Goal: Task Accomplishment & Management: Manage account settings

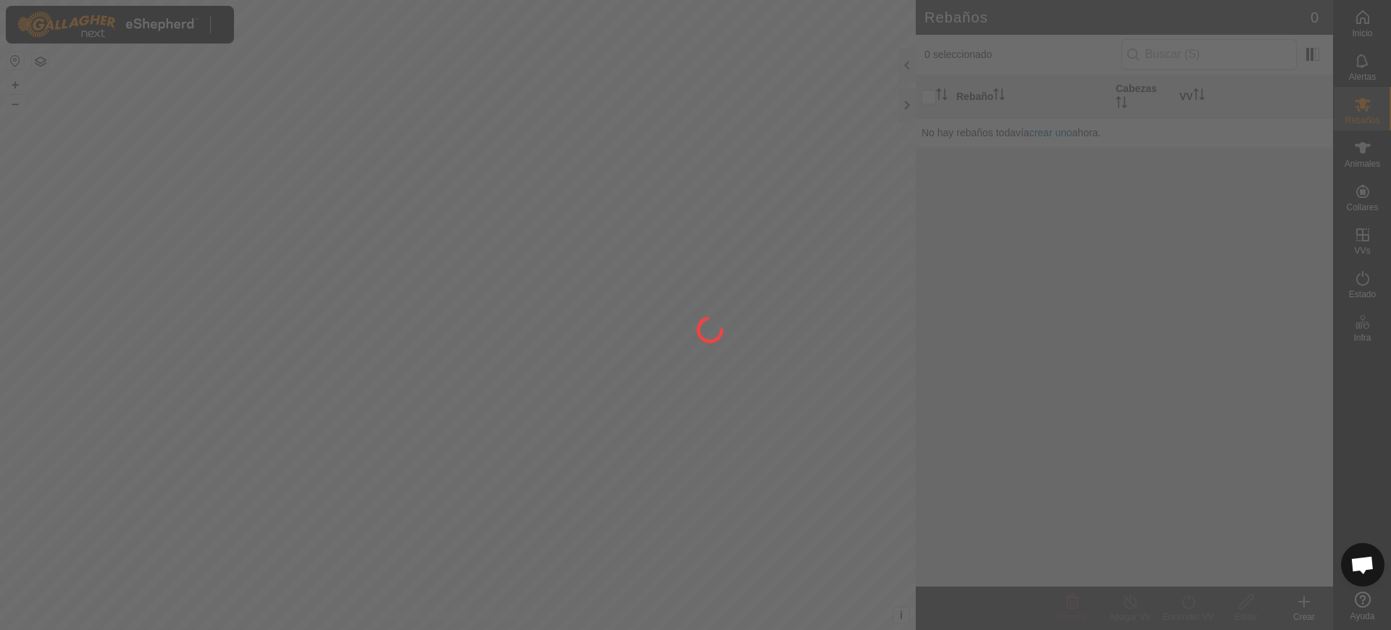
scroll to position [1128, 0]
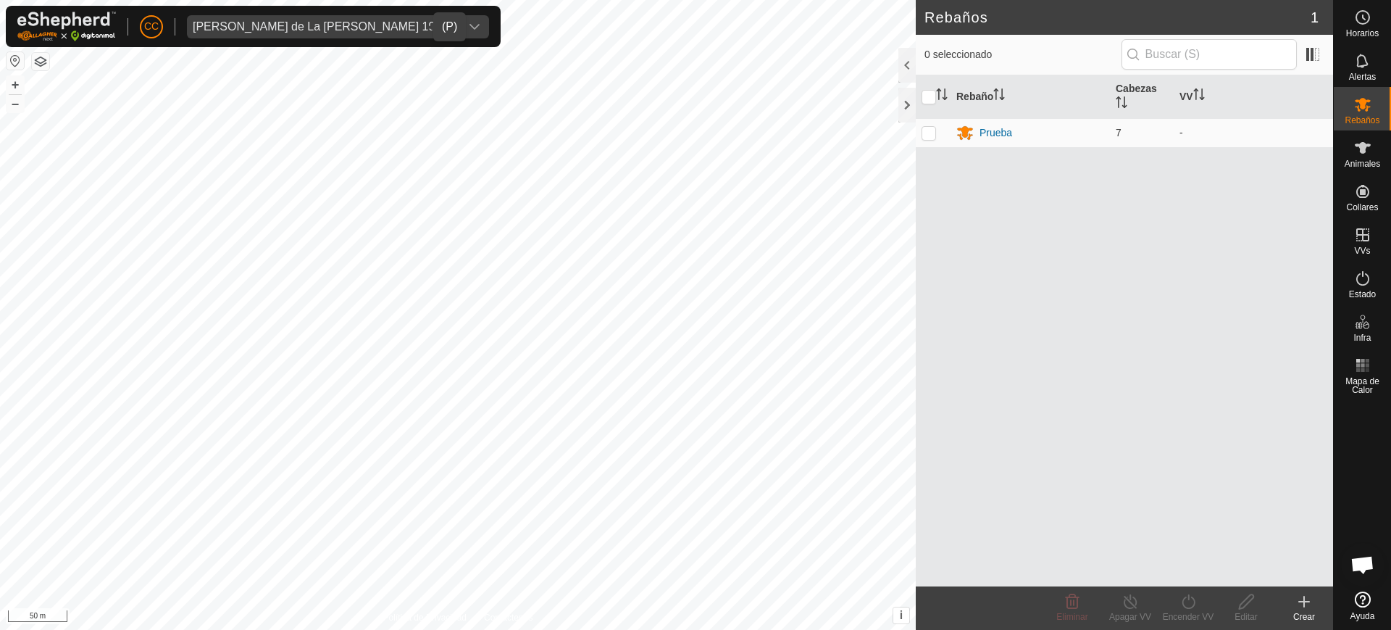
click at [235, 26] on div "[PERSON_NAME] de La [PERSON_NAME] 19443" at bounding box center [324, 27] width 262 height 12
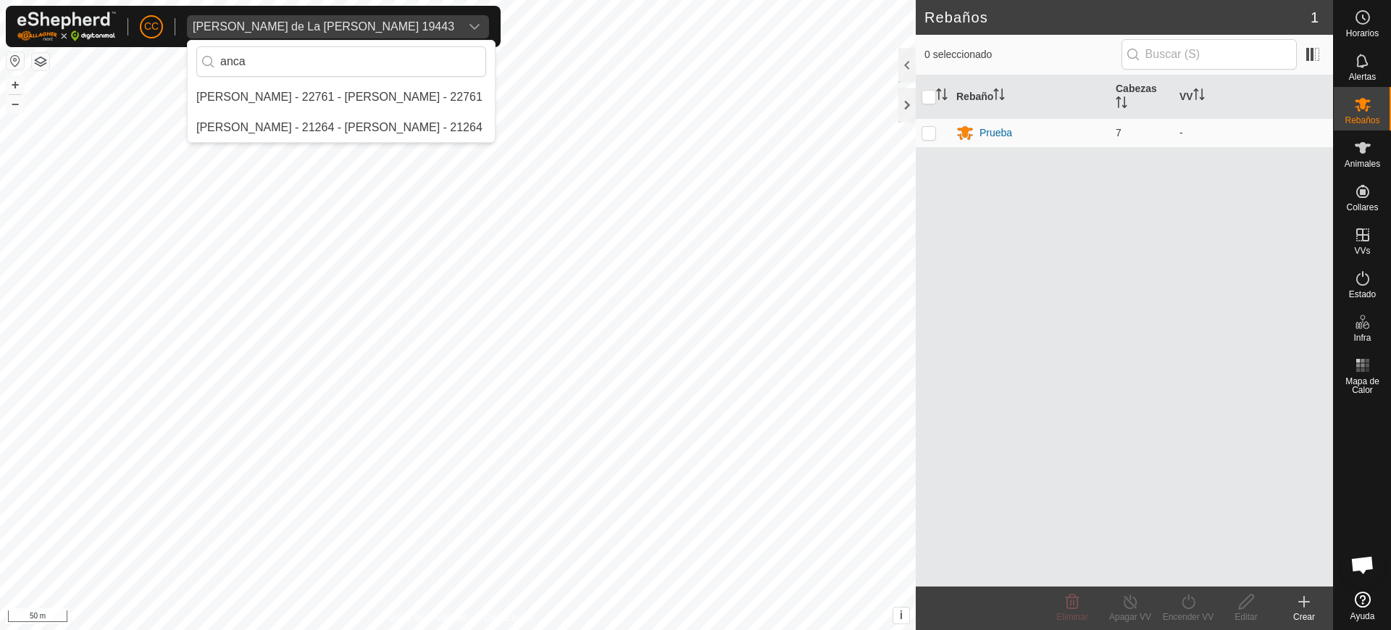
scroll to position [0, 0]
type input "anca"
click at [285, 100] on li "[PERSON_NAME] - 22761 - [PERSON_NAME] - 22761" at bounding box center [341, 97] width 307 height 29
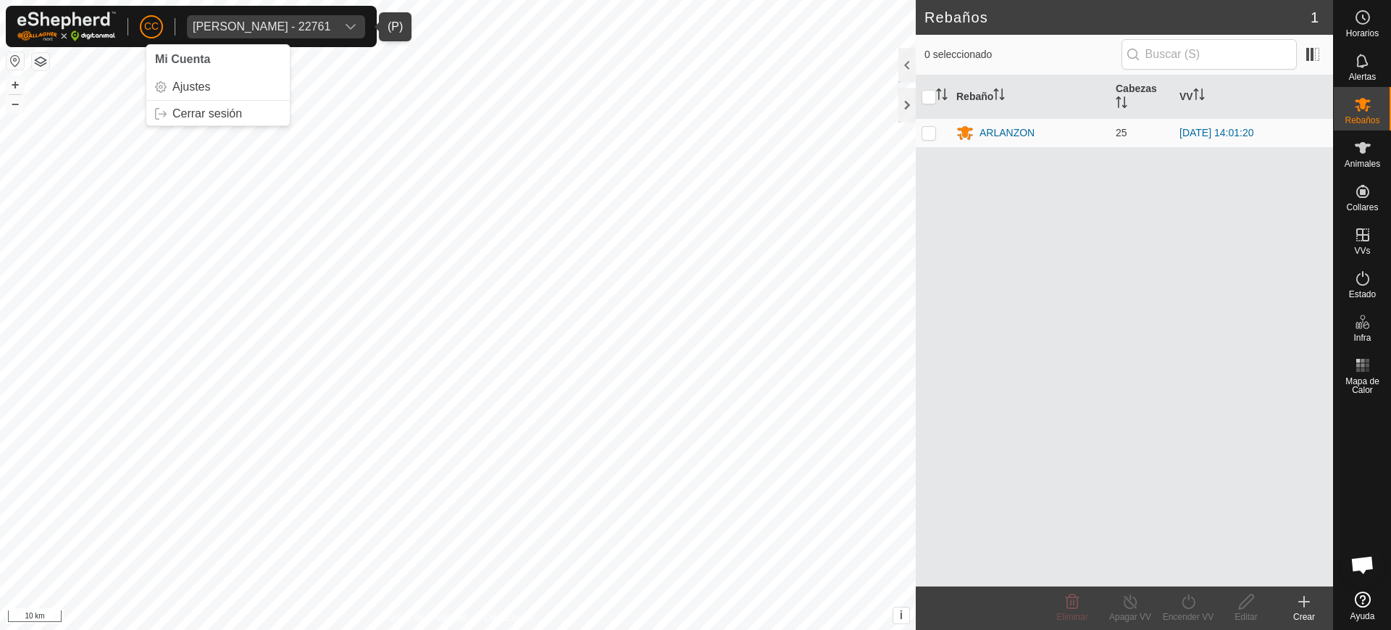
click at [20, 59] on button "button" at bounding box center [15, 60] width 17 height 17
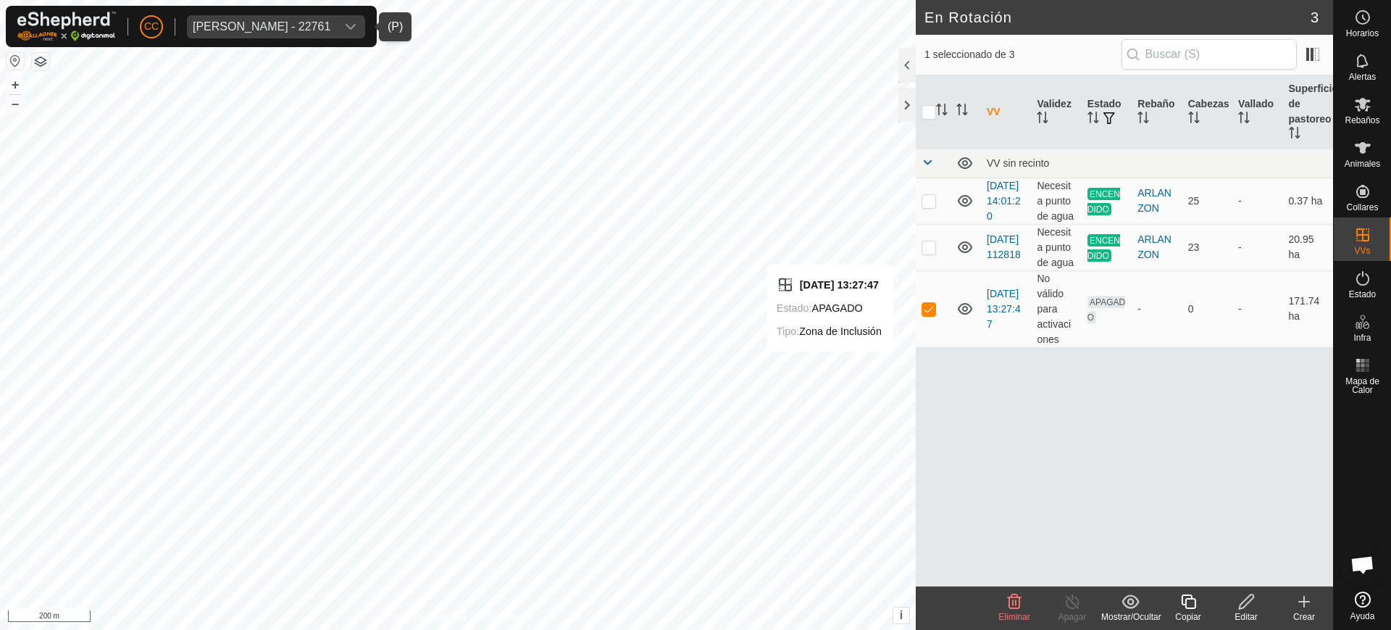
click at [1246, 611] on div "Editar" at bounding box center [1246, 616] width 58 height 13
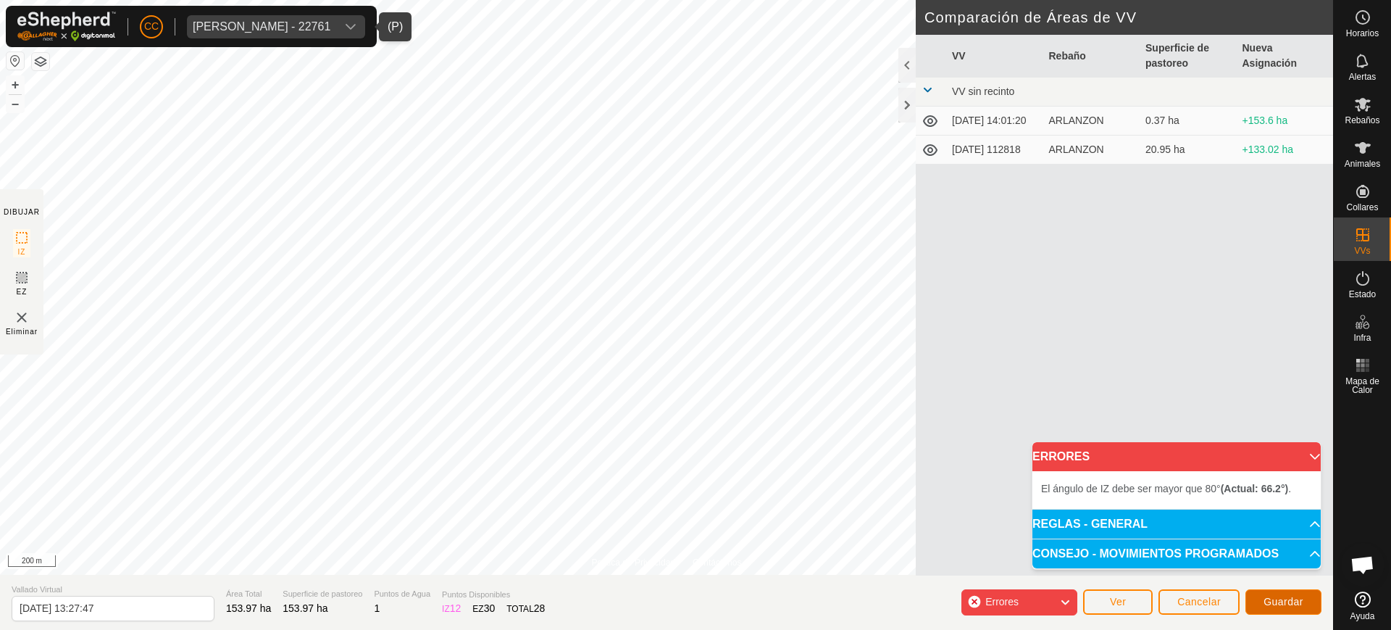
click at [1279, 602] on span "Guardar" at bounding box center [1284, 602] width 40 height 12
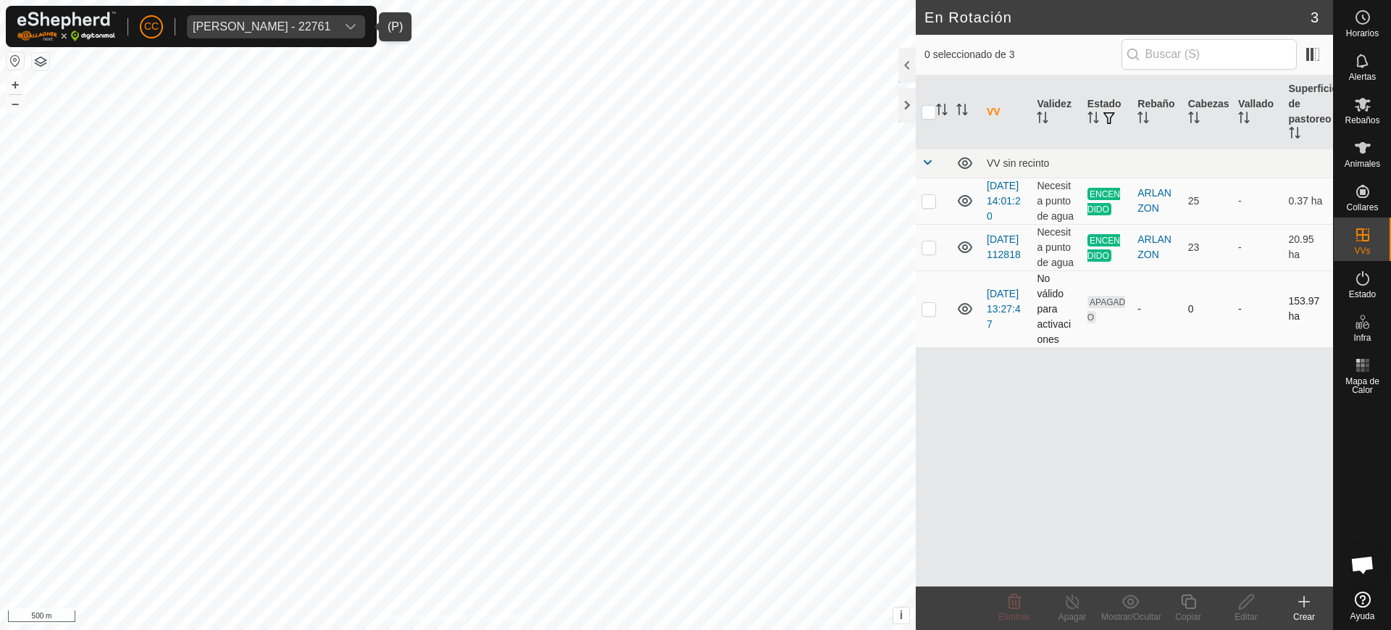
click at [923, 315] on p-checkbox at bounding box center [929, 309] width 14 height 12
checkbox input "true"
click at [1360, 118] on span "Rebaños" at bounding box center [1362, 120] width 35 height 9
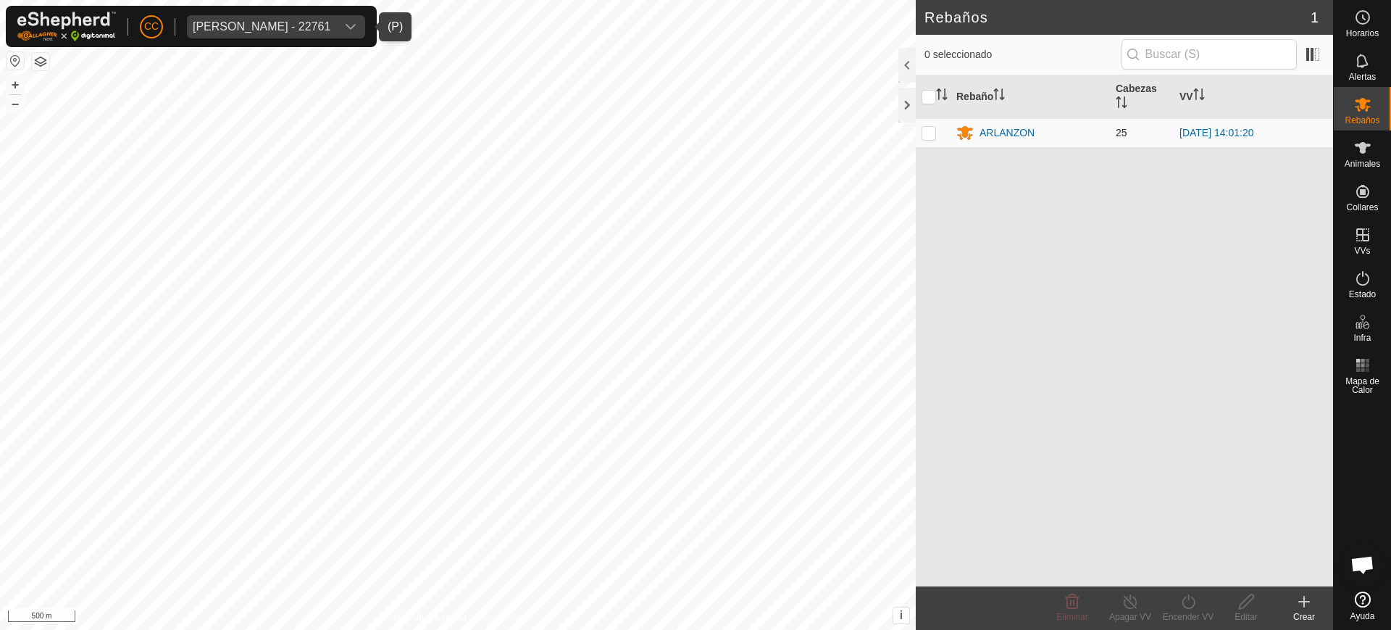
click at [932, 128] on p-checkbox at bounding box center [929, 133] width 14 height 12
checkbox input "true"
click at [1196, 608] on icon at bounding box center [1189, 601] width 18 height 17
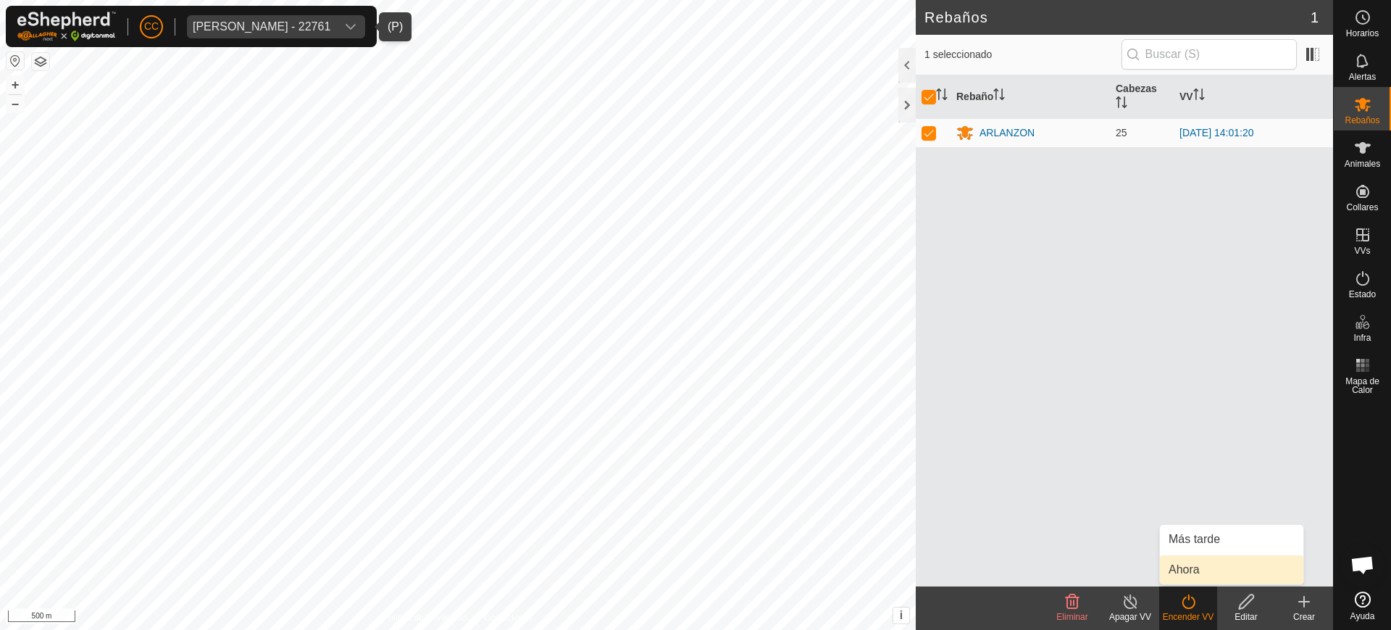
click at [1201, 572] on link "Ahora" at bounding box center [1231, 569] width 143 height 29
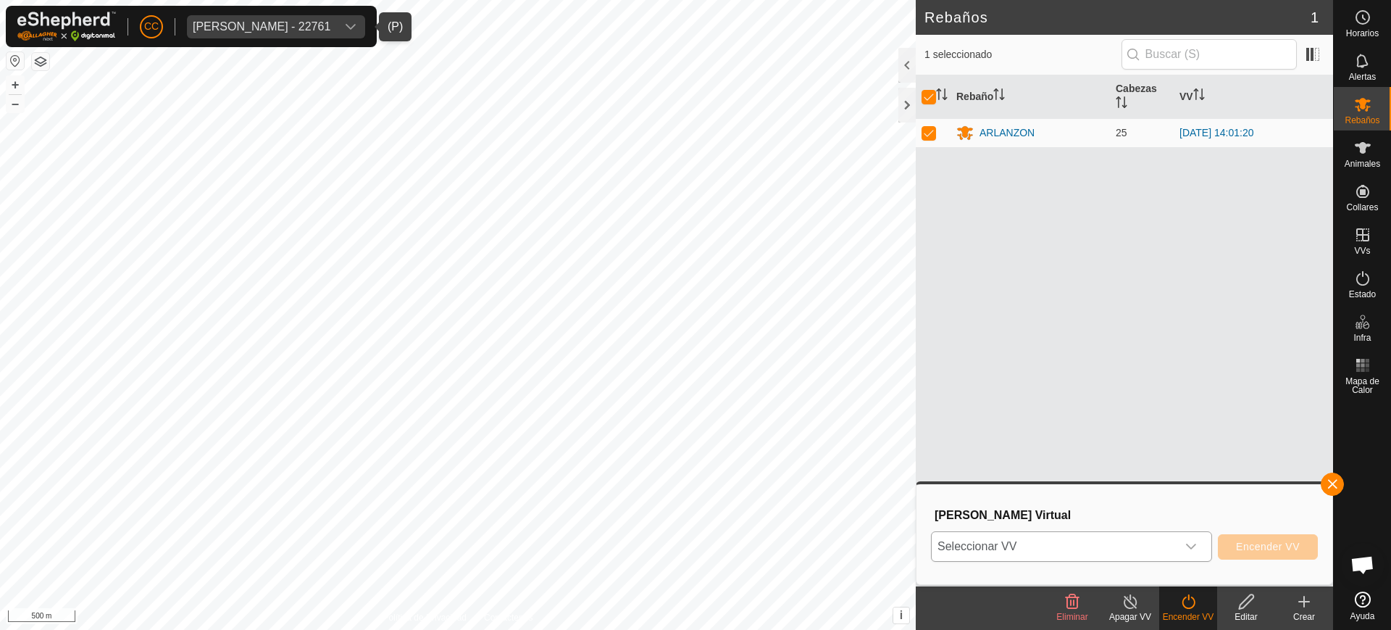
click at [1182, 549] on div "dropdown trigger" at bounding box center [1191, 546] width 29 height 29
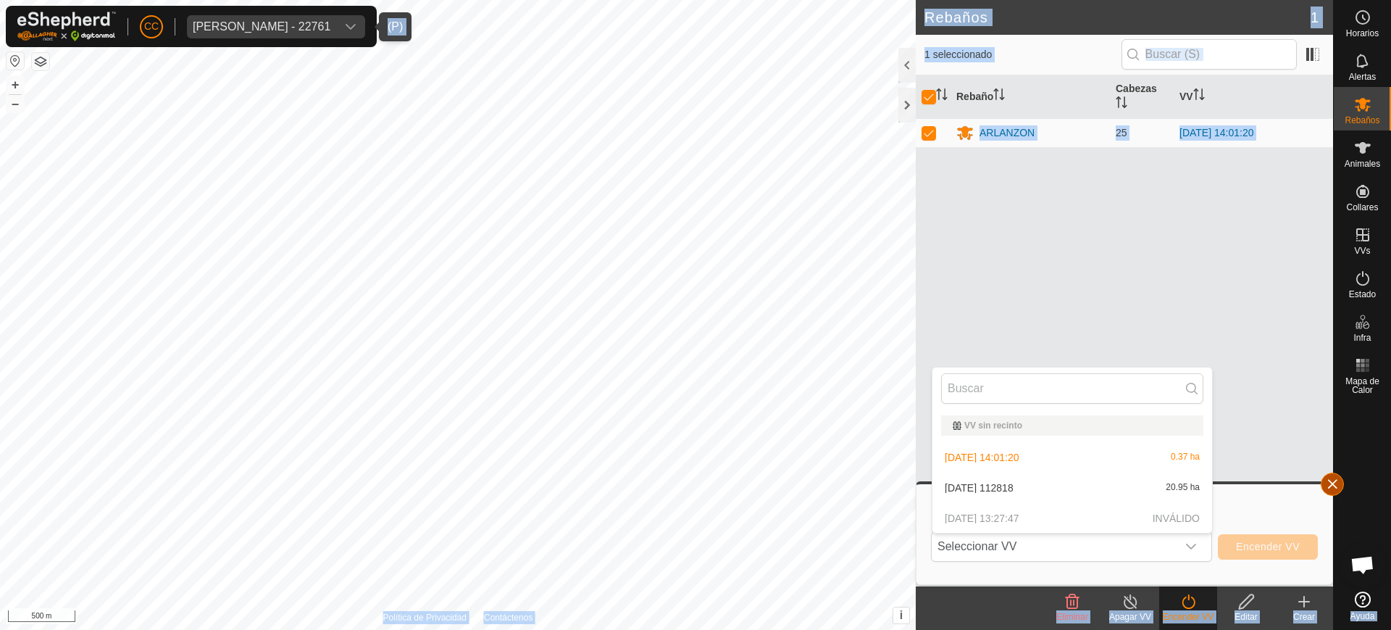
drag, startPoint x: 1337, startPoint y: 469, endPoint x: 1333, endPoint y: 479, distance: 10.8
click at [1333, 479] on body "CC Anca Sanda Bercian - 22761 Horarios Alertas Rebaños Animales Collares VVs Es…" at bounding box center [695, 315] width 1391 height 630
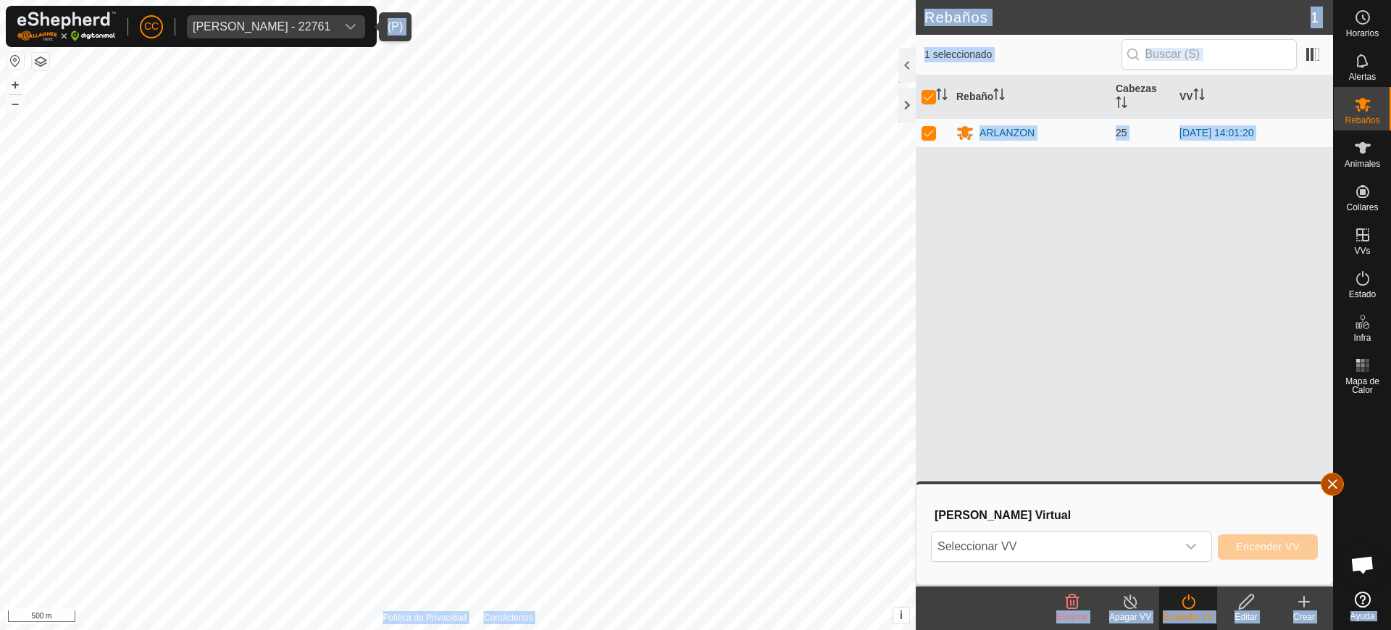
click at [1333, 479] on button "button" at bounding box center [1332, 483] width 23 height 23
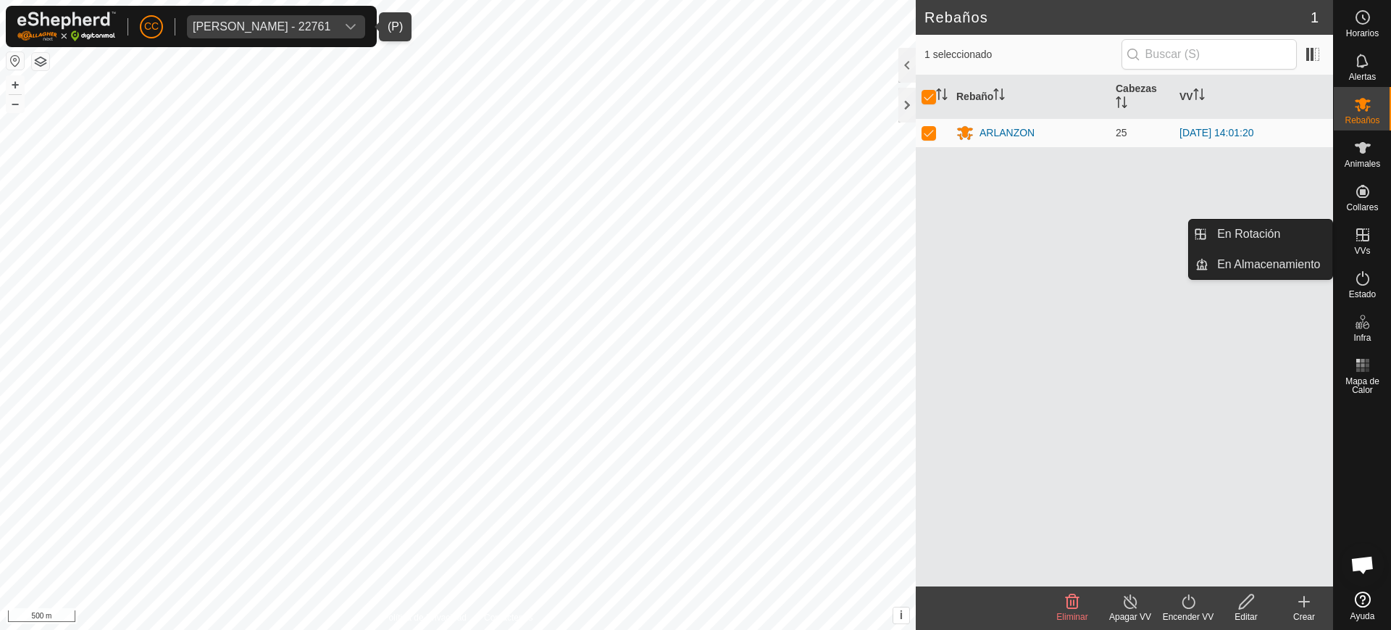
click at [1373, 239] on es-virtualpaddocks-svg-icon at bounding box center [1363, 234] width 26 height 23
click at [1364, 247] on span "VVs" at bounding box center [1362, 250] width 16 height 9
click at [1356, 238] on icon at bounding box center [1362, 234] width 17 height 17
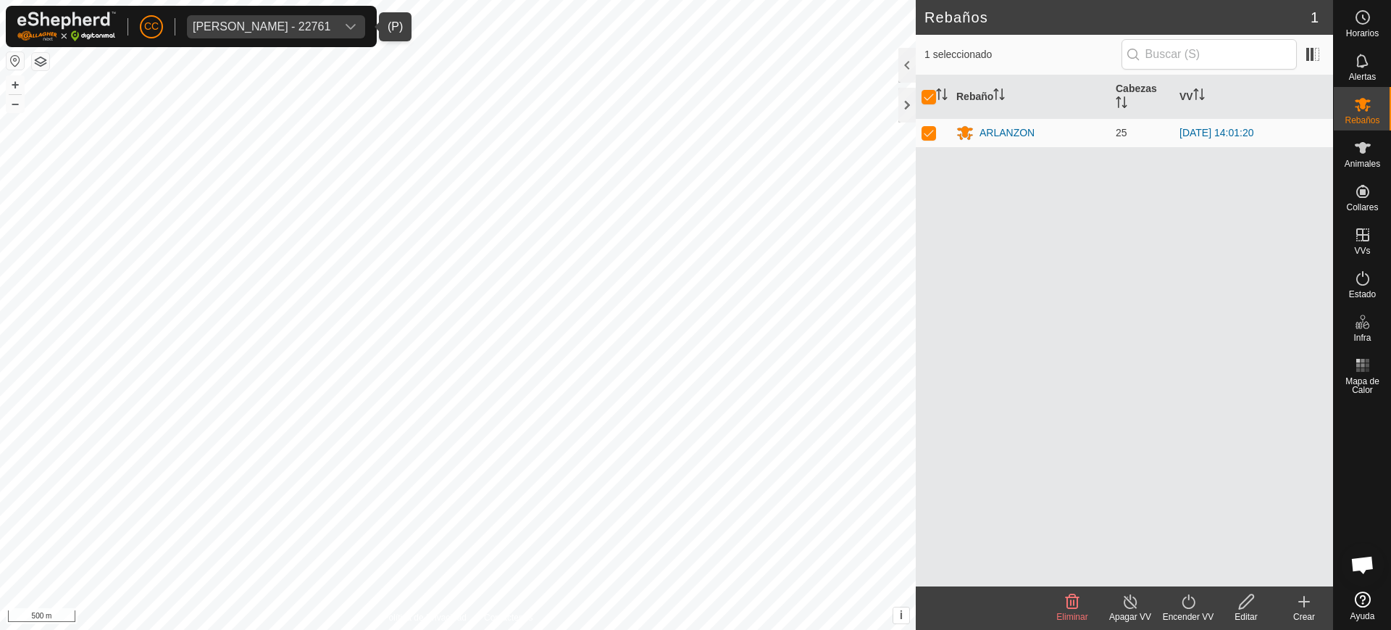
click at [1276, 221] on div "Rebaño Cabezas VV ARLANZON 25 2025-09-24 14:01:20" at bounding box center [1124, 330] width 417 height 511
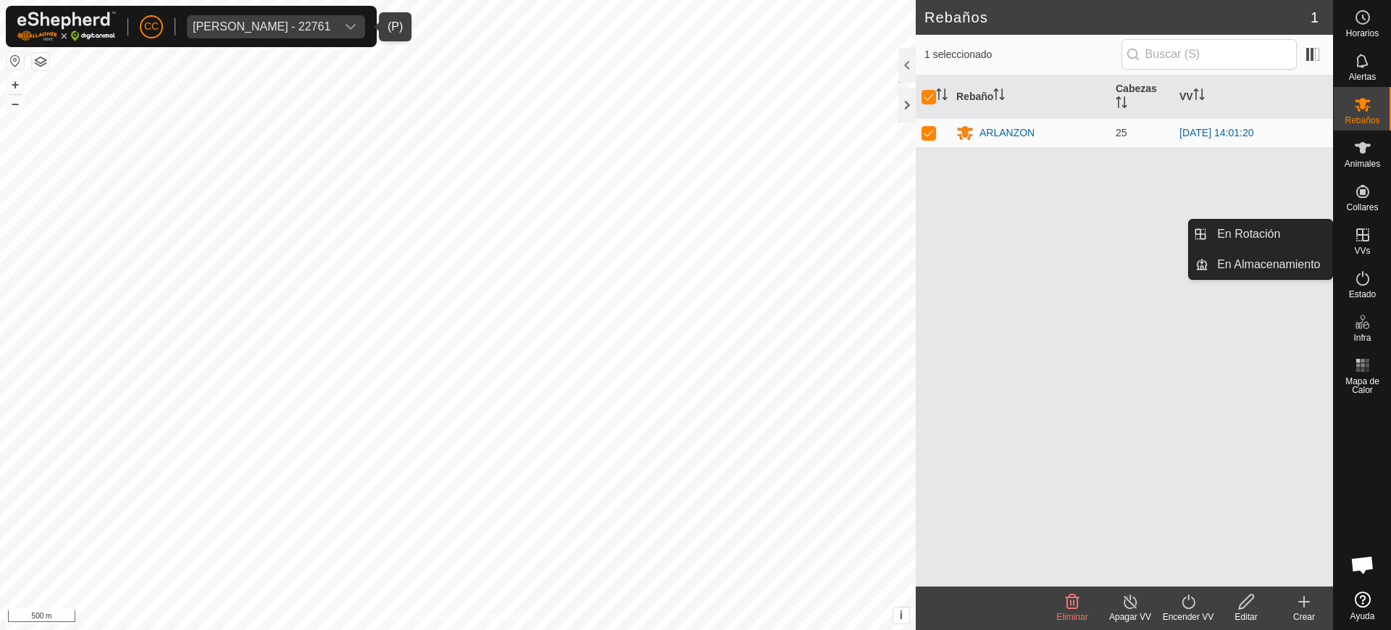
click at [1365, 238] on icon at bounding box center [1362, 234] width 17 height 17
click at [1289, 237] on link "En Rotación" at bounding box center [1271, 234] width 124 height 29
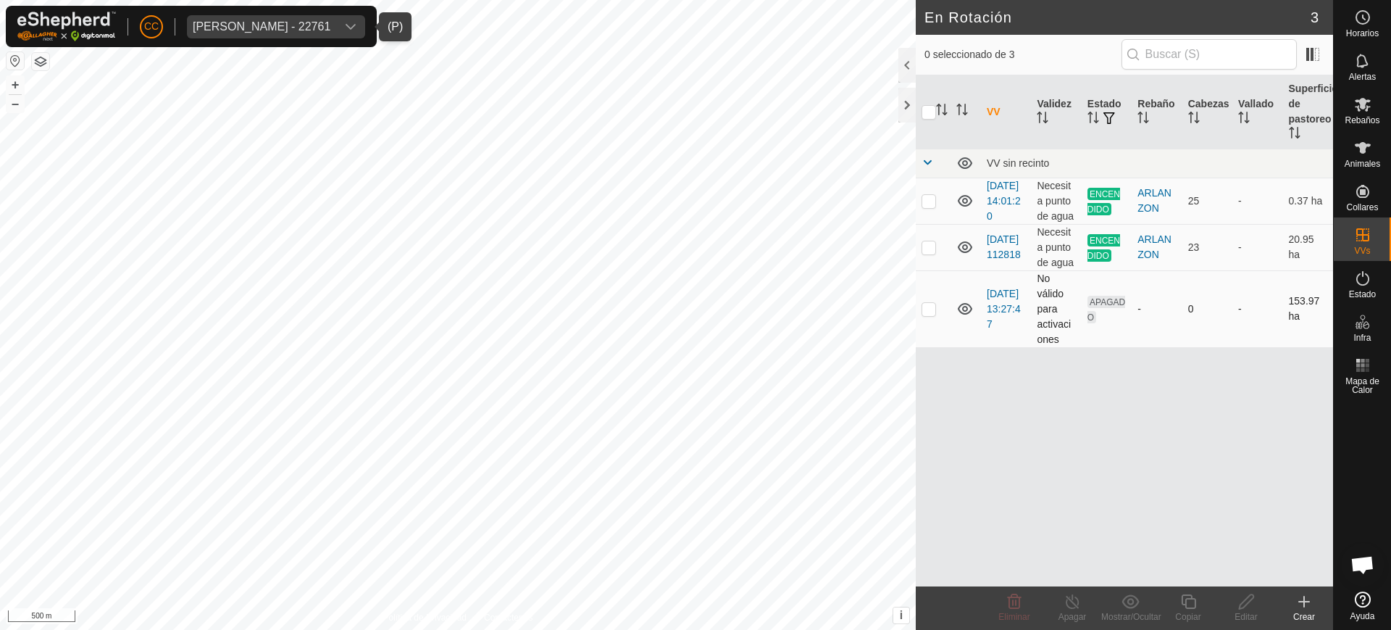
click at [928, 315] on p-checkbox at bounding box center [929, 309] width 14 height 12
checkbox input "true"
click at [1246, 610] on div "Editar" at bounding box center [1246, 616] width 58 height 13
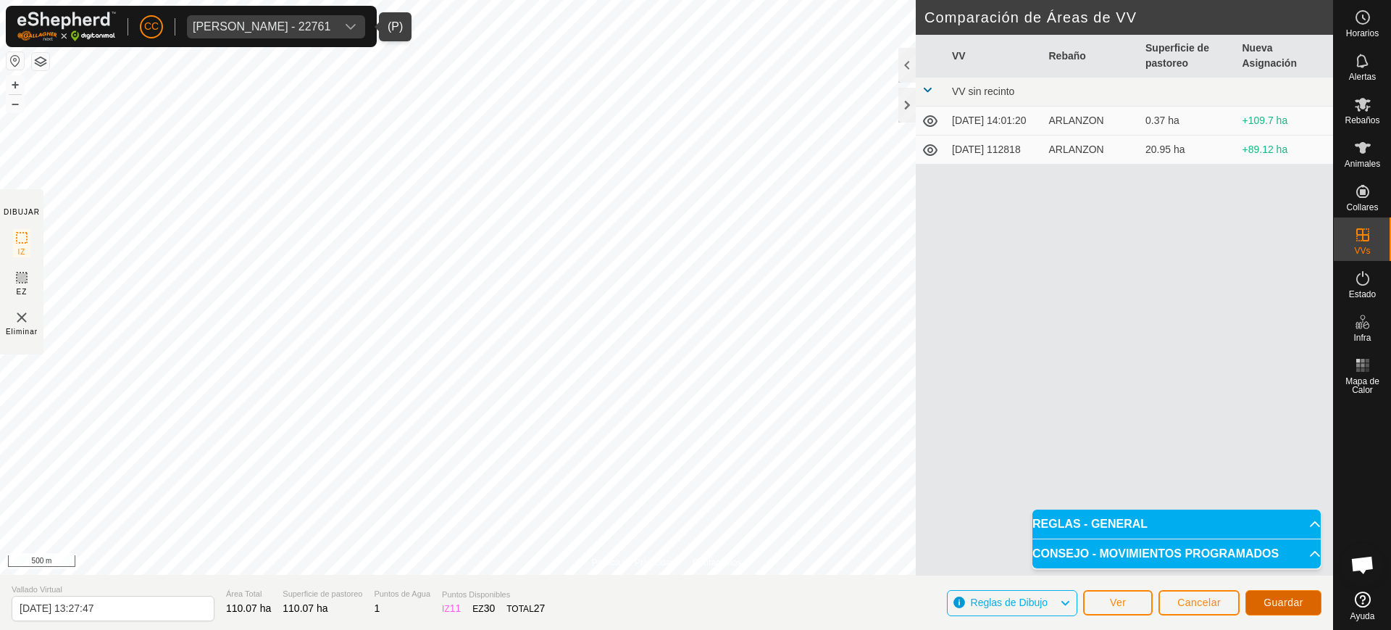
click at [1288, 600] on span "Guardar" at bounding box center [1284, 602] width 40 height 12
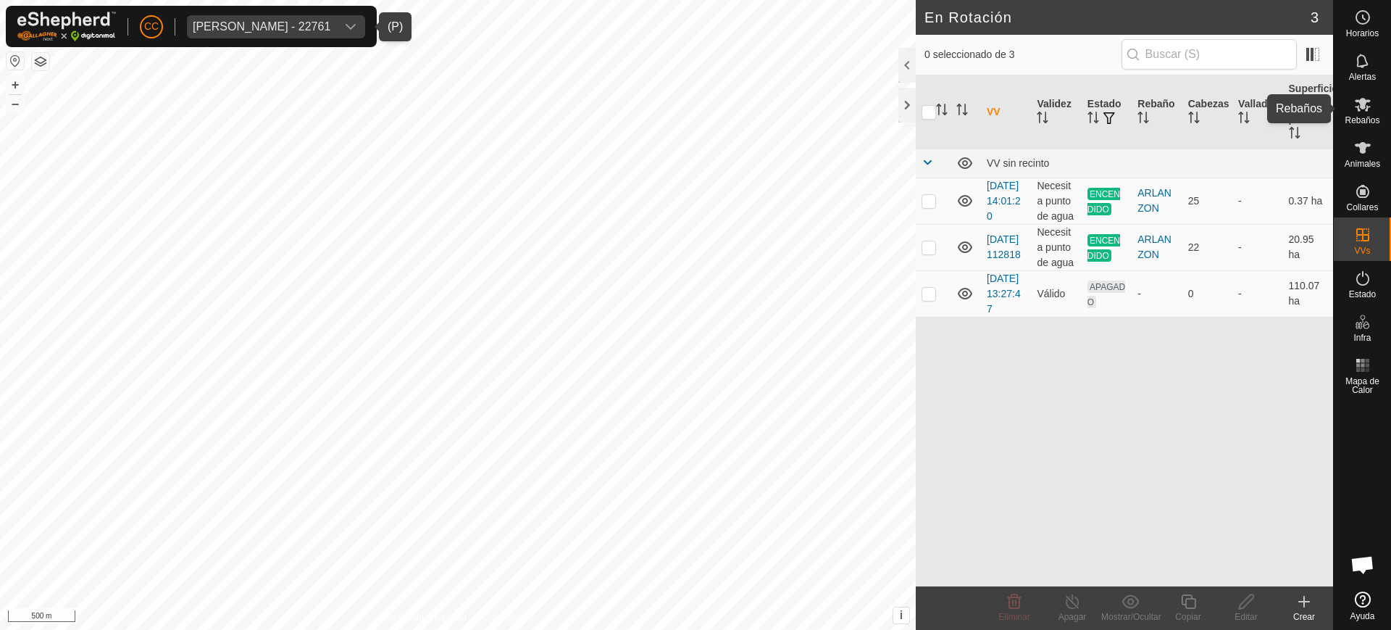
click at [1373, 100] on es-mob-svg-icon at bounding box center [1363, 104] width 26 height 23
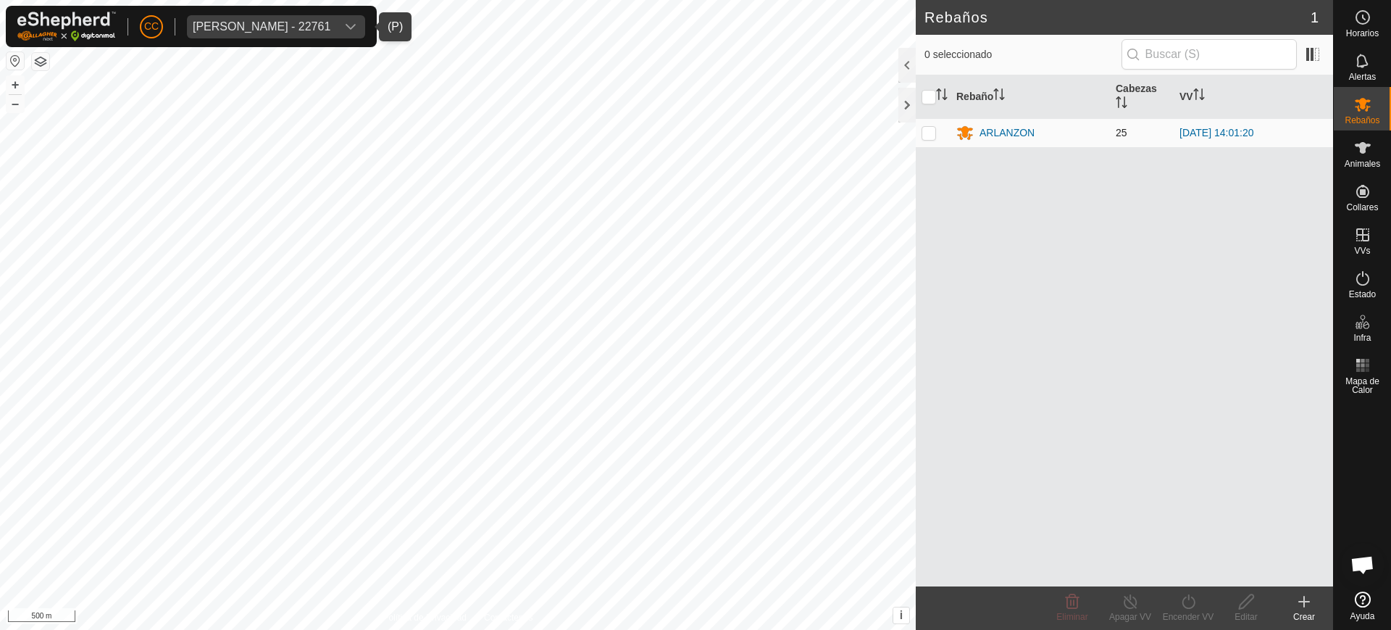
click at [930, 129] on p-checkbox at bounding box center [929, 133] width 14 height 12
checkbox input "true"
click at [1196, 615] on div "Encender VV" at bounding box center [1188, 616] width 58 height 13
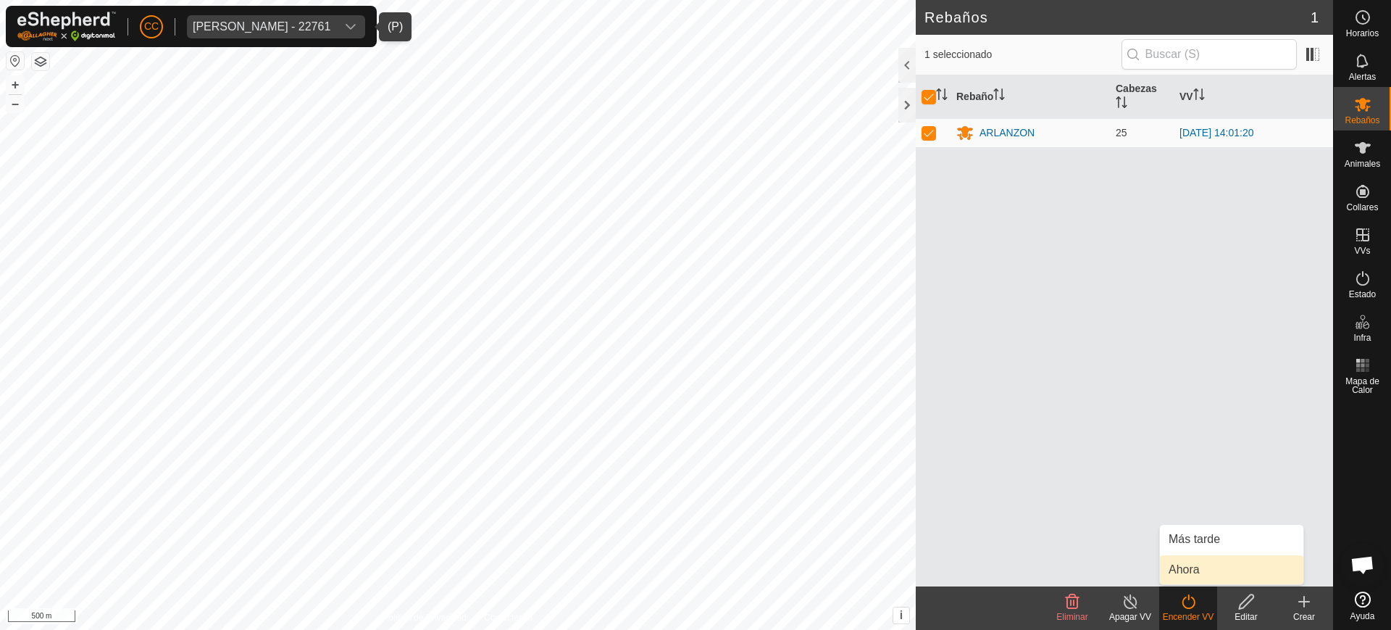
click at [1183, 569] on link "Ahora" at bounding box center [1231, 569] width 143 height 29
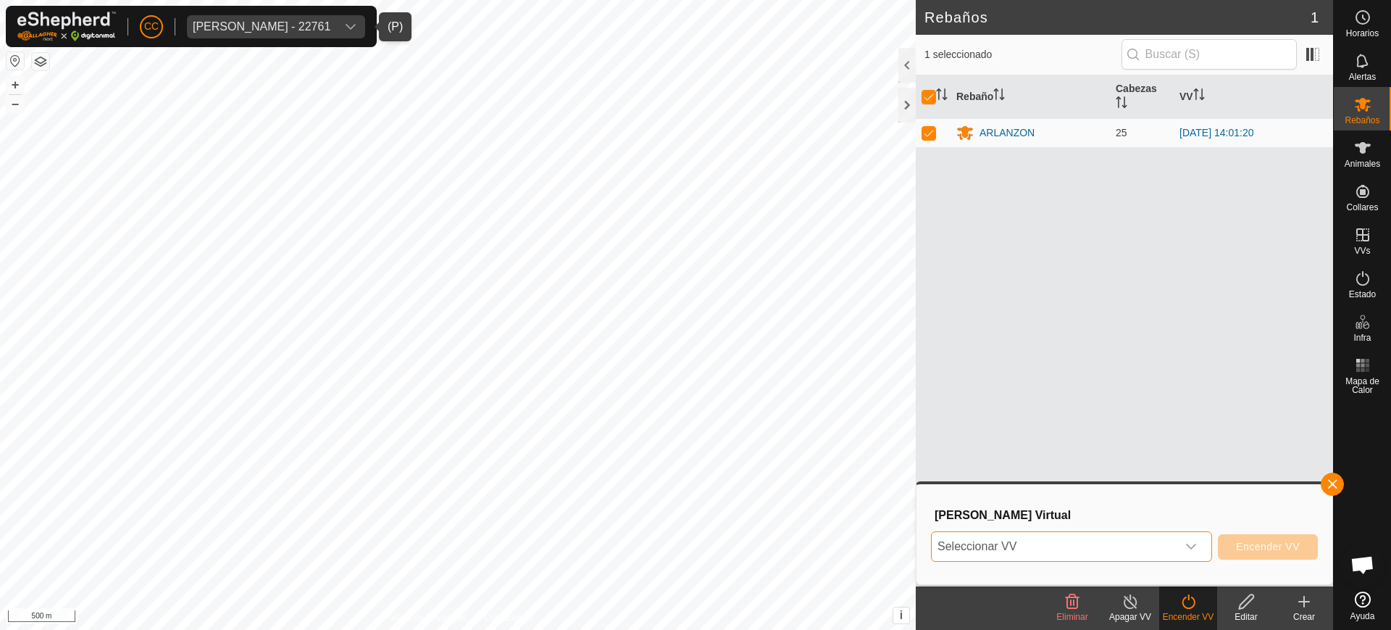
click at [1105, 545] on span "Seleccionar VV" at bounding box center [1054, 546] width 245 height 29
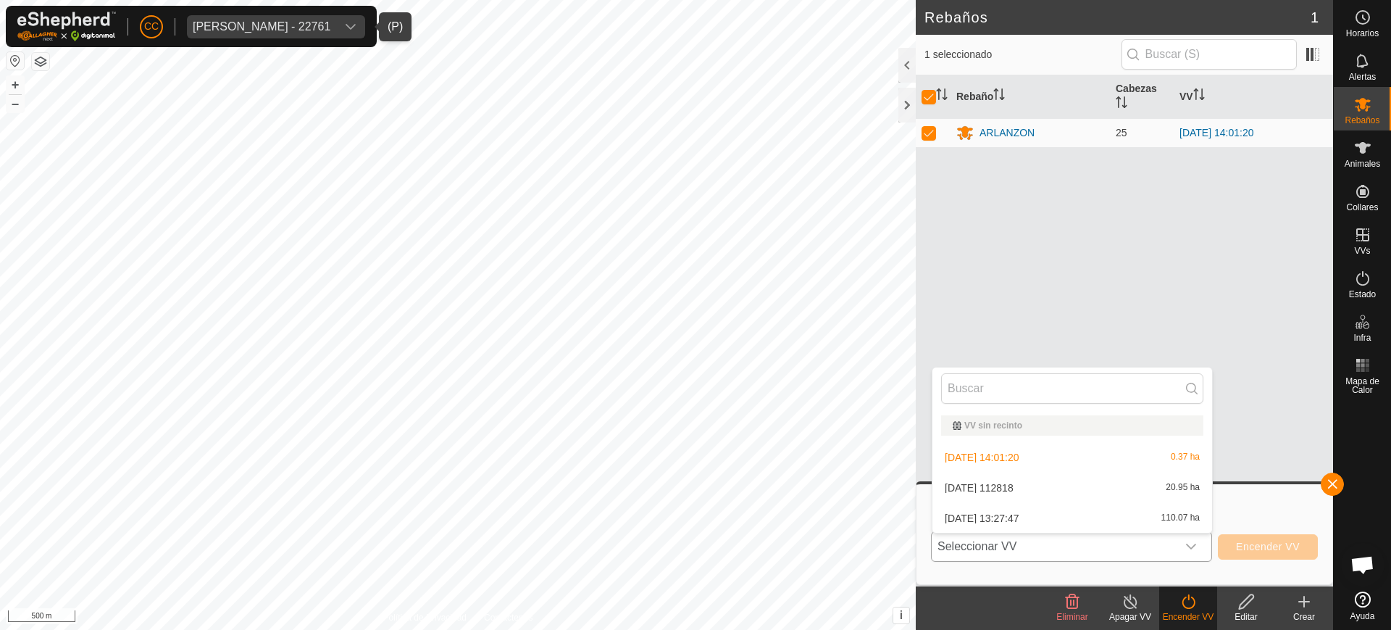
click at [1046, 520] on li "2025-09-25 13:27:47 110.07 ha" at bounding box center [1073, 518] width 280 height 29
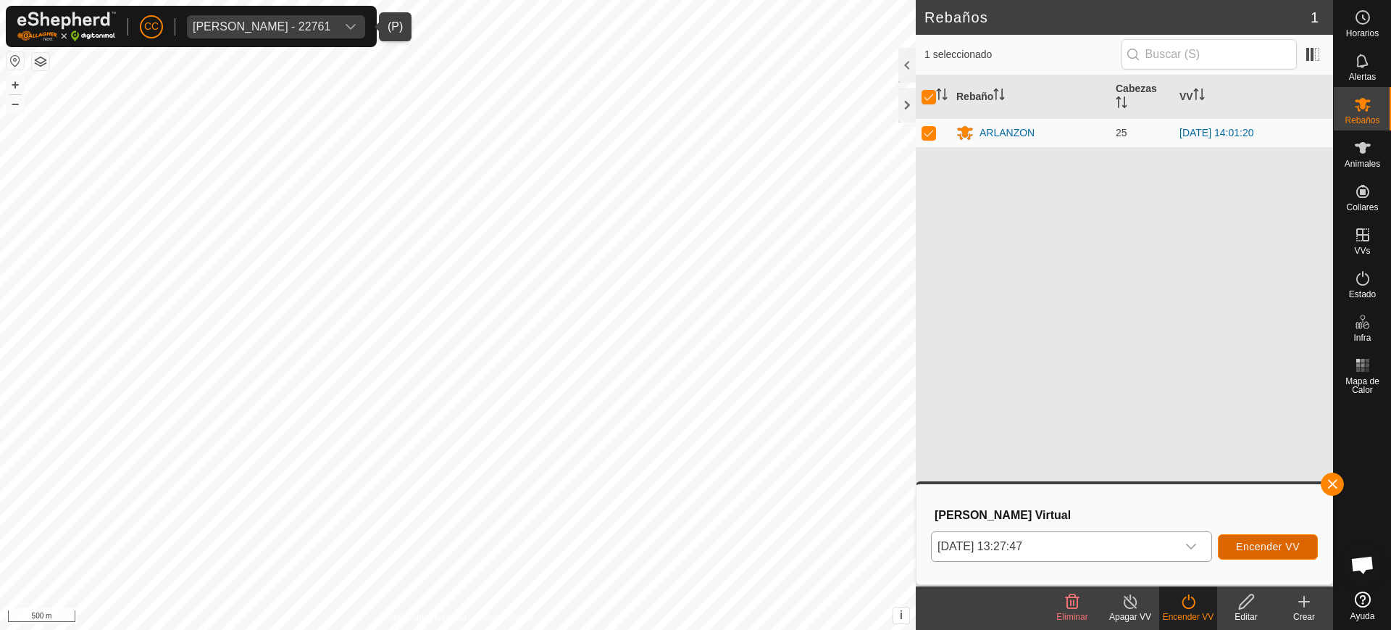
click at [1262, 553] on button "Encender VV" at bounding box center [1268, 546] width 100 height 25
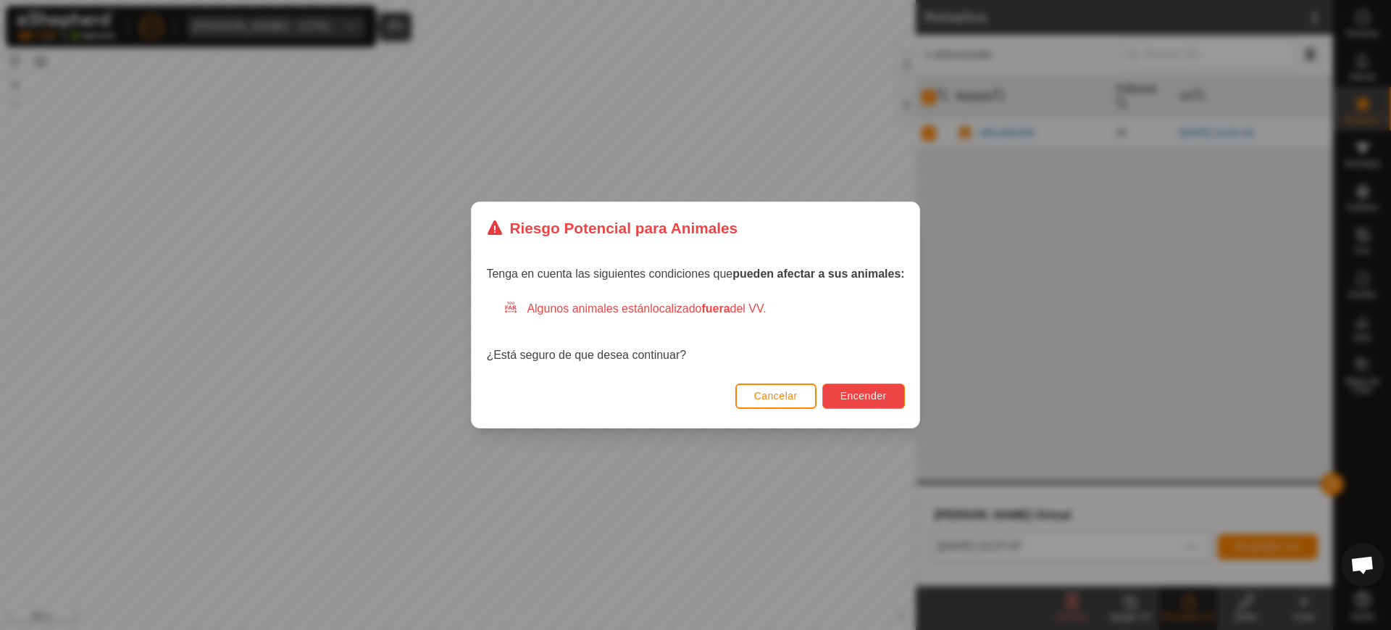
click at [872, 386] on button "Encender" at bounding box center [863, 395] width 83 height 25
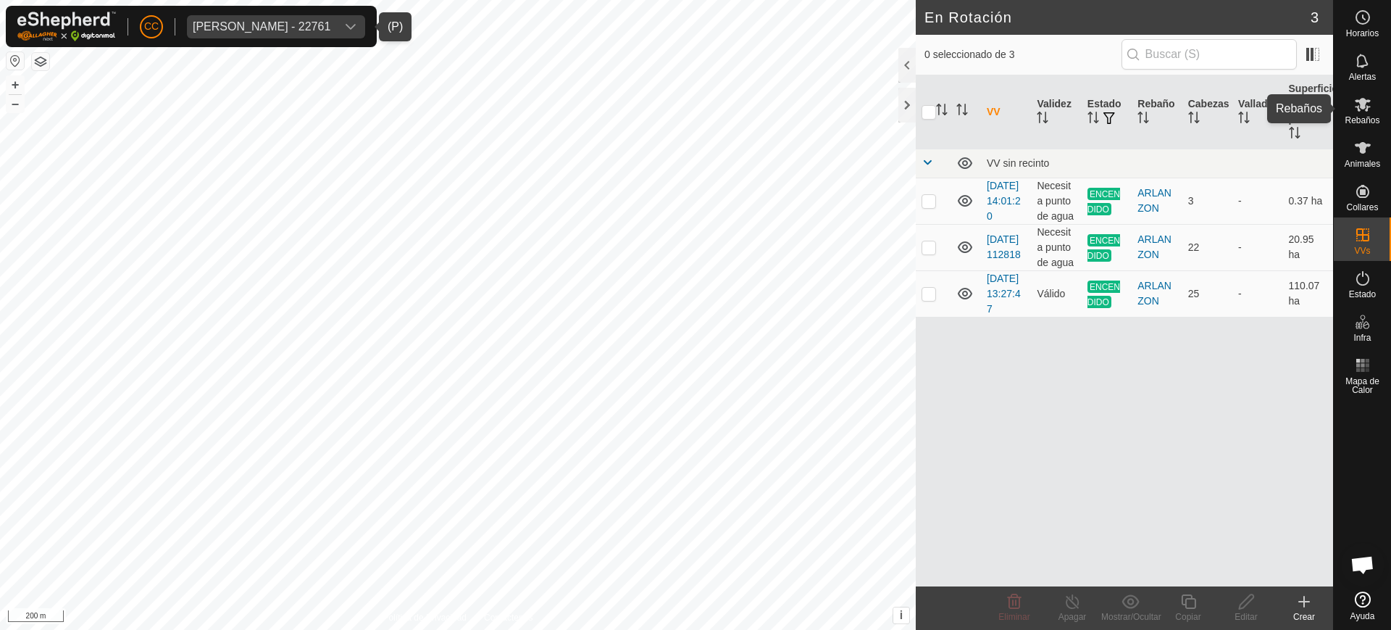
click at [1367, 116] on span "Rebaños" at bounding box center [1362, 120] width 35 height 9
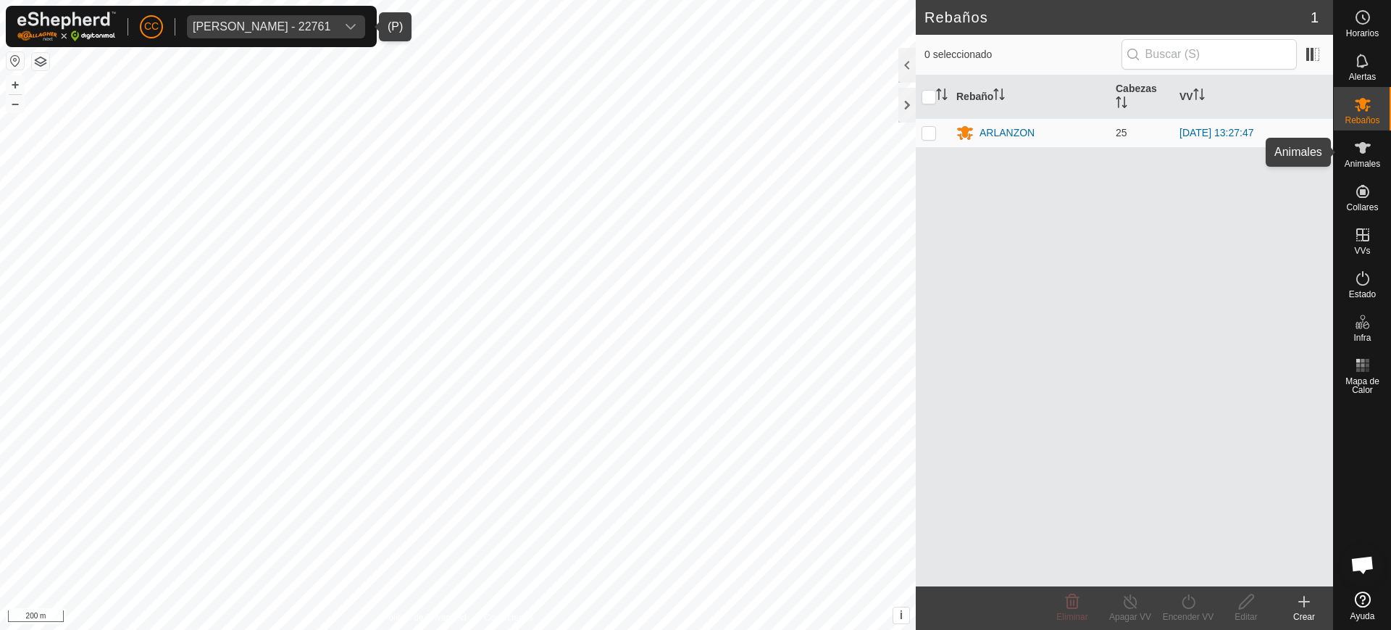
click at [1383, 154] on div "Animales" at bounding box center [1362, 151] width 57 height 43
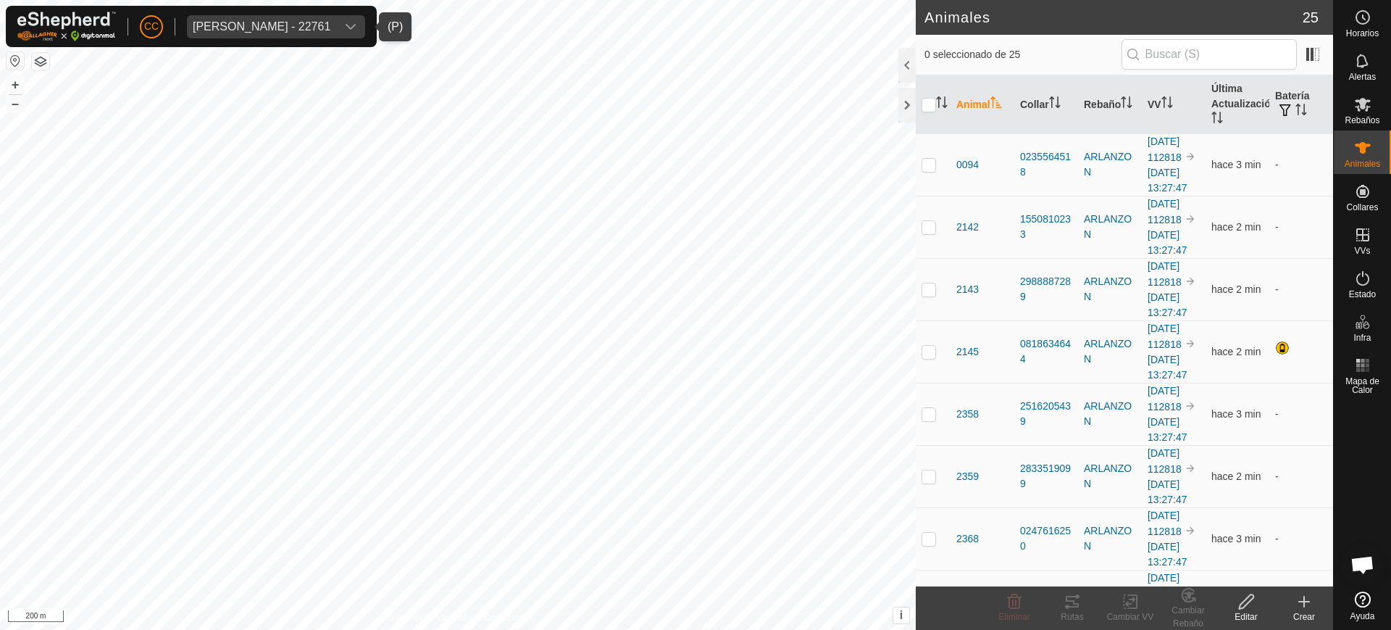
click at [299, 24] on div "[PERSON_NAME] - 22761" at bounding box center [262, 27] width 138 height 12
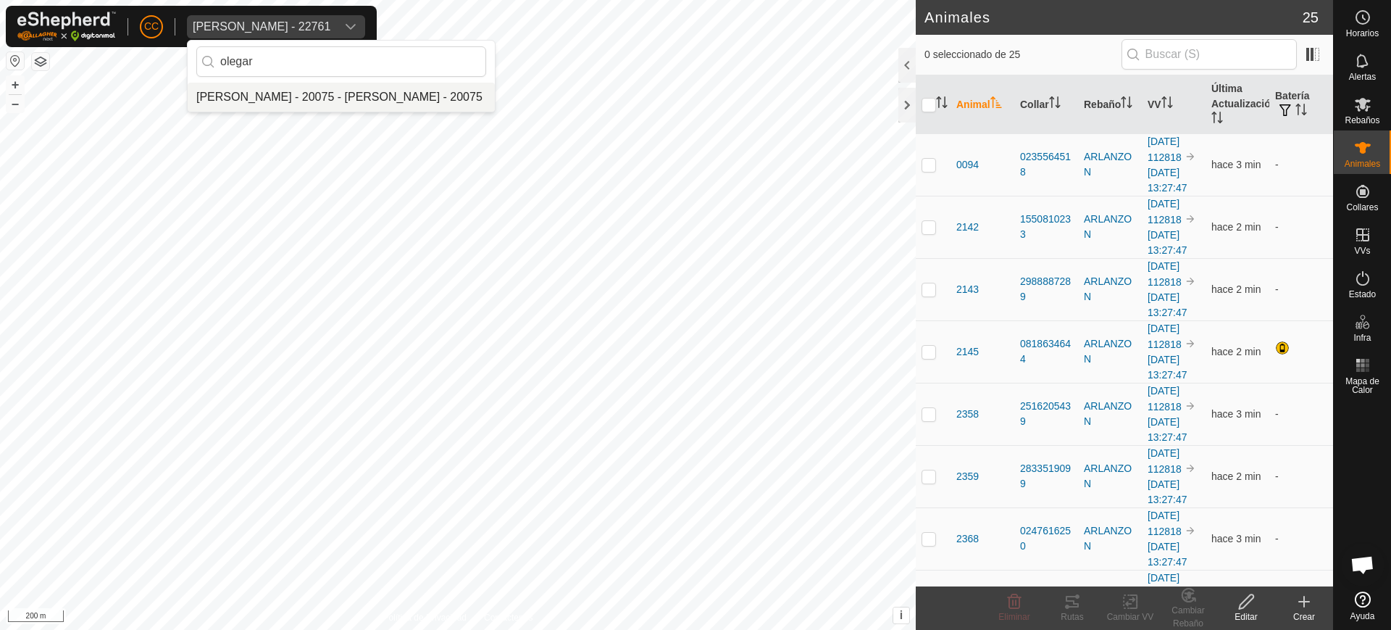
type input "olegar"
click at [291, 100] on li "Olegario Arranz Rodrigo - 20075 - Olegario Arranz Rodrigo - 20075" at bounding box center [341, 97] width 307 height 29
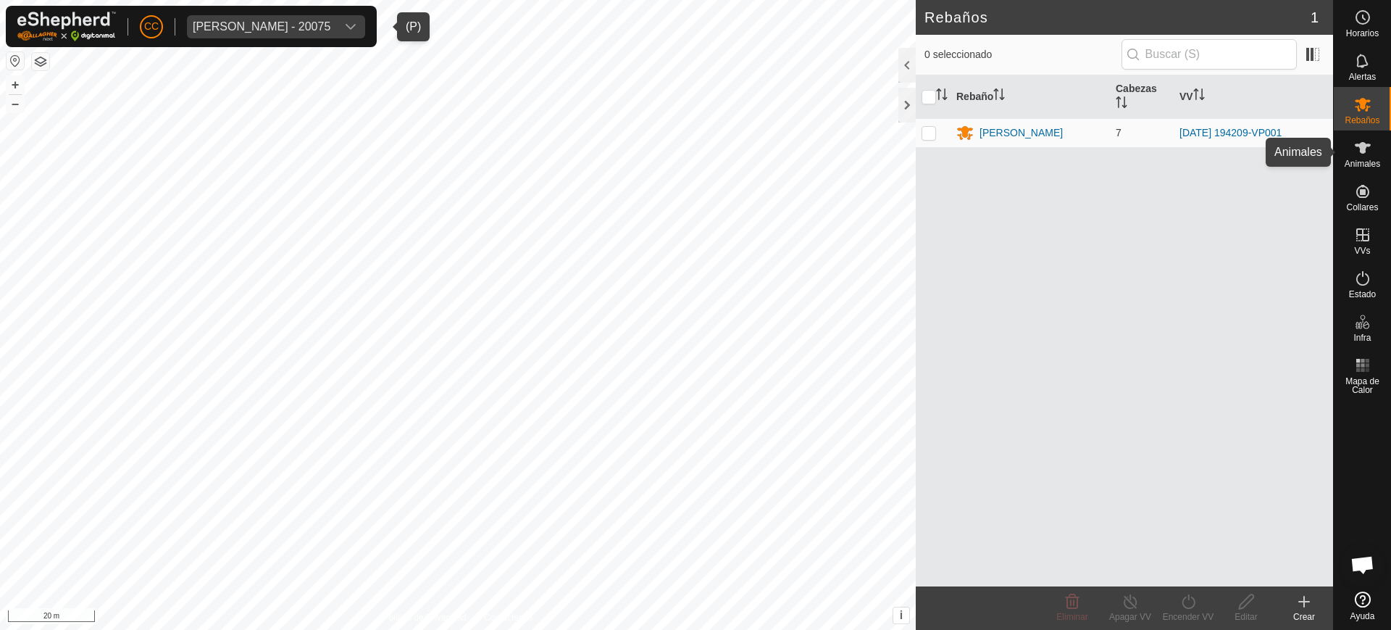
click at [1362, 136] on es-animals-svg-icon at bounding box center [1363, 147] width 26 height 23
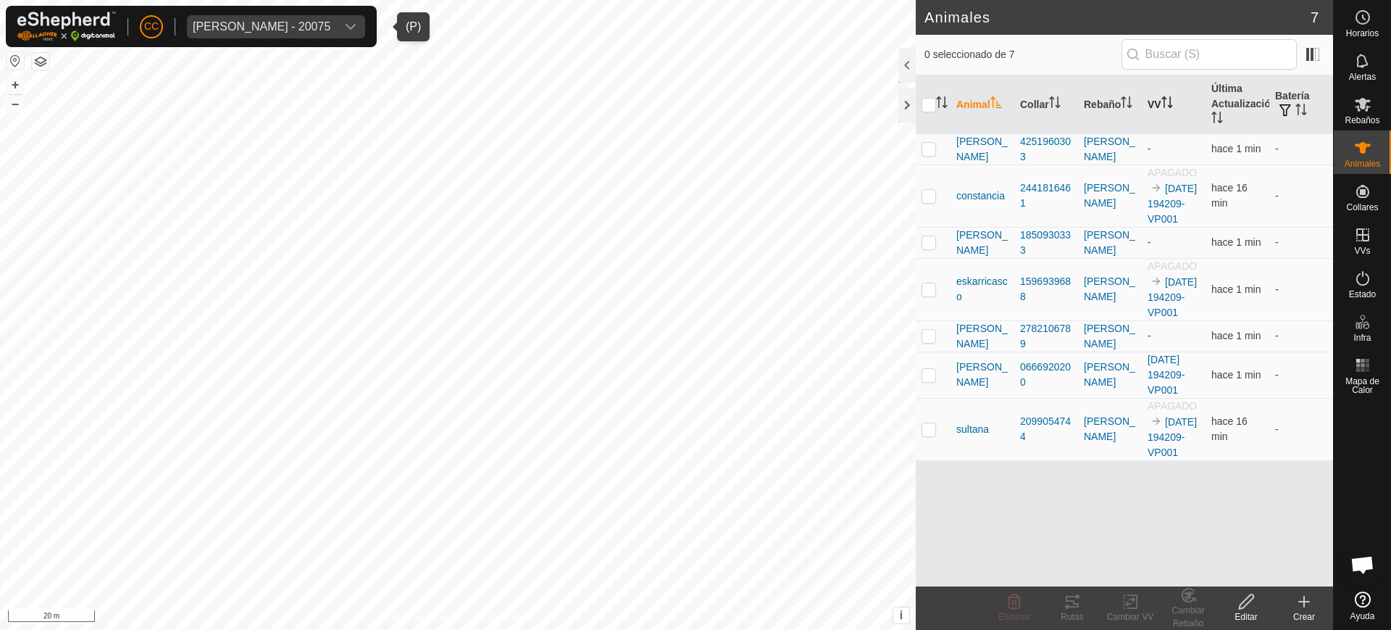
click at [1176, 102] on th "VV" at bounding box center [1174, 104] width 64 height 59
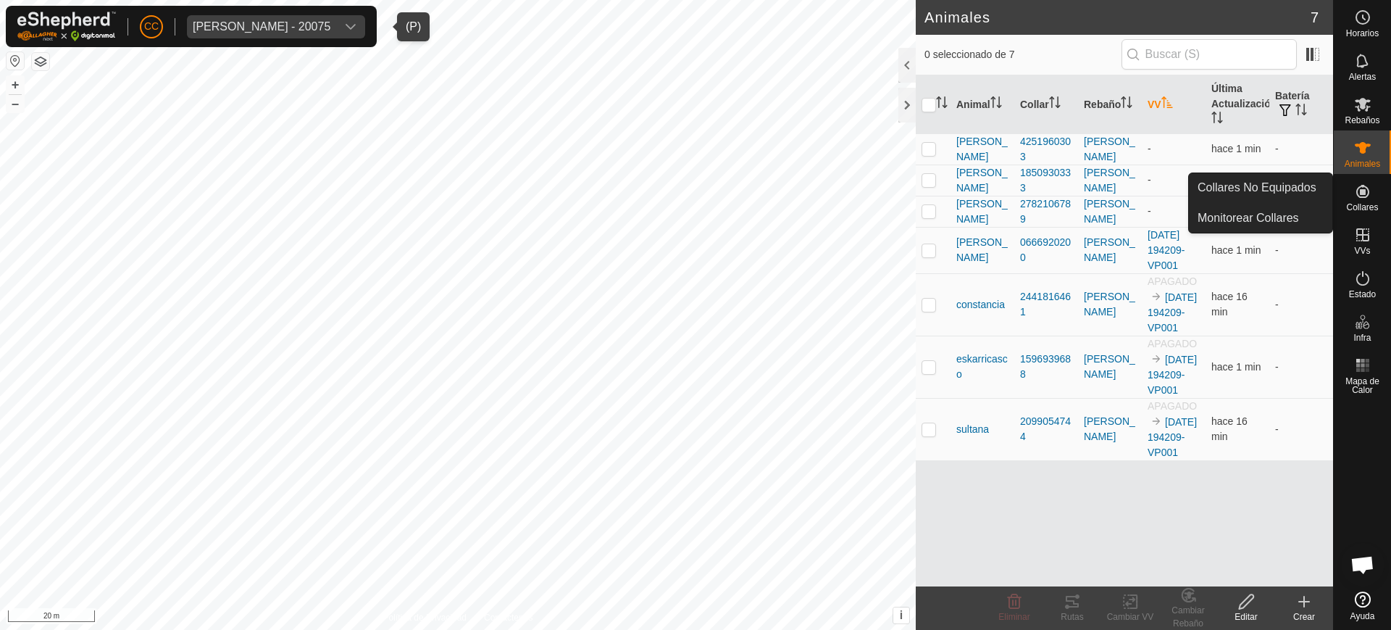
click at [1356, 199] on icon at bounding box center [1362, 191] width 17 height 17
click at [1361, 238] on icon at bounding box center [1362, 234] width 17 height 17
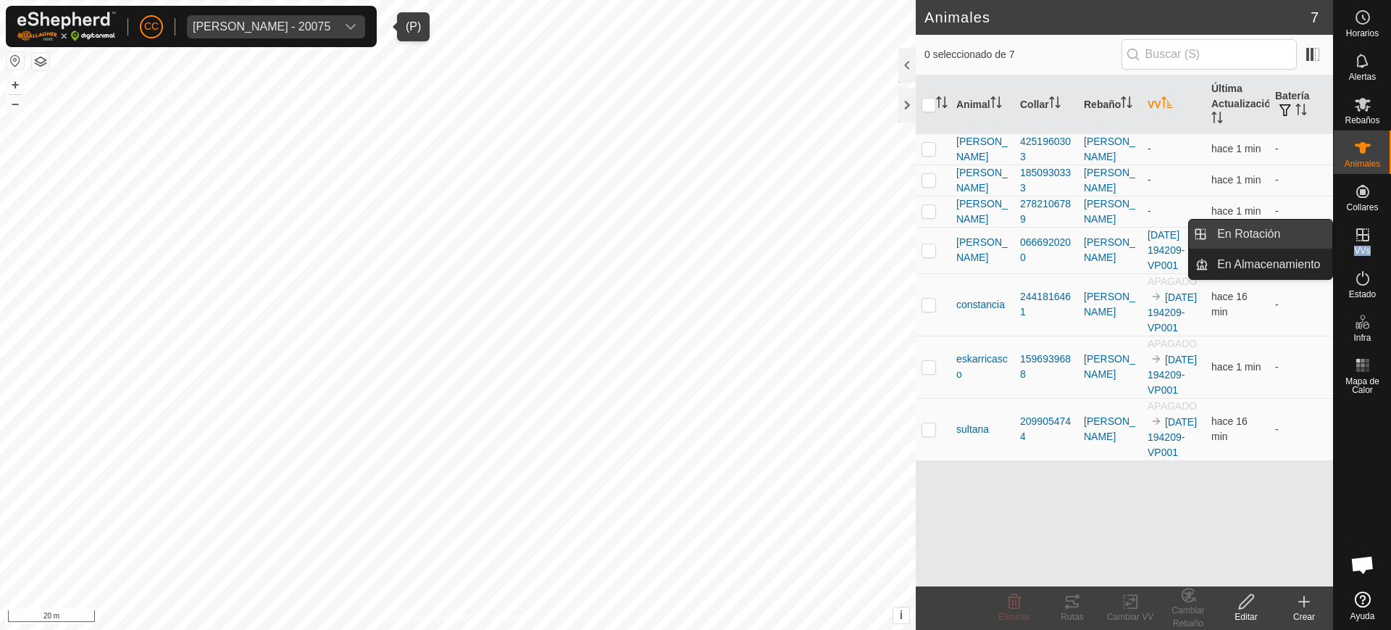
click at [1273, 229] on link "En Rotación" at bounding box center [1271, 234] width 124 height 29
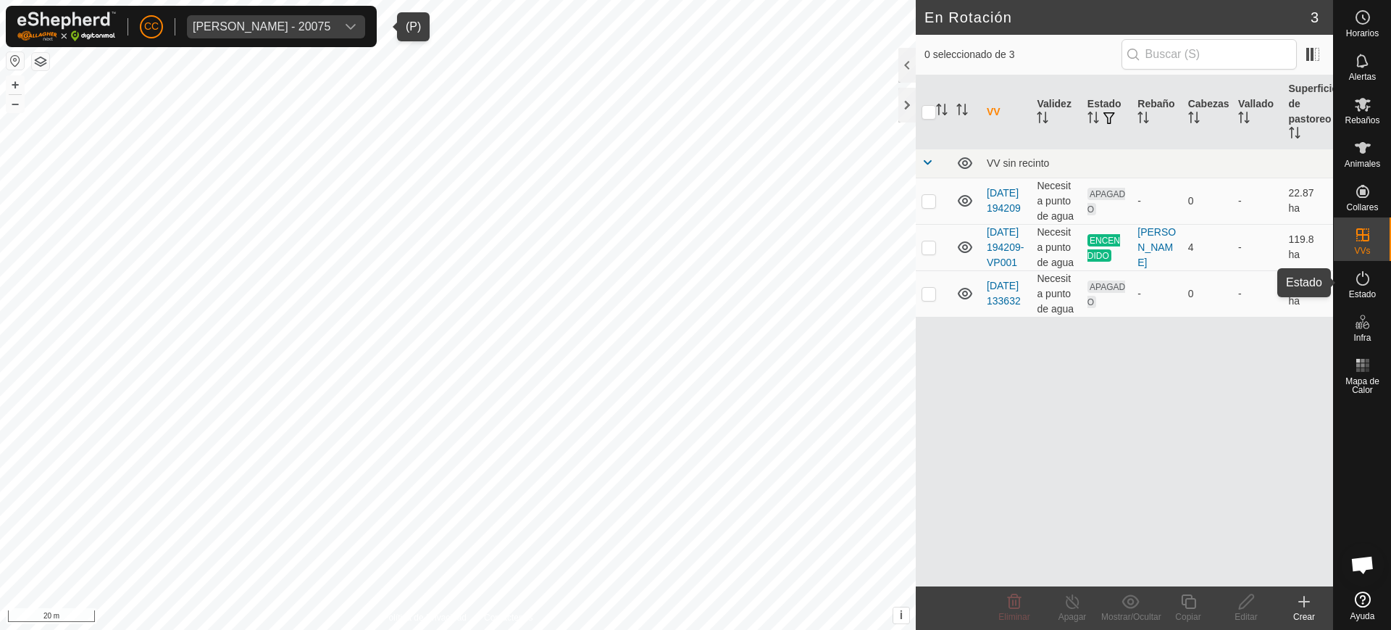
click at [1370, 290] on span "Estado" at bounding box center [1362, 294] width 27 height 9
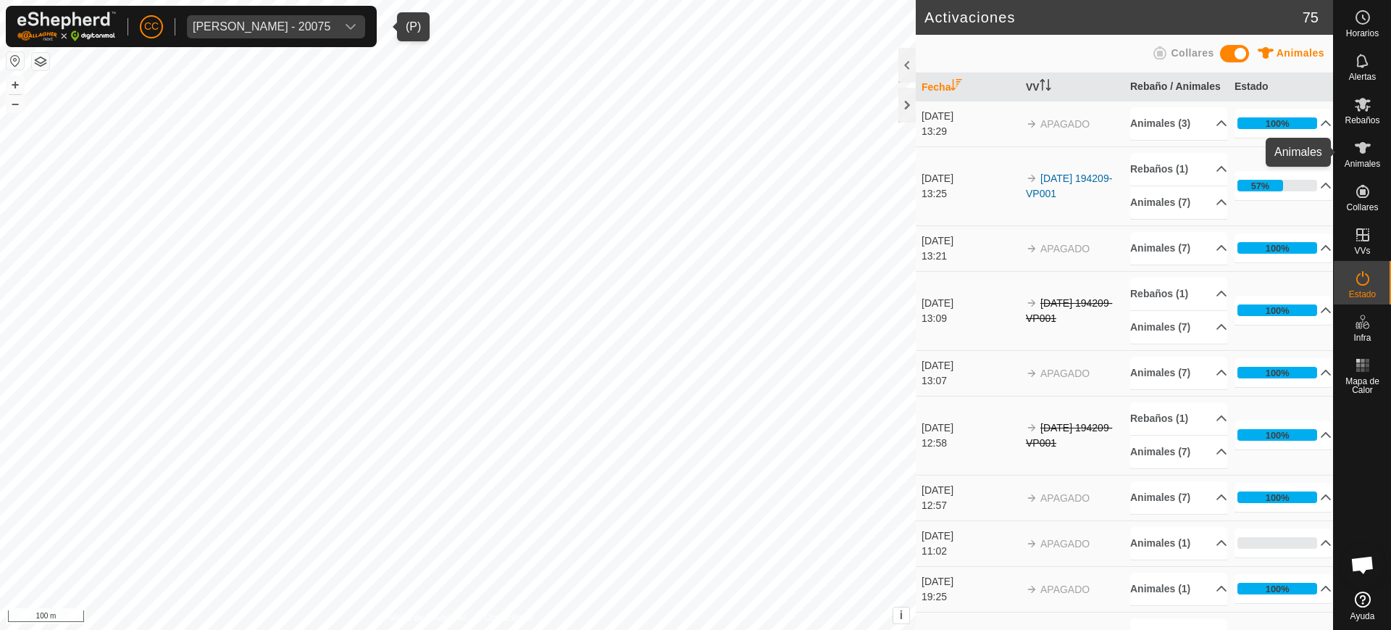
click at [1374, 166] on span "Animales" at bounding box center [1363, 163] width 36 height 9
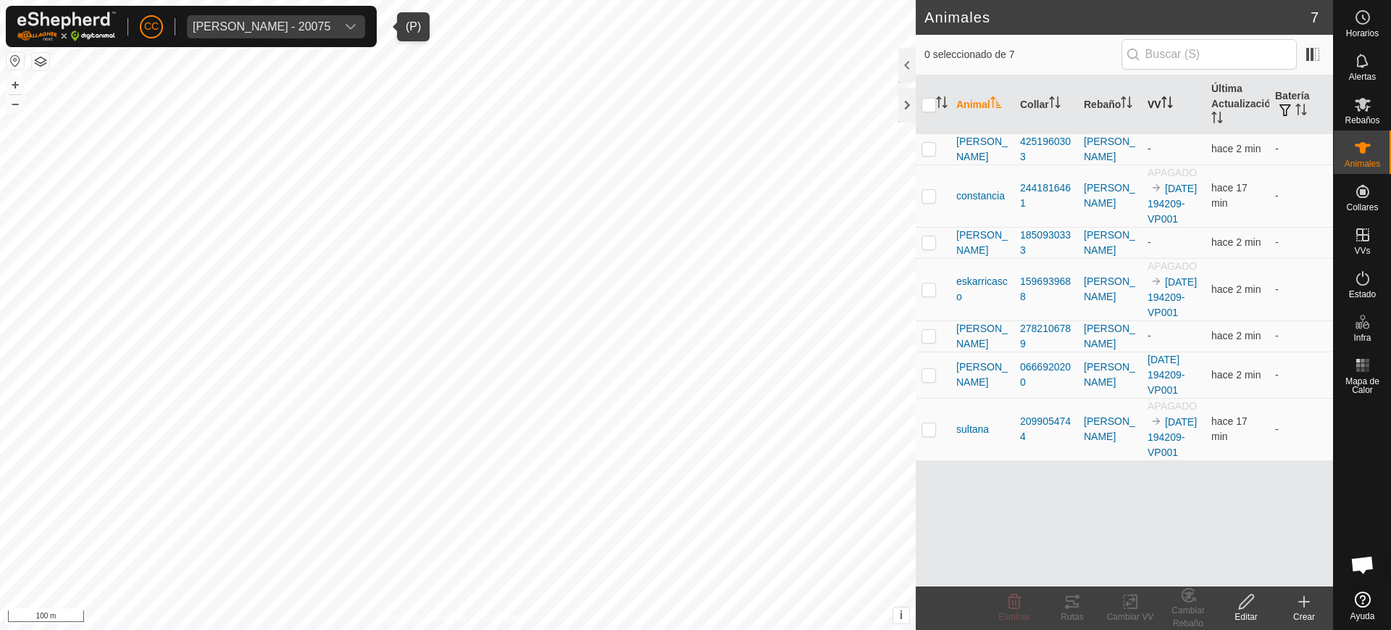
click at [1167, 98] on icon "Activar para ordenar" at bounding box center [1164, 97] width 5 height 3
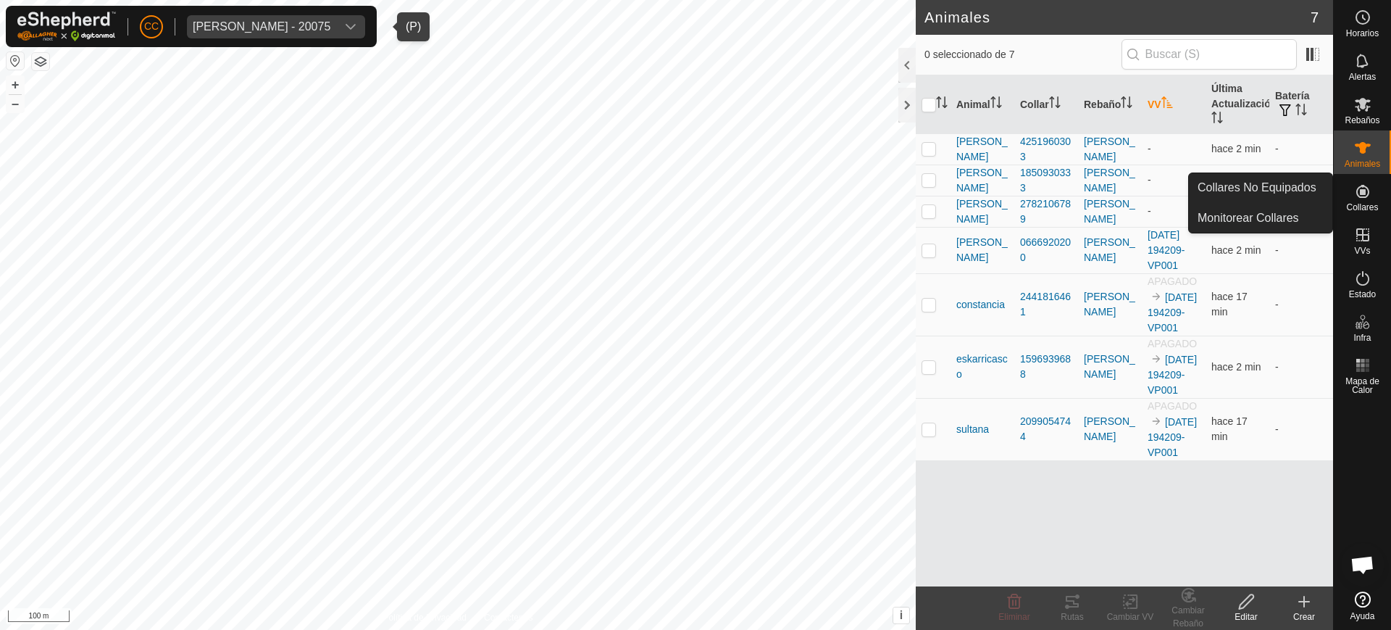
click at [1370, 195] on icon at bounding box center [1362, 191] width 17 height 17
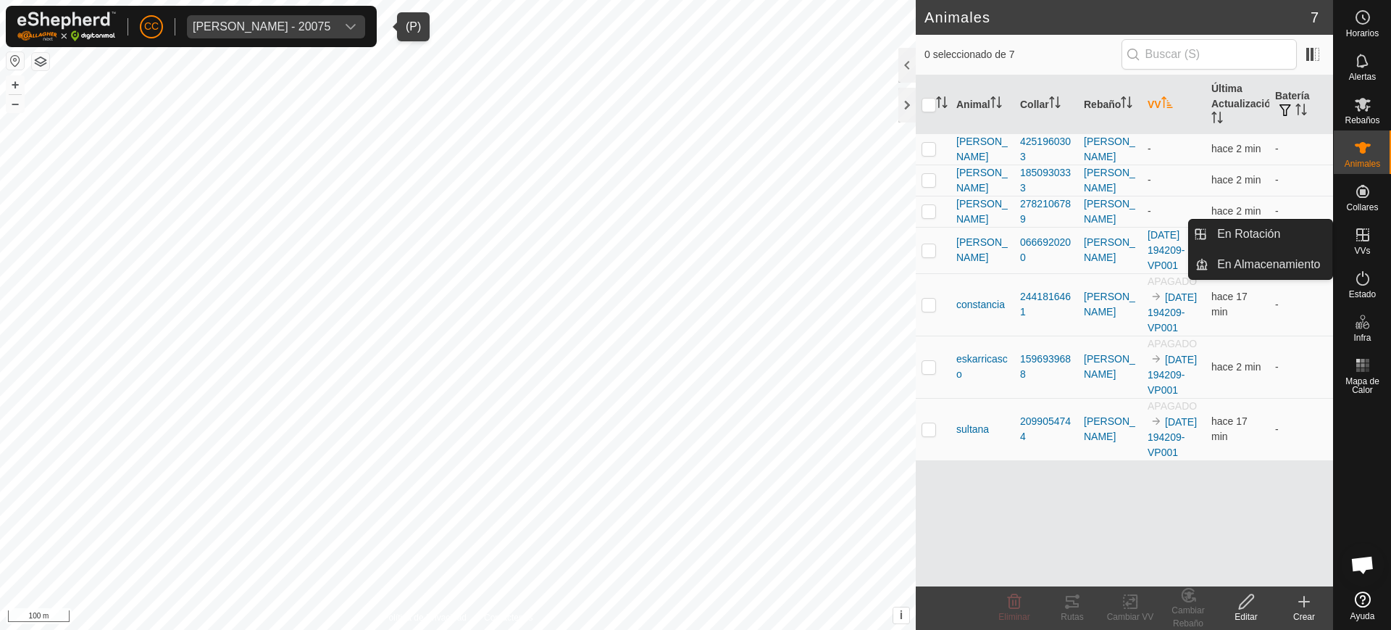
click at [1352, 241] on es-virtualpaddocks-svg-icon at bounding box center [1363, 234] width 26 height 23
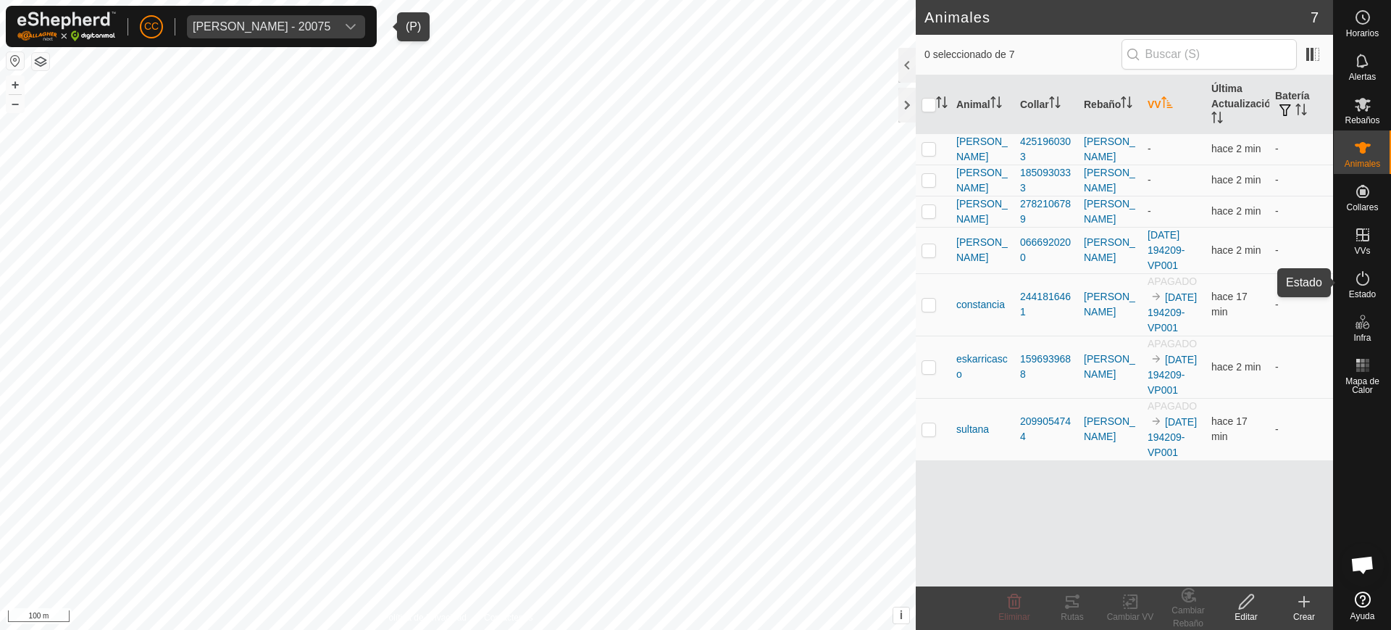
click at [1361, 290] on span "Estado" at bounding box center [1362, 294] width 27 height 9
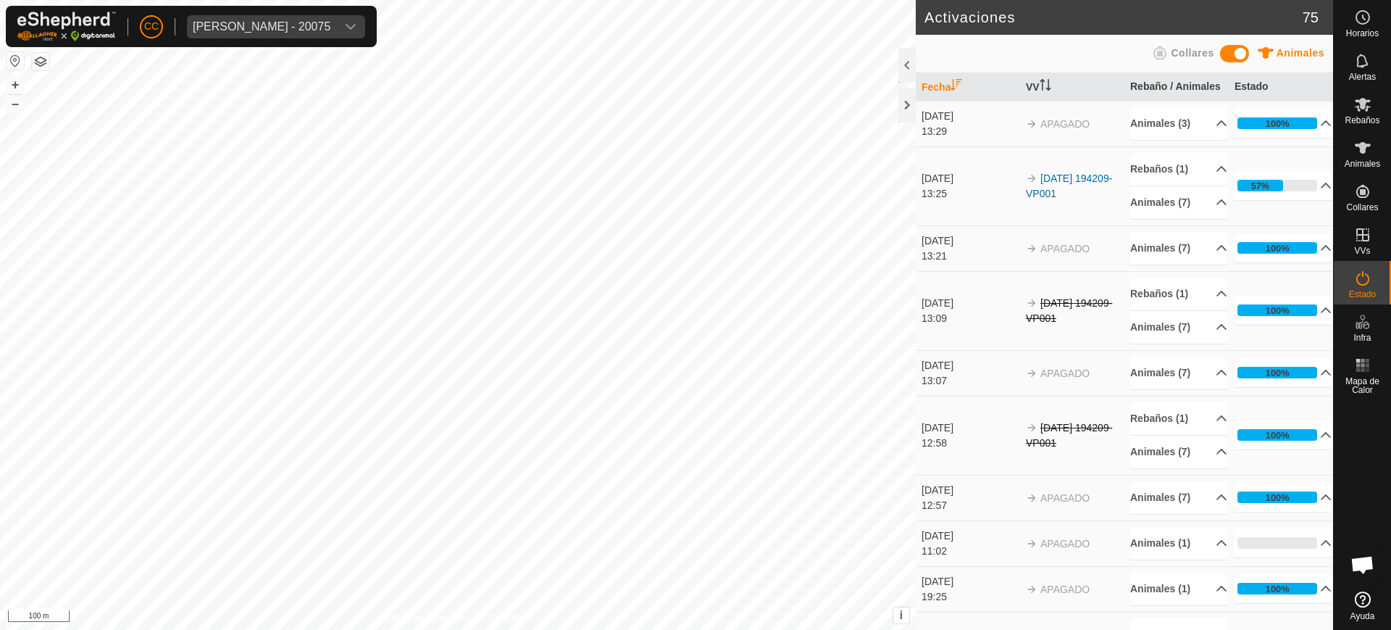
scroll to position [1128, 0]
click at [1361, 155] on icon at bounding box center [1362, 147] width 17 height 17
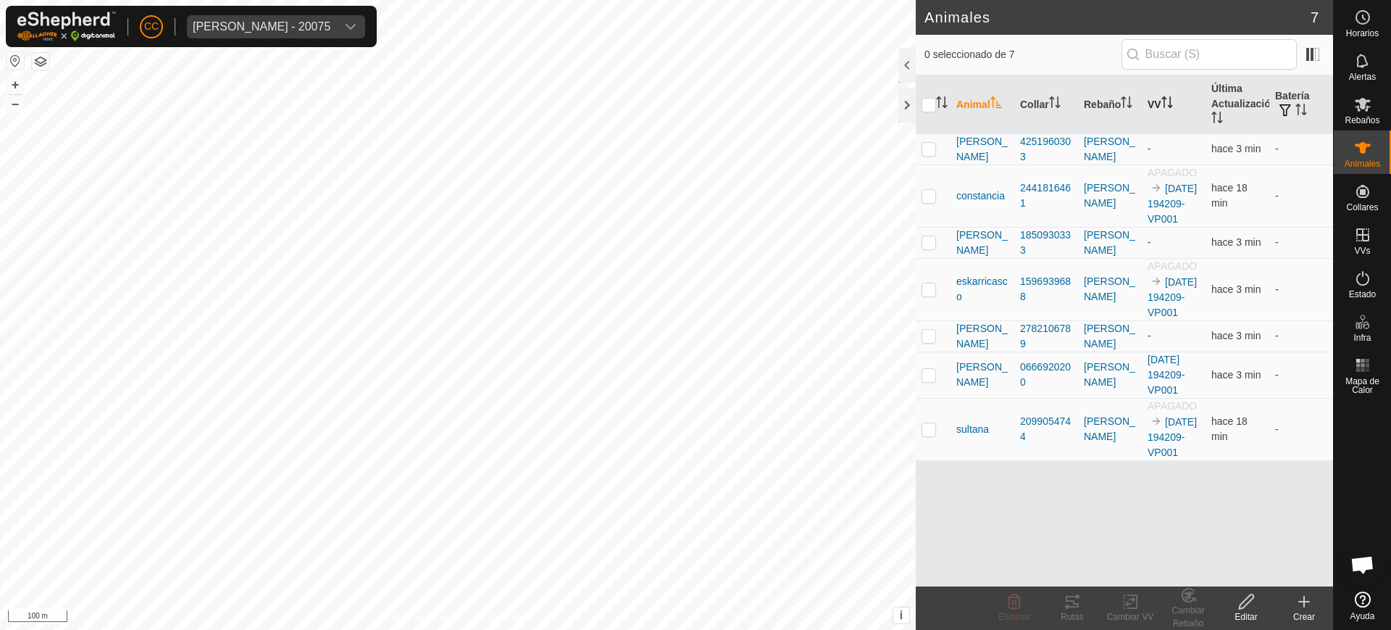
click at [1160, 93] on th "VV" at bounding box center [1174, 104] width 64 height 59
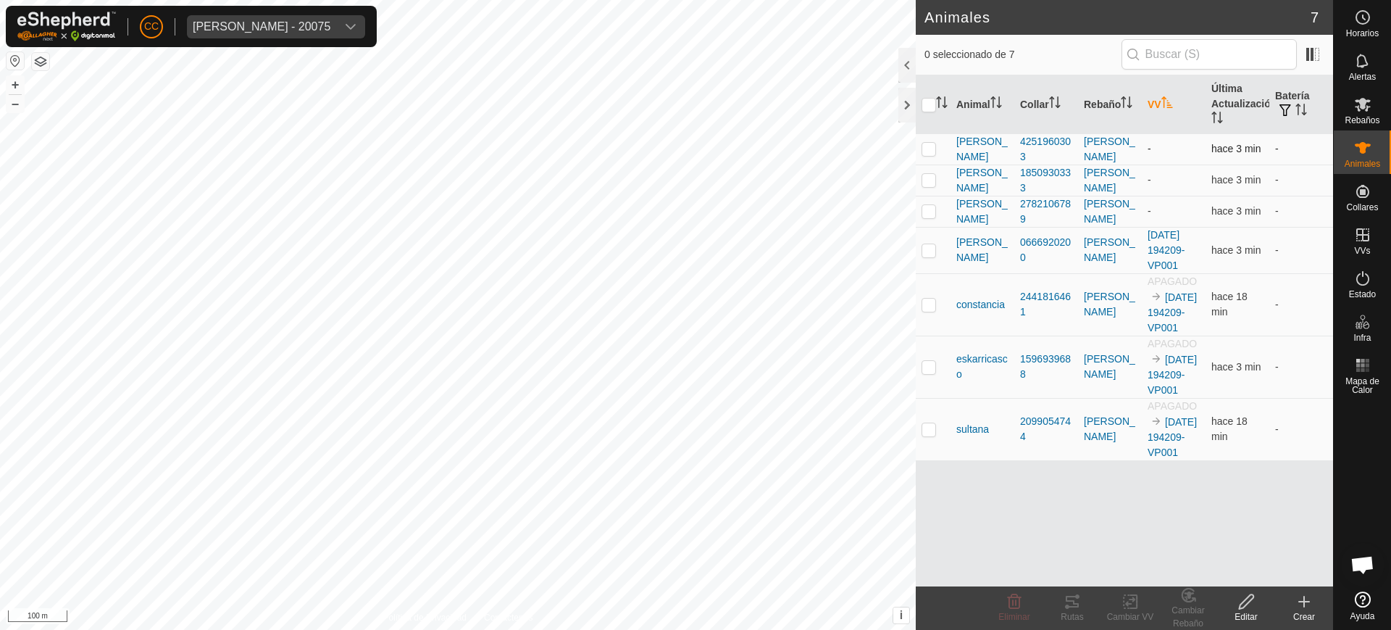
click at [925, 148] on p-checkbox at bounding box center [929, 149] width 14 height 12
checkbox input "true"
click at [923, 181] on p-checkbox at bounding box center [929, 180] width 14 height 12
checkbox input "true"
click at [928, 213] on p-checkbox at bounding box center [929, 211] width 14 height 12
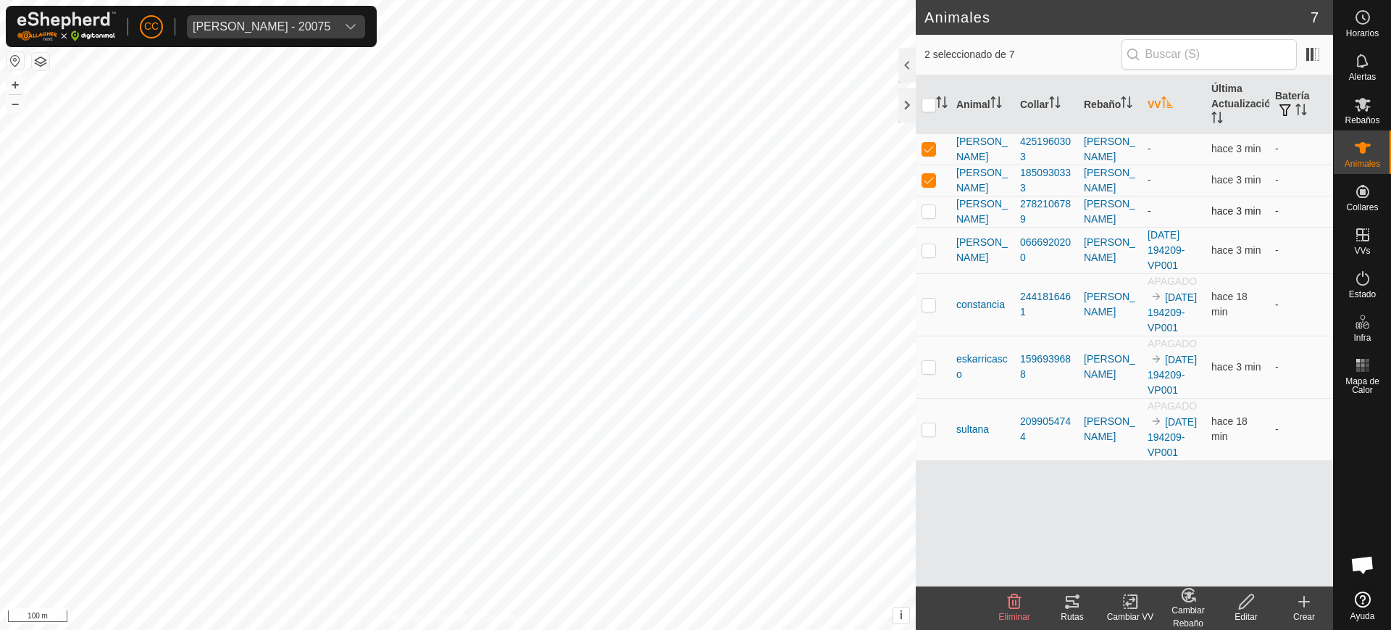
checkbox input "true"
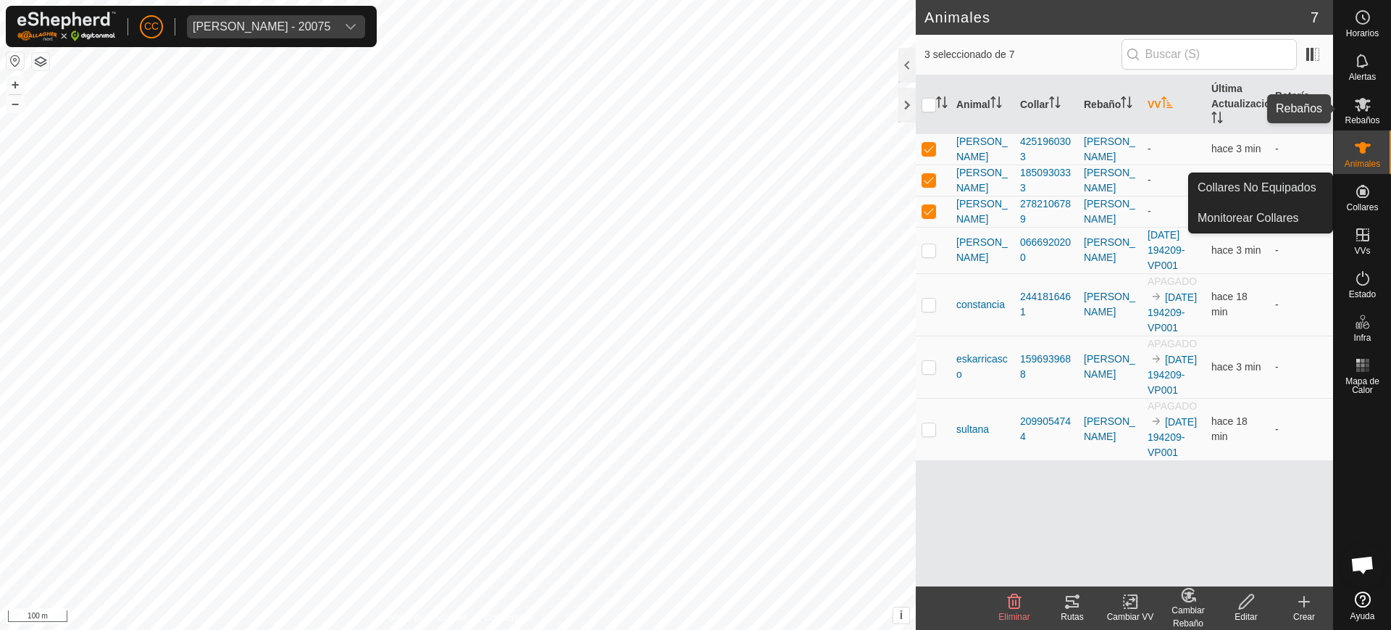
click at [1354, 96] on icon at bounding box center [1362, 104] width 17 height 17
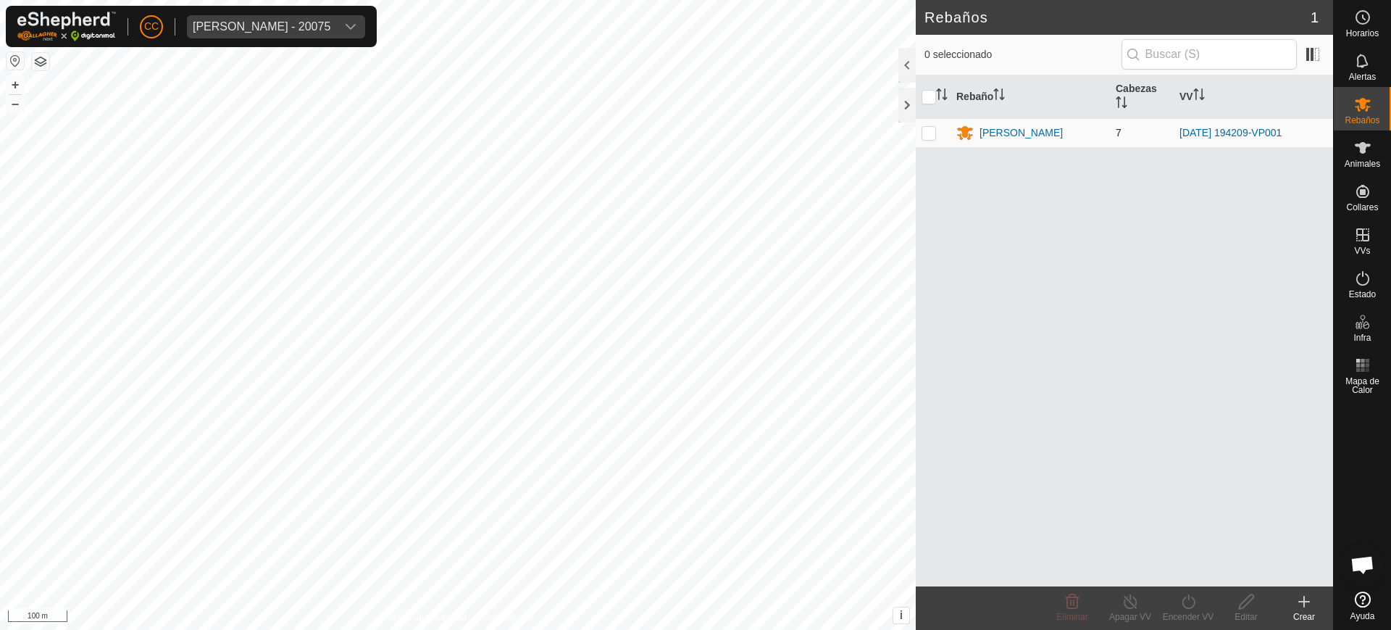
click at [936, 134] on p-checkbox at bounding box center [929, 133] width 14 height 12
checkbox input "true"
click at [1180, 607] on icon at bounding box center [1189, 601] width 18 height 17
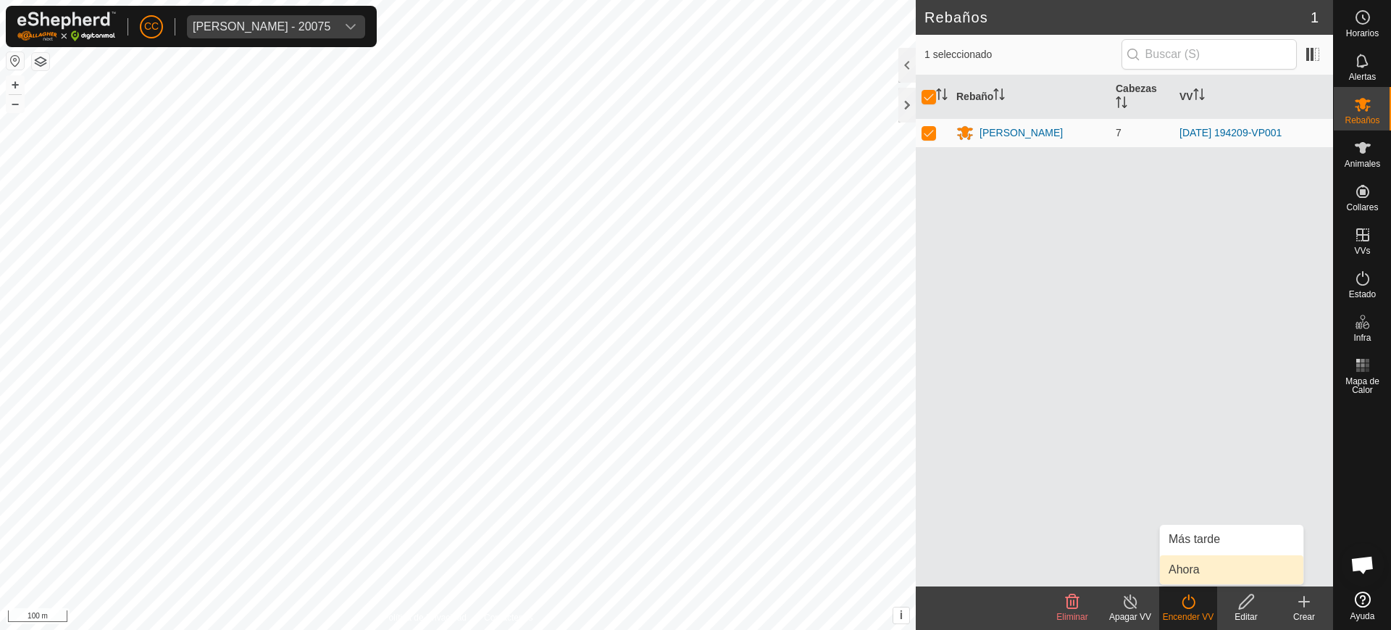
click at [1188, 564] on link "Ahora" at bounding box center [1231, 569] width 143 height 29
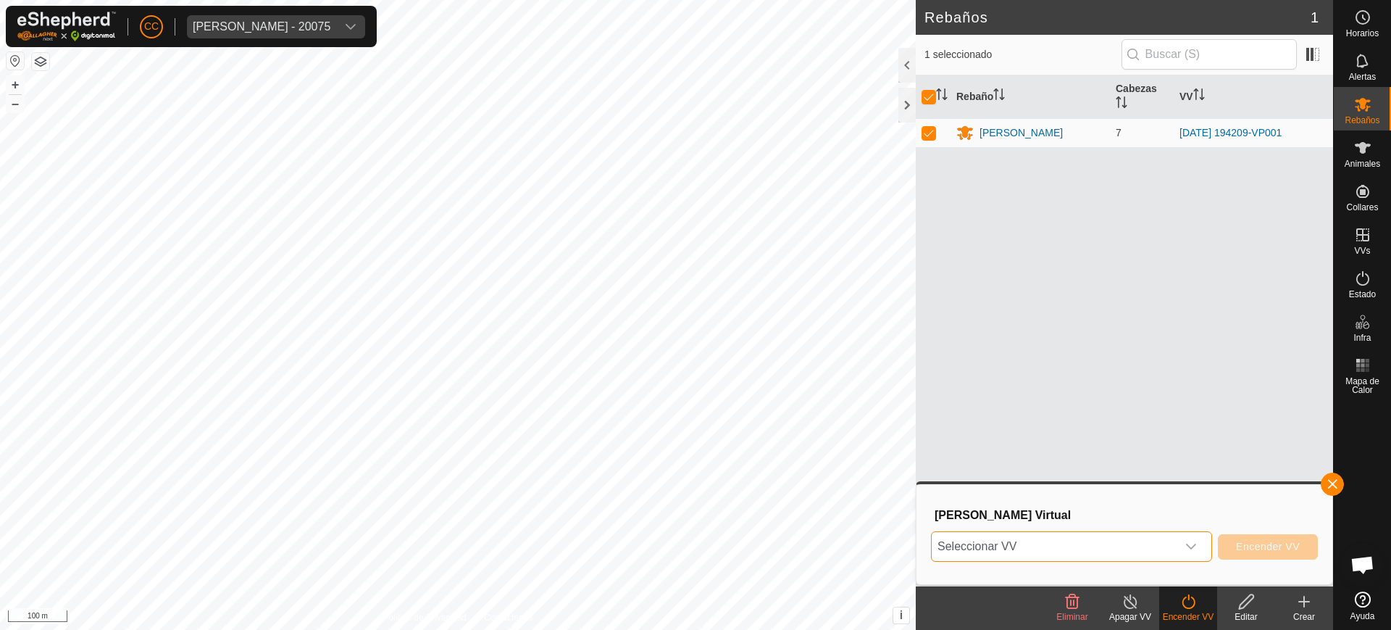
click at [1085, 540] on span "Seleccionar VV" at bounding box center [1054, 546] width 245 height 29
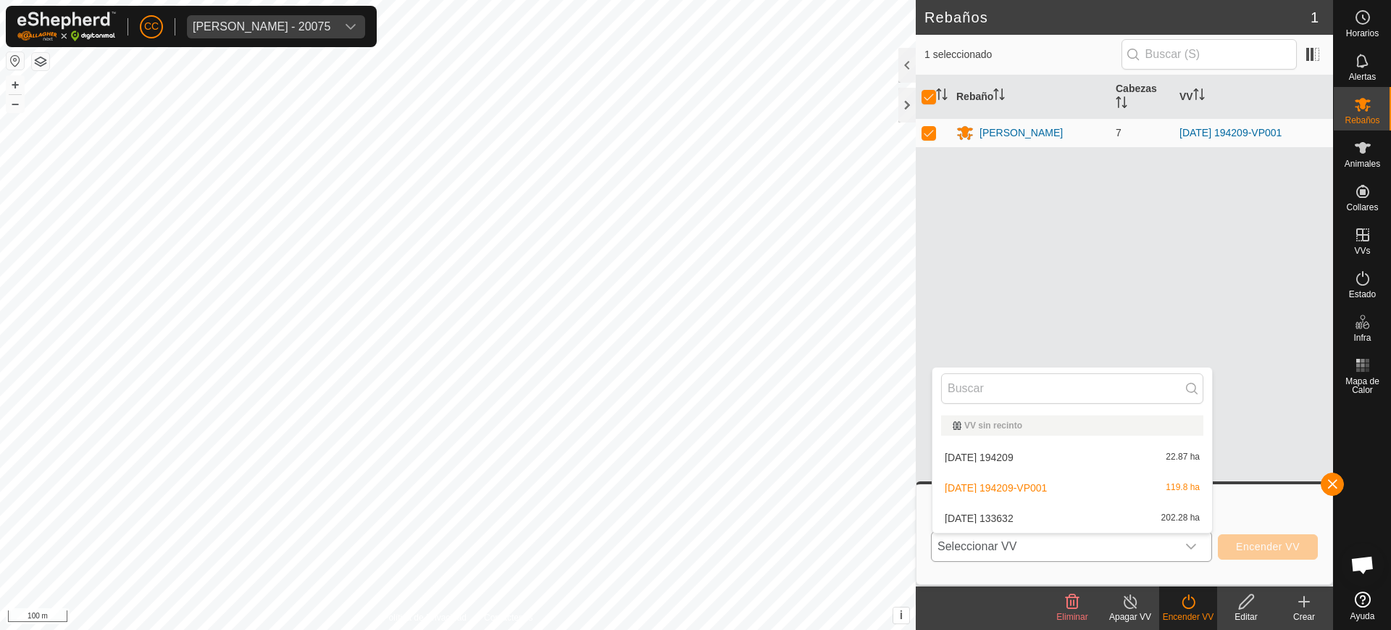
click at [1059, 512] on li "2025-09-25 133632 202.28 ha" at bounding box center [1073, 518] width 280 height 29
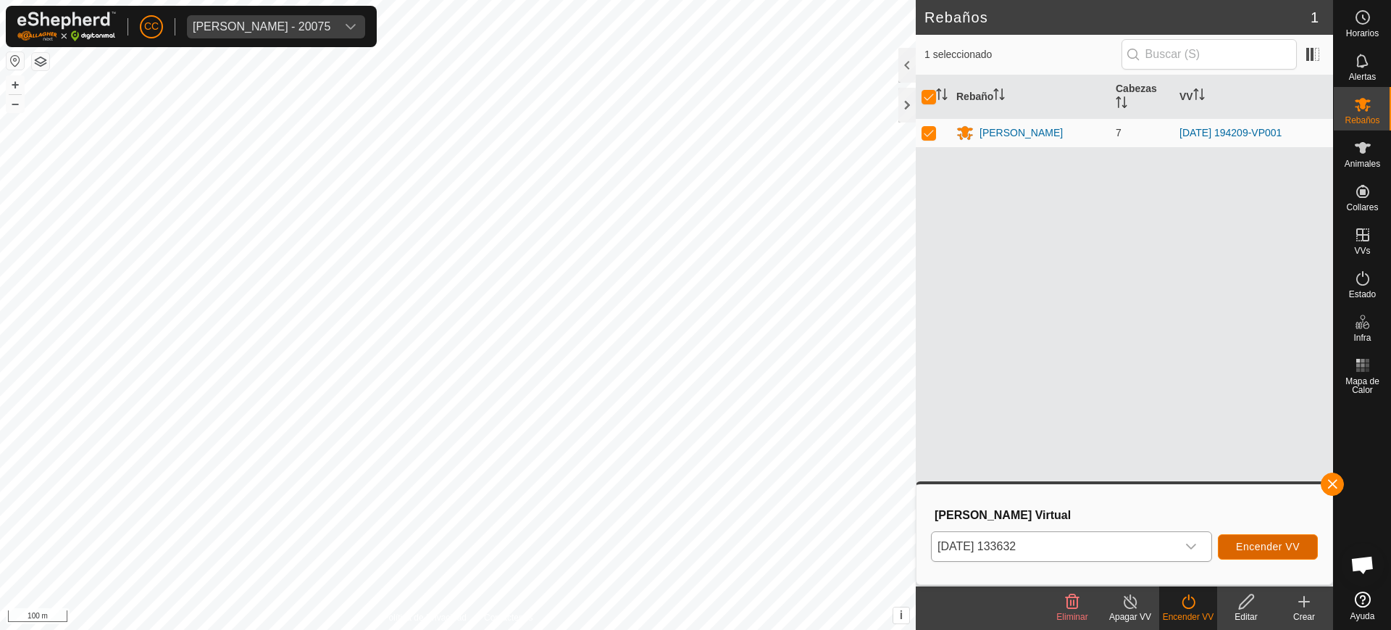
click at [1252, 551] on span "Encender VV" at bounding box center [1268, 547] width 64 height 12
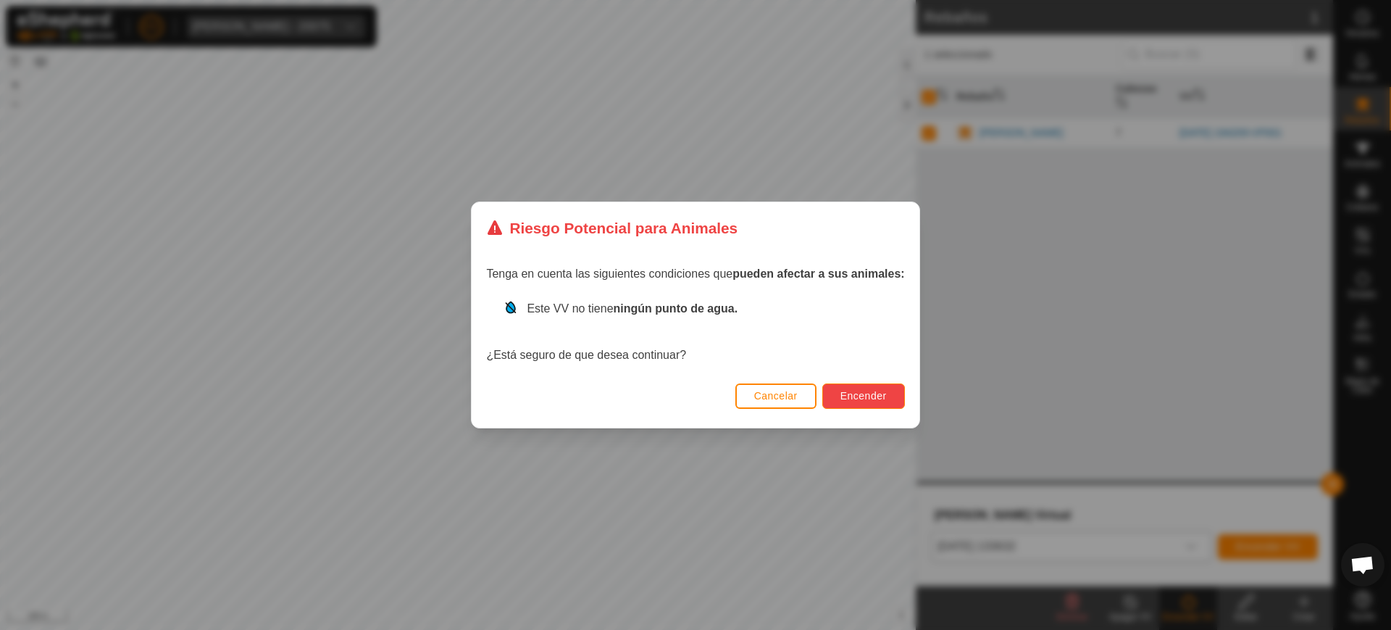
click at [878, 396] on span "Encender" at bounding box center [864, 396] width 46 height 12
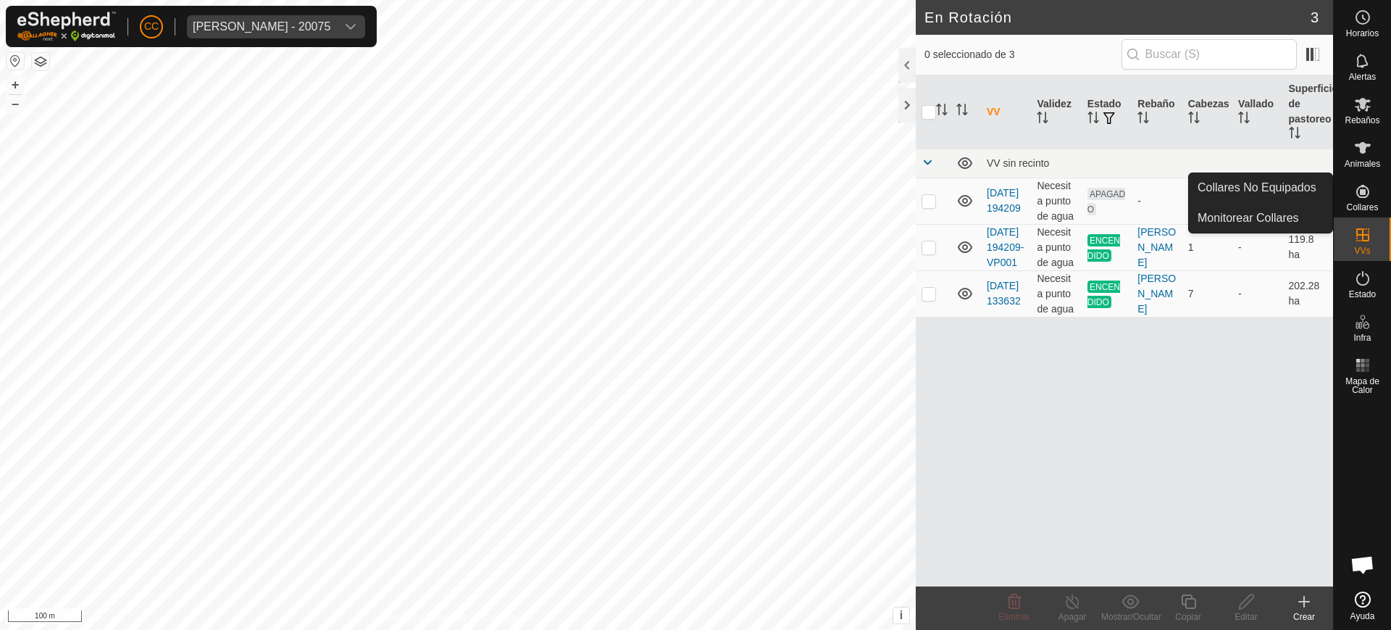
click at [1365, 175] on div "Collares" at bounding box center [1362, 195] width 57 height 43
drag, startPoint x: 1360, startPoint y: 187, endPoint x: 1308, endPoint y: 187, distance: 52.2
click at [1333, 187] on es-menu-bar "Horarios Alertas Rebaños Animales Collares VVs Estado Infra Mapa de Calor Ayuda…" at bounding box center [1362, 315] width 58 height 630
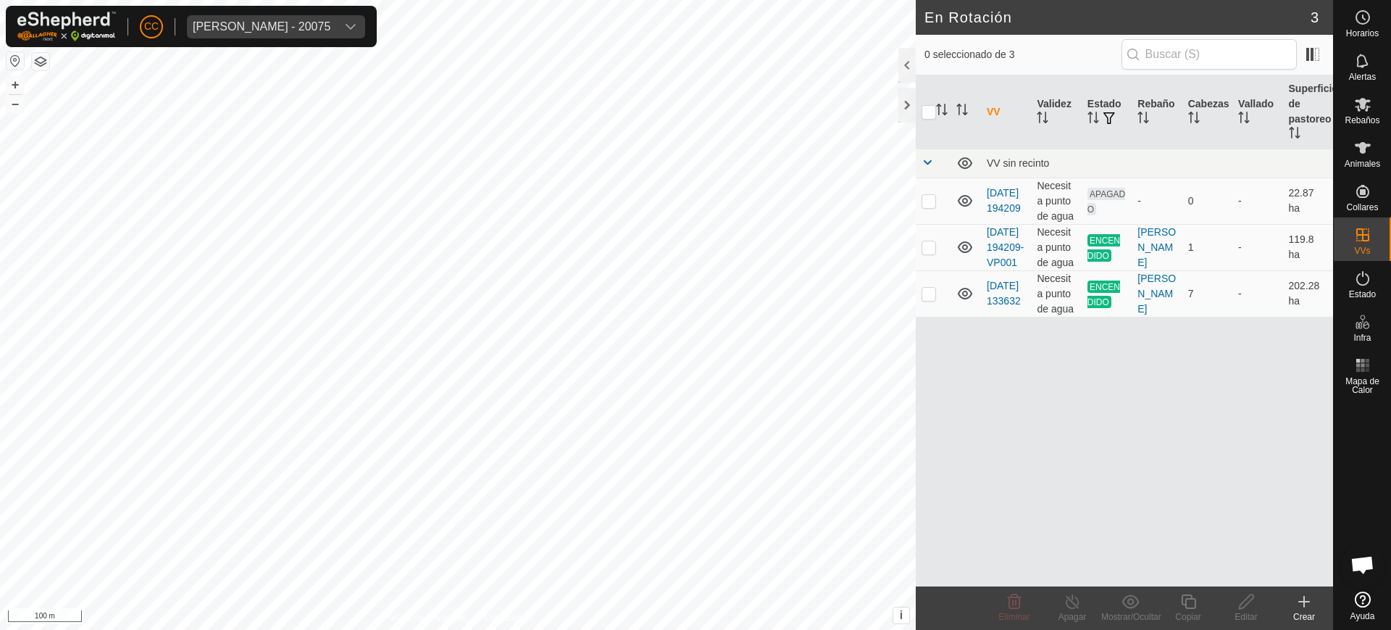
click at [1308, 187] on td "22.87 ha" at bounding box center [1308, 201] width 50 height 46
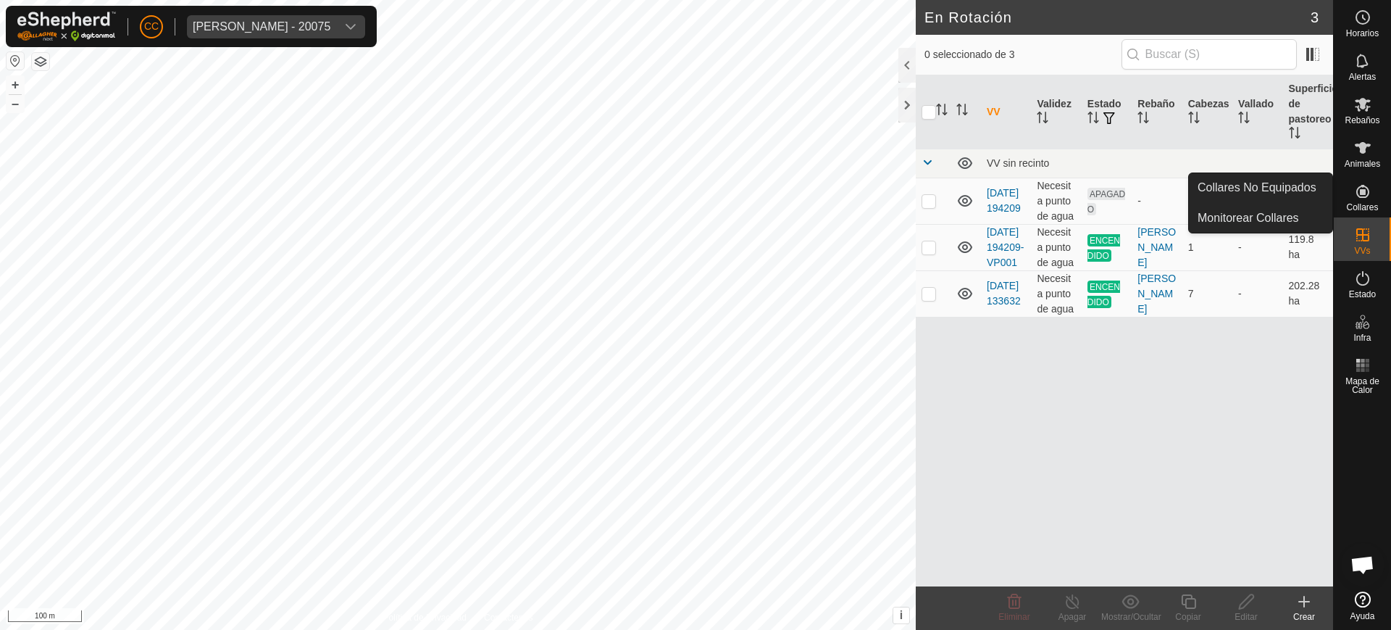
drag, startPoint x: 1367, startPoint y: 175, endPoint x: 1323, endPoint y: 193, distance: 47.5
click at [1333, 189] on es-menu-bar "Horarios Alertas Rebaños Animales Collares VVs Estado Infra Mapa de Calor Ayuda…" at bounding box center [1362, 315] width 58 height 630
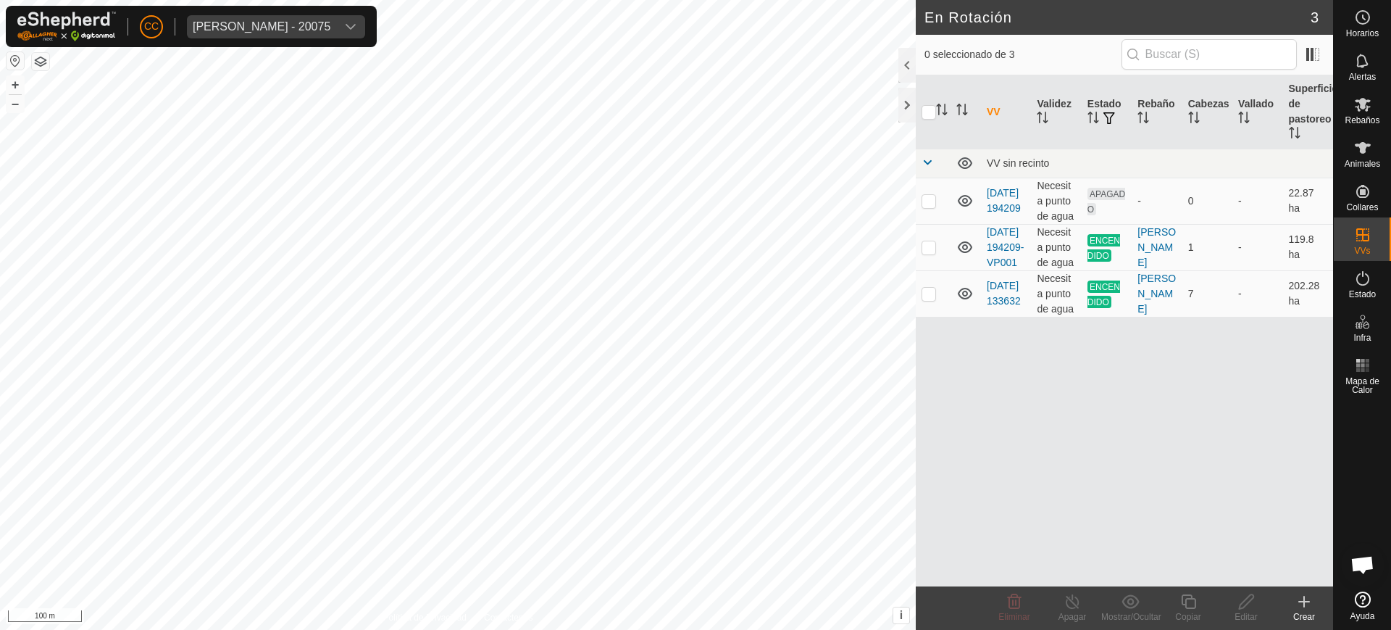
click at [1274, 189] on td "-" at bounding box center [1258, 201] width 50 height 46
click at [1363, 164] on span "Animales" at bounding box center [1363, 163] width 36 height 9
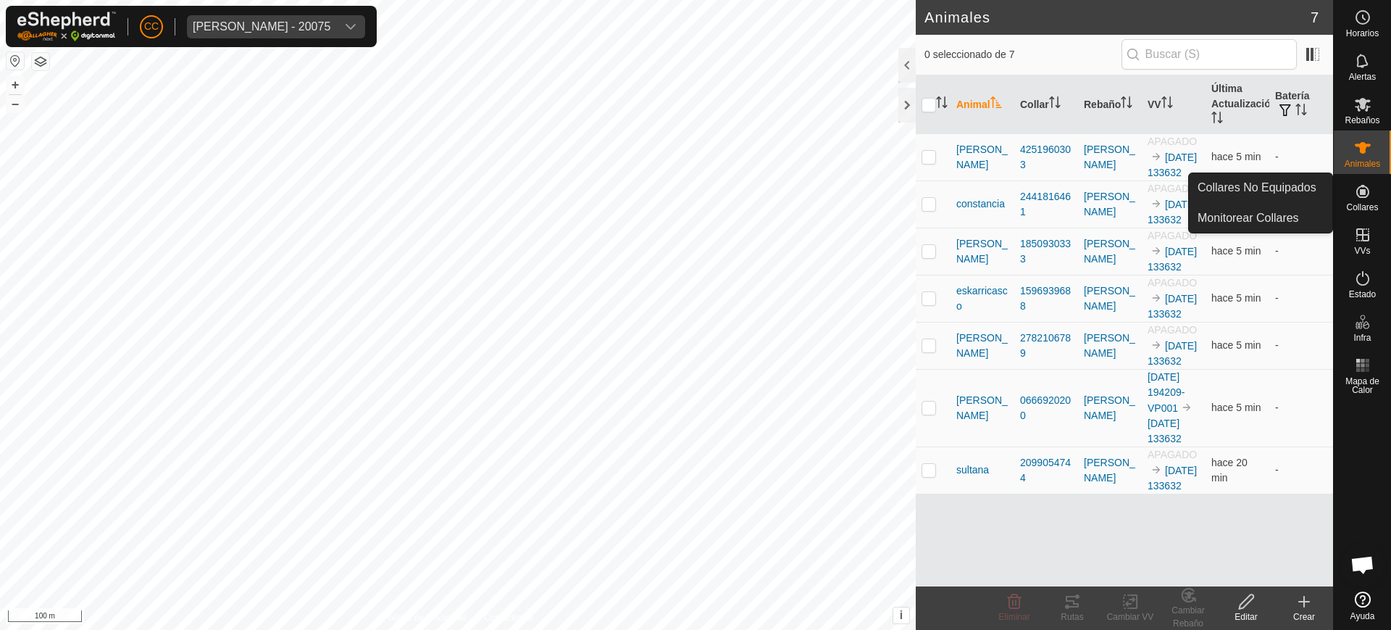
click at [1359, 209] on span "Collares" at bounding box center [1362, 207] width 32 height 9
click at [1284, 193] on link "Collares No Equipados" at bounding box center [1260, 187] width 143 height 29
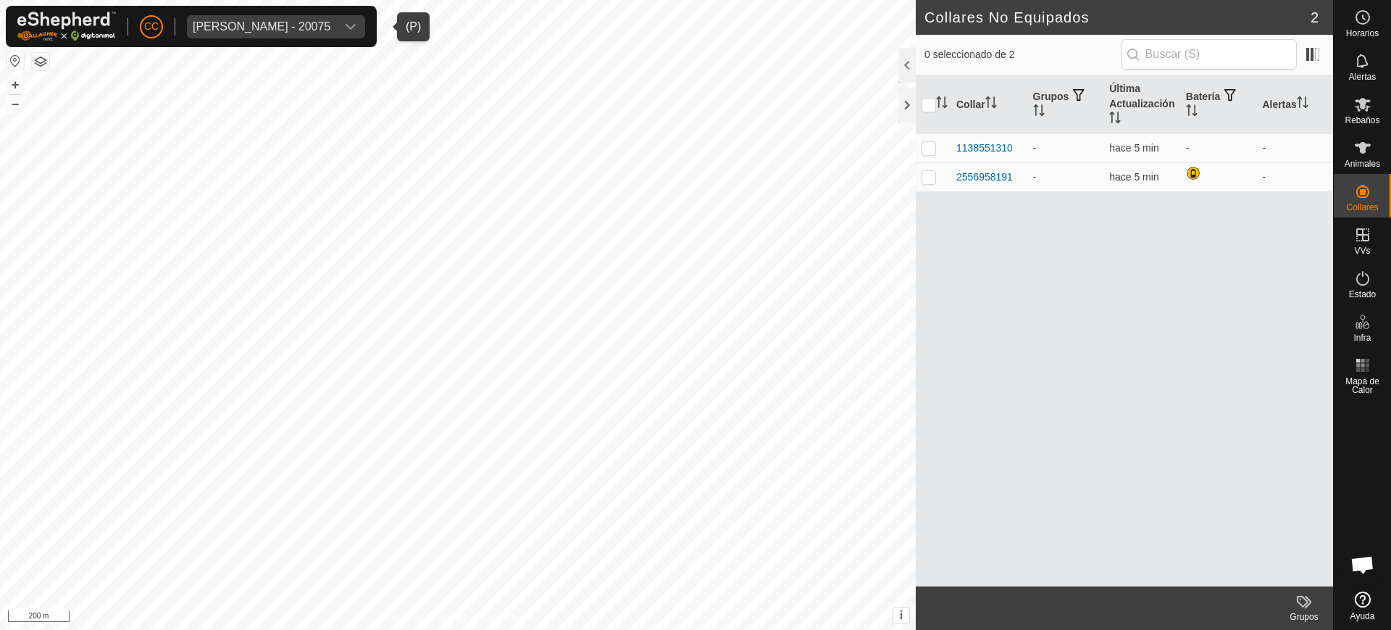
click at [238, 28] on div "Olegario Arranz Rodrigo - 20075" at bounding box center [262, 27] width 138 height 12
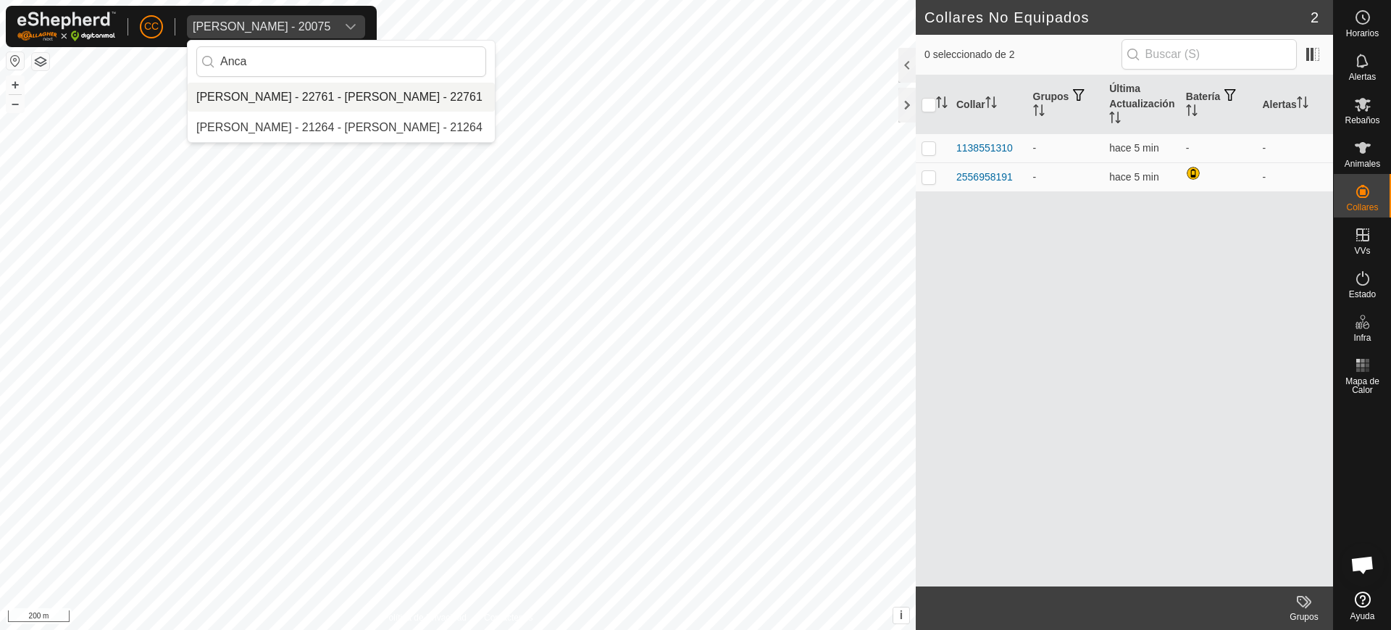
type input "Anca"
click at [288, 98] on li "Anca Sanda Bercian - 22761 - Anca Sanda Bercian - 22761" at bounding box center [341, 97] width 307 height 29
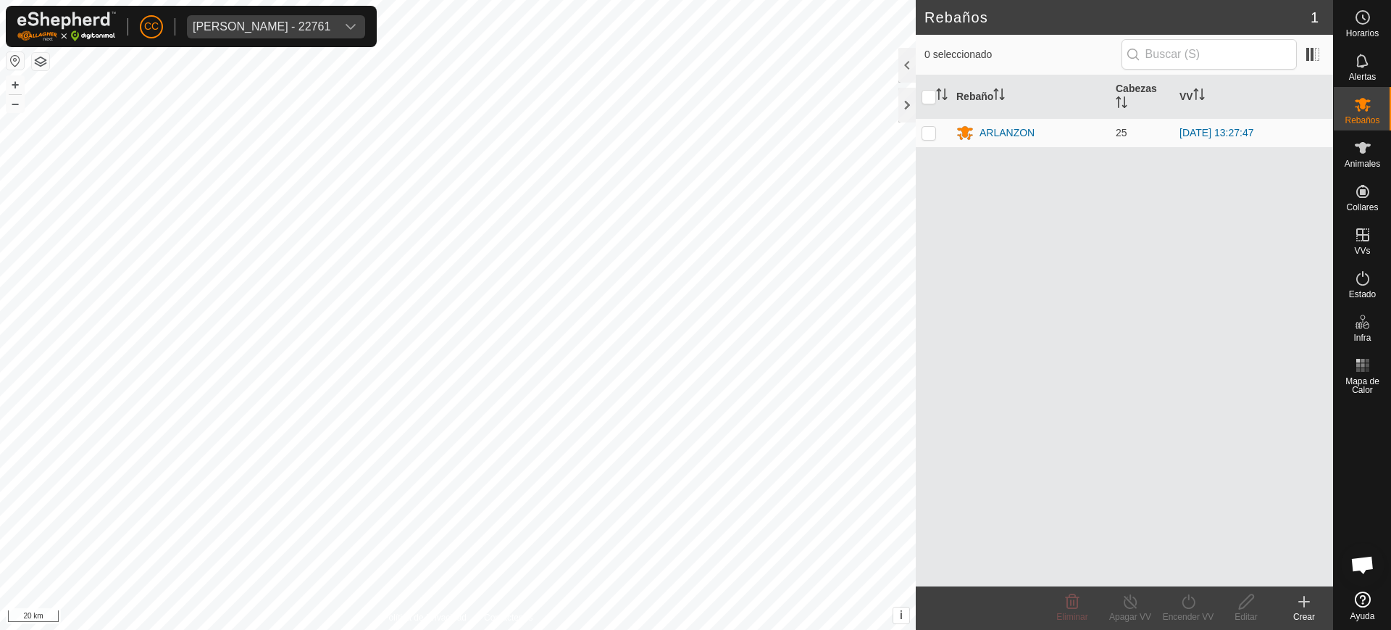
click at [10, 58] on button "button" at bounding box center [15, 60] width 17 height 17
click at [299, 29] on div "[PERSON_NAME] - 22761" at bounding box center [262, 27] width 138 height 12
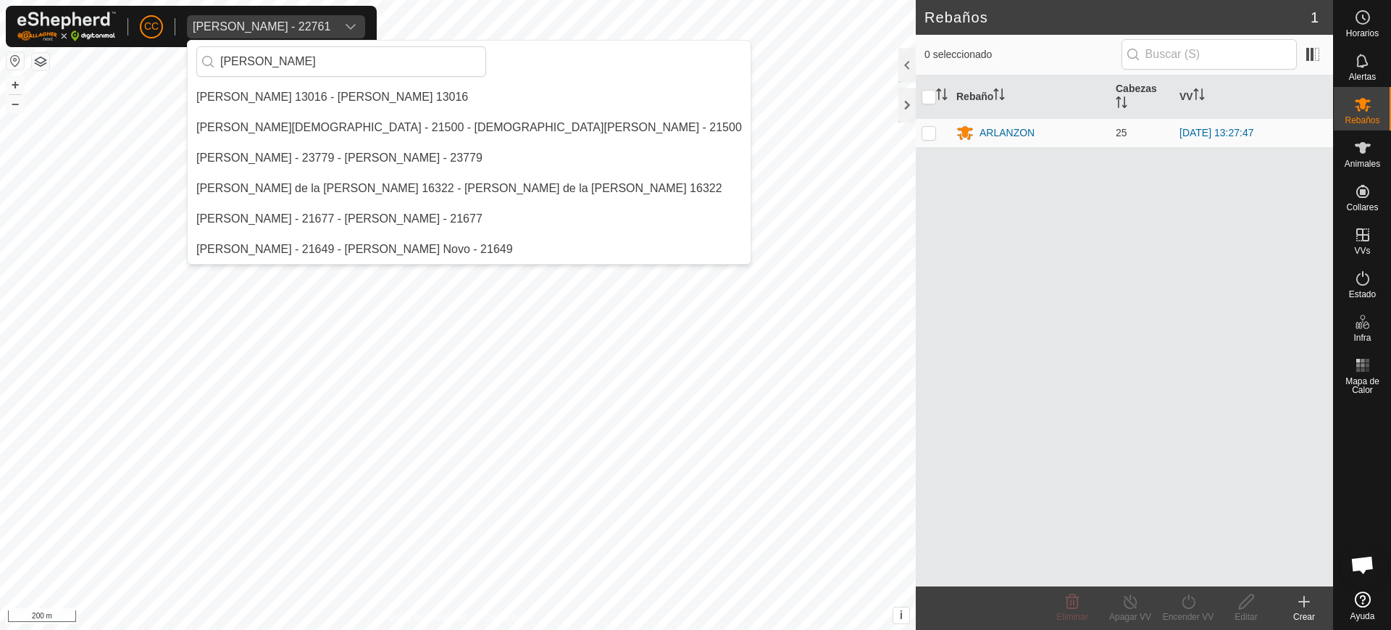
type input "juan"
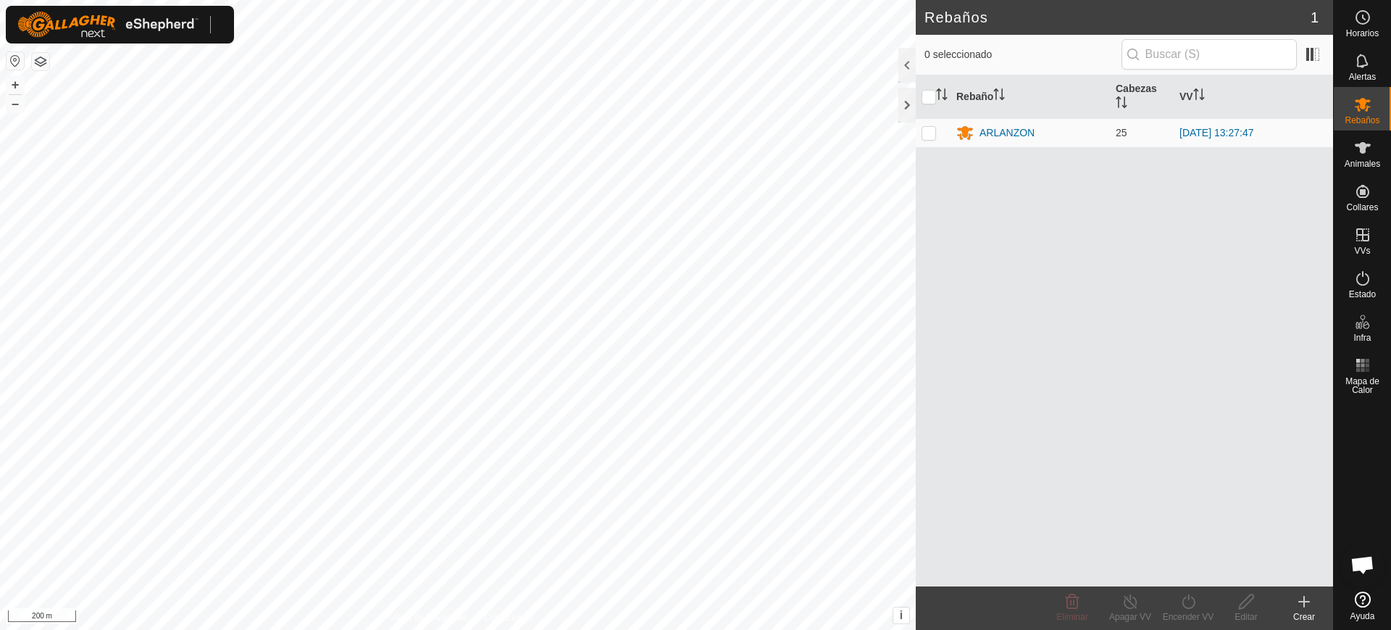
scroll to position [1128, 0]
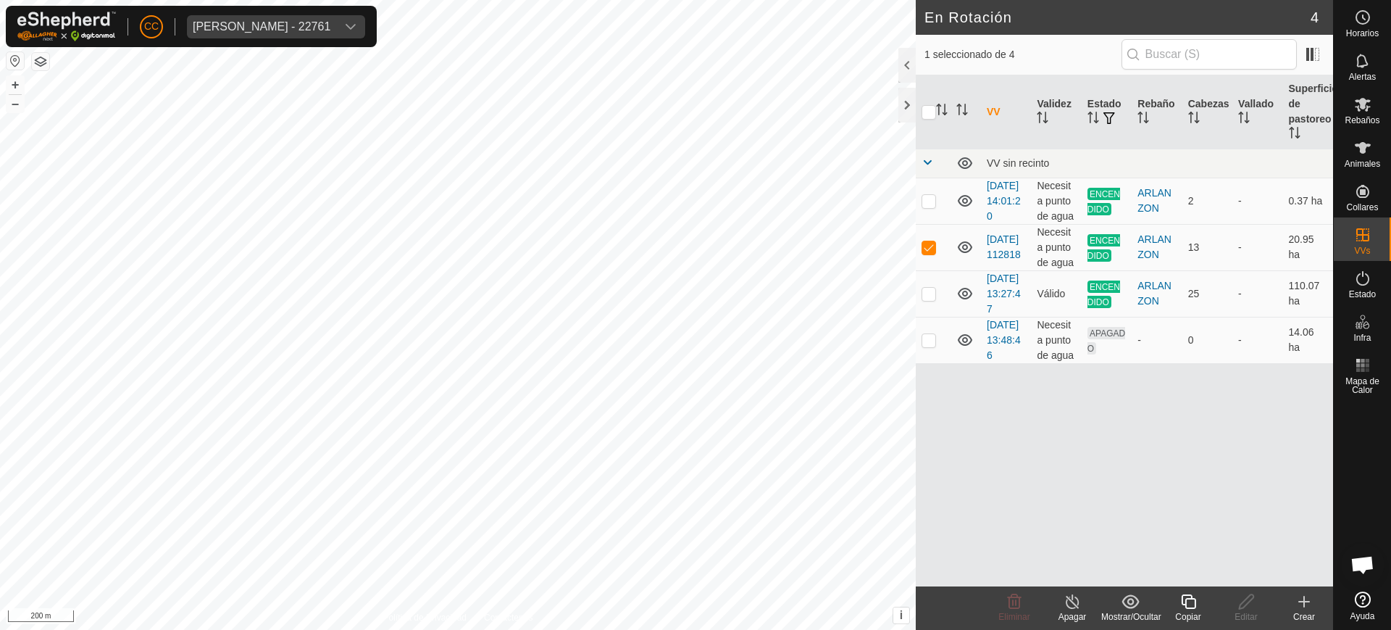
checkbox input "false"
checkbox input "true"
checkbox input "false"
checkbox input "true"
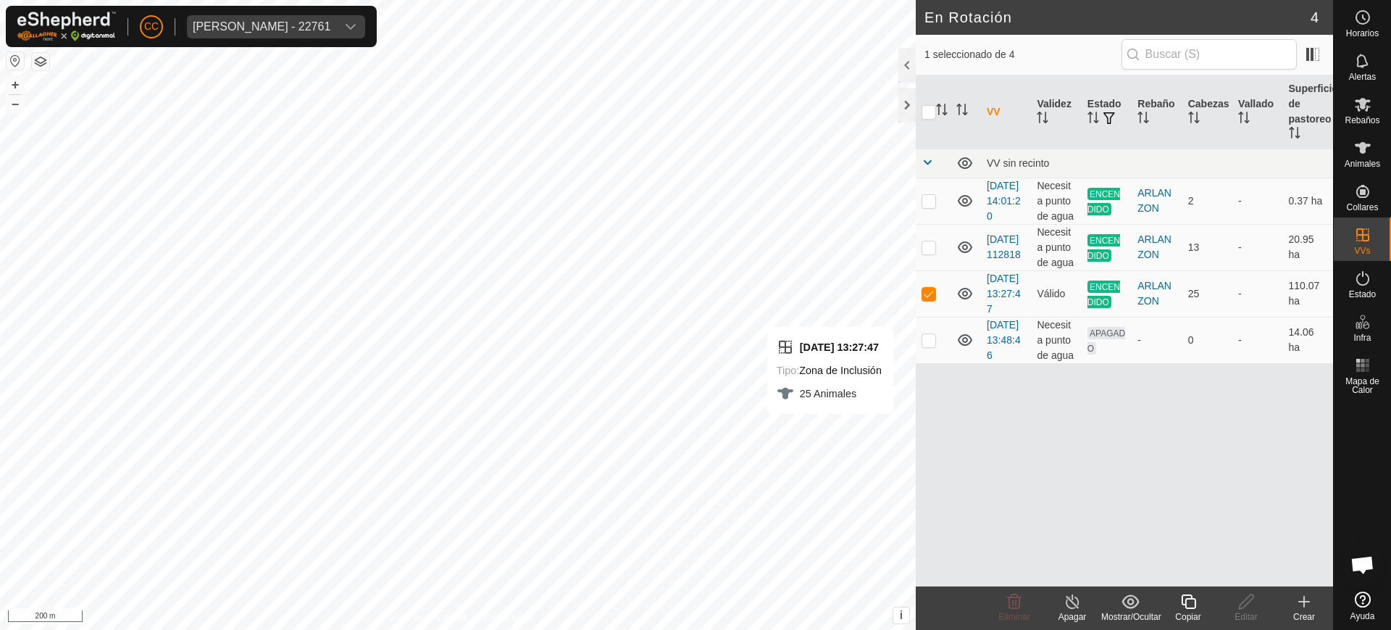
click at [1189, 610] on div "Copiar" at bounding box center [1188, 616] width 58 height 13
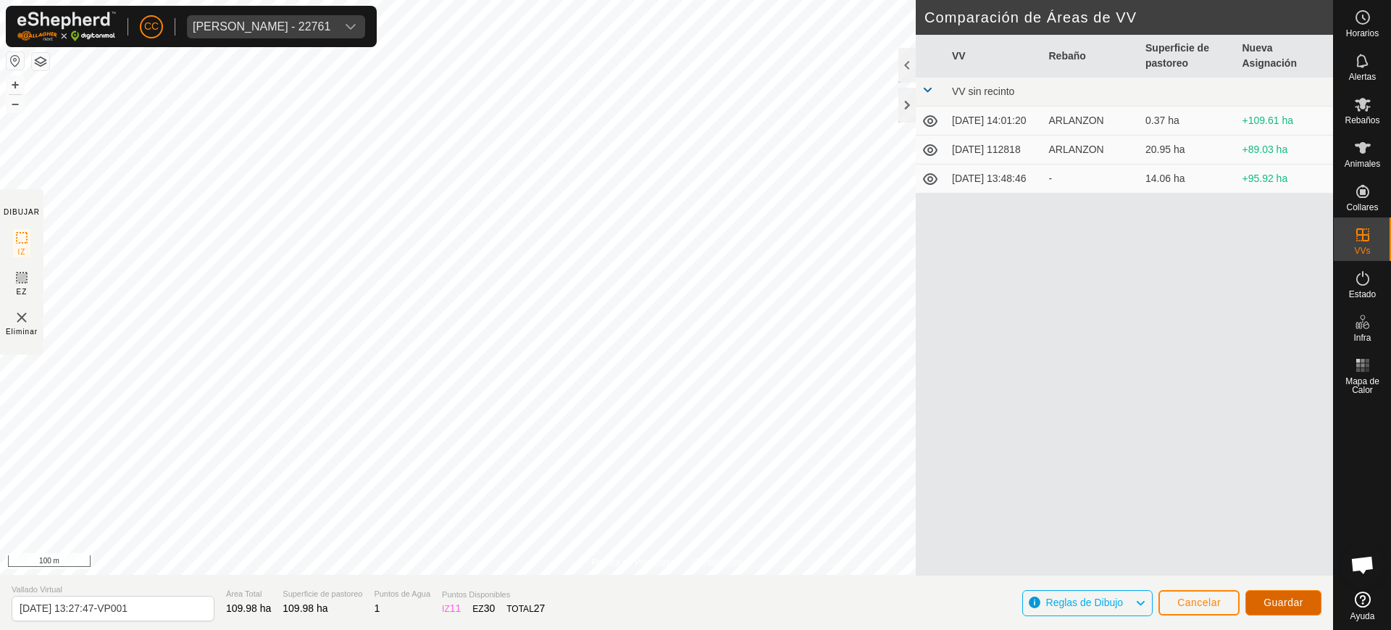
click at [1283, 606] on span "Guardar" at bounding box center [1284, 602] width 40 height 12
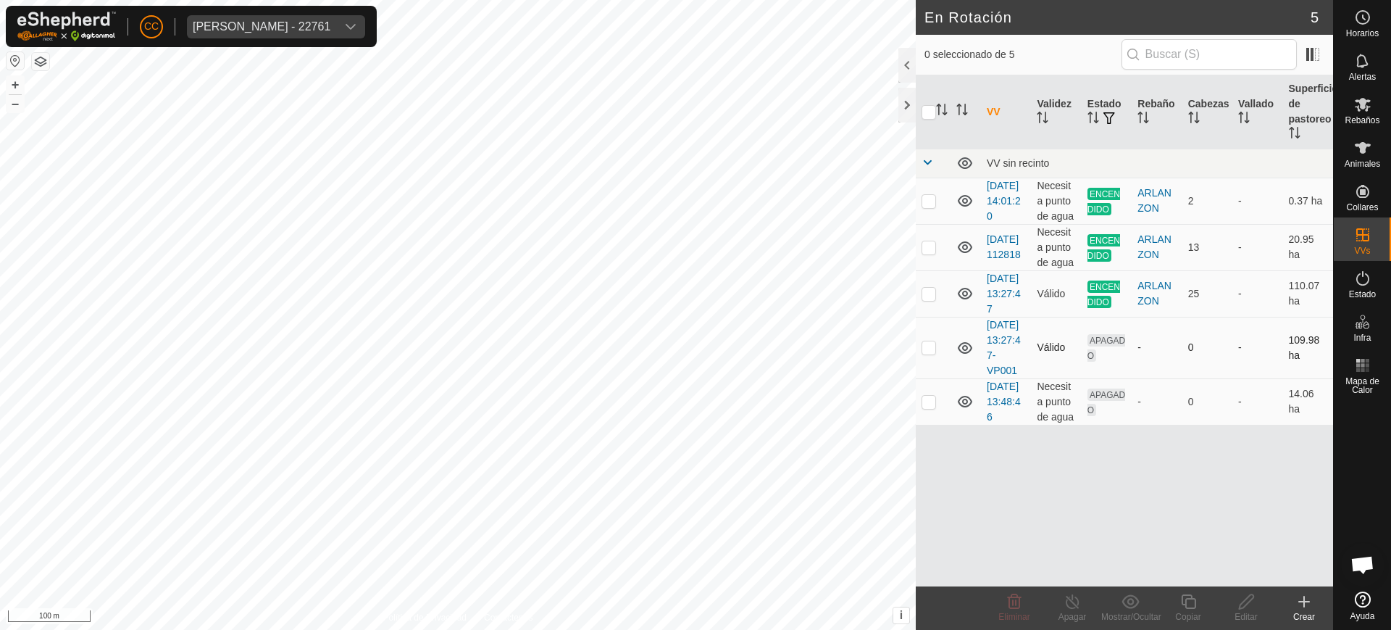
click at [930, 353] on p-checkbox at bounding box center [929, 347] width 14 height 12
checkbox input "true"
click at [967, 410] on icon at bounding box center [965, 401] width 17 height 17
click at [964, 307] on td at bounding box center [966, 293] width 30 height 46
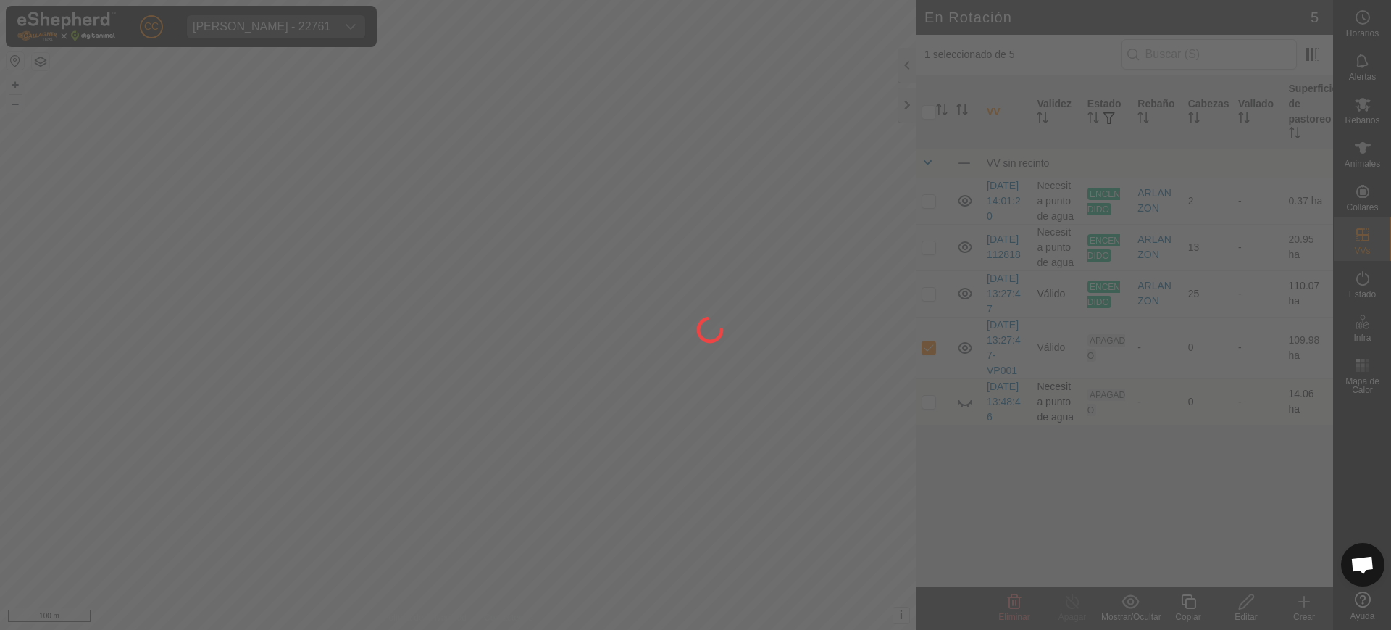
click at [965, 317] on div "CC Anca Sanda Bercian - 22761 Horarios Alertas Rebaños Animales Collares VVs Es…" at bounding box center [695, 315] width 1391 height 630
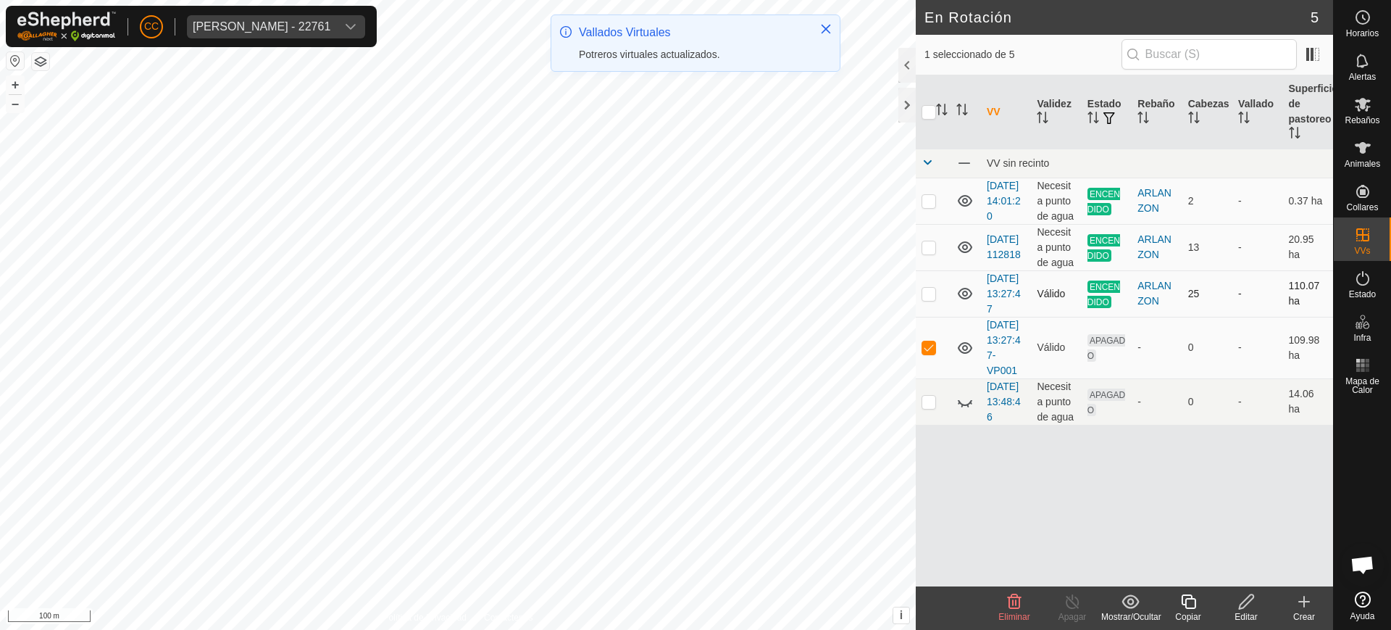
click at [959, 299] on icon at bounding box center [965, 294] width 14 height 12
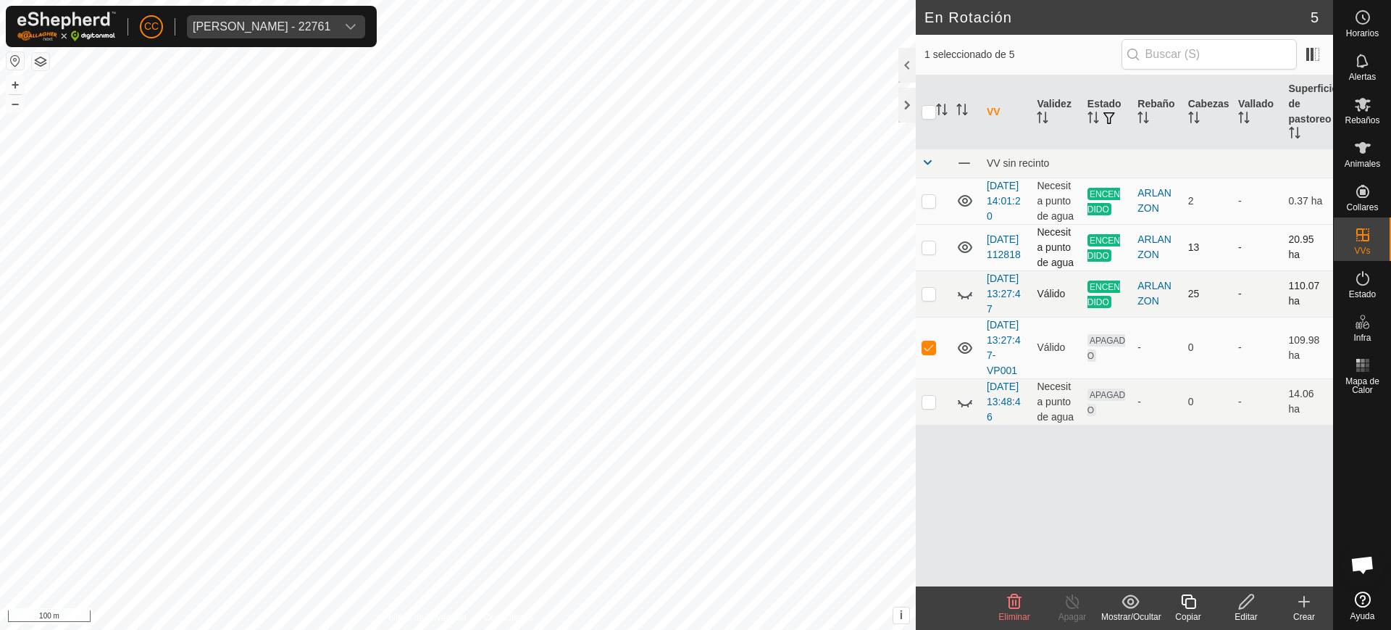
click at [959, 253] on icon at bounding box center [965, 247] width 14 height 12
click at [964, 207] on icon at bounding box center [965, 201] width 14 height 12
click at [965, 410] on icon at bounding box center [965, 401] width 17 height 17
click at [961, 302] on icon at bounding box center [965, 293] width 17 height 17
click at [1364, 147] on icon at bounding box center [1363, 148] width 16 height 12
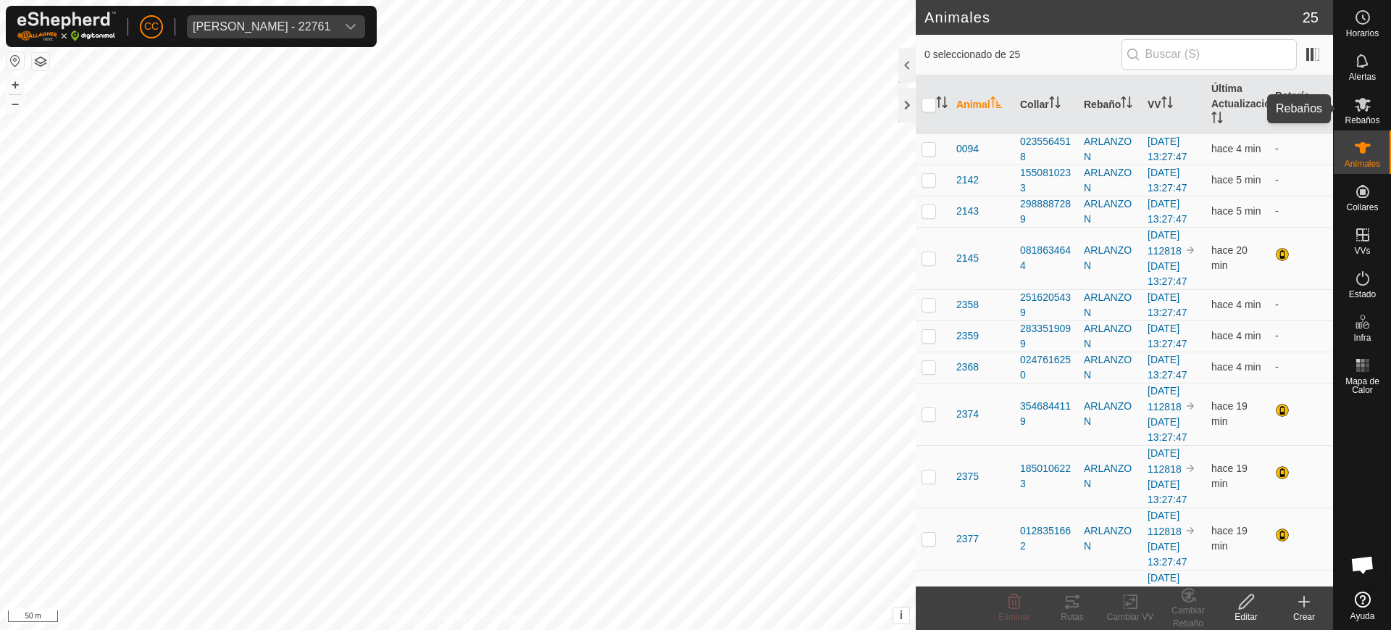
click at [1359, 110] on icon at bounding box center [1363, 105] width 16 height 14
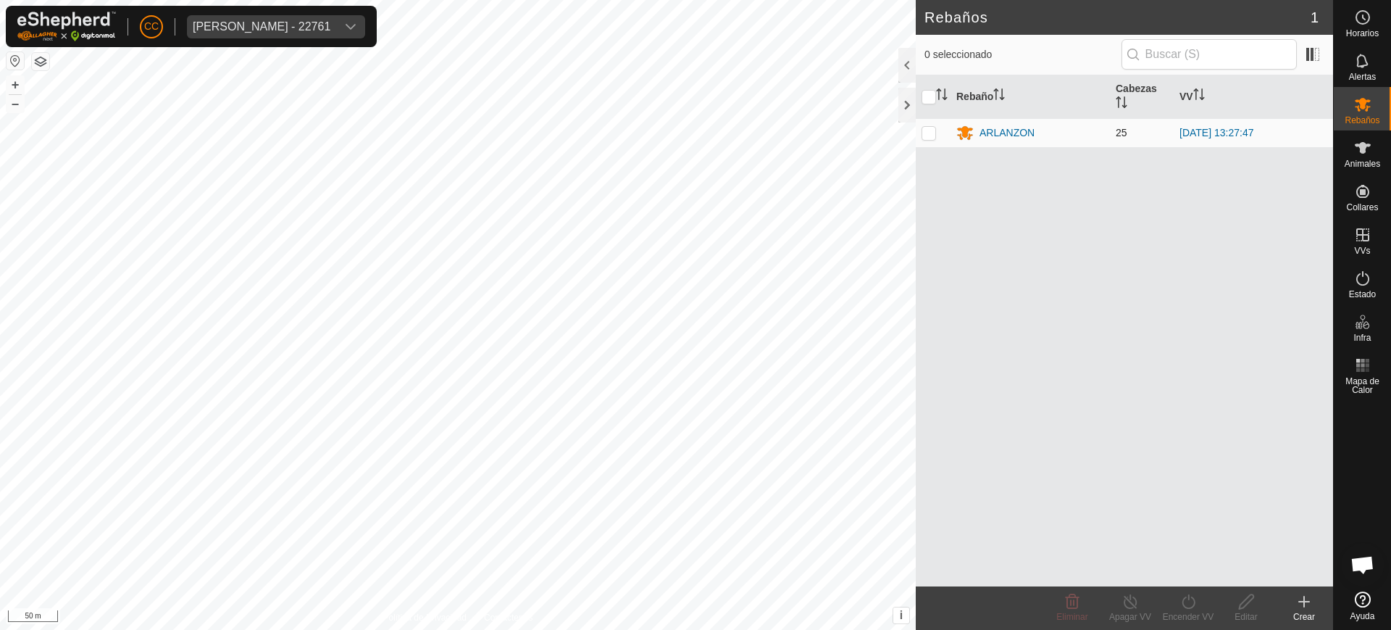
click at [933, 132] on p-checkbox at bounding box center [929, 133] width 14 height 12
checkbox input "true"
click at [1177, 607] on turn-on-svg-icon at bounding box center [1188, 601] width 58 height 17
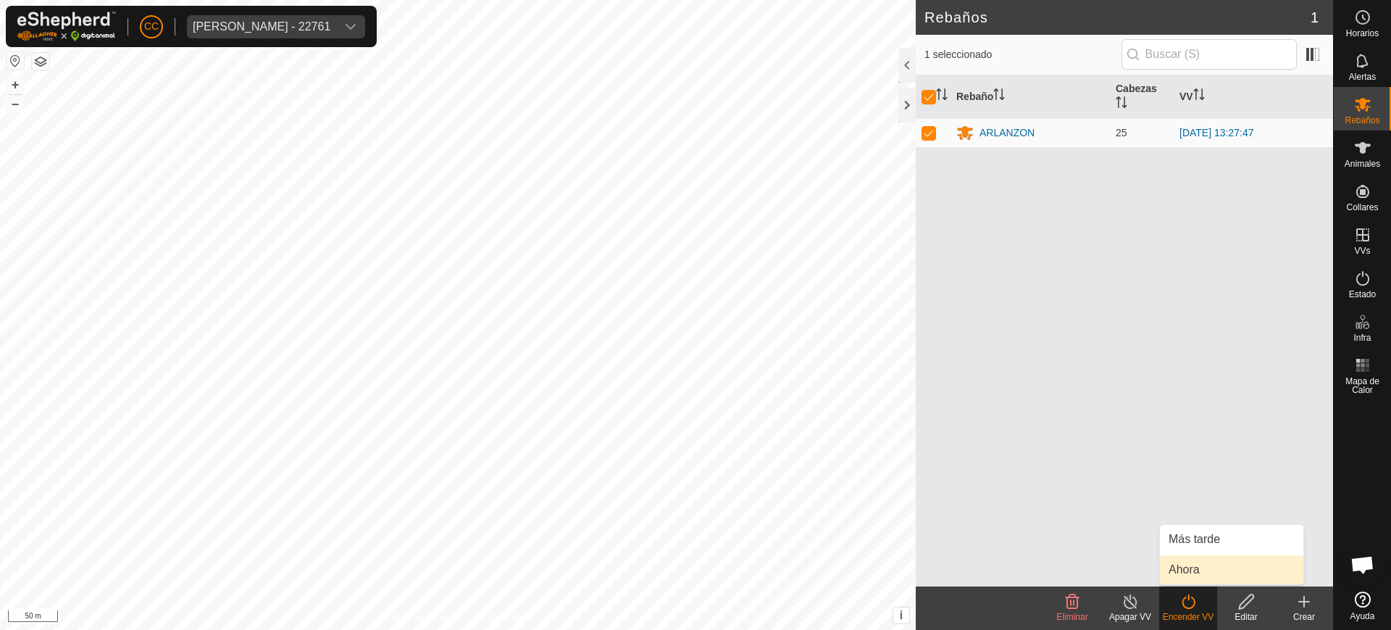
click at [1178, 562] on link "Ahora" at bounding box center [1231, 569] width 143 height 29
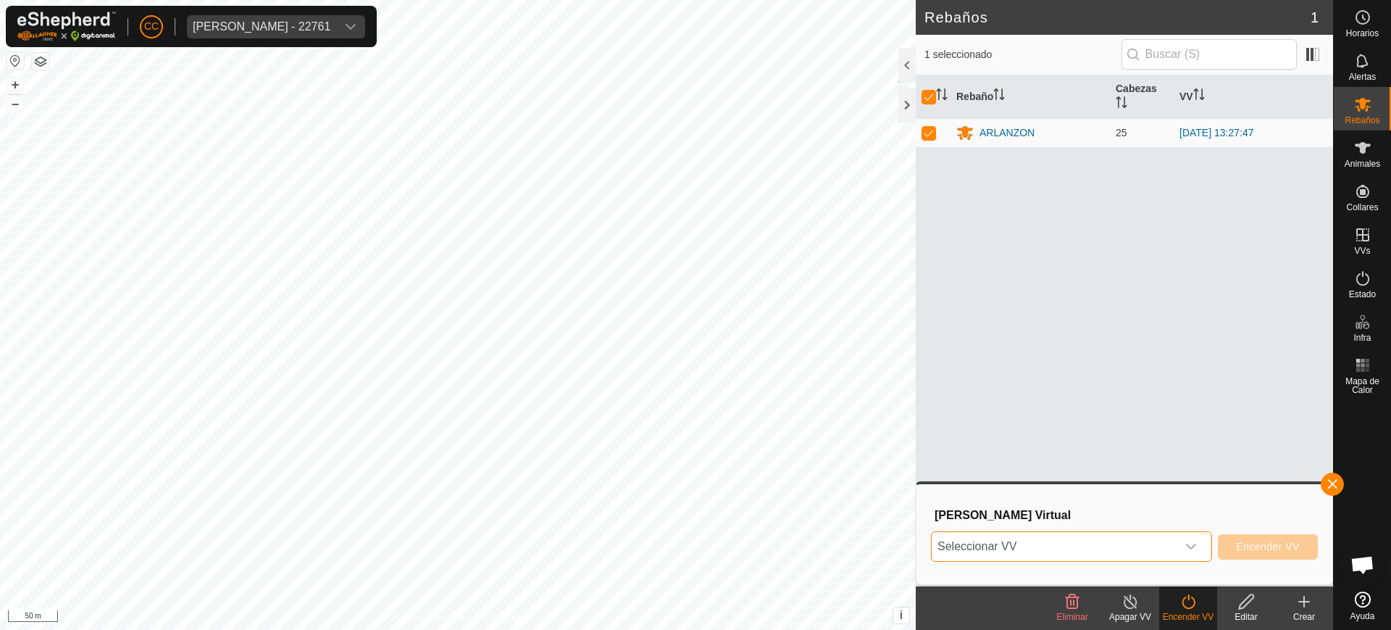
click at [1077, 539] on span "Seleccionar VV" at bounding box center [1054, 546] width 245 height 29
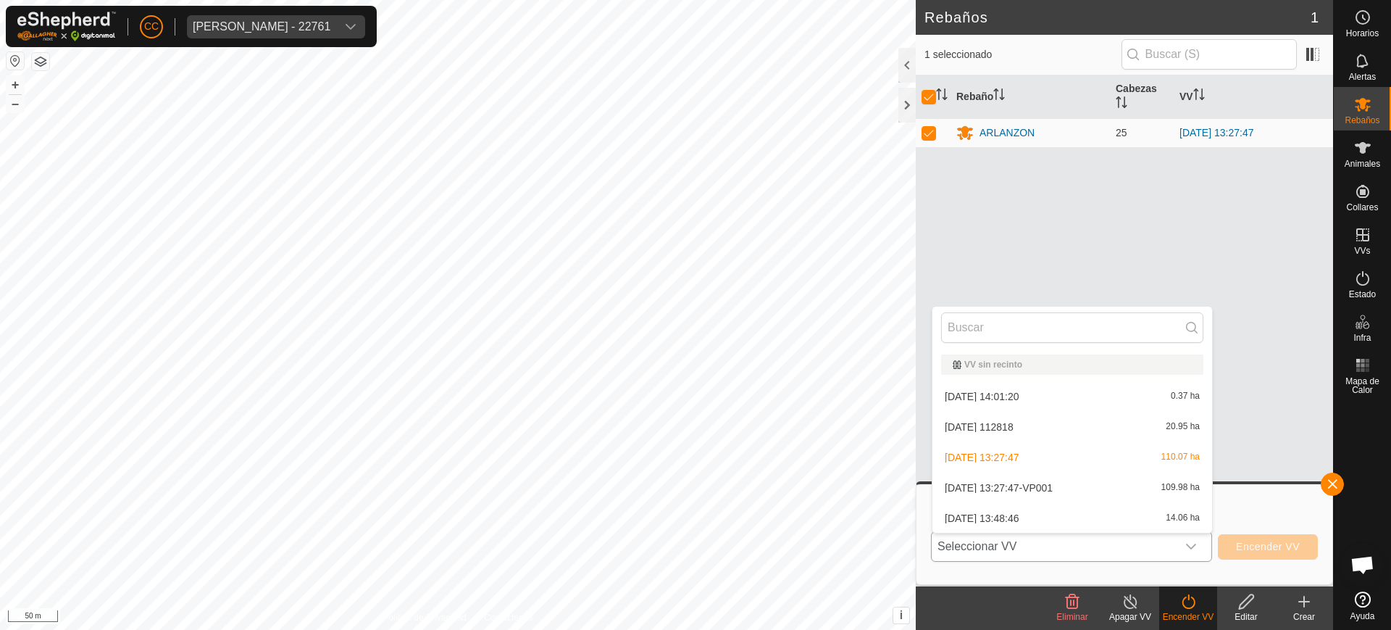
click at [1038, 493] on li "2025-09-25 13:27:47-VP001 109.98 ha" at bounding box center [1073, 487] width 280 height 29
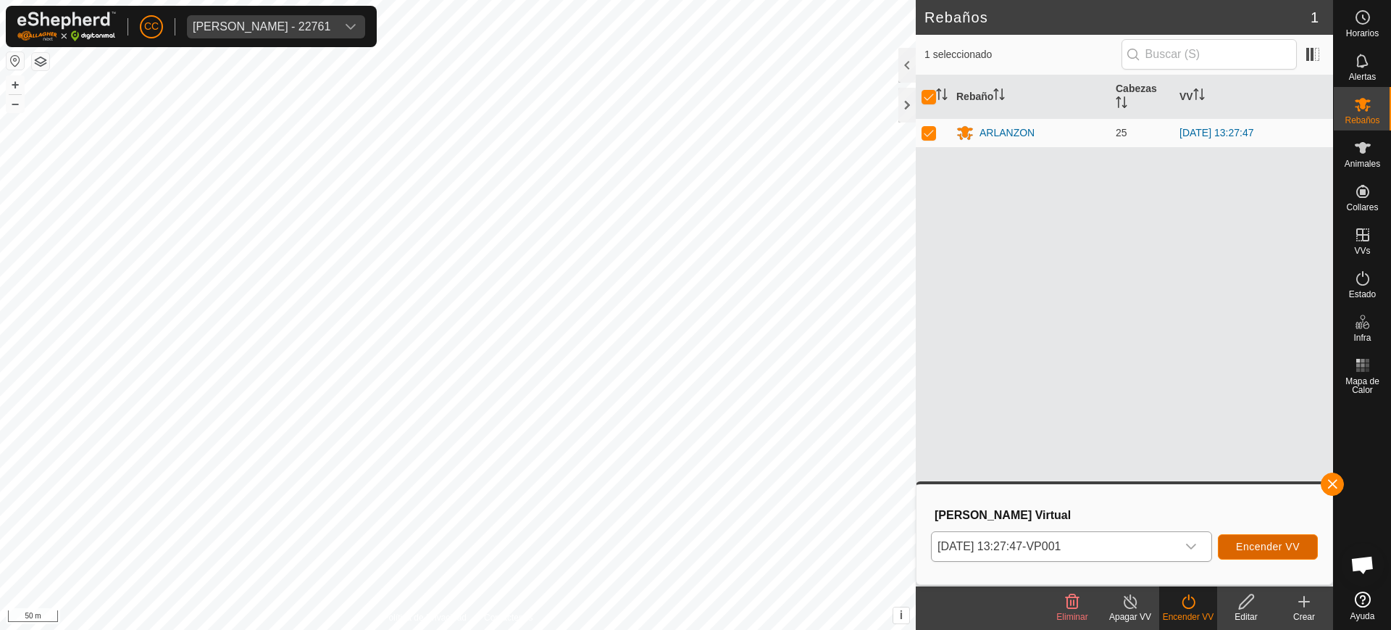
click at [1265, 539] on button "Encender VV" at bounding box center [1268, 546] width 100 height 25
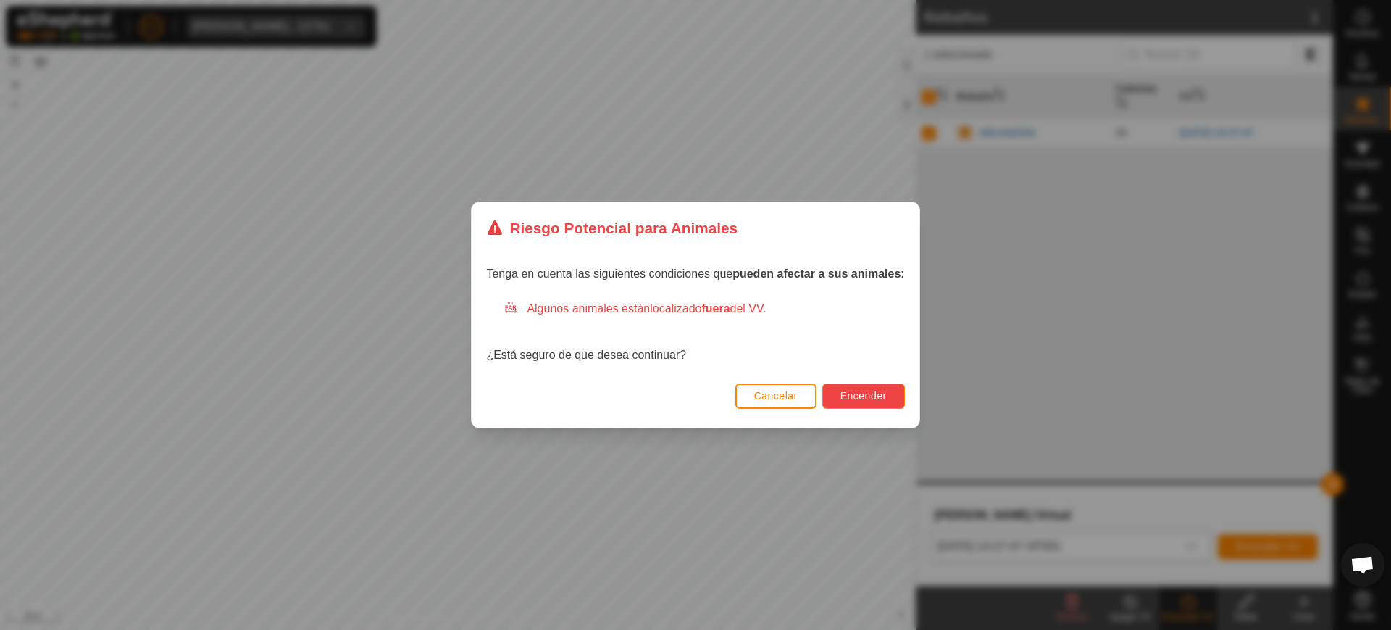
click at [846, 391] on span "Encender" at bounding box center [864, 396] width 46 height 12
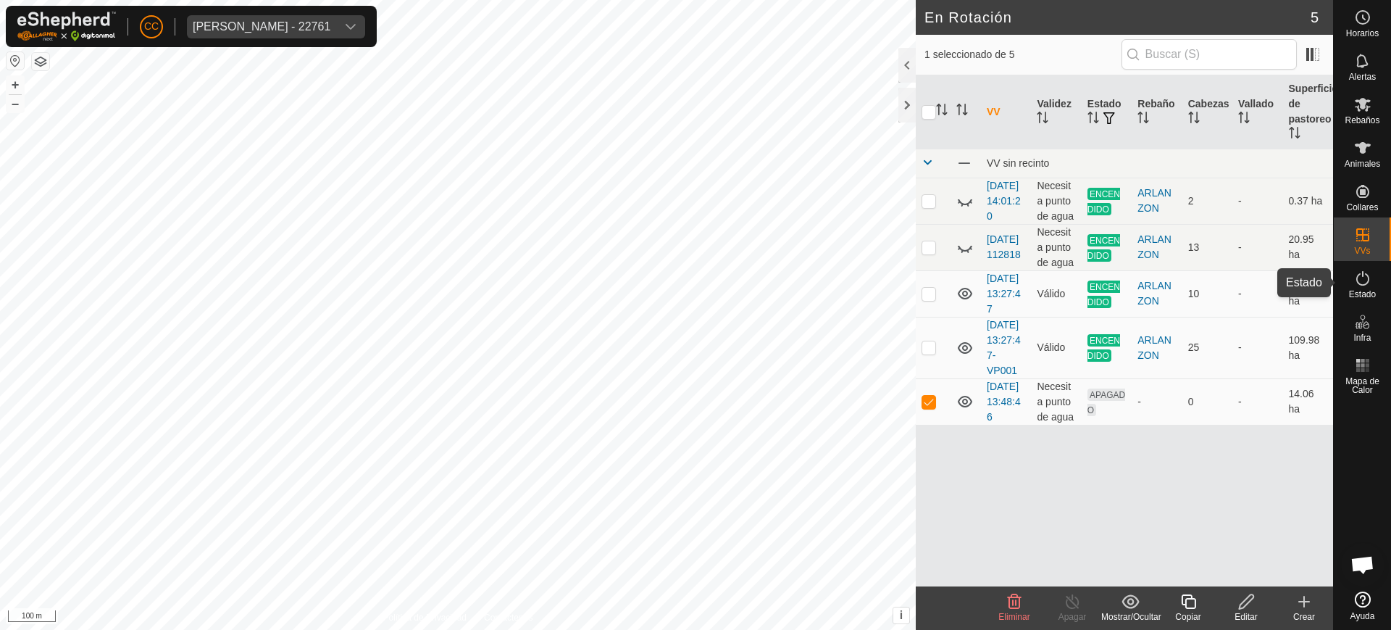
click at [1352, 275] on es-activation-svg-icon at bounding box center [1363, 278] width 26 height 23
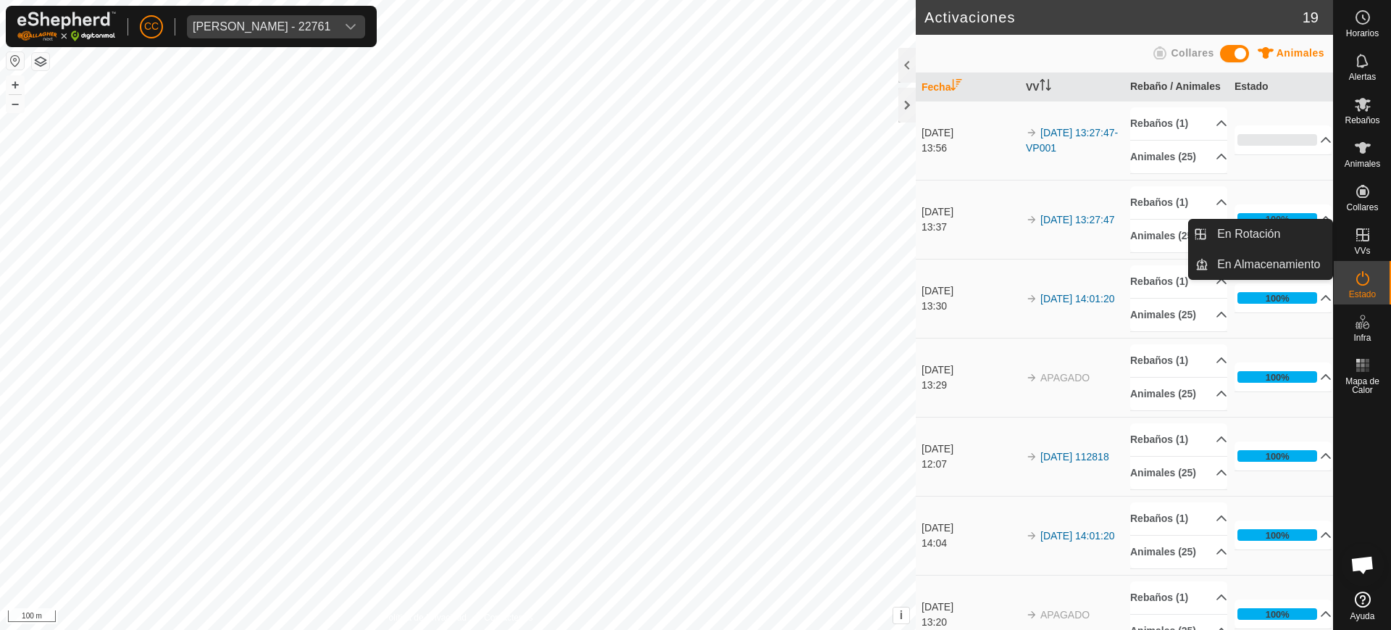
click at [1353, 238] on es-virtualpaddocks-svg-icon at bounding box center [1363, 234] width 26 height 23
click at [1362, 240] on icon at bounding box center [1363, 234] width 13 height 13
click at [1286, 231] on link "En Rotación" at bounding box center [1271, 234] width 124 height 29
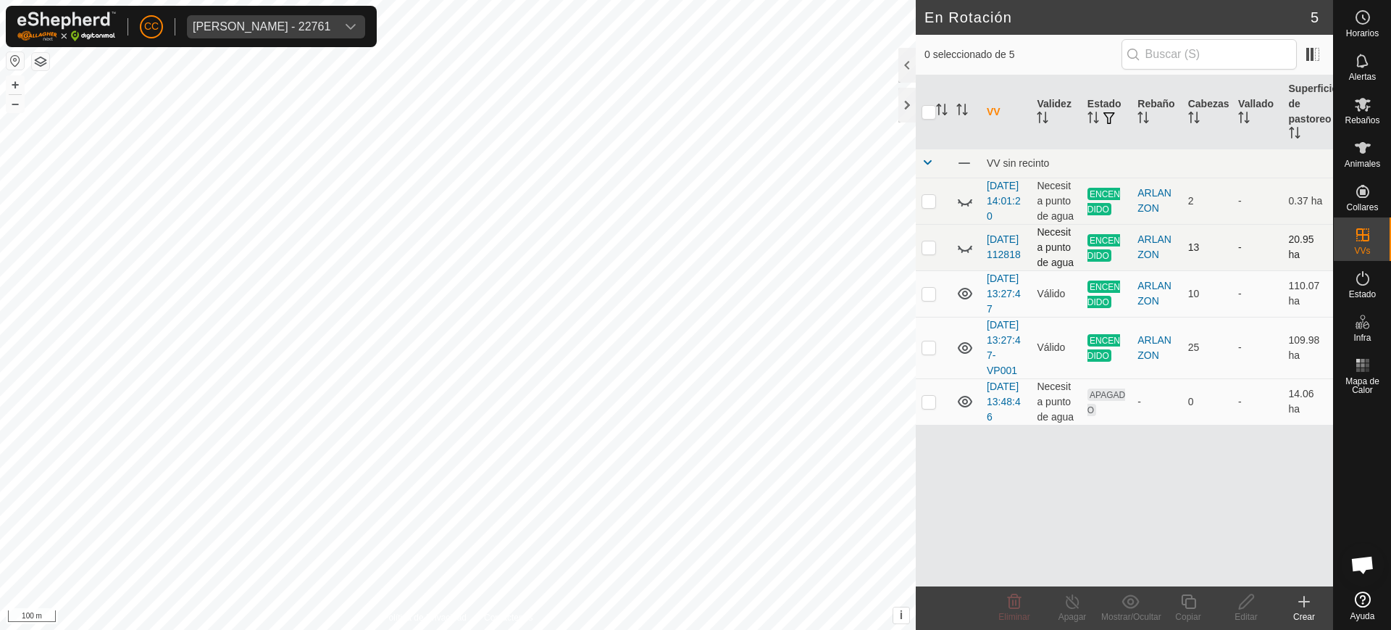
click at [929, 253] on p-checkbox at bounding box center [929, 247] width 14 height 12
checkbox input "false"
click at [926, 205] on p-checkbox at bounding box center [929, 201] width 14 height 12
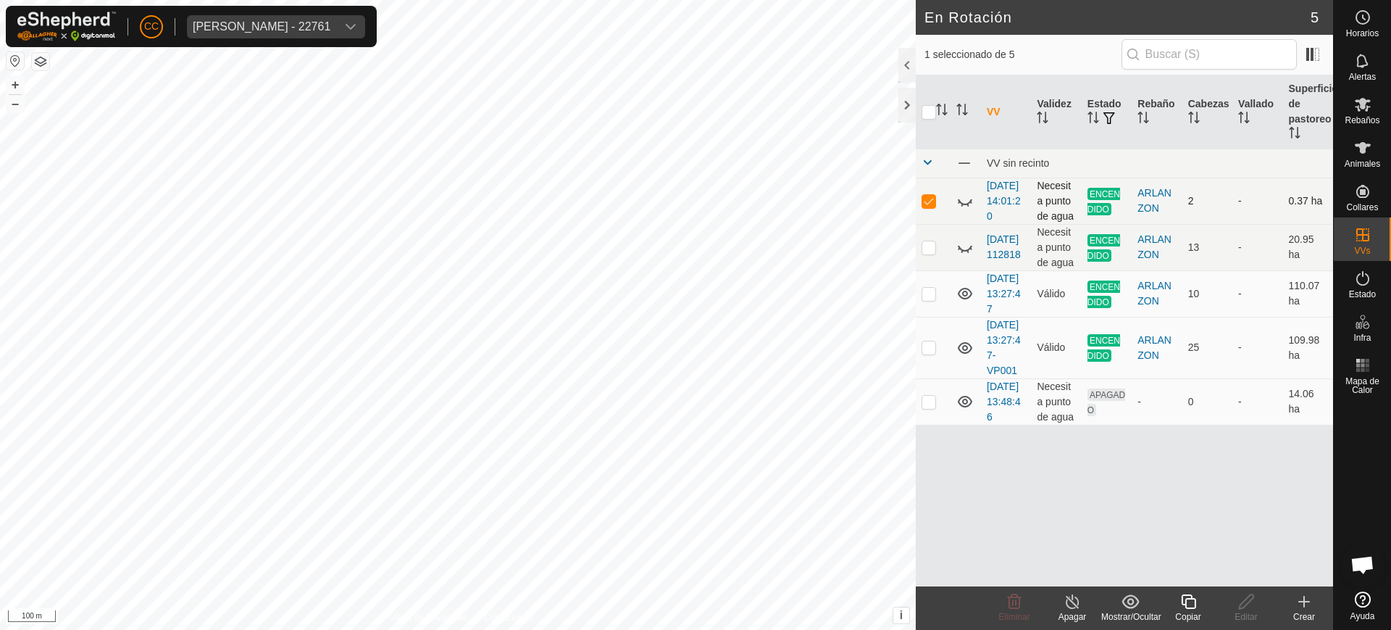
checkbox input "false"
click at [962, 207] on icon at bounding box center [963, 205] width 2 height 3
click at [965, 256] on icon at bounding box center [965, 246] width 17 height 17
click at [986, 378] on td "2025-09-25 13:27:47-VP001" at bounding box center [1006, 348] width 50 height 62
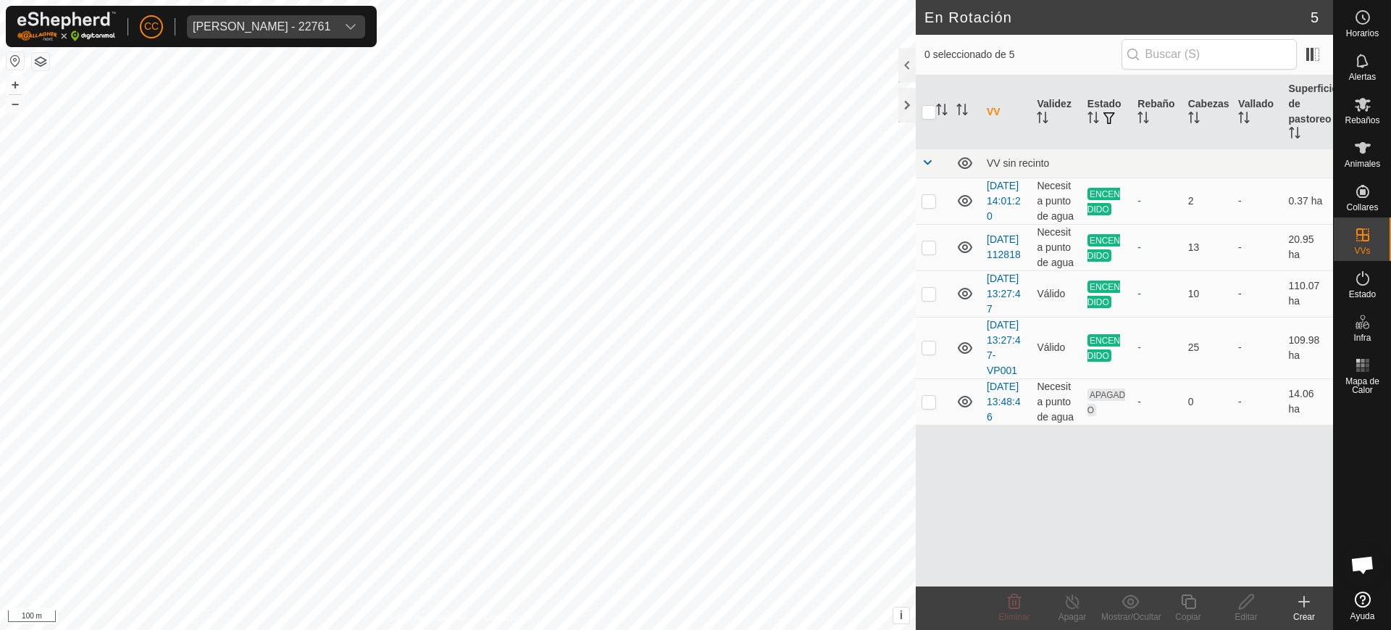
scroll to position [1128, 0]
click at [266, 28] on div "[PERSON_NAME] - 22761" at bounding box center [262, 27] width 138 height 12
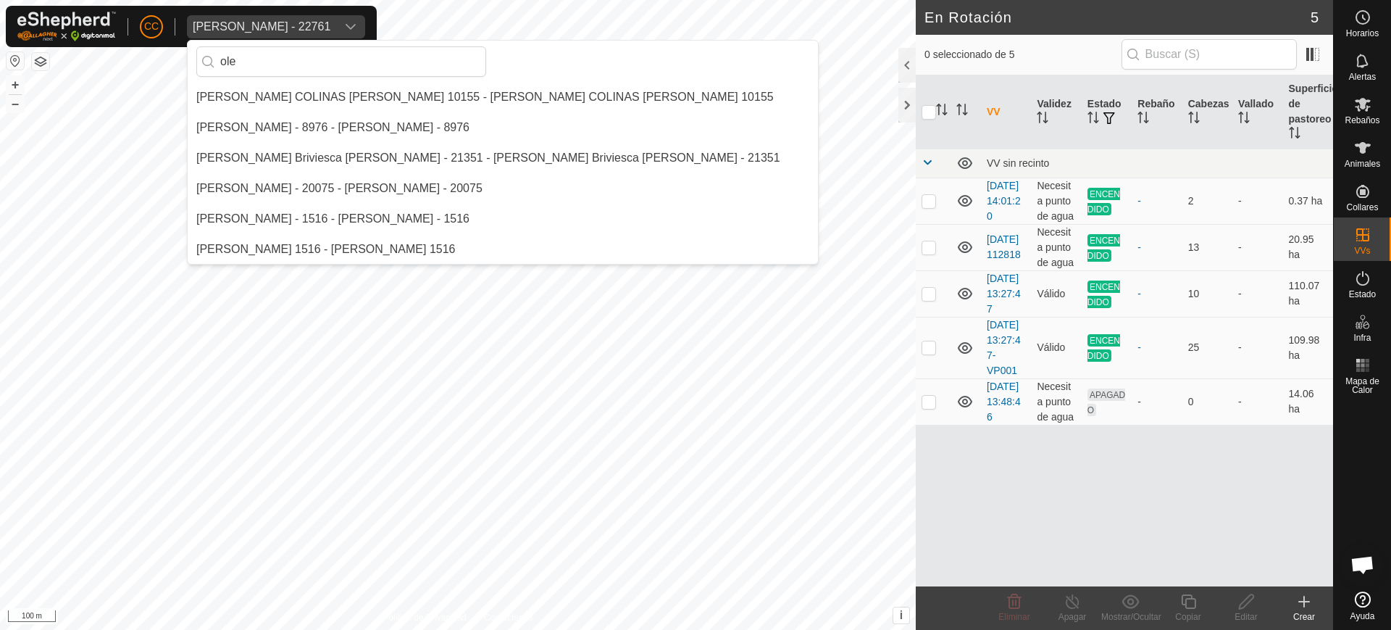
scroll to position [0, 0]
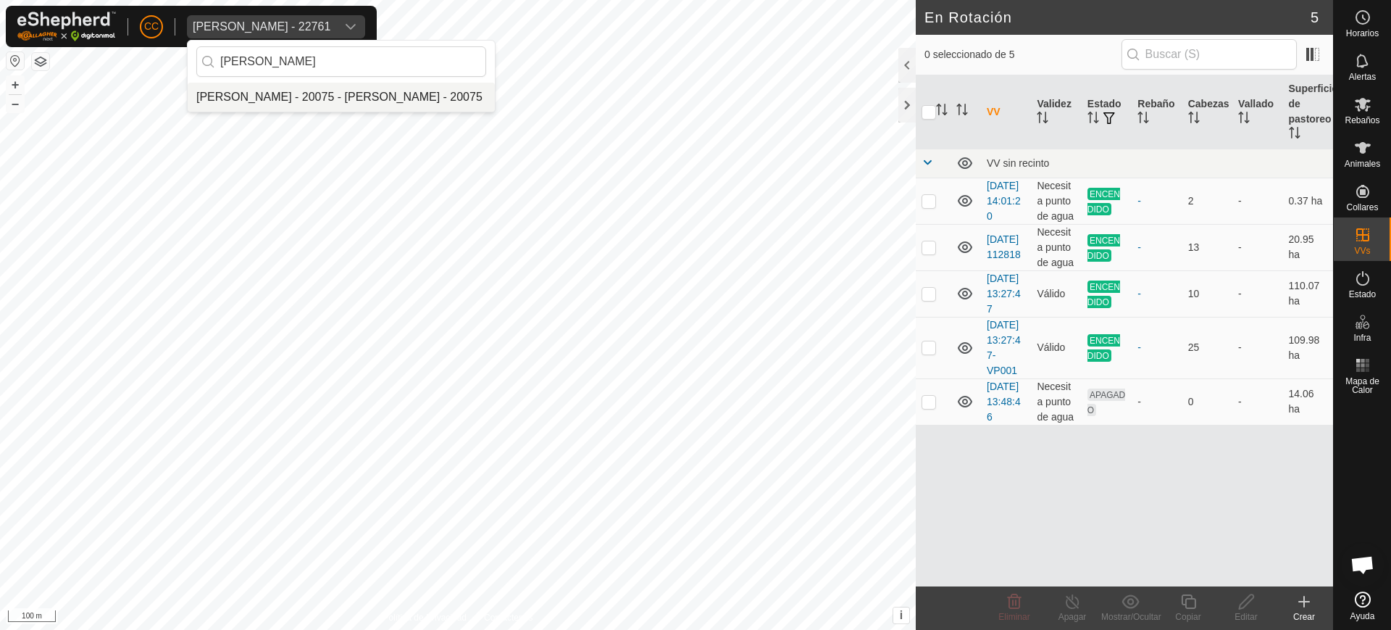
type input "[PERSON_NAME]"
click at [261, 102] on li "[PERSON_NAME] - 20075 - [PERSON_NAME] - 20075" at bounding box center [341, 97] width 307 height 29
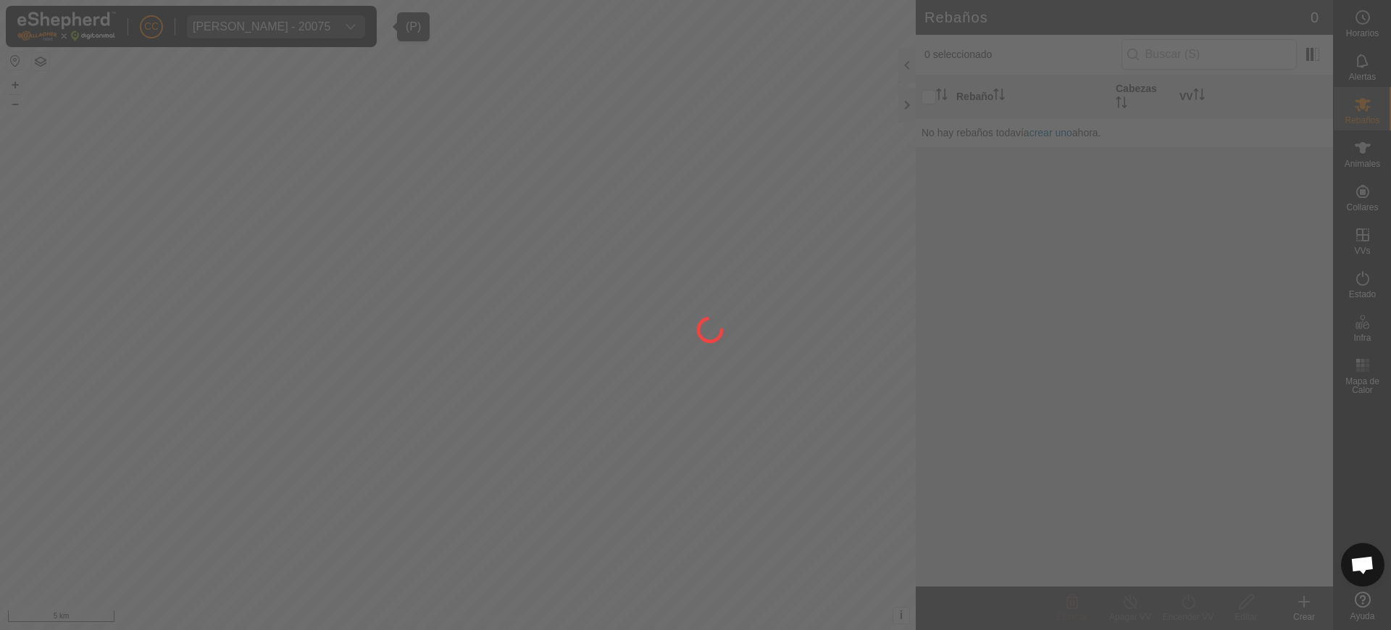
click at [1382, 204] on div at bounding box center [695, 315] width 1391 height 630
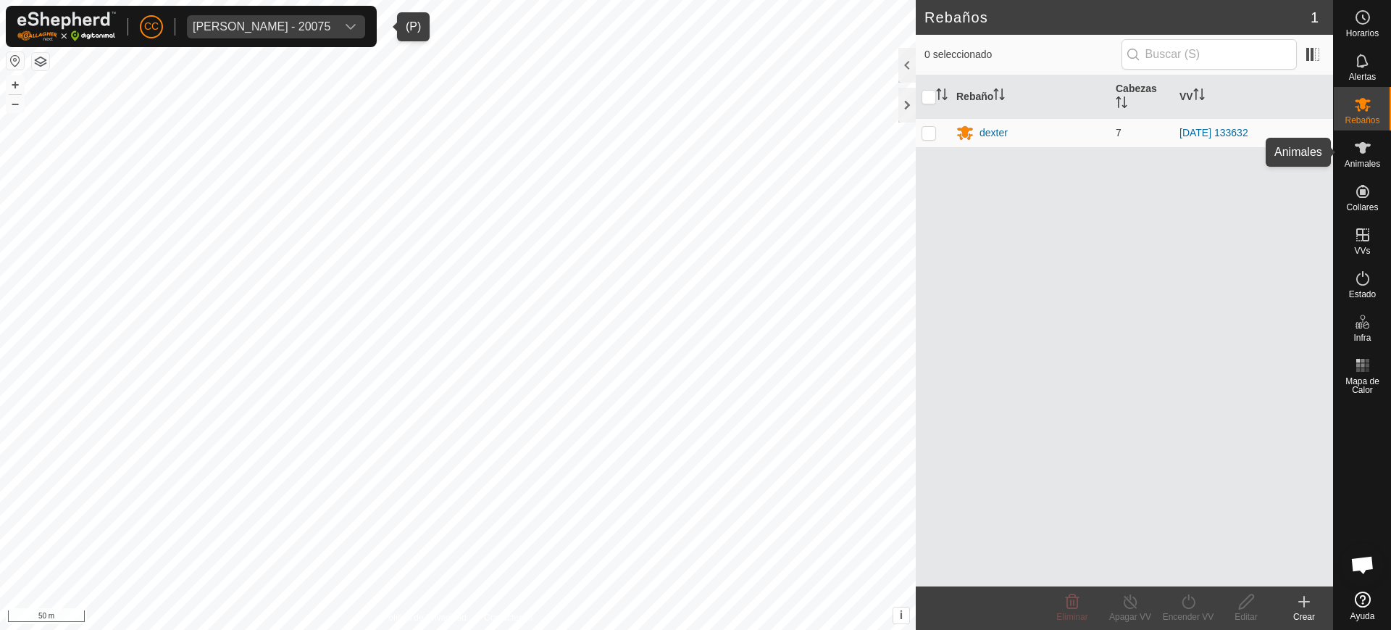
click at [1345, 149] on div "Animales" at bounding box center [1362, 151] width 57 height 43
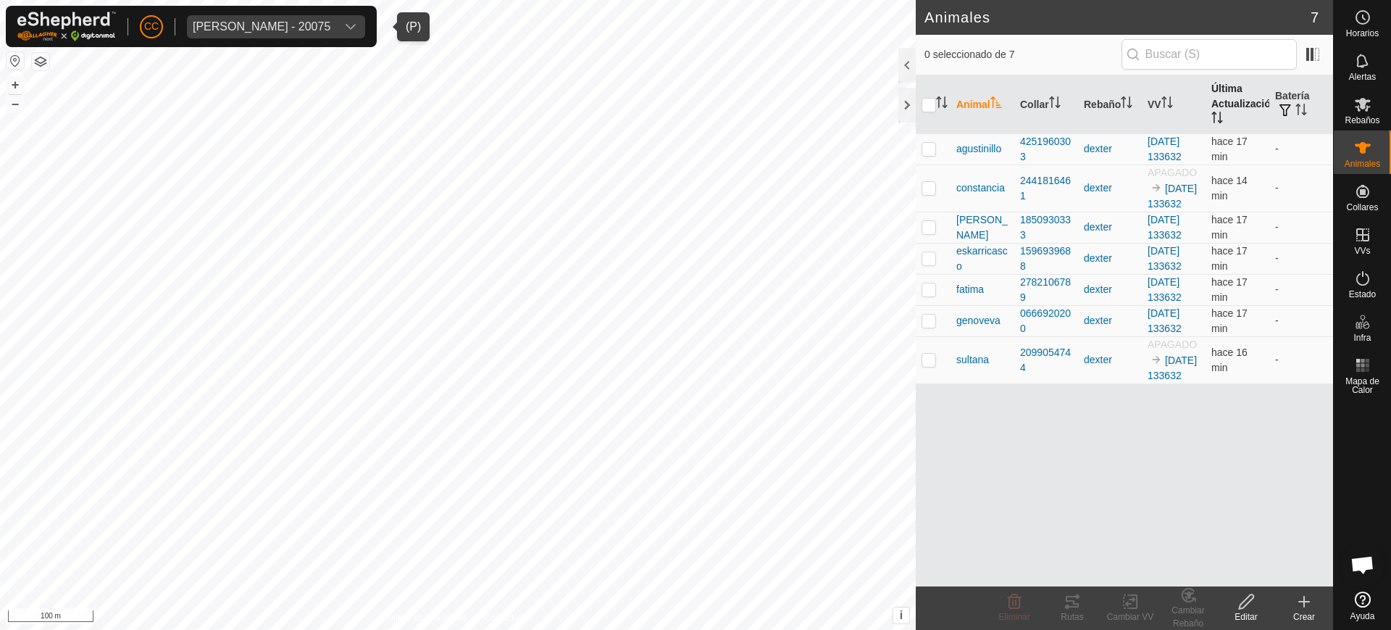
click at [1231, 104] on th "Última Actualización" at bounding box center [1238, 104] width 64 height 59
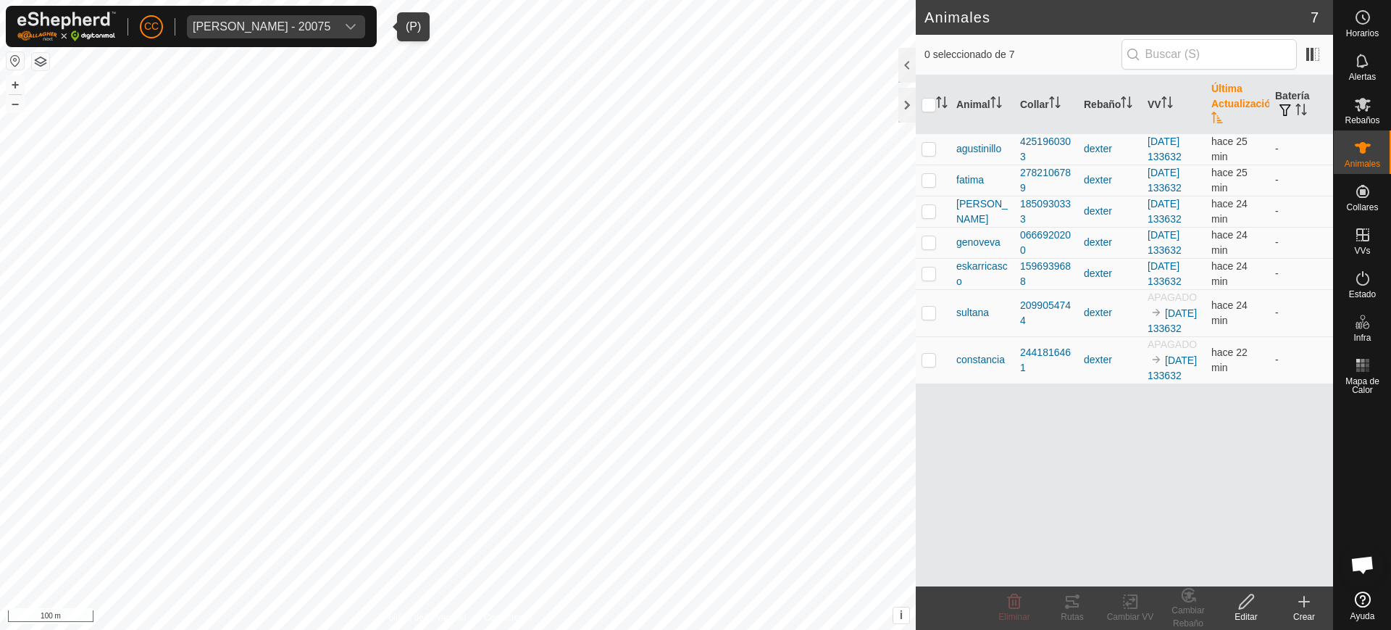
click at [244, 21] on div "[PERSON_NAME] - 20075" at bounding box center [262, 27] width 138 height 12
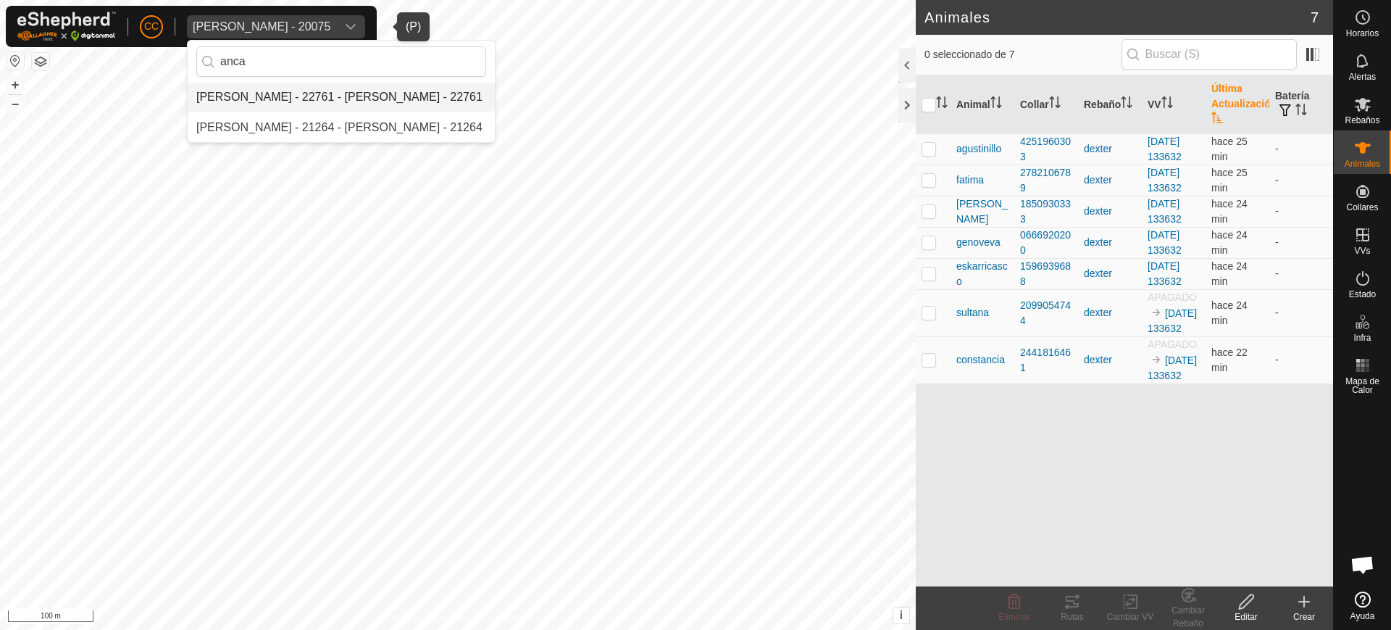
type input "anca"
click at [291, 104] on li "[PERSON_NAME] - 22761 - [PERSON_NAME] - 22761" at bounding box center [341, 97] width 307 height 29
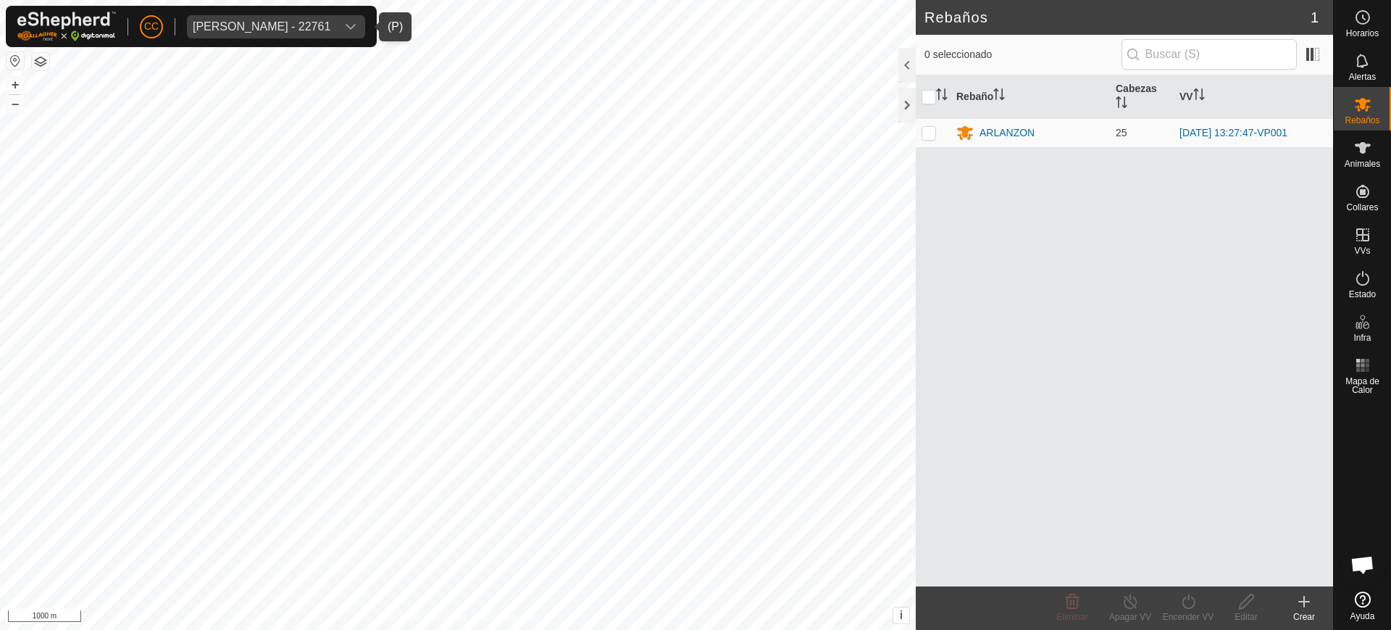
click at [12, 55] on button "button" at bounding box center [15, 60] width 17 height 17
click at [1352, 149] on es-animals-svg-icon at bounding box center [1363, 147] width 26 height 23
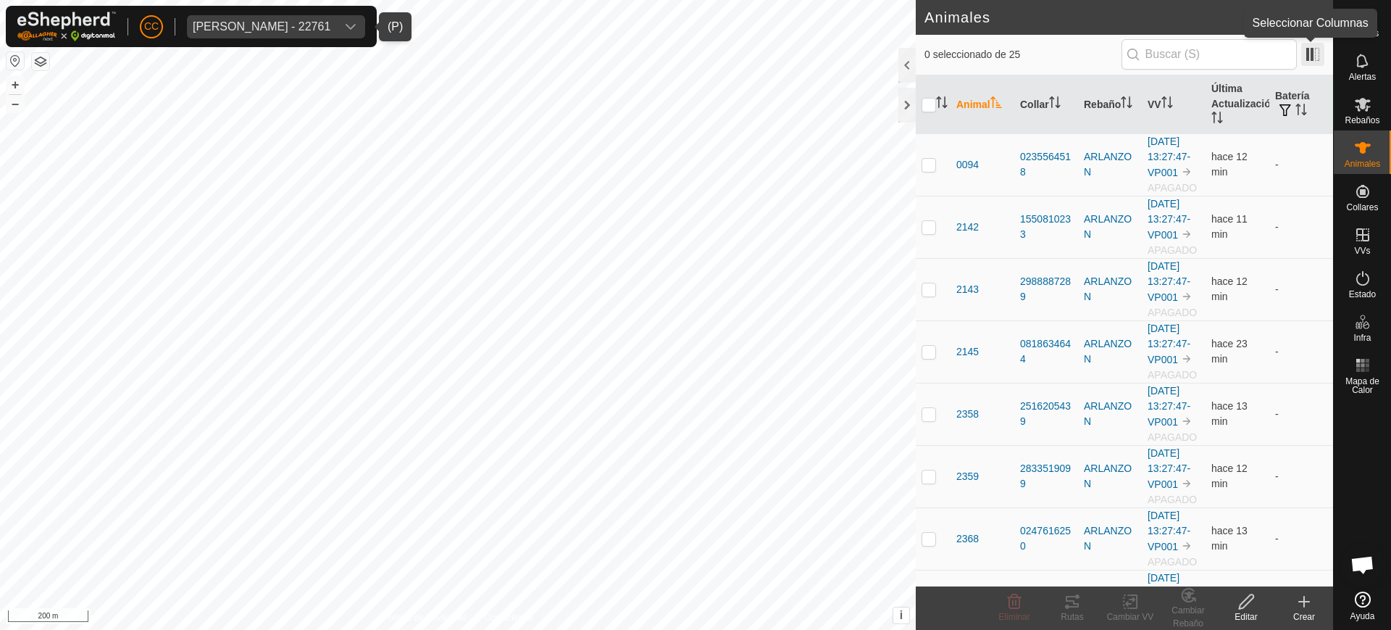
click at [1319, 48] on span at bounding box center [1313, 54] width 23 height 23
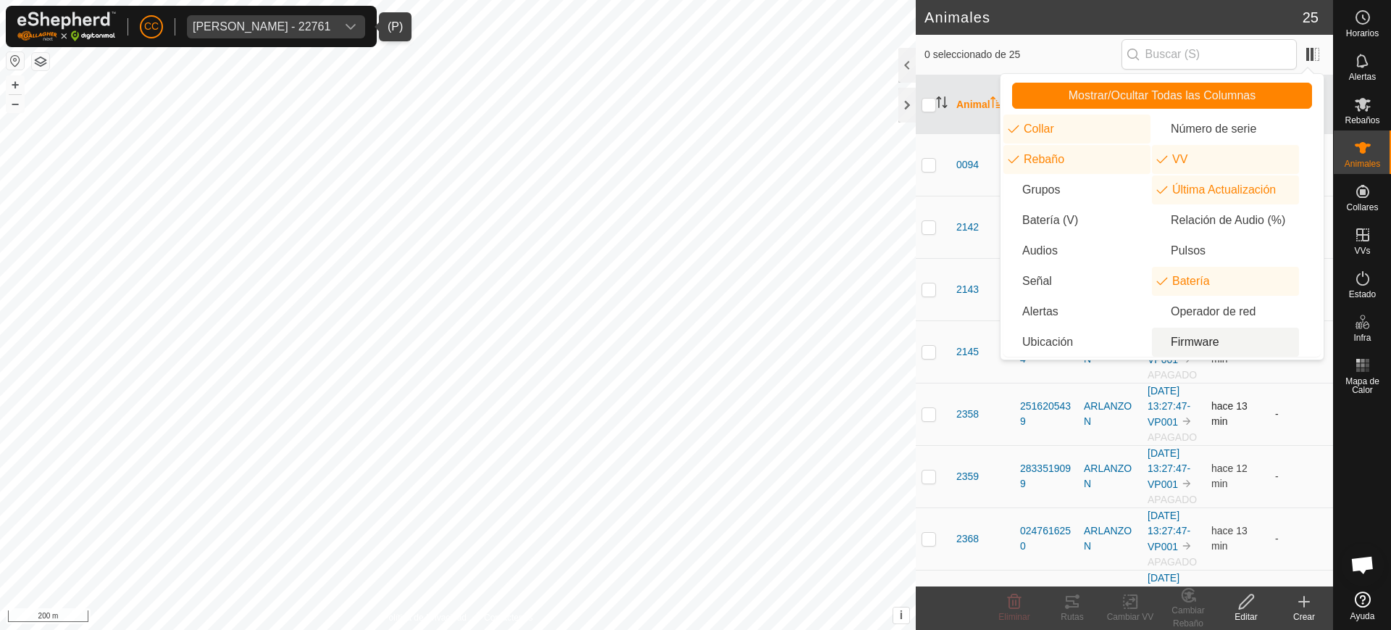
click at [1270, 445] on td "-" at bounding box center [1302, 414] width 64 height 62
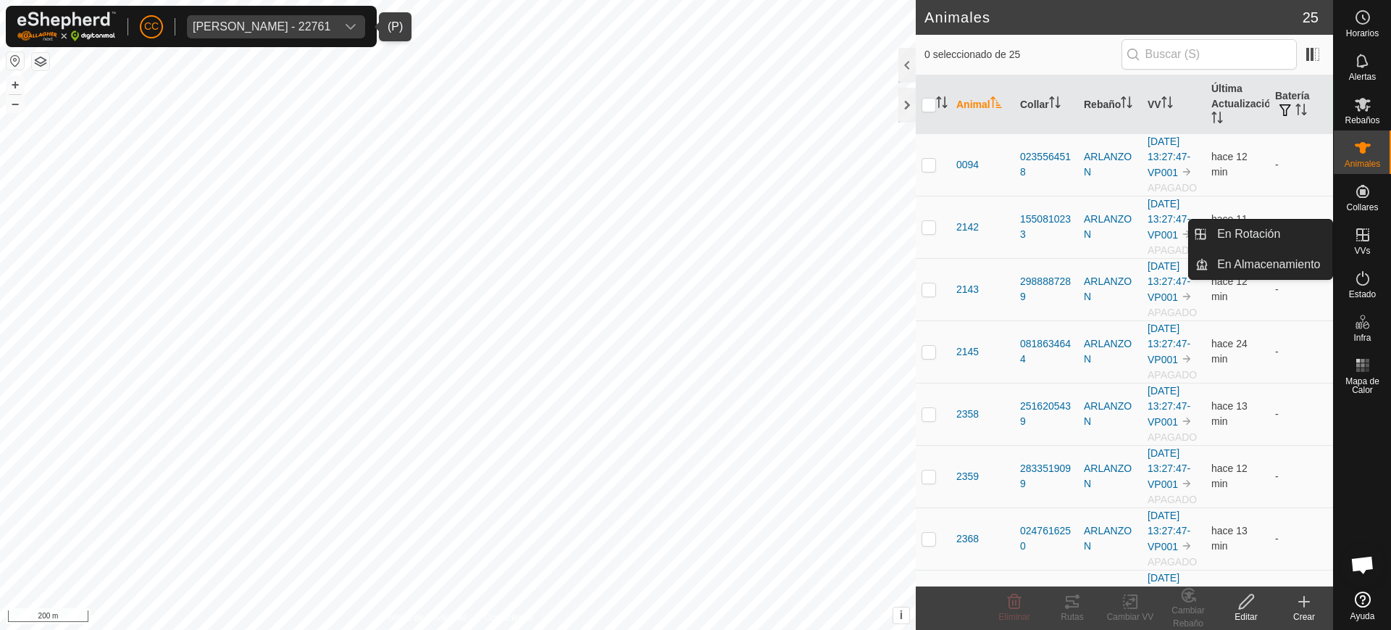
click at [1367, 250] on span "VVs" at bounding box center [1362, 250] width 16 height 9
click at [1278, 243] on link "En Rotación" at bounding box center [1271, 234] width 124 height 29
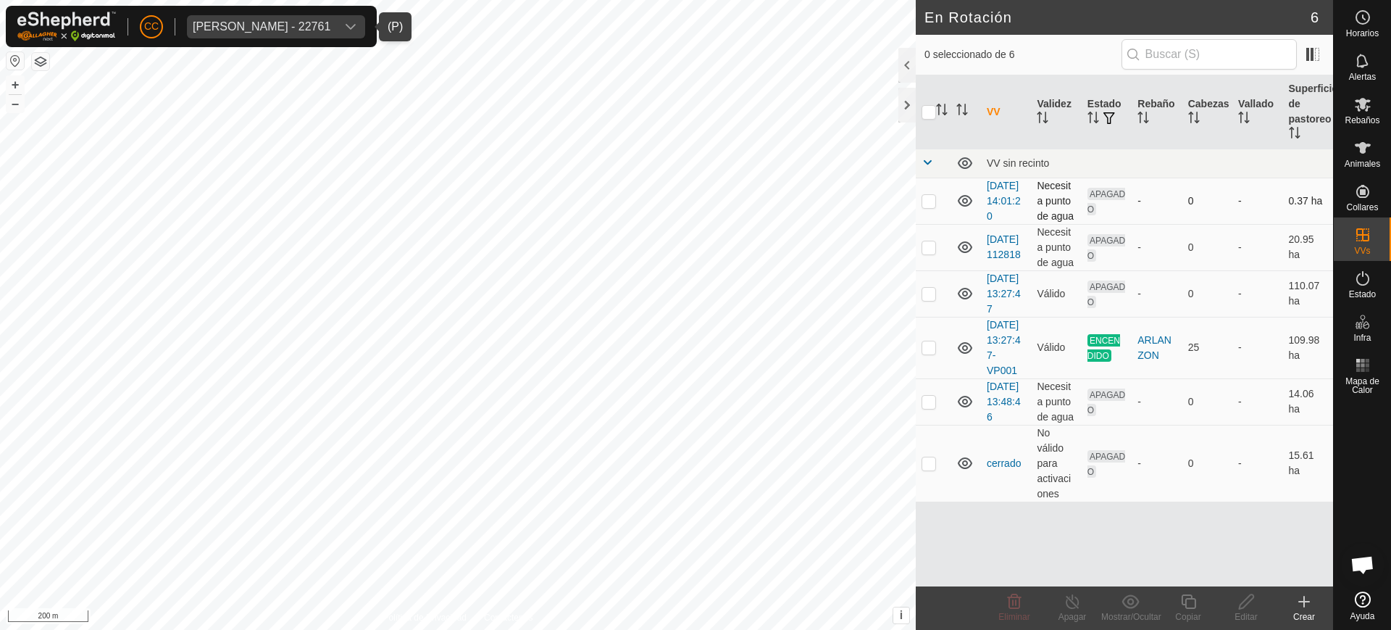
click at [933, 203] on p-checkbox at bounding box center [929, 201] width 14 height 12
click at [930, 207] on p-checkbox at bounding box center [929, 201] width 14 height 12
checkbox input "false"
click at [936, 270] on td at bounding box center [933, 247] width 35 height 46
checkbox input "true"
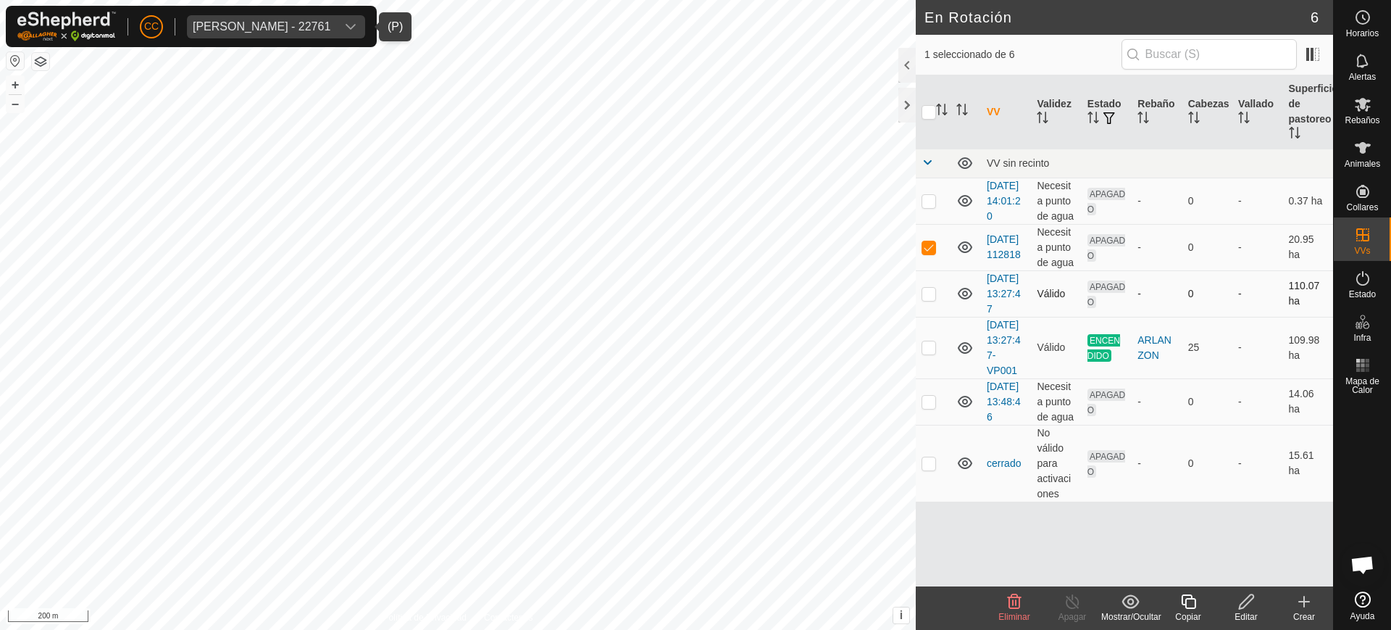
click at [926, 299] on p-checkbox at bounding box center [929, 294] width 14 height 12
click at [928, 299] on p-checkbox at bounding box center [929, 294] width 14 height 12
checkbox input "true"
click at [928, 407] on p-checkbox at bounding box center [929, 402] width 14 height 12
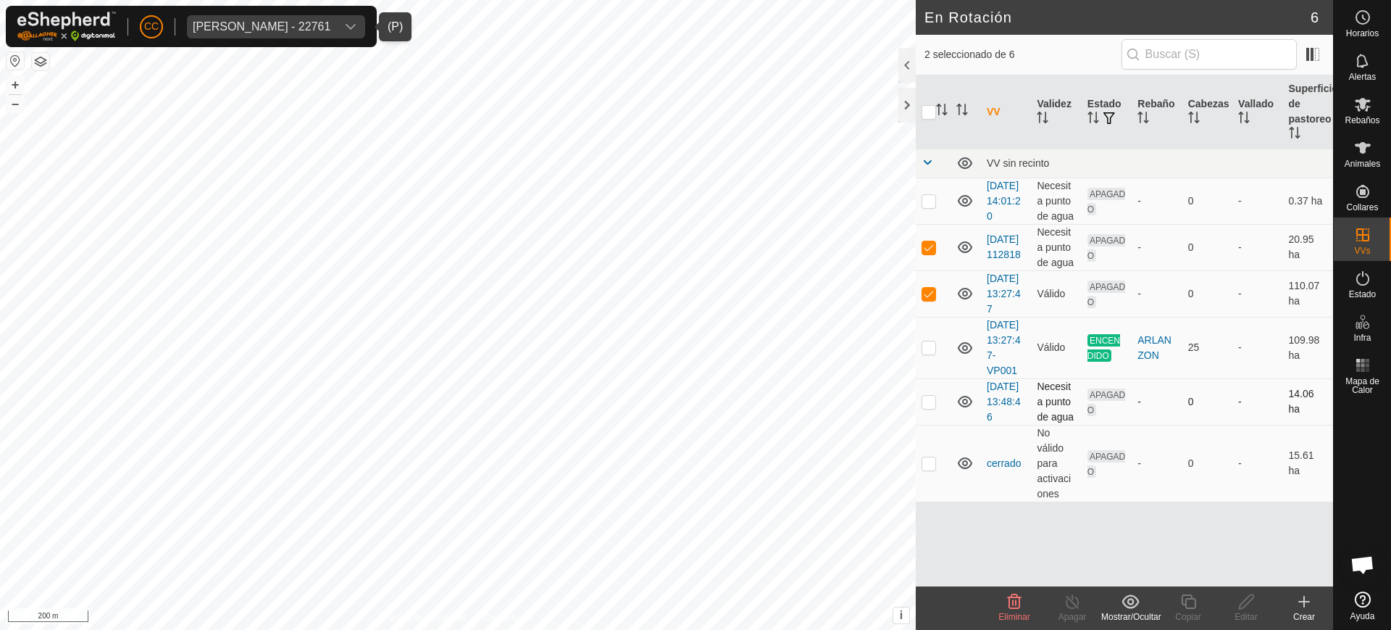
checkbox input "true"
click at [930, 469] on p-checkbox at bounding box center [929, 463] width 14 height 12
checkbox input "false"
click at [933, 407] on p-checkbox at bounding box center [929, 402] width 14 height 12
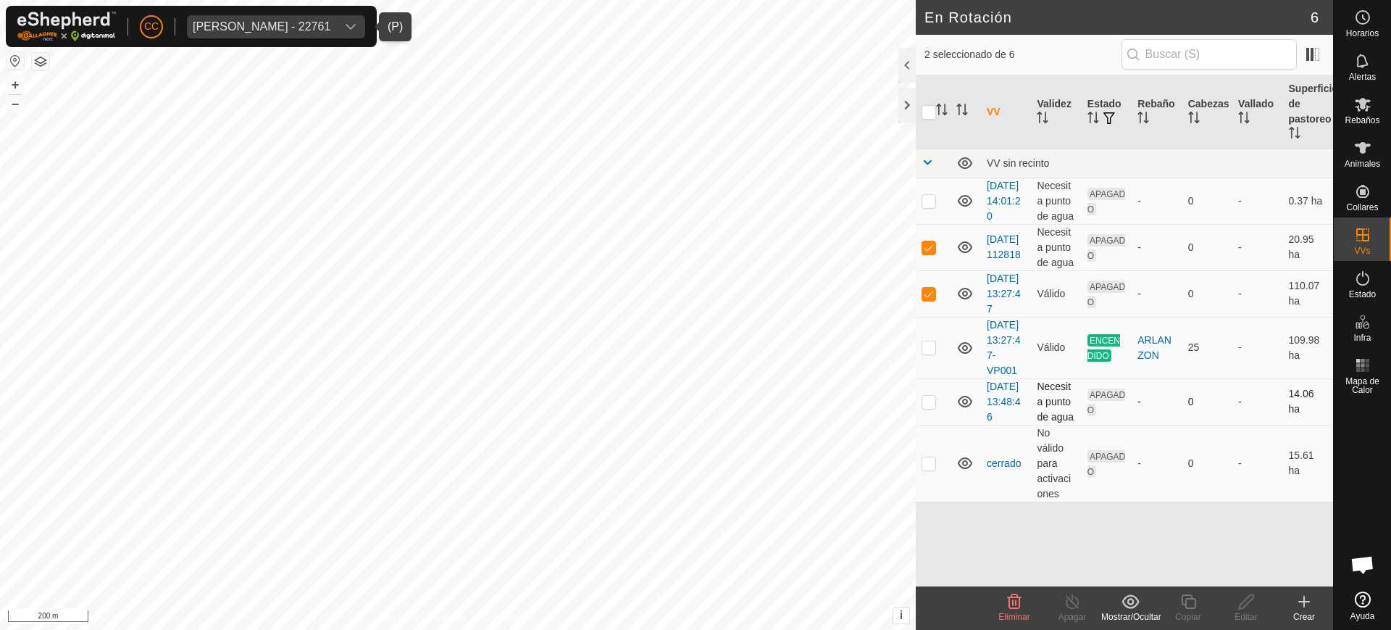
click at [933, 407] on p-checkbox at bounding box center [929, 402] width 14 height 12
checkbox input "true"
click at [934, 203] on p-checkbox at bounding box center [929, 201] width 14 height 12
checkbox input "false"
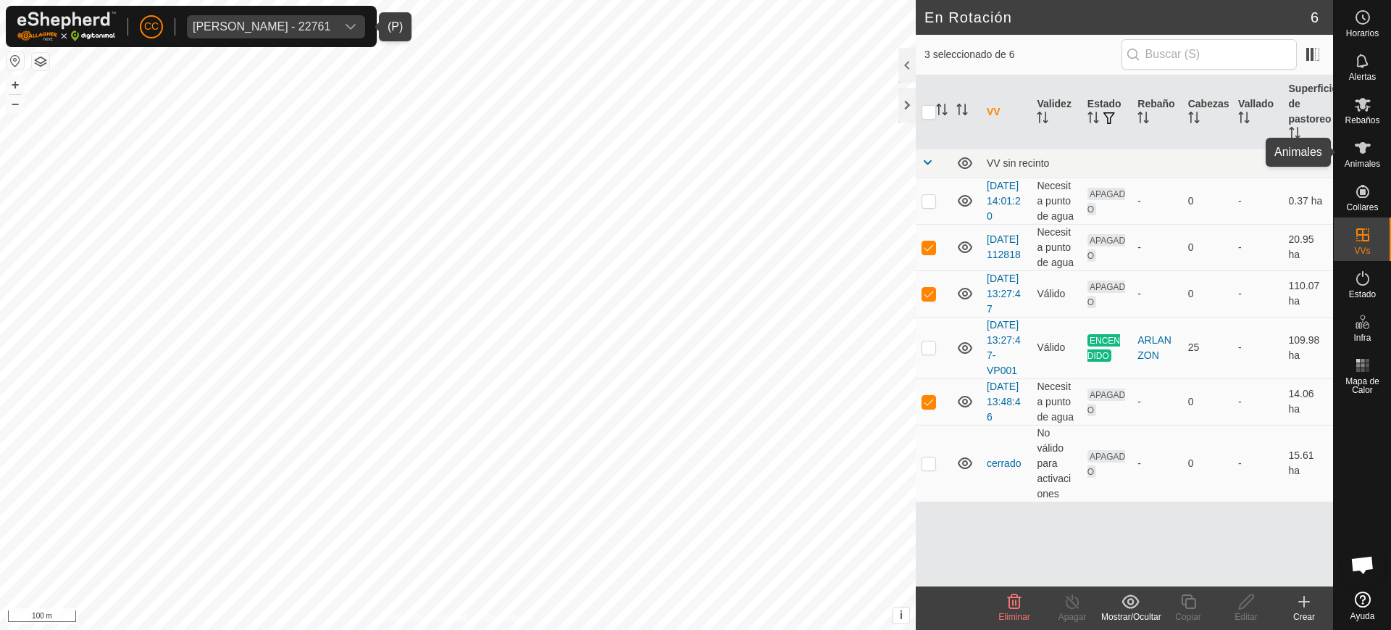
click at [1375, 161] on span "Animales" at bounding box center [1363, 163] width 36 height 9
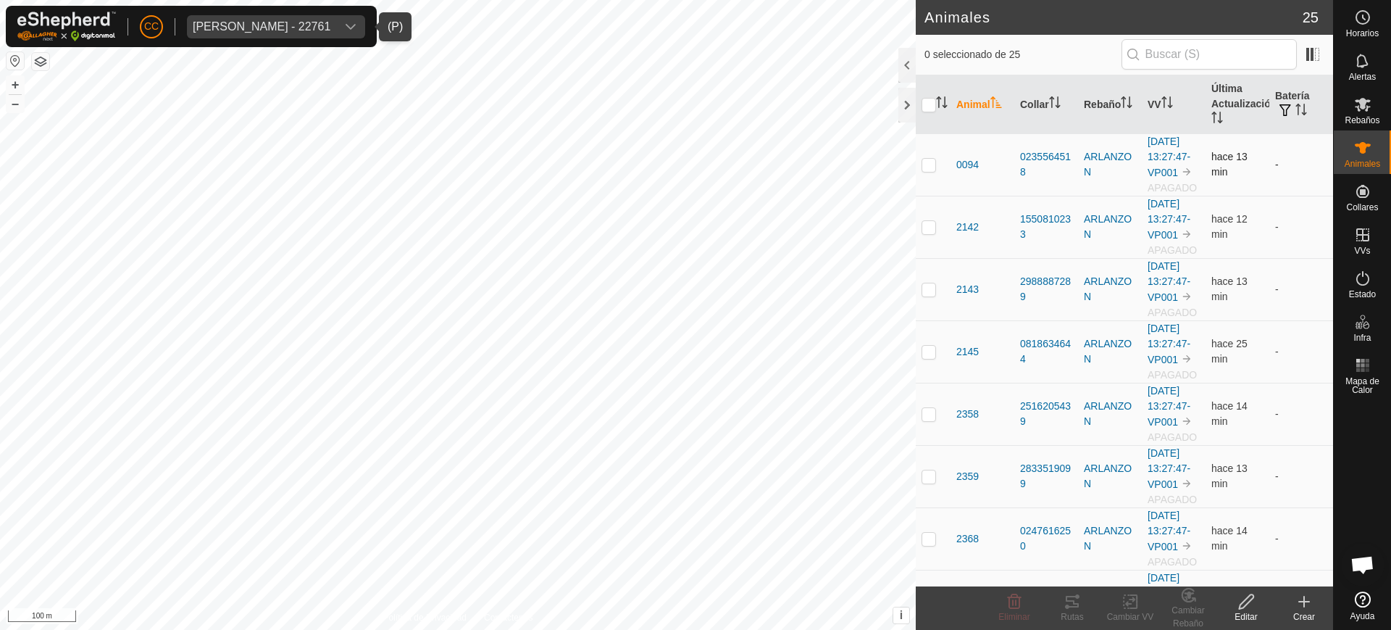
click at [1229, 133] on td "hace 13 min" at bounding box center [1238, 164] width 64 height 62
click at [1220, 123] on th "Última Actualización" at bounding box center [1238, 104] width 64 height 59
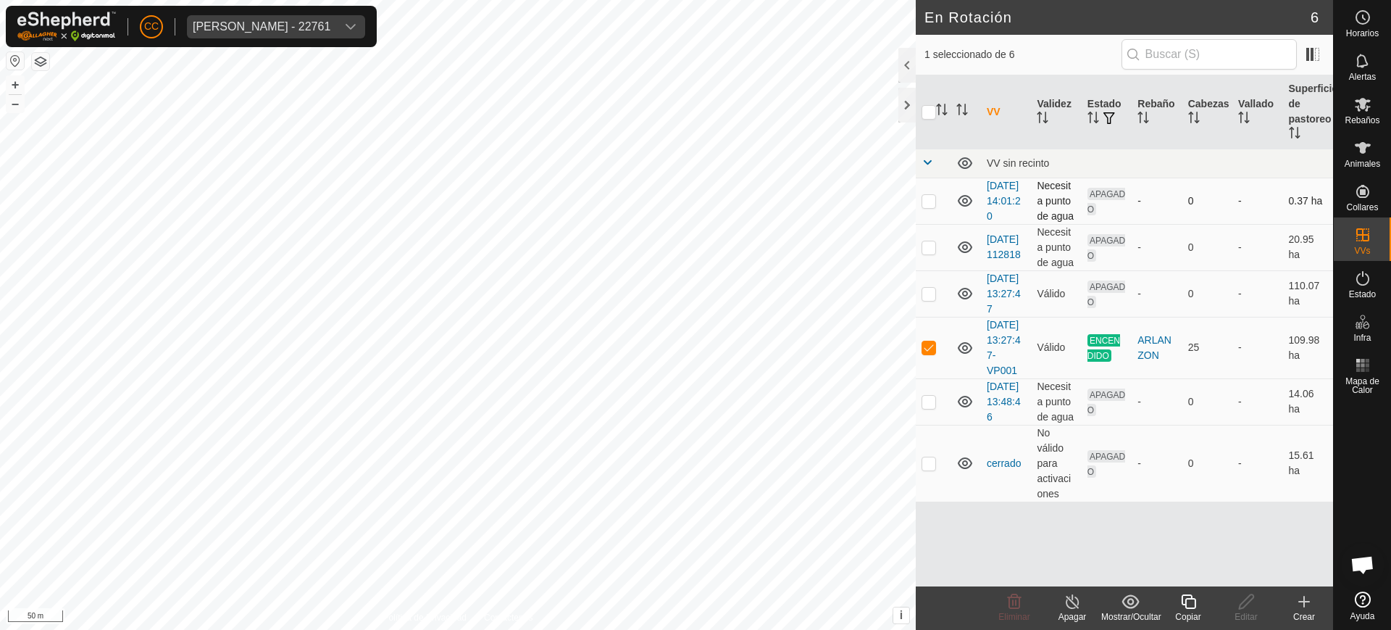
click at [923, 204] on p-checkbox at bounding box center [929, 201] width 14 height 12
checkbox input "true"
click at [933, 268] on td at bounding box center [933, 247] width 35 height 46
checkbox input "true"
click at [926, 299] on p-checkbox at bounding box center [929, 294] width 14 height 12
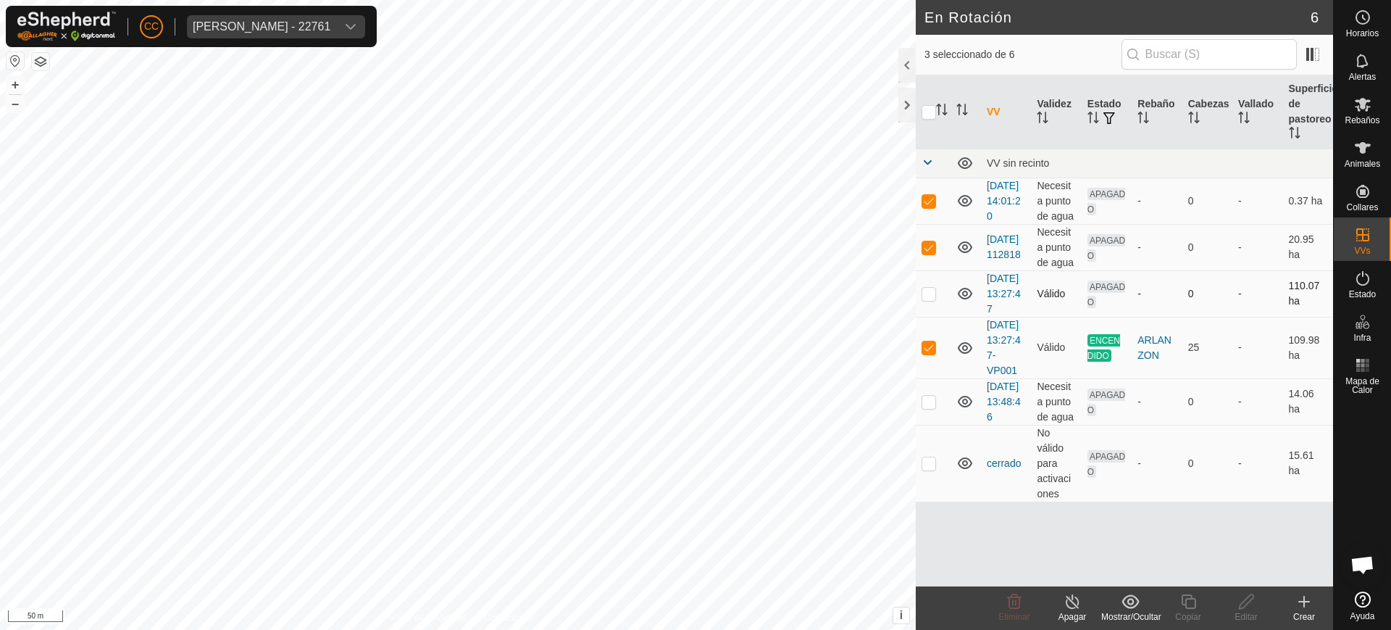
checkbox input "true"
click at [931, 253] on p-checkbox at bounding box center [929, 247] width 14 height 12
checkbox input "false"
drag, startPoint x: 752, startPoint y: 510, endPoint x: 1352, endPoint y: 153, distance: 697.7
click at [1352, 153] on es-animals-svg-icon at bounding box center [1363, 147] width 26 height 23
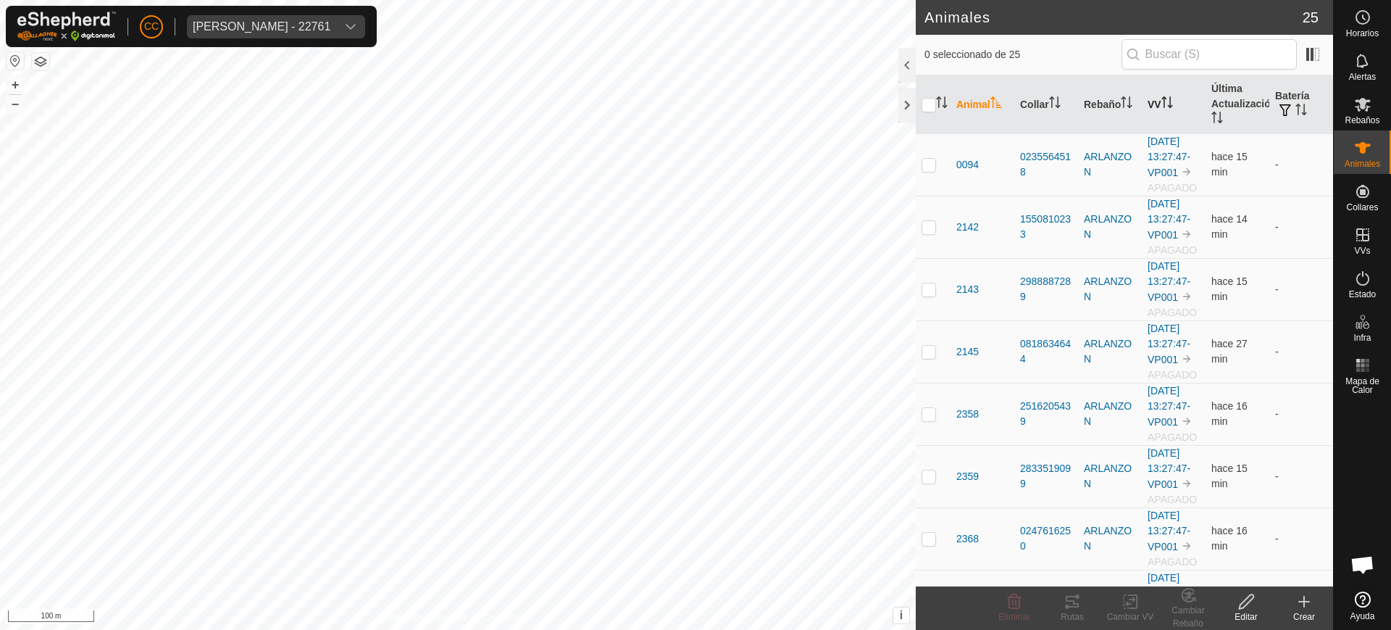
click at [1175, 113] on th "VV" at bounding box center [1174, 104] width 64 height 59
click at [1247, 110] on th "Última Actualización" at bounding box center [1238, 104] width 64 height 59
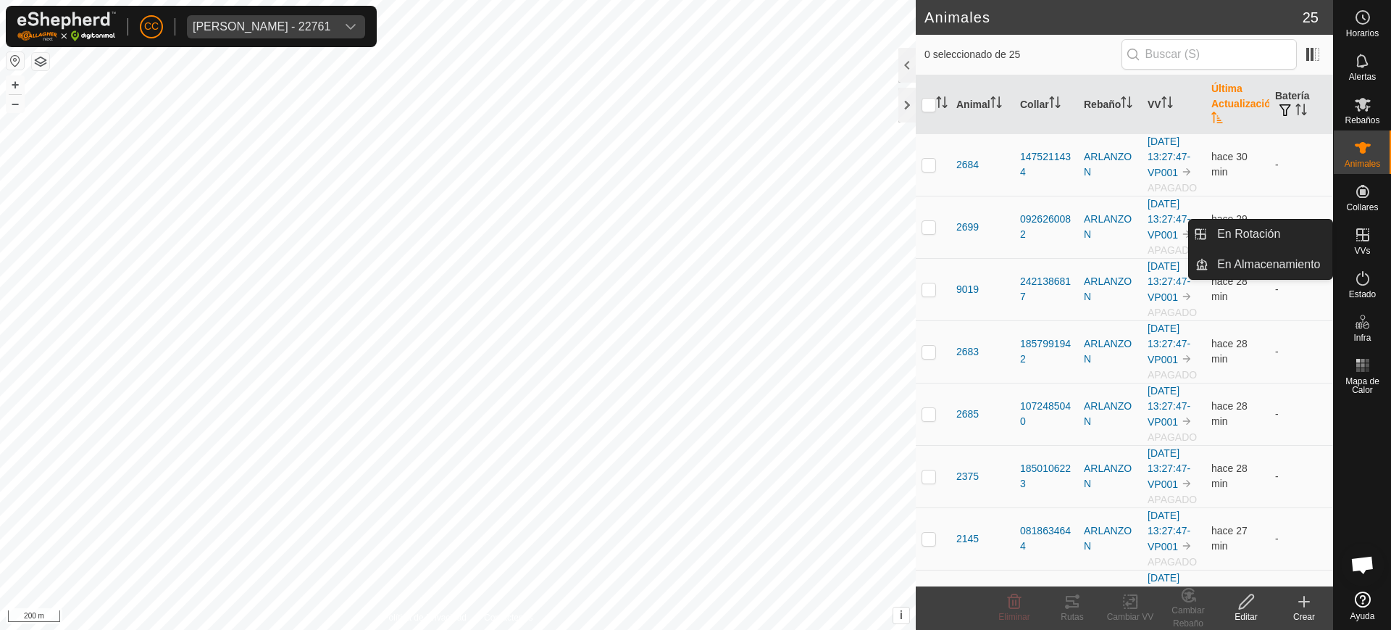
click at [1352, 251] on div "VVs" at bounding box center [1362, 238] width 57 height 43
click at [1285, 230] on link "En Rotación" at bounding box center [1271, 234] width 124 height 29
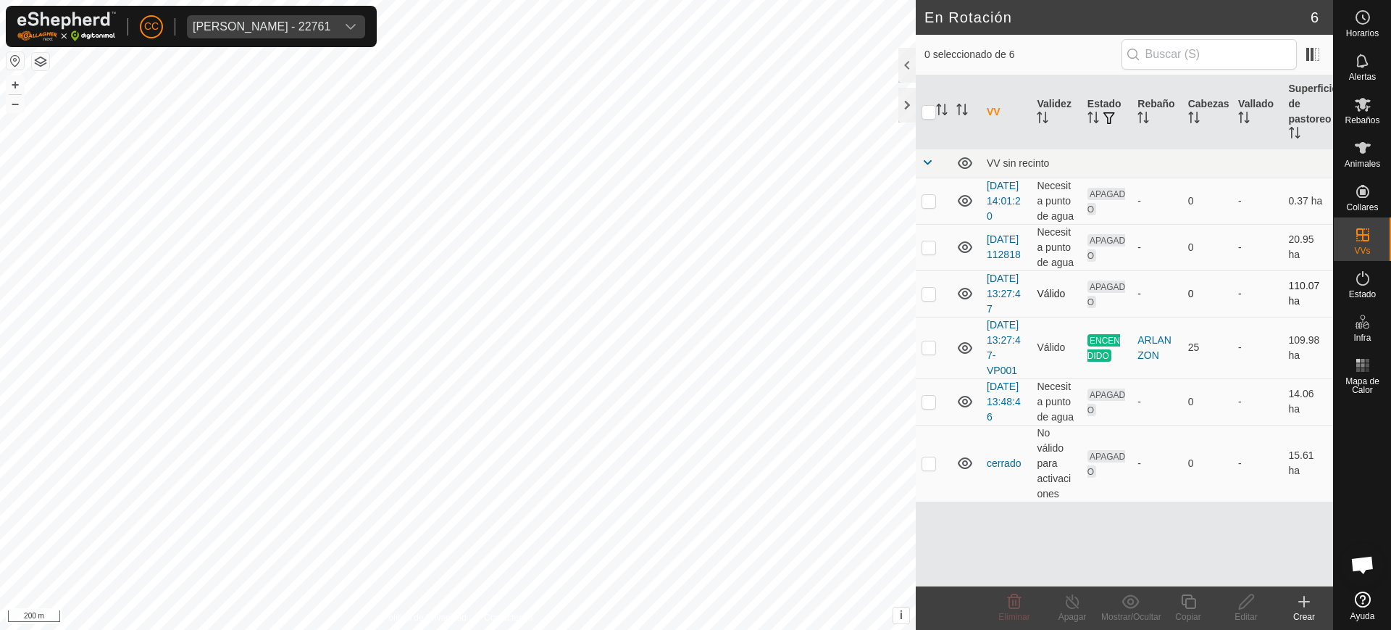
click at [1112, 317] on td "APAGADO" at bounding box center [1107, 293] width 50 height 46
click at [928, 299] on p-checkbox at bounding box center [929, 294] width 14 height 12
checkbox input "true"
click at [924, 216] on td at bounding box center [933, 201] width 35 height 46
checkbox input "true"
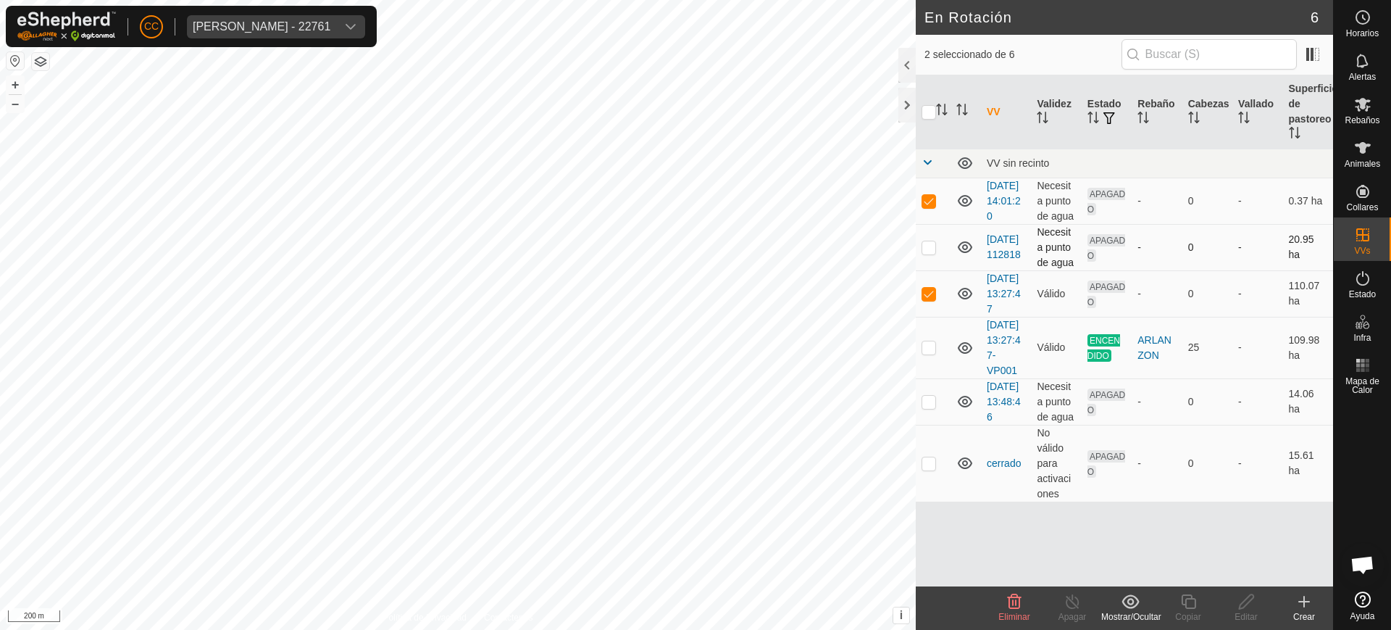
click at [928, 253] on p-checkbox at bounding box center [929, 247] width 14 height 12
checkbox input "true"
click at [929, 353] on p-checkbox at bounding box center [929, 347] width 14 height 12
checkbox input "true"
click at [929, 253] on p-checkbox at bounding box center [929, 247] width 14 height 12
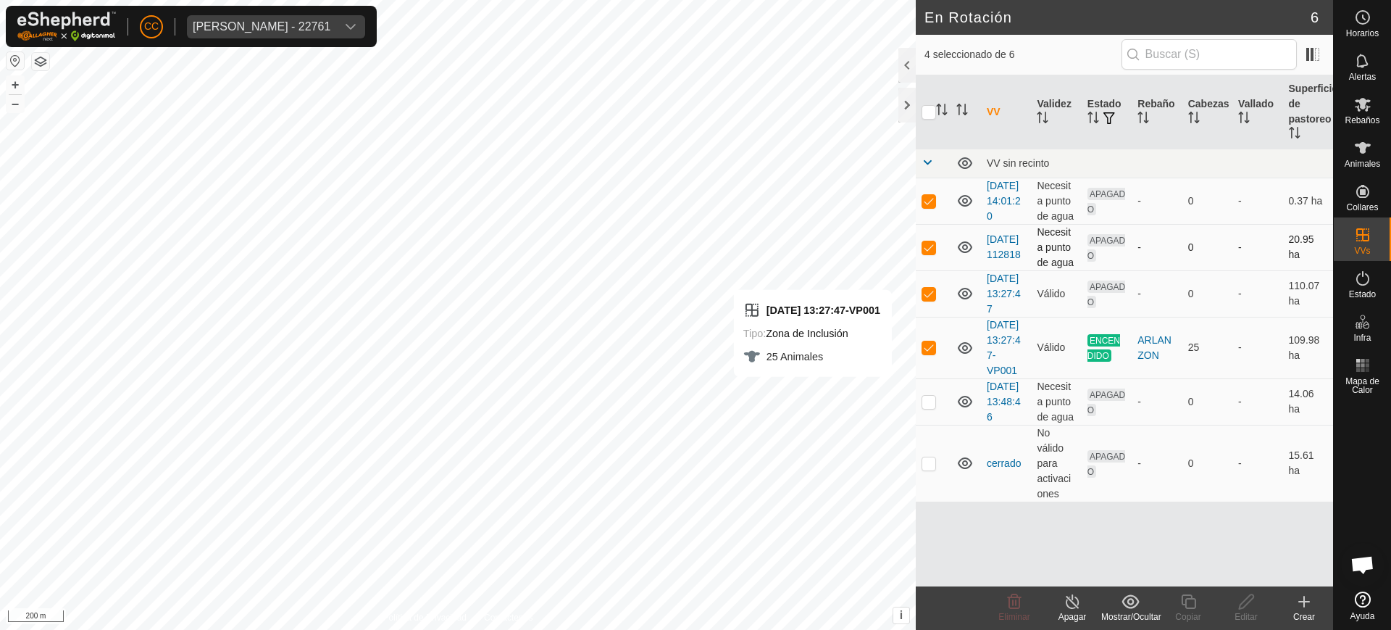
checkbox input "false"
click at [929, 299] on p-checkbox at bounding box center [929, 294] width 14 height 12
checkbox input "false"
click at [932, 253] on p-checkbox at bounding box center [929, 247] width 14 height 12
checkbox input "true"
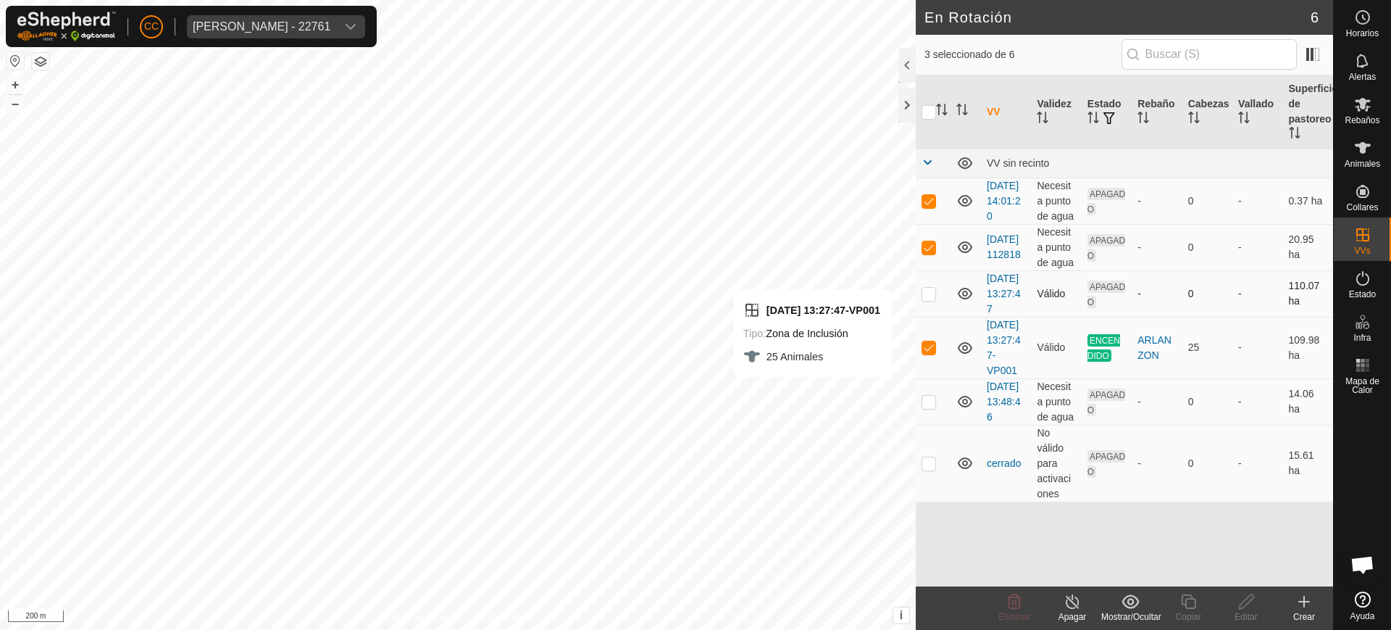
click at [927, 317] on td at bounding box center [933, 293] width 35 height 46
checkbox input "true"
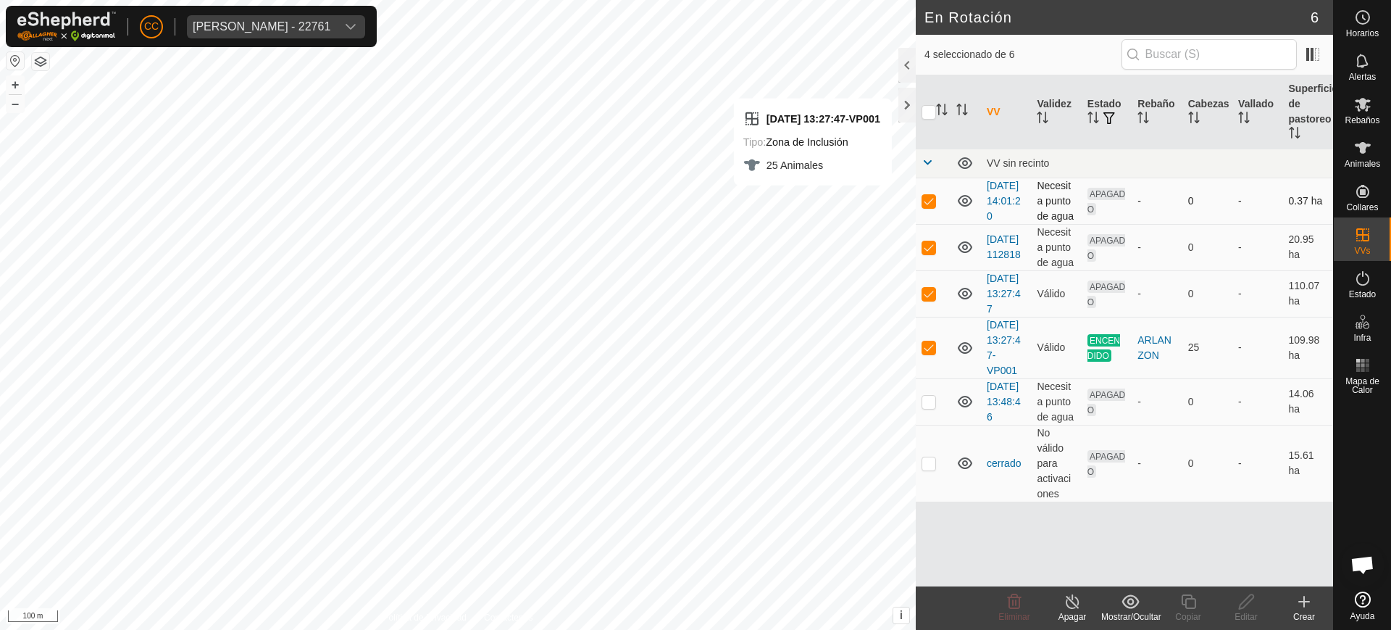
click at [934, 205] on p-checkbox at bounding box center [929, 201] width 14 height 12
checkbox input "false"
click at [924, 317] on td at bounding box center [933, 293] width 35 height 46
checkbox input "false"
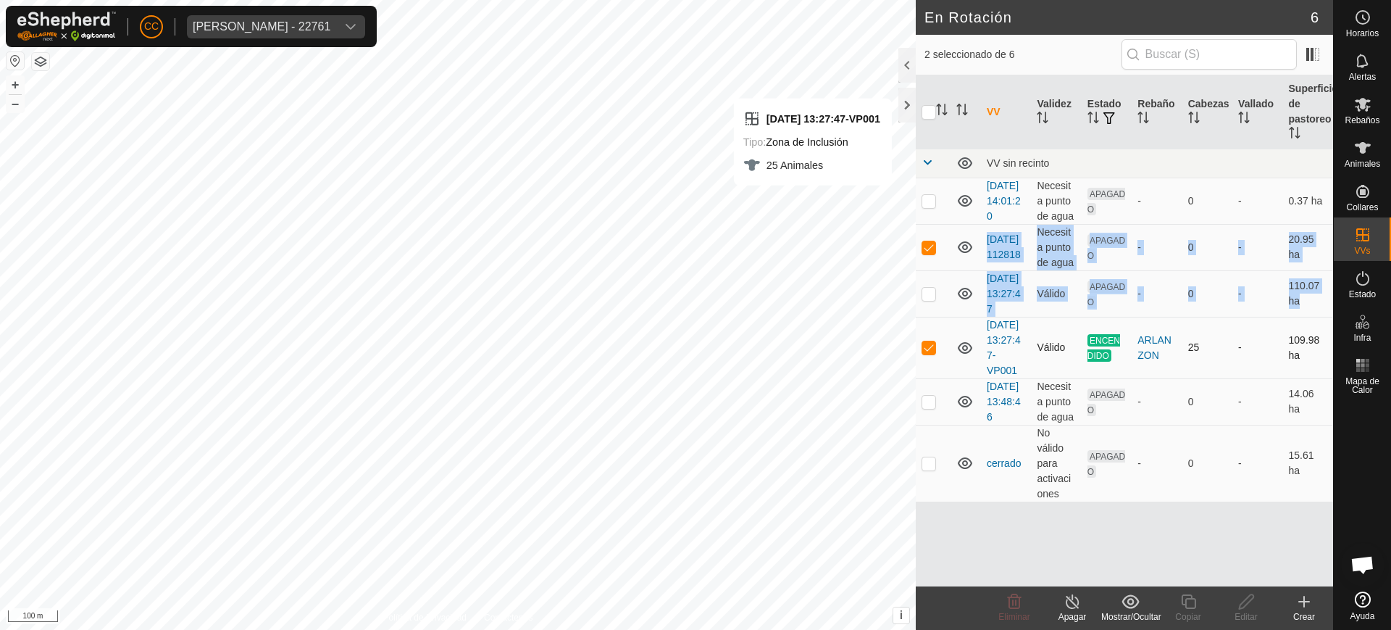
drag, startPoint x: 931, startPoint y: 260, endPoint x: 927, endPoint y: 384, distance: 124.0
click at [927, 384] on tbody "VV sin recinto 2025-09-24 14:01:20 Necesita punto de agua APAGADO - 0 - 0.37 ha…" at bounding box center [1124, 325] width 417 height 353
click at [927, 353] on p-checkbox at bounding box center [929, 347] width 14 height 12
checkbox input "false"
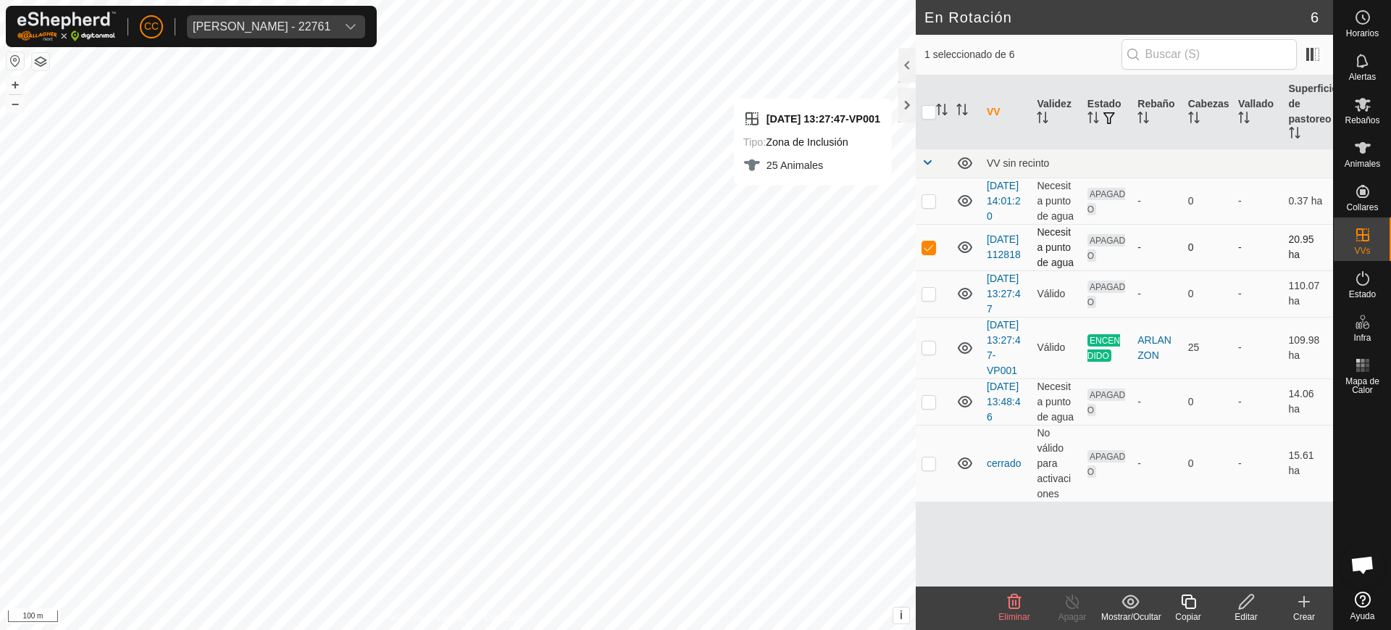
click at [929, 253] on p-checkbox at bounding box center [929, 247] width 14 height 12
checkbox input "false"
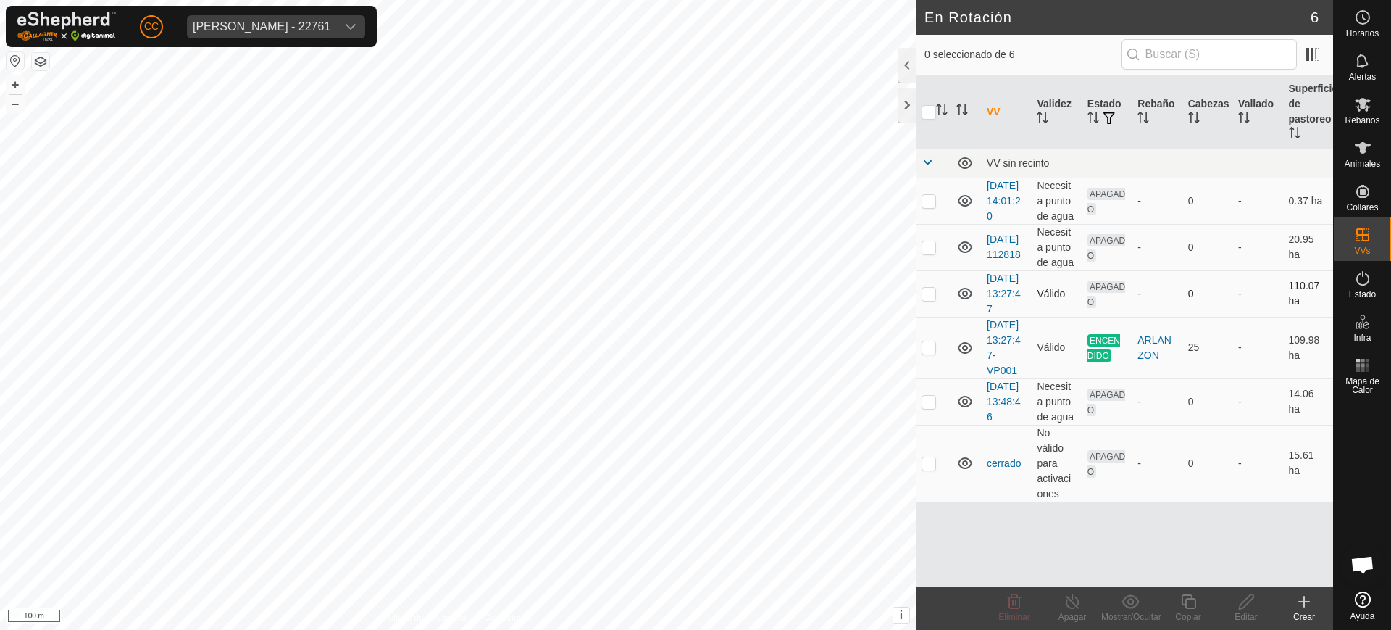
click at [960, 299] on icon at bounding box center [965, 294] width 14 height 12
click at [965, 253] on icon at bounding box center [965, 247] width 14 height 12
click at [966, 204] on icon at bounding box center [965, 200] width 17 height 17
click at [964, 407] on icon at bounding box center [965, 402] width 14 height 12
click at [966, 472] on icon at bounding box center [965, 462] width 17 height 17
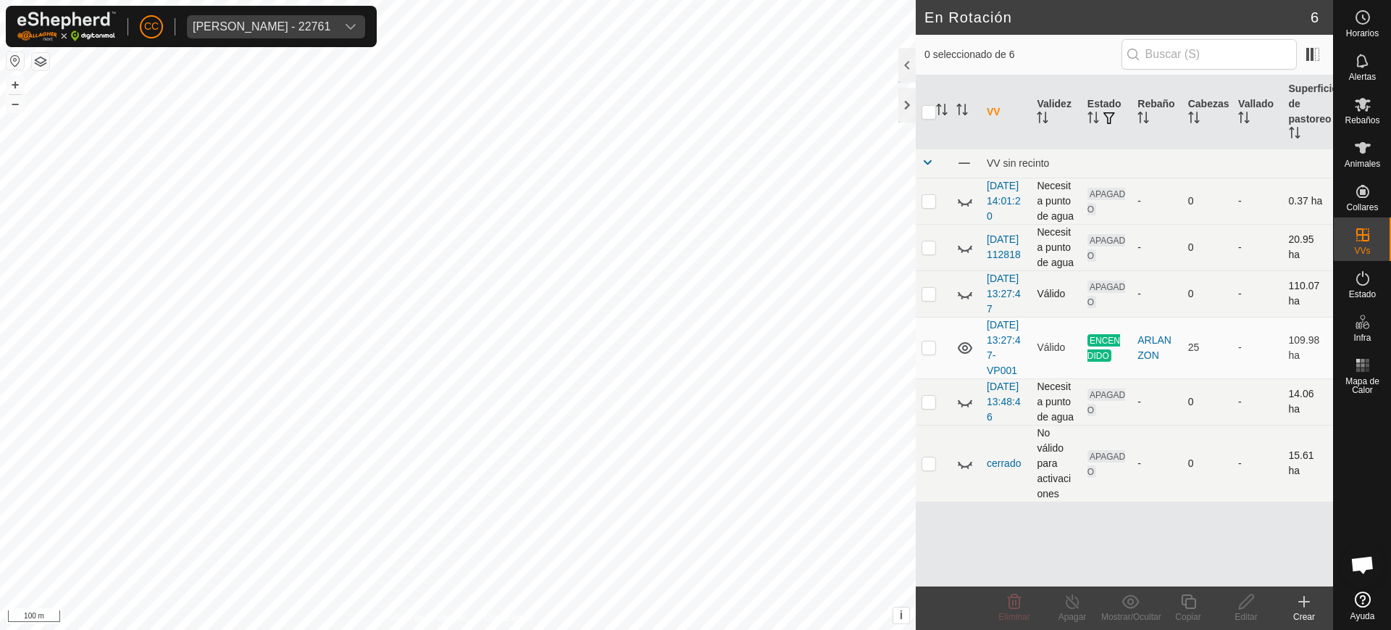
click at [968, 472] on icon at bounding box center [965, 462] width 17 height 17
click at [968, 410] on icon at bounding box center [965, 401] width 17 height 17
click at [967, 302] on icon at bounding box center [965, 293] width 17 height 17
click at [964, 256] on icon at bounding box center [965, 246] width 17 height 17
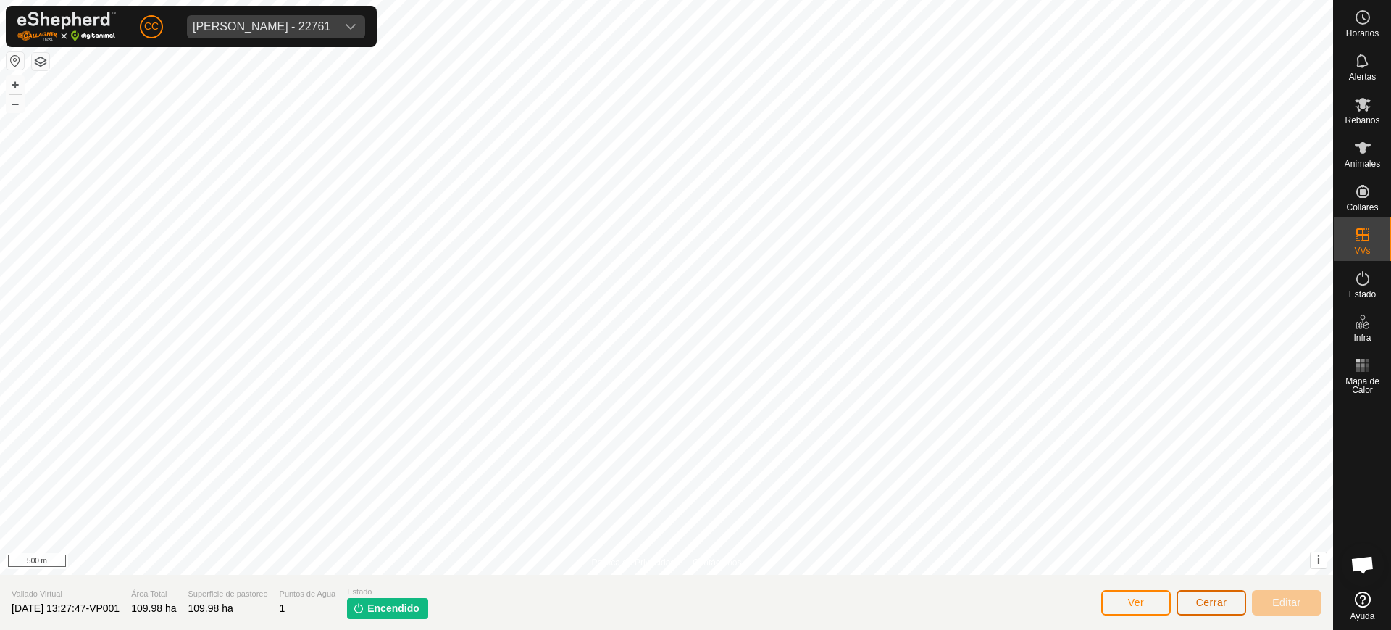
click at [1206, 599] on span "Cerrar" at bounding box center [1211, 602] width 31 height 12
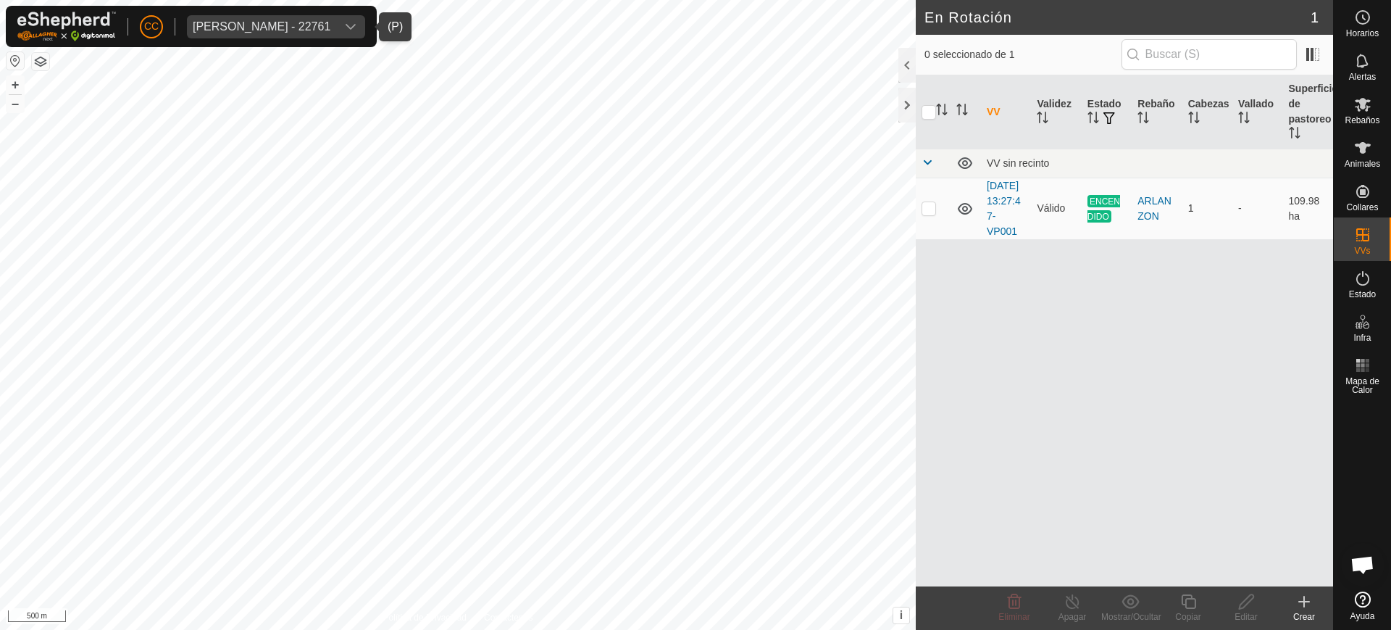
click at [299, 24] on div "[PERSON_NAME] - 22761" at bounding box center [262, 27] width 138 height 12
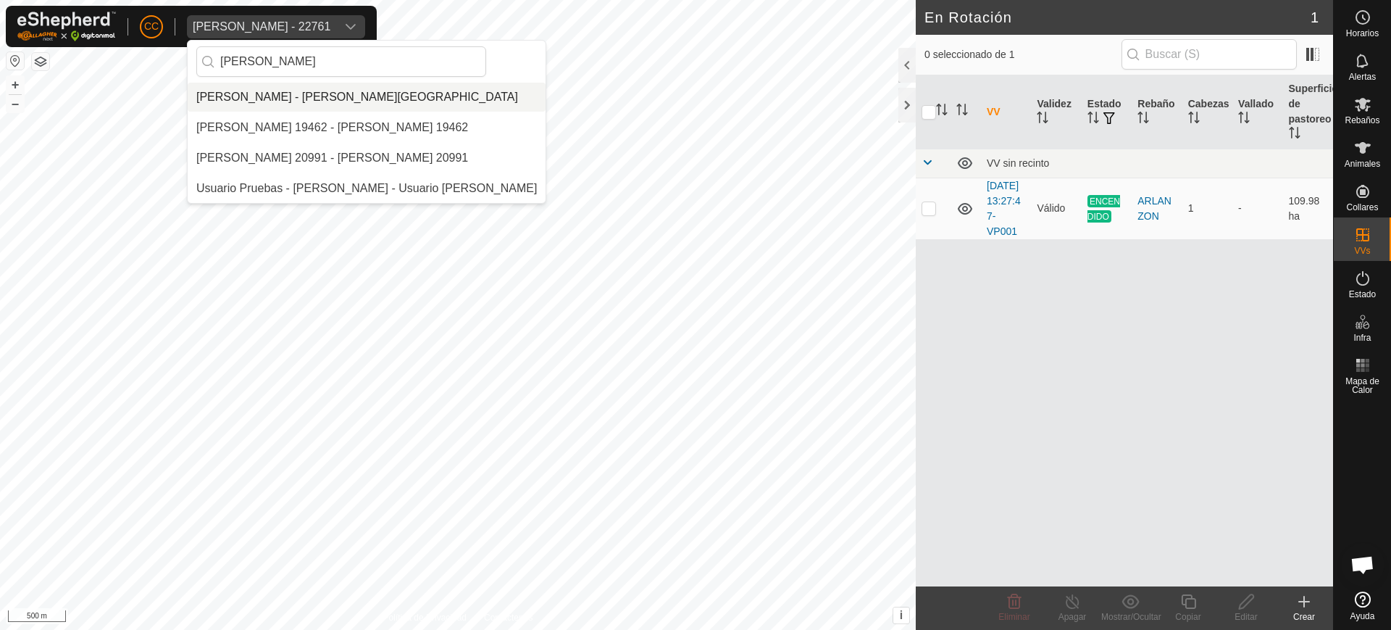
type input "Greg"
click at [357, 104] on li "Gregorio Alarcia Monja - Alarcia Monja Farm" at bounding box center [367, 97] width 358 height 29
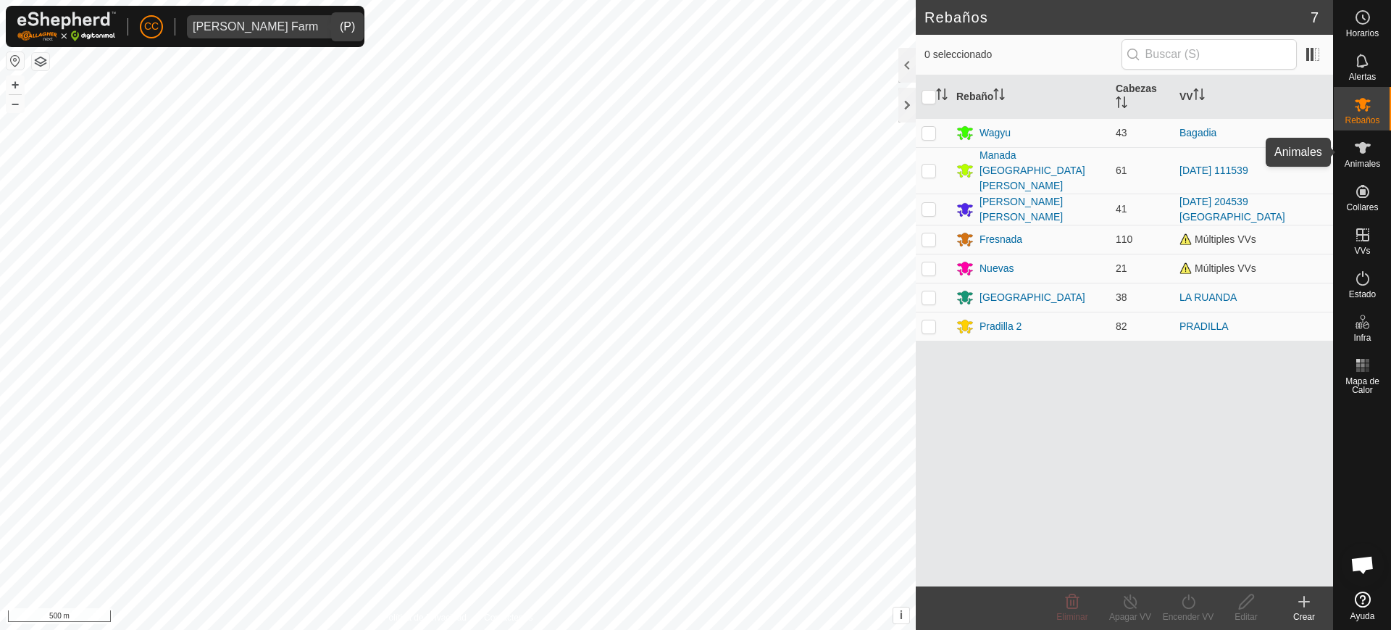
click at [1371, 140] on icon at bounding box center [1362, 147] width 17 height 17
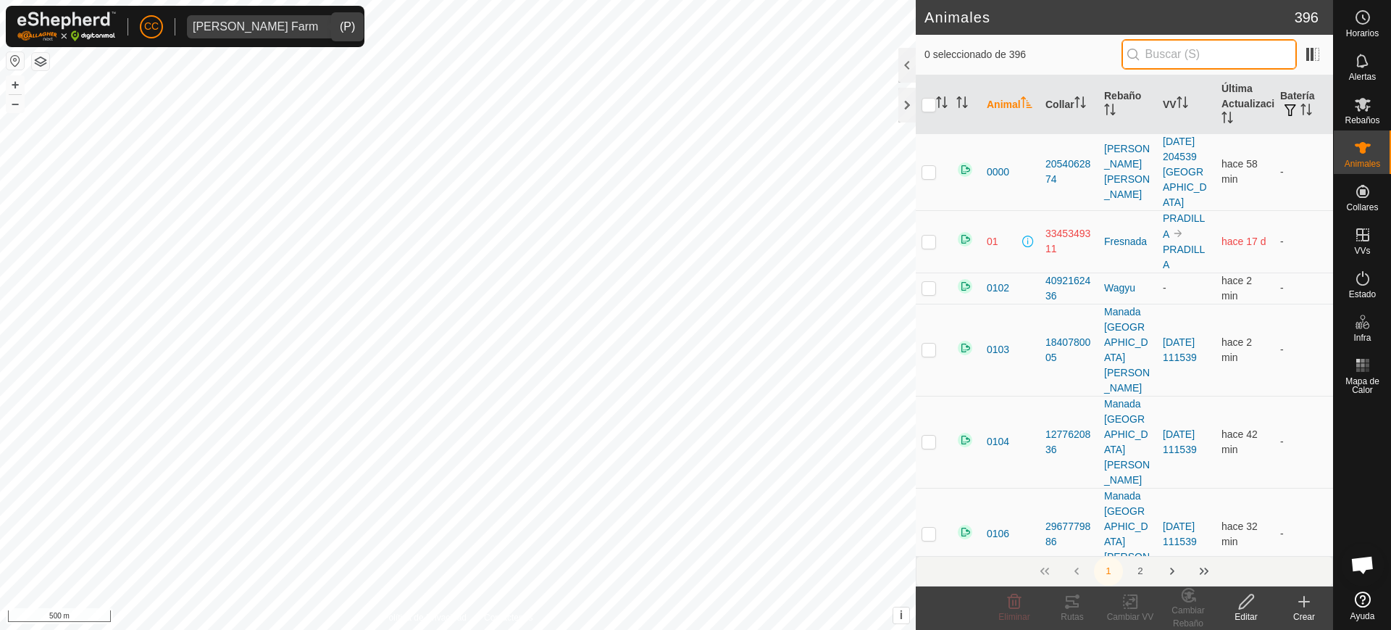
click at [1201, 43] on input "text" at bounding box center [1209, 54] width 175 height 30
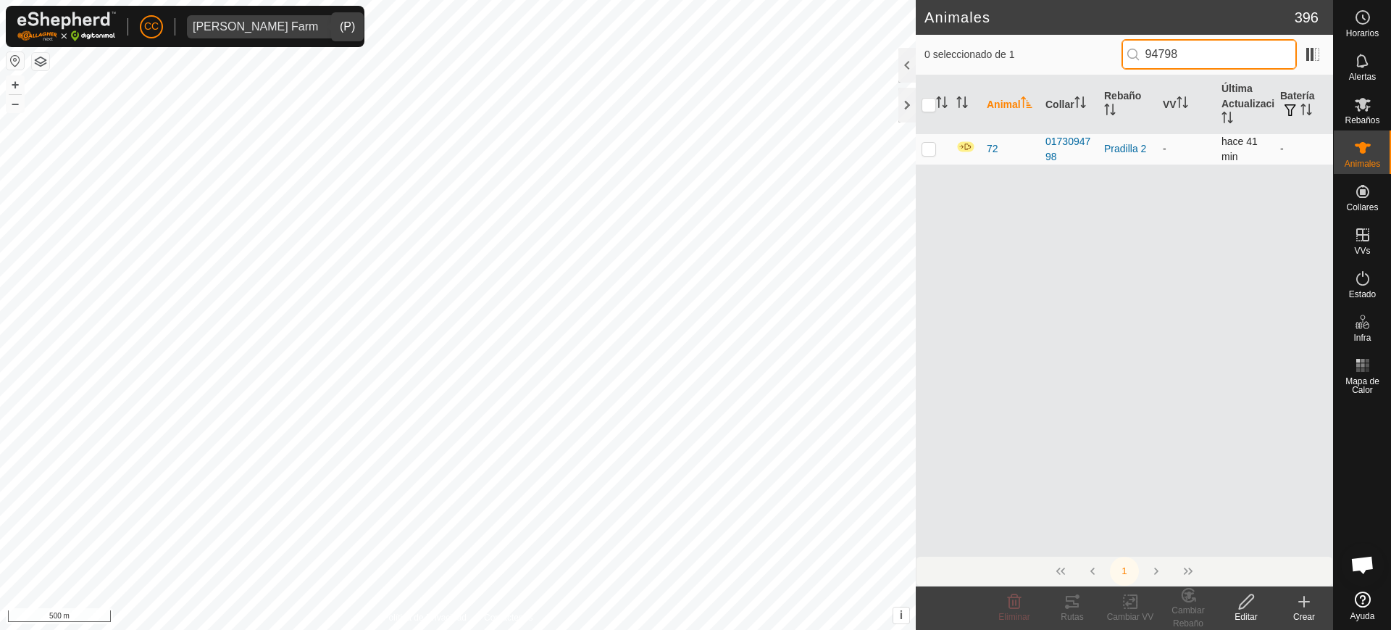
type input "94798"
click at [925, 145] on p-checkbox at bounding box center [929, 149] width 14 height 12
checkbox input "true"
click at [1243, 603] on icon at bounding box center [1247, 601] width 18 height 17
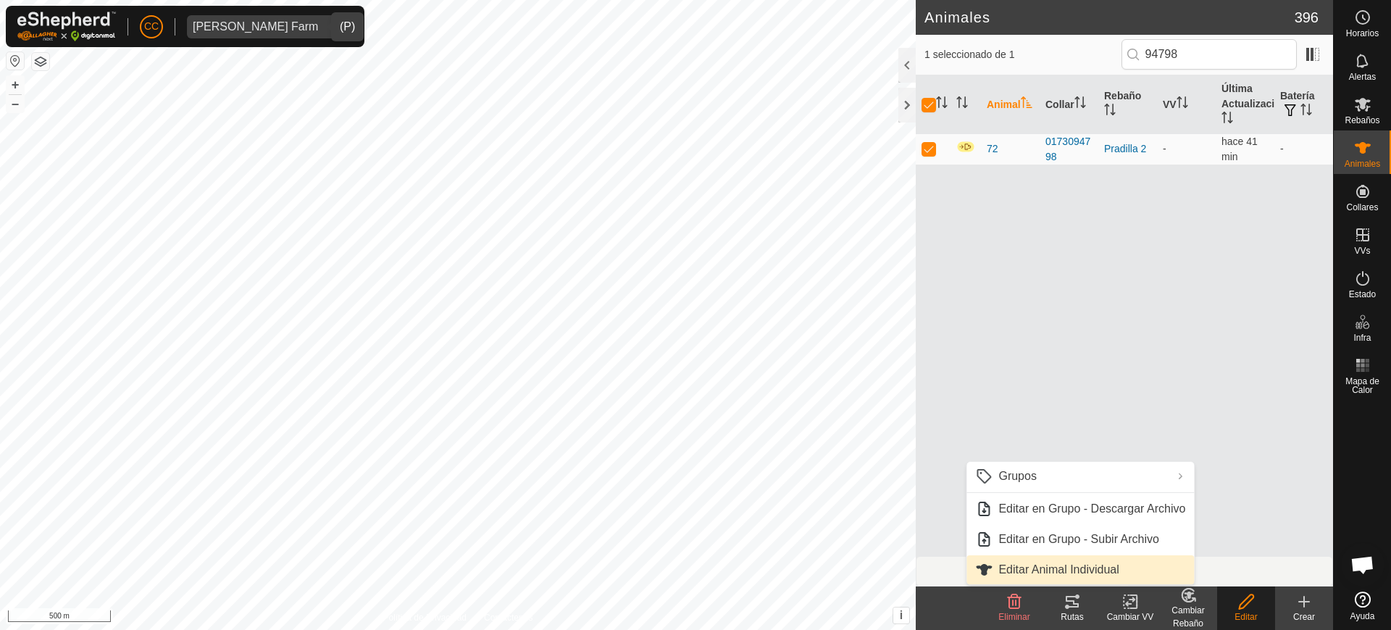
click at [1101, 559] on link "Editar Animal Individual" at bounding box center [1081, 569] width 228 height 29
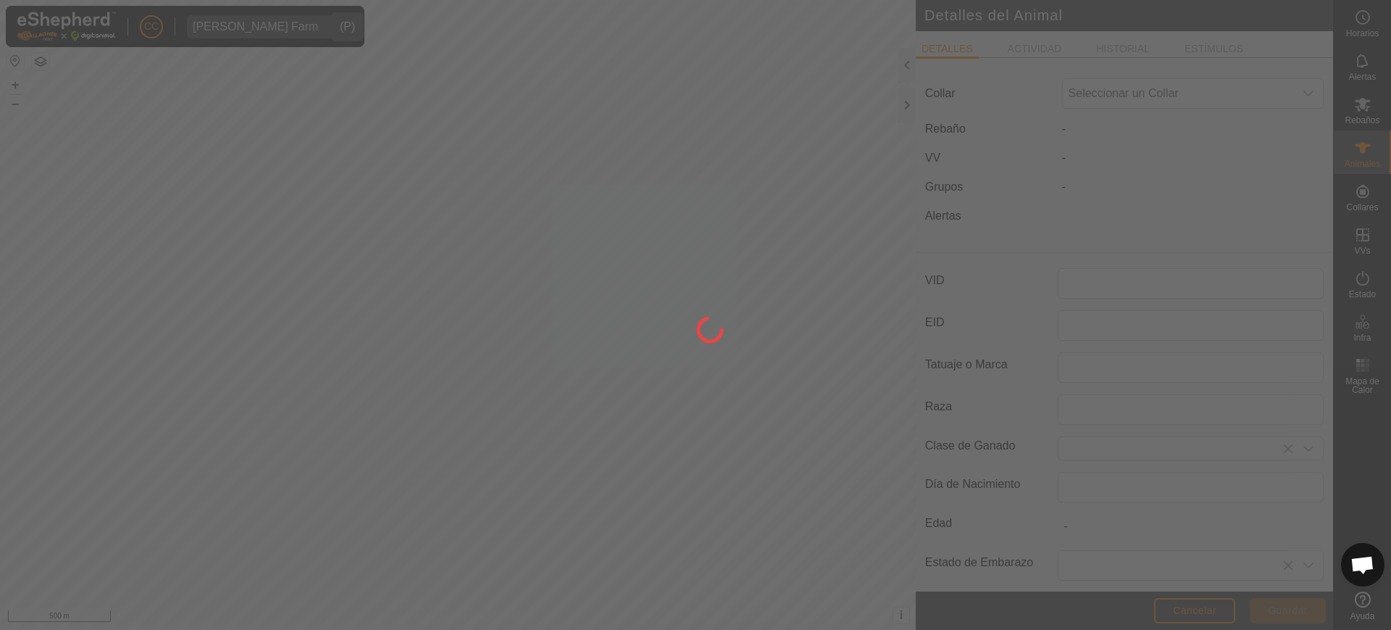
type input "72"
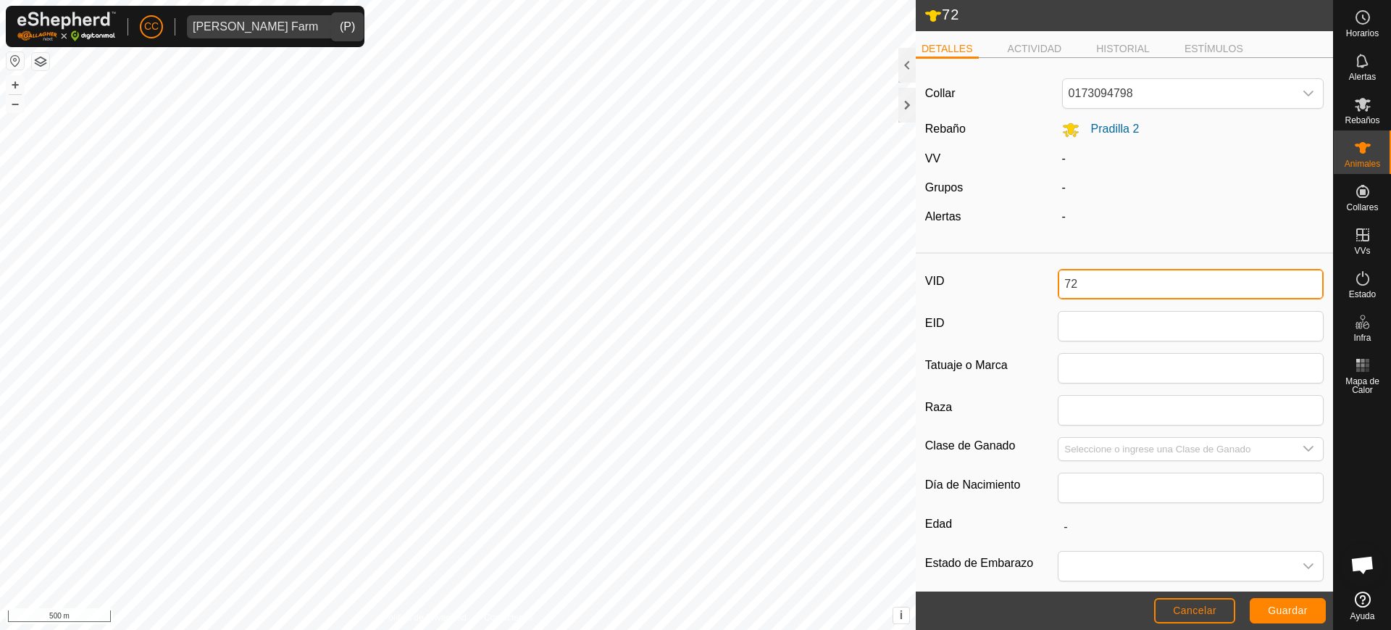
click at [1062, 282] on input "72" at bounding box center [1191, 284] width 266 height 30
type input "3972"
click at [1283, 607] on span "Guardar" at bounding box center [1288, 610] width 40 height 12
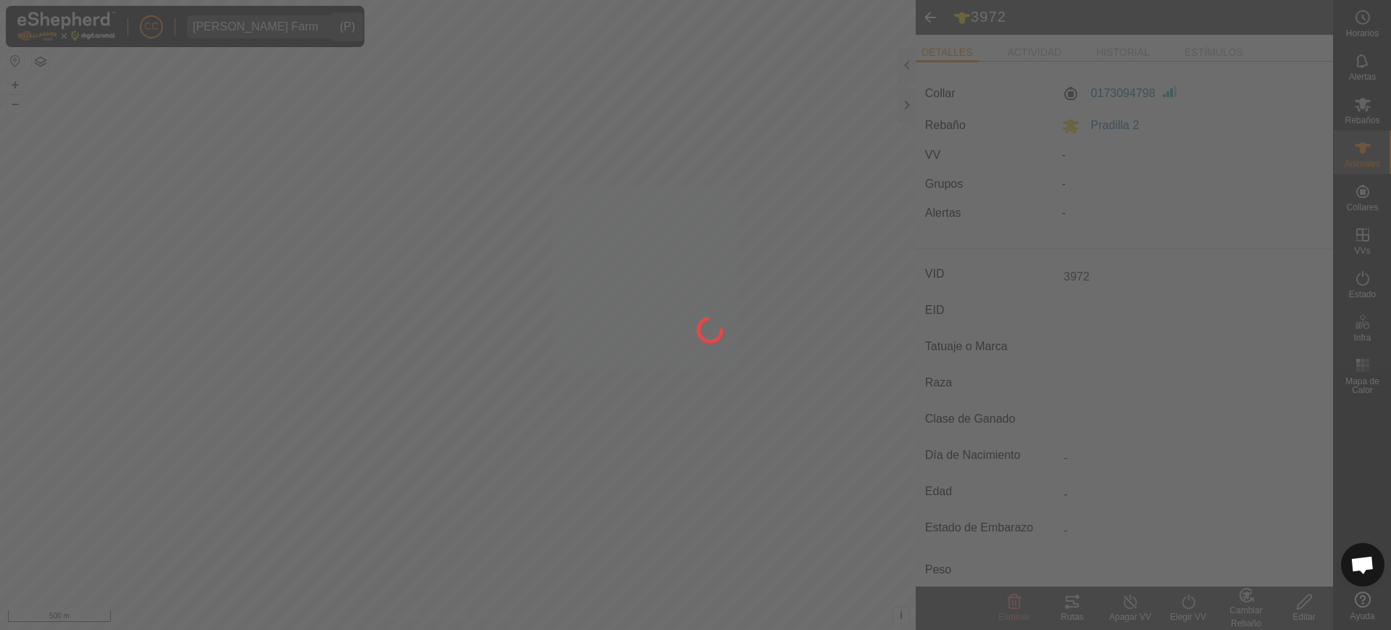
type input "-"
type input "0 kg"
type input "-"
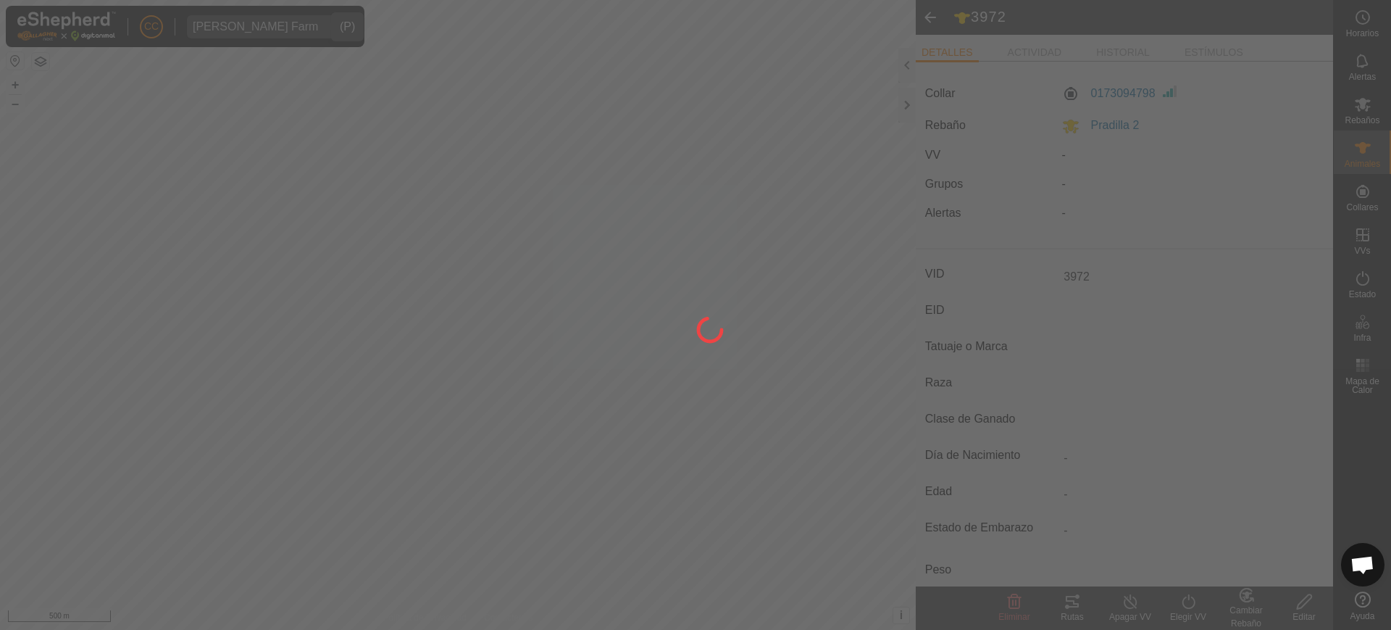
type input "-"
type input "72"
type input "-"
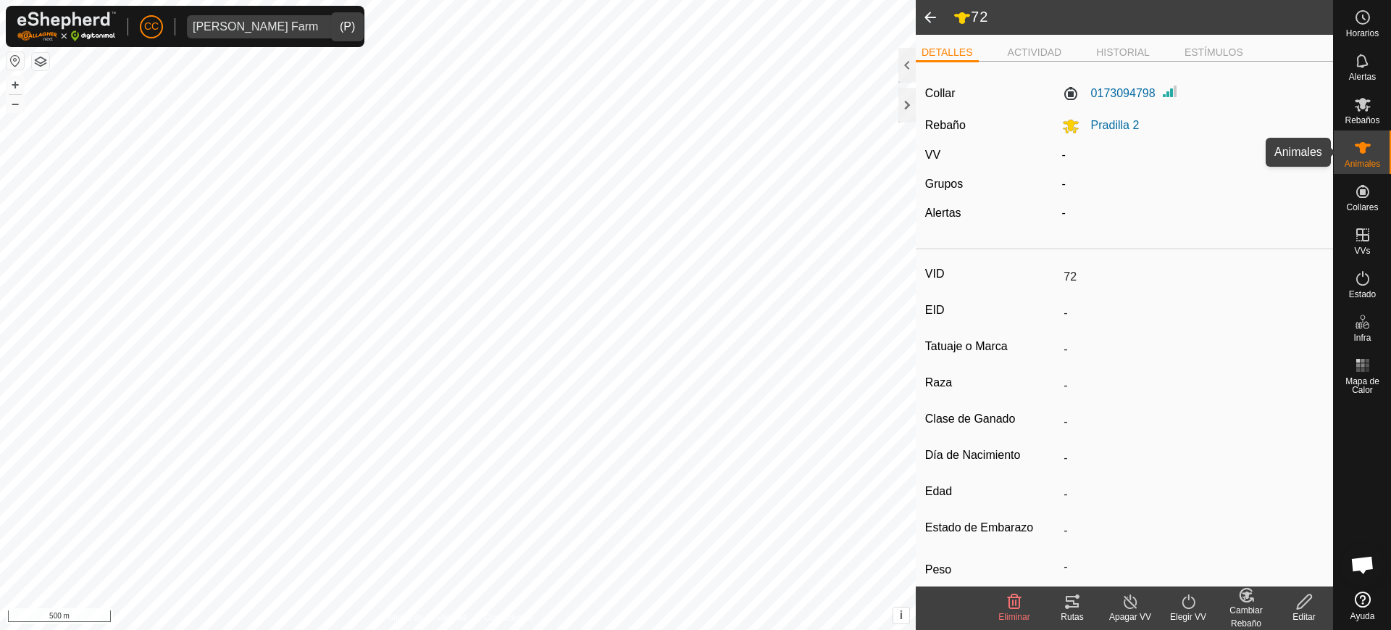
click at [1359, 162] on span "Animales" at bounding box center [1363, 163] width 36 height 9
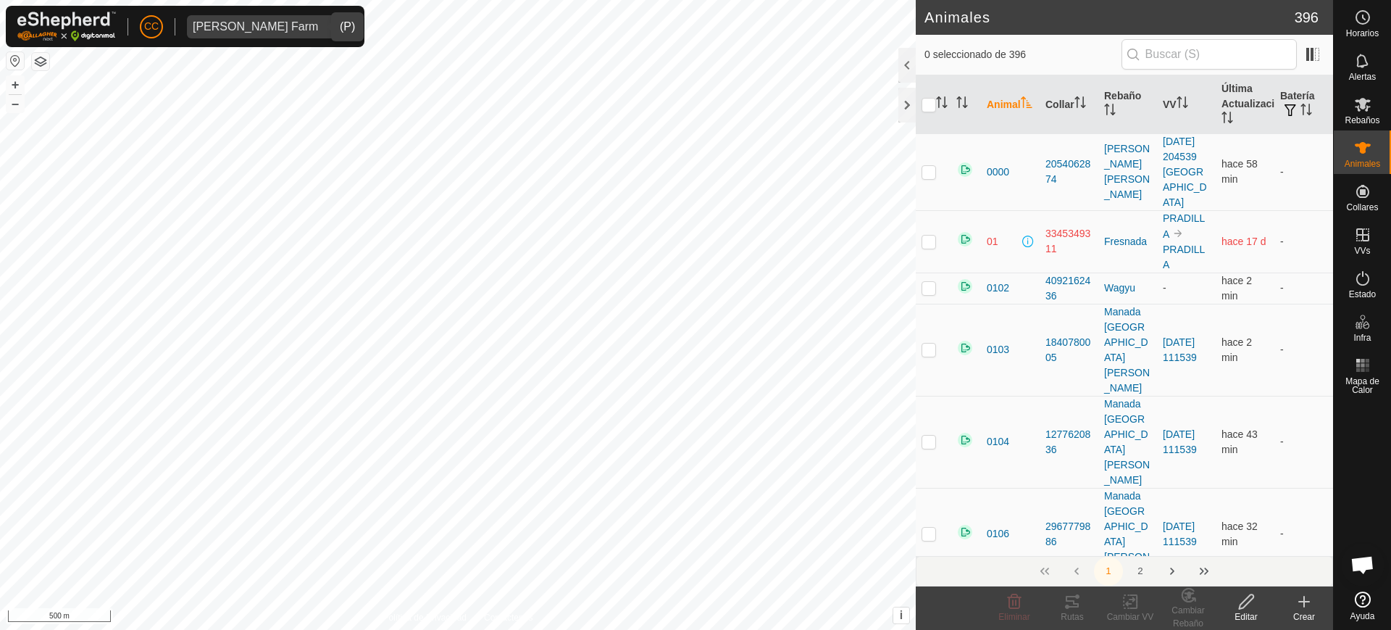
click at [1215, 57] on input "text" at bounding box center [1209, 54] width 175 height 30
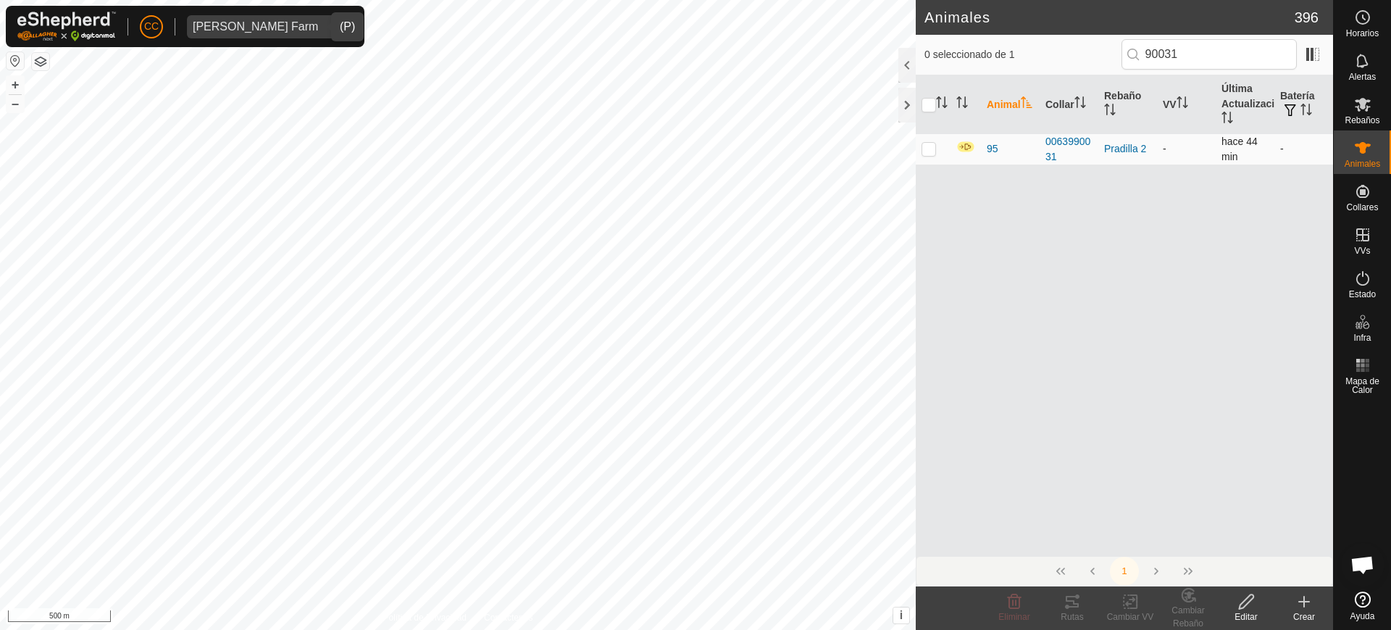
type input "90031"
click at [918, 146] on td at bounding box center [933, 148] width 35 height 31
checkbox input "true"
click at [1248, 603] on icon at bounding box center [1246, 601] width 14 height 14
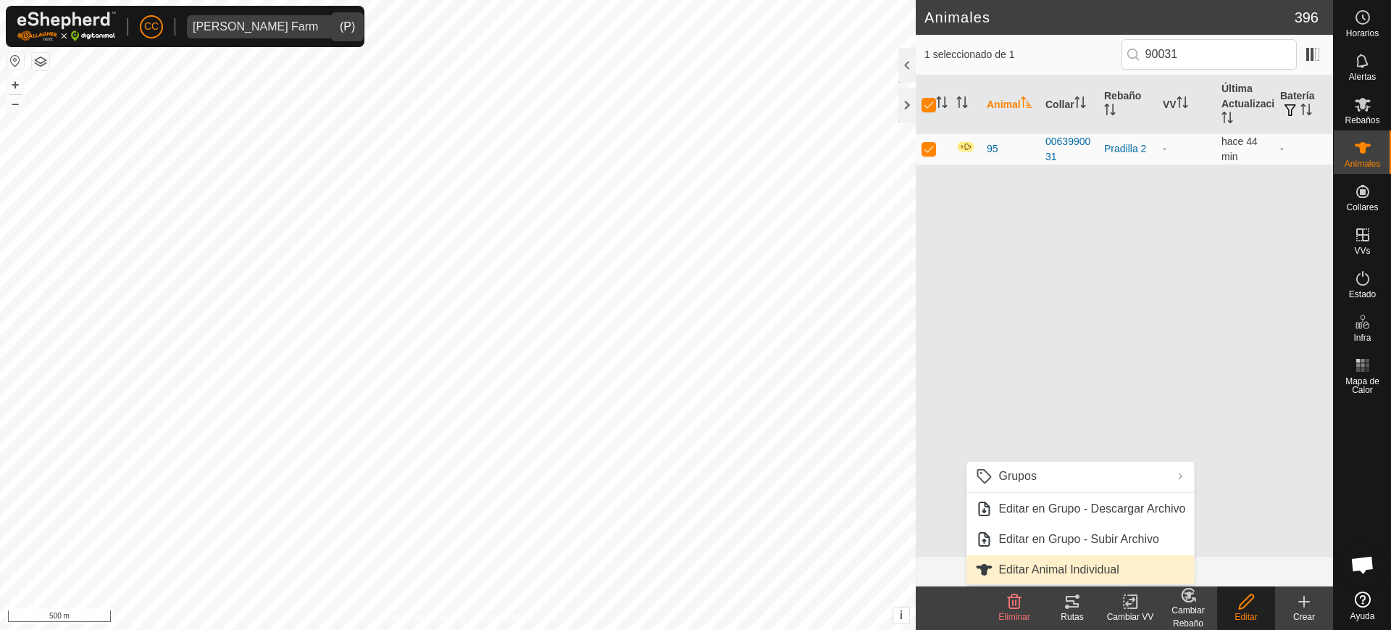
click at [1141, 568] on link "Editar Animal Individual" at bounding box center [1081, 569] width 228 height 29
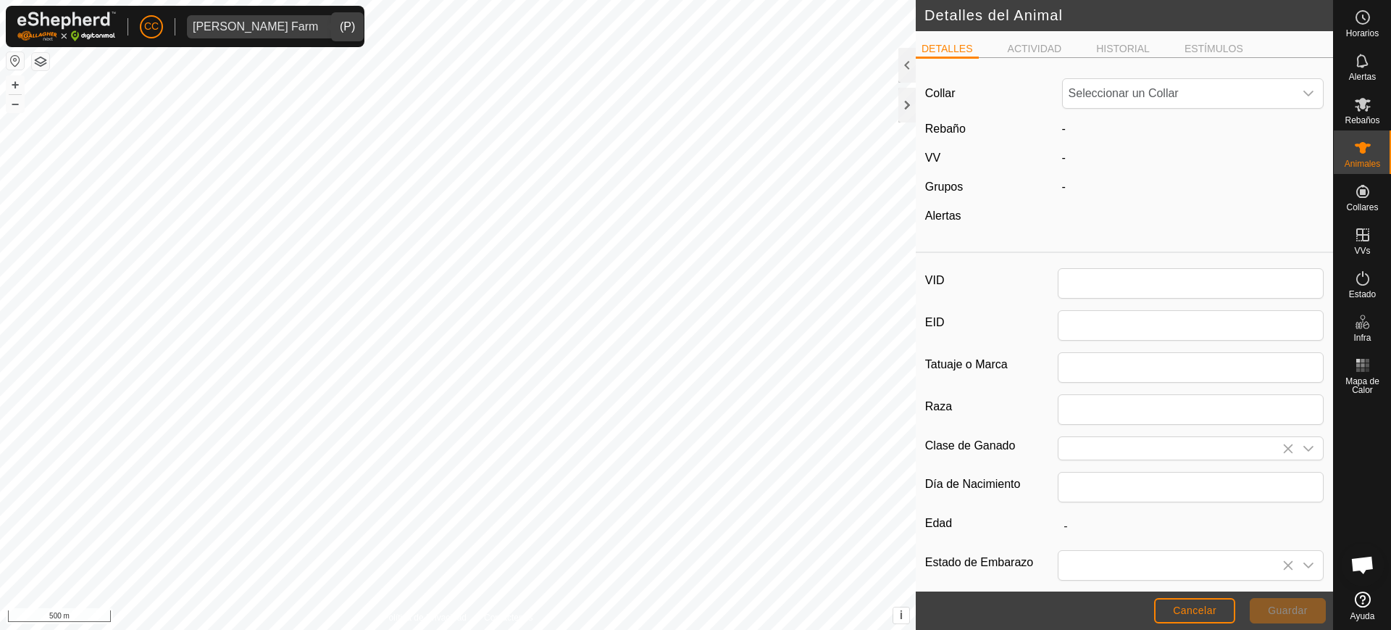
type input "95"
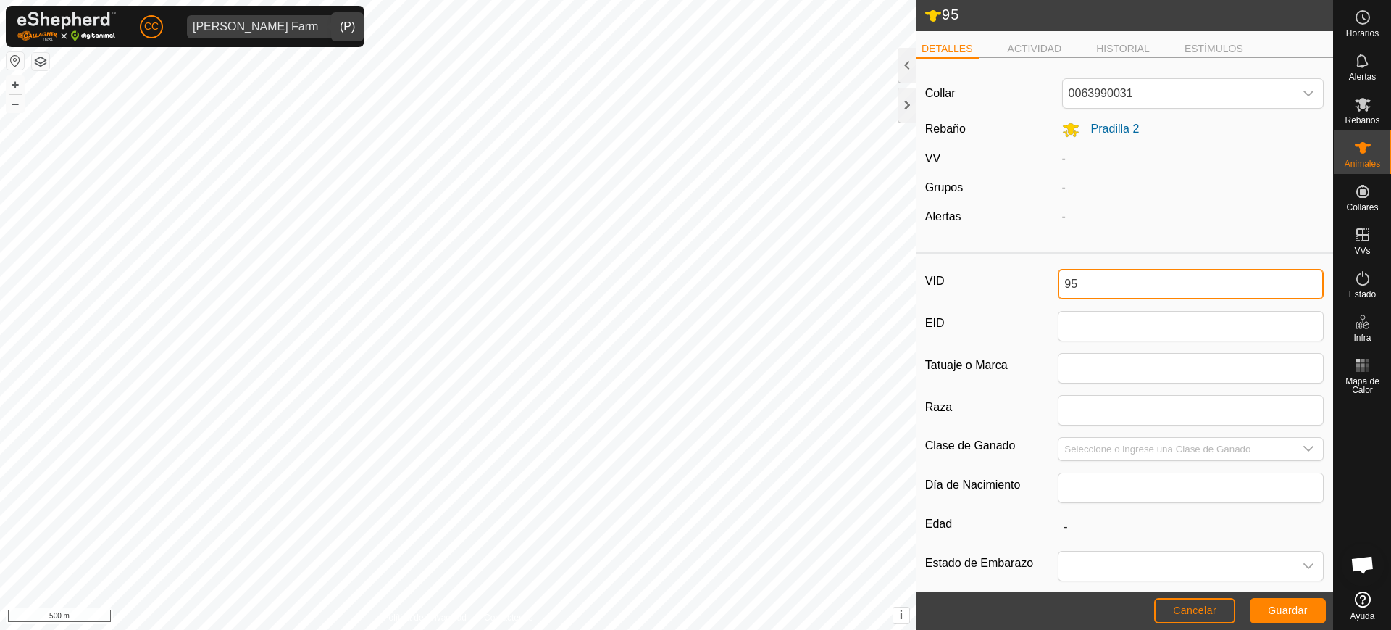
drag, startPoint x: 1091, startPoint y: 289, endPoint x: 981, endPoint y: 287, distance: 109.4
click at [981, 287] on div "VID 95" at bounding box center [1124, 284] width 399 height 30
type input "5102"
click at [1288, 604] on span "Guardar" at bounding box center [1288, 610] width 40 height 12
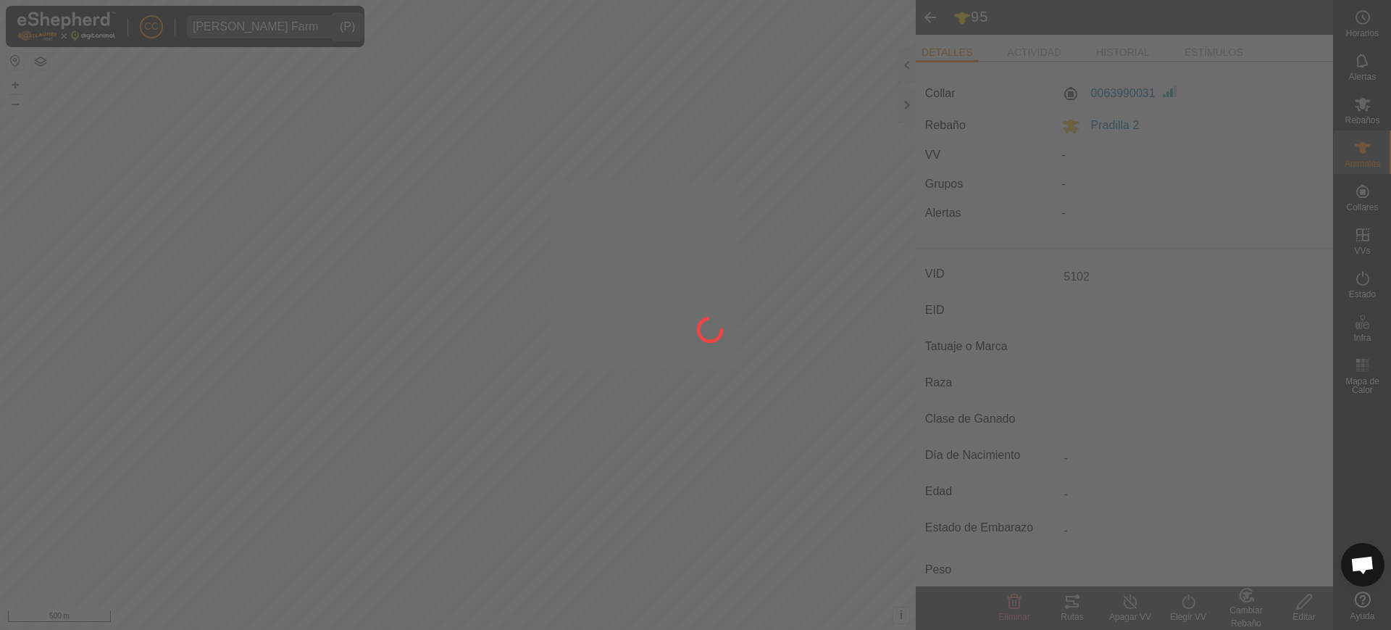
type input "-"
type input "0 kg"
type input "-"
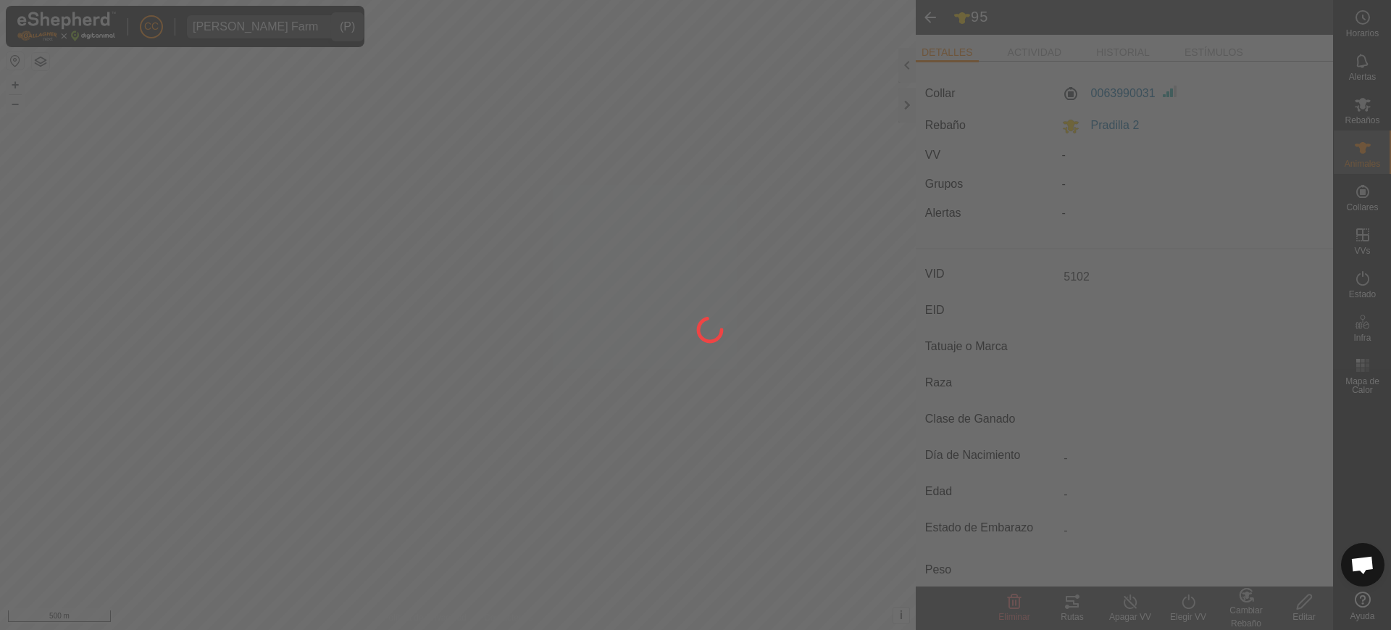
type input "-"
type input "95"
type input "-"
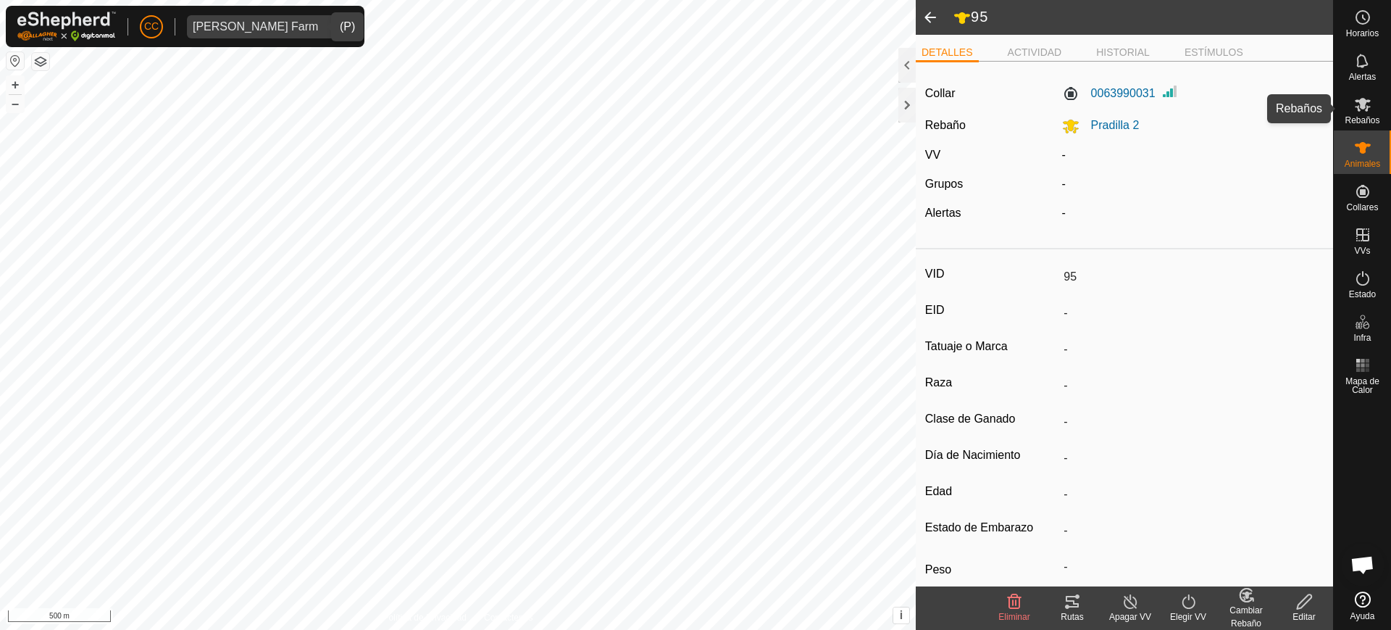
click at [1363, 125] on div "Rebaños" at bounding box center [1362, 108] width 57 height 43
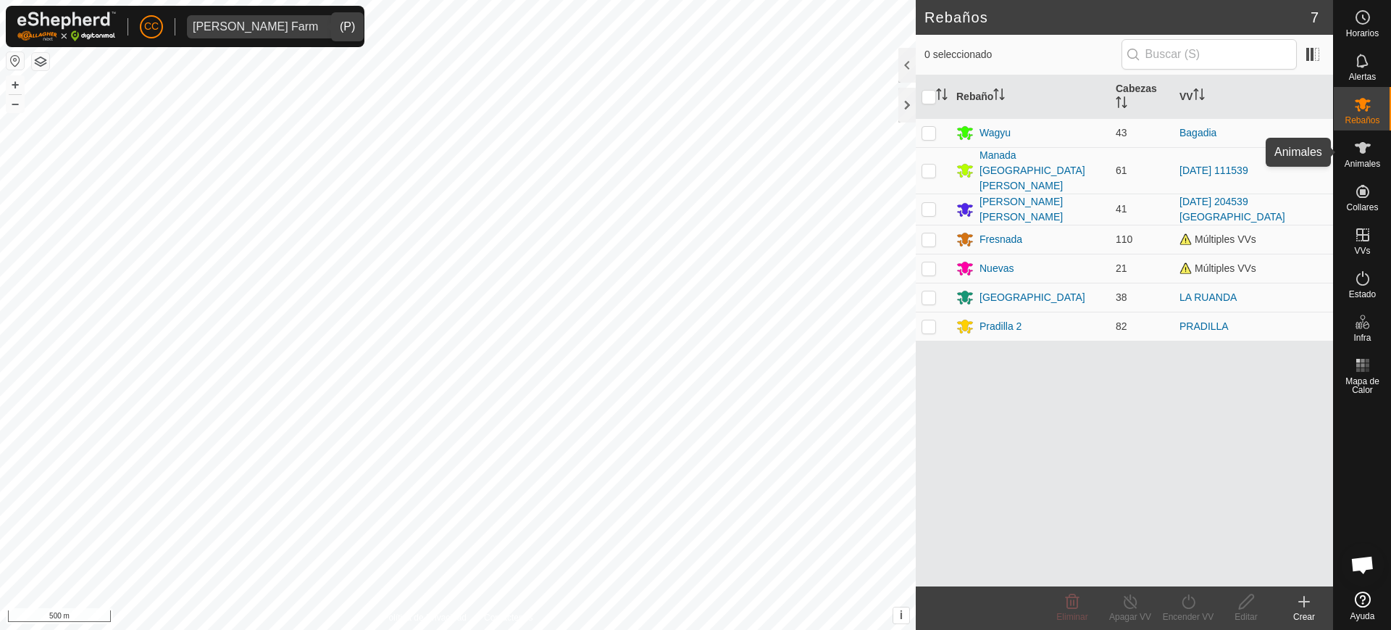
click at [1363, 151] on icon at bounding box center [1363, 148] width 16 height 12
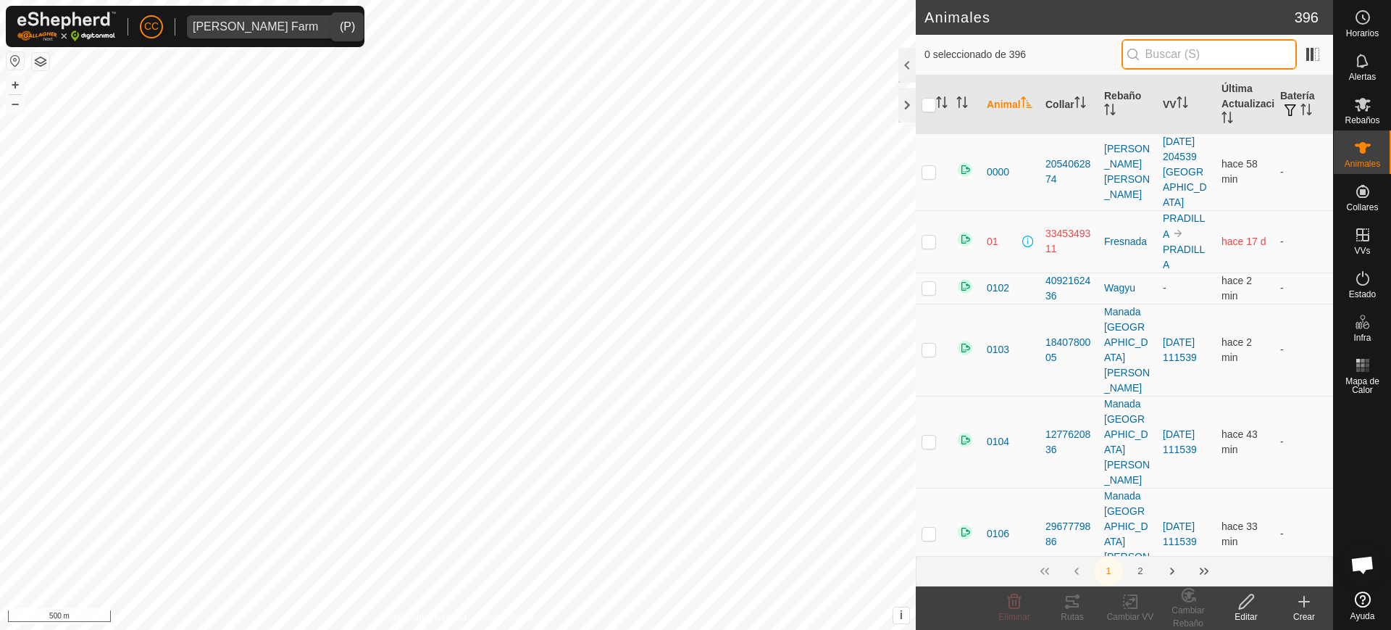
click at [1198, 57] on input "text" at bounding box center [1209, 54] width 175 height 30
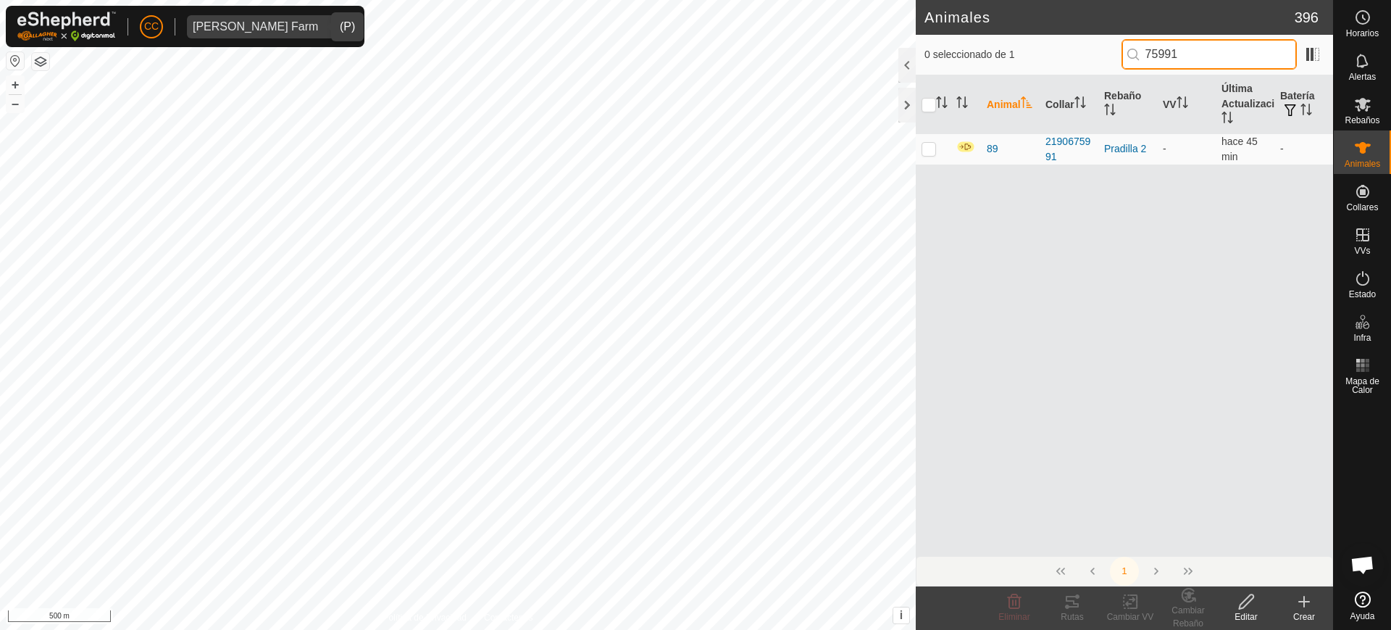
type input "75991"
click at [1244, 610] on div "Editar" at bounding box center [1246, 616] width 58 height 13
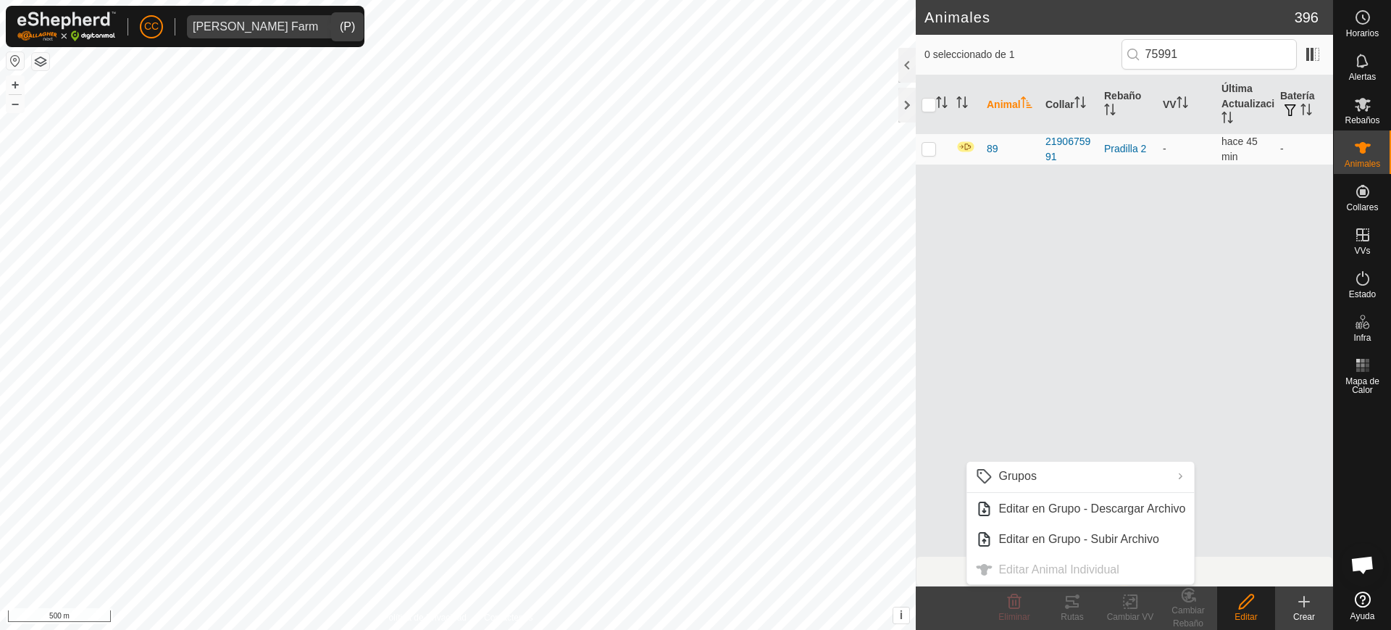
click at [1249, 606] on icon at bounding box center [1247, 601] width 18 height 17
click at [930, 144] on p-checkbox at bounding box center [929, 149] width 14 height 12
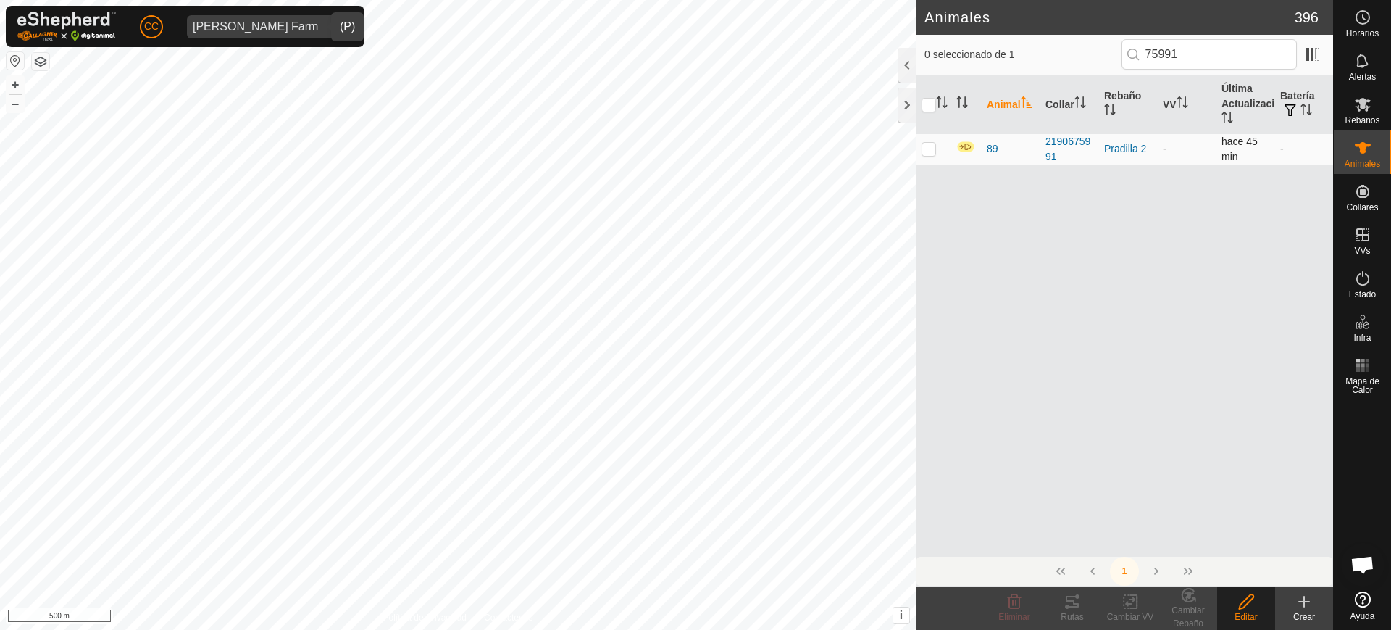
checkbox input "true"
click at [1243, 616] on div "Editar" at bounding box center [1246, 616] width 58 height 13
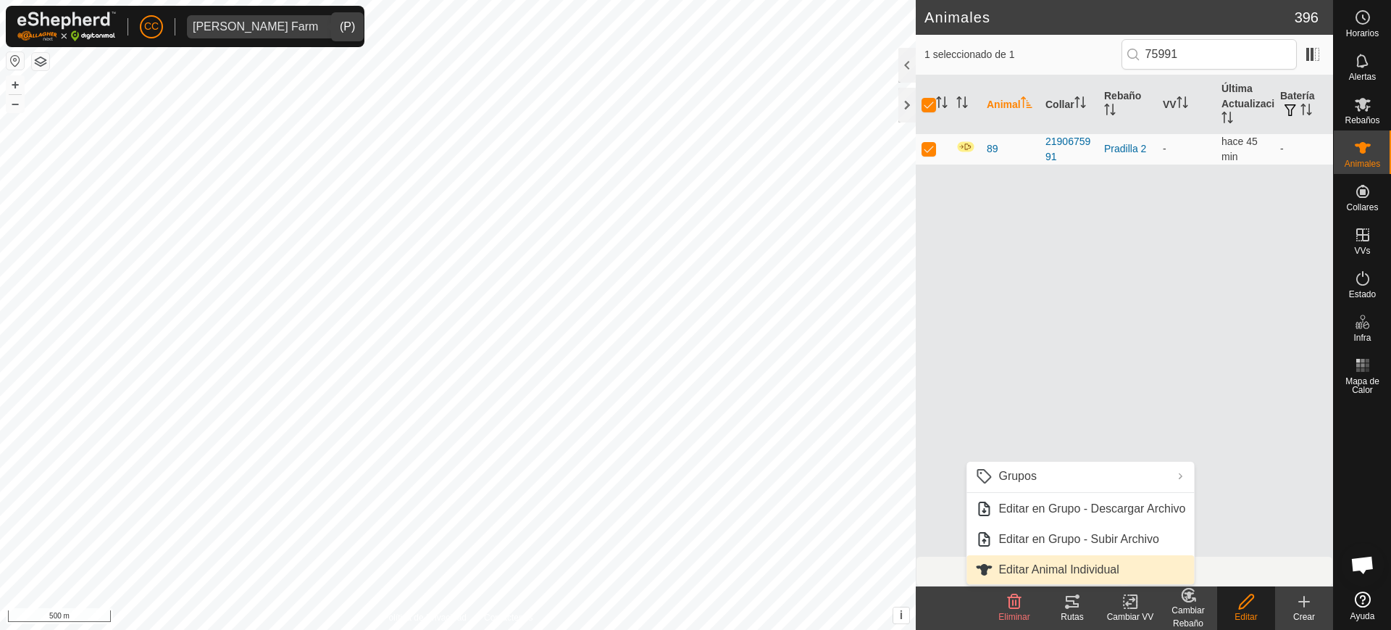
click at [1012, 570] on link "Editar Animal Individual" at bounding box center [1081, 569] width 228 height 29
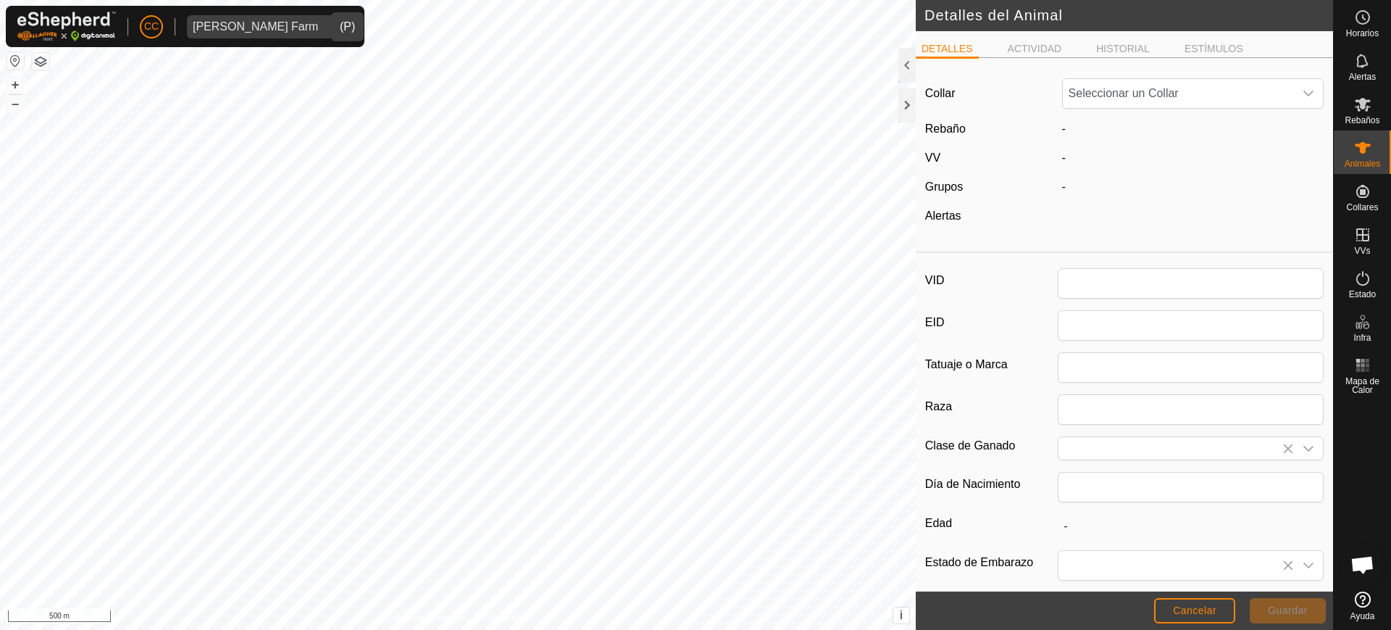
type input "89"
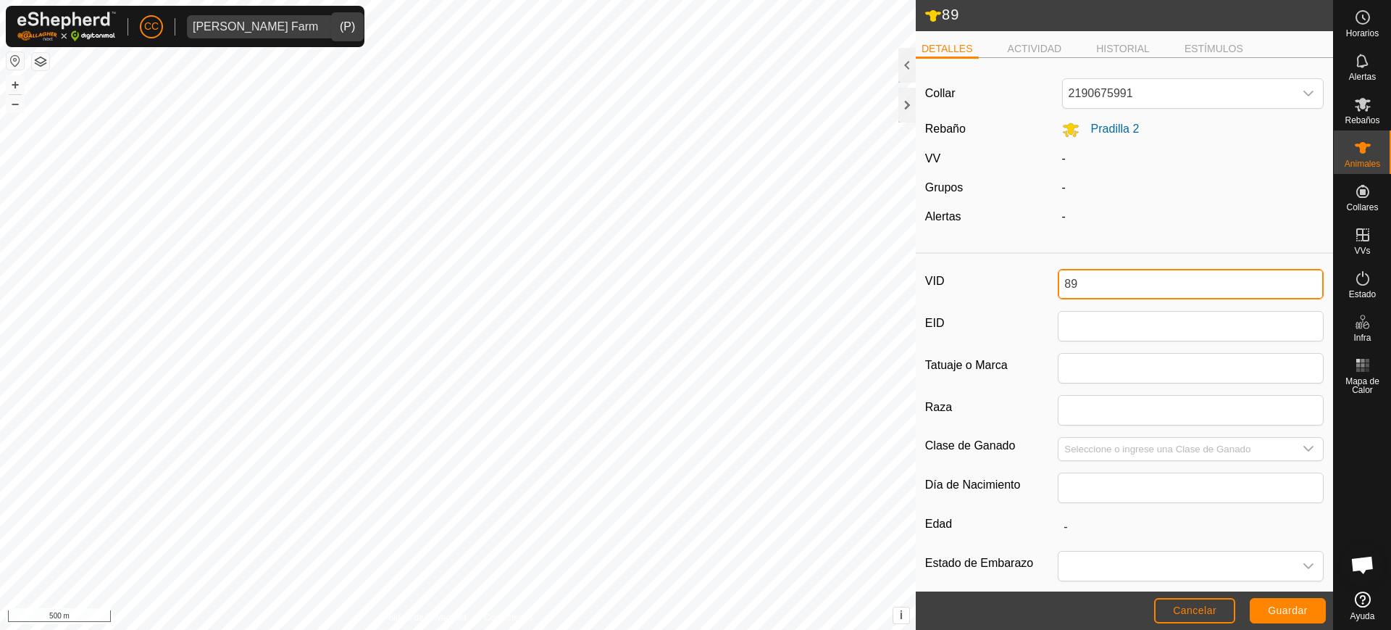
click at [1091, 288] on input "89" at bounding box center [1191, 284] width 266 height 30
type input "8427"
click at [1304, 612] on span "Guardar" at bounding box center [1288, 610] width 40 height 12
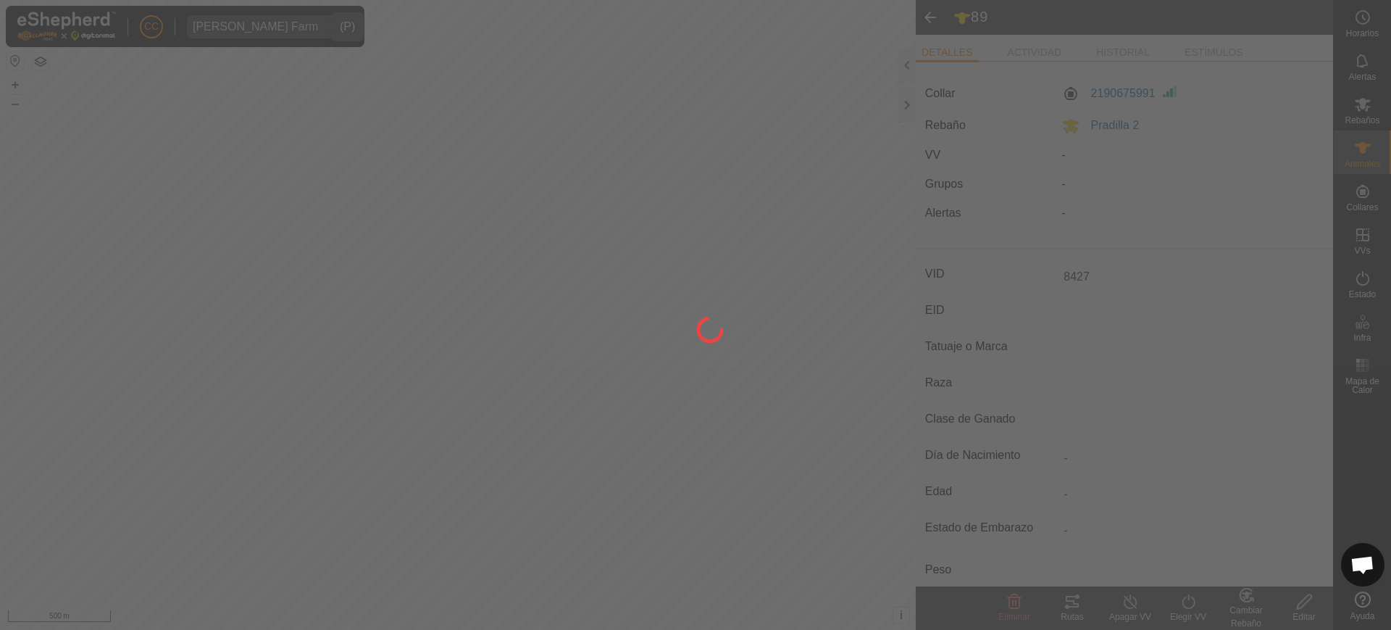
type input "-"
type input "0 kg"
type input "-"
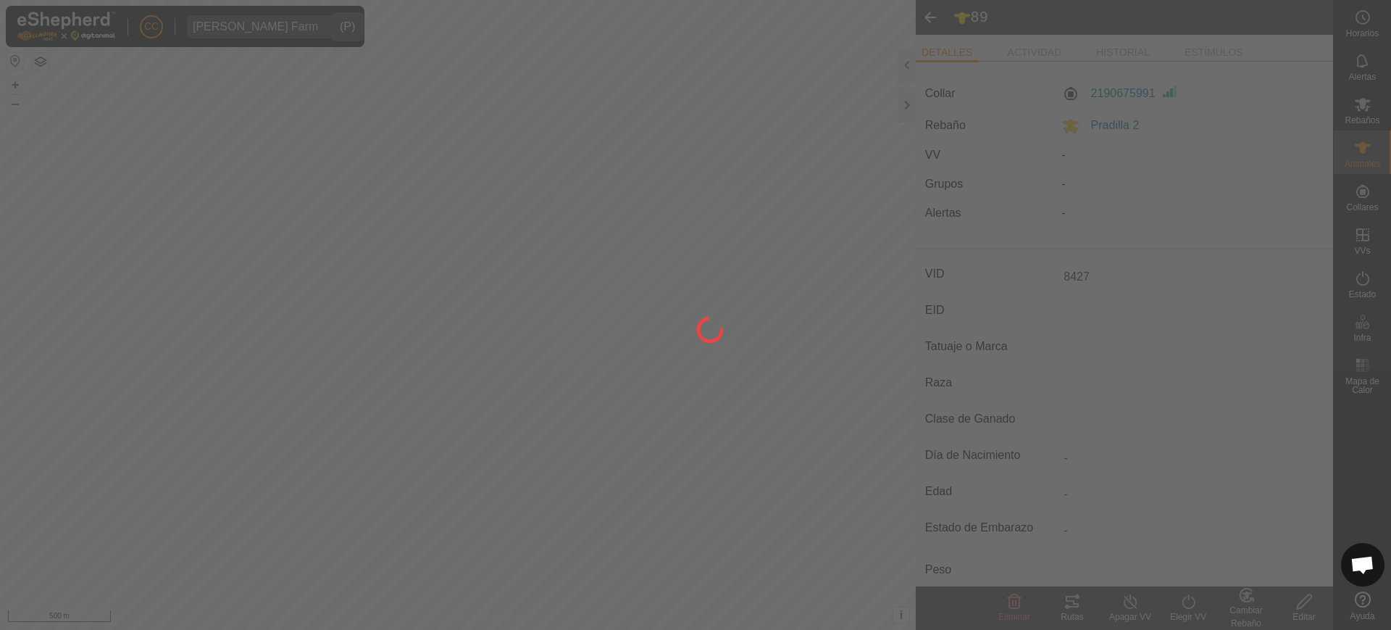
type input "-"
type input "89"
type input "-"
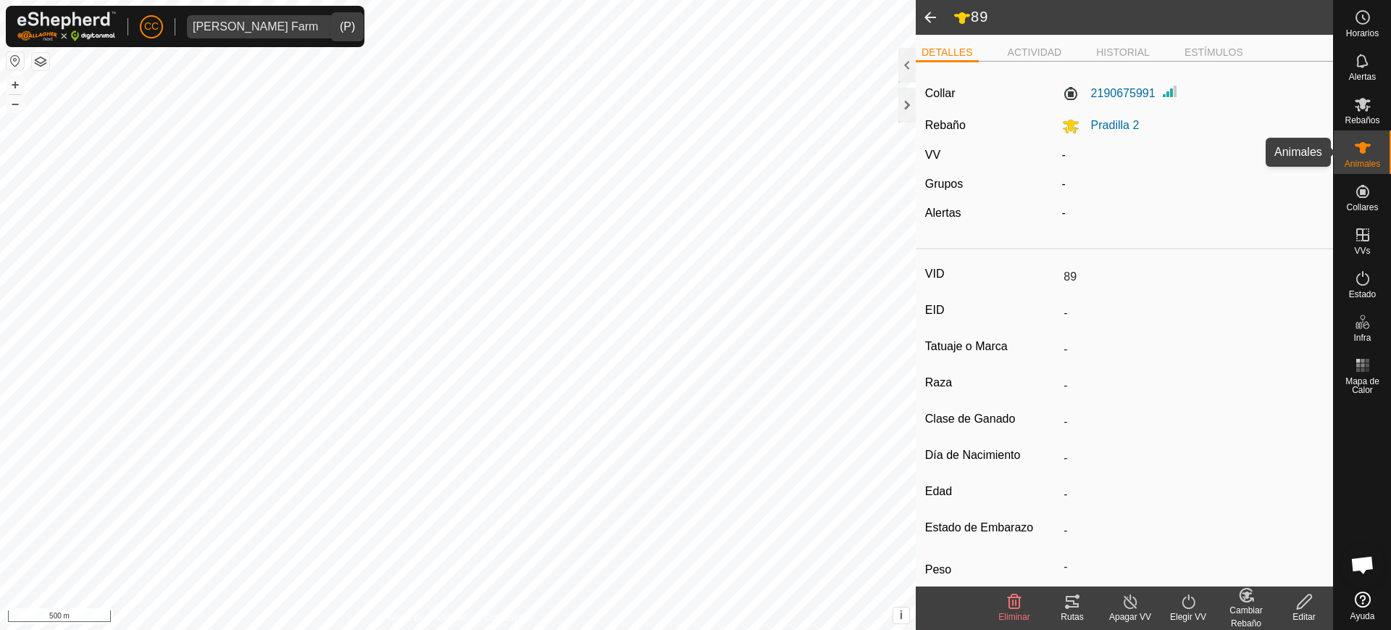
click at [1365, 149] on icon at bounding box center [1363, 148] width 16 height 12
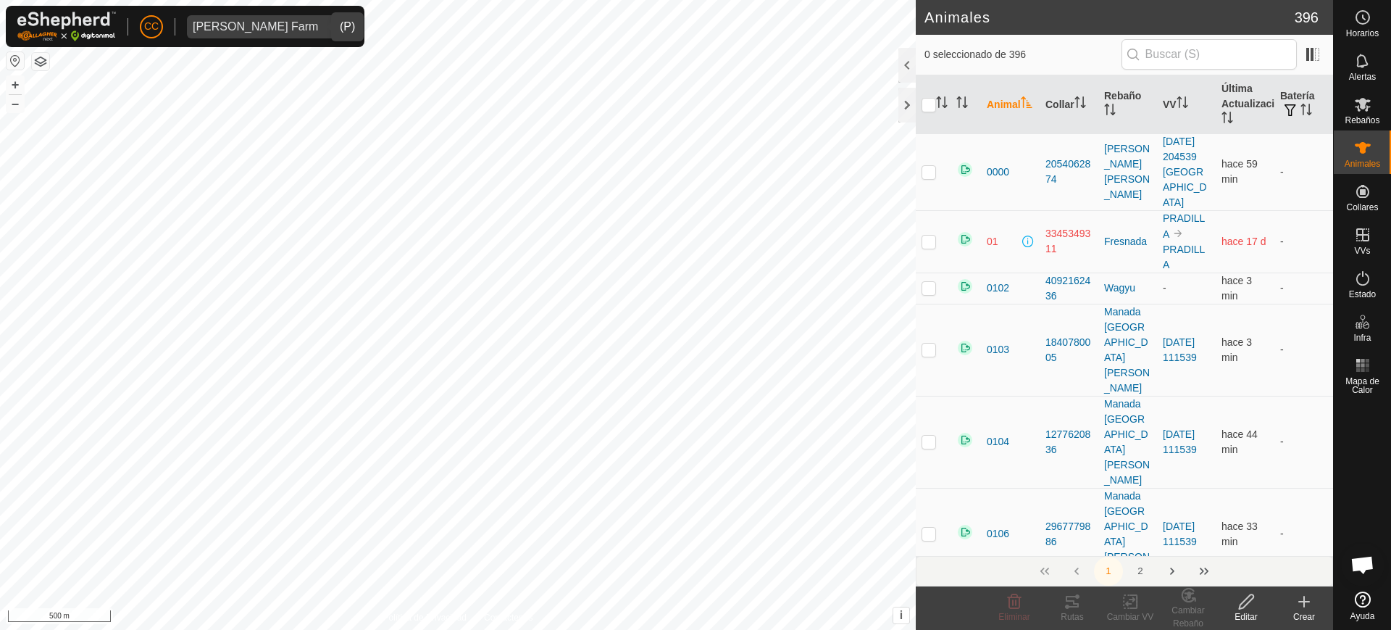
click at [1295, 604] on create-svg-icon at bounding box center [1304, 601] width 58 height 17
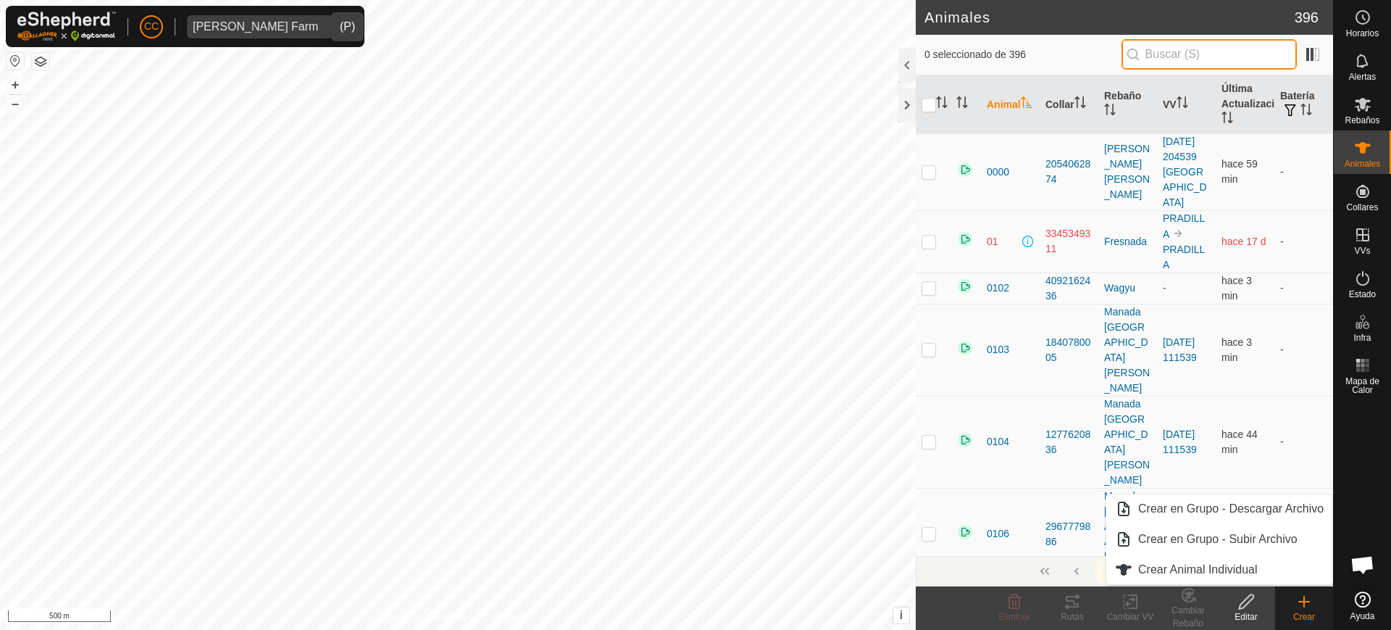
click at [1186, 57] on input "text" at bounding box center [1209, 54] width 175 height 30
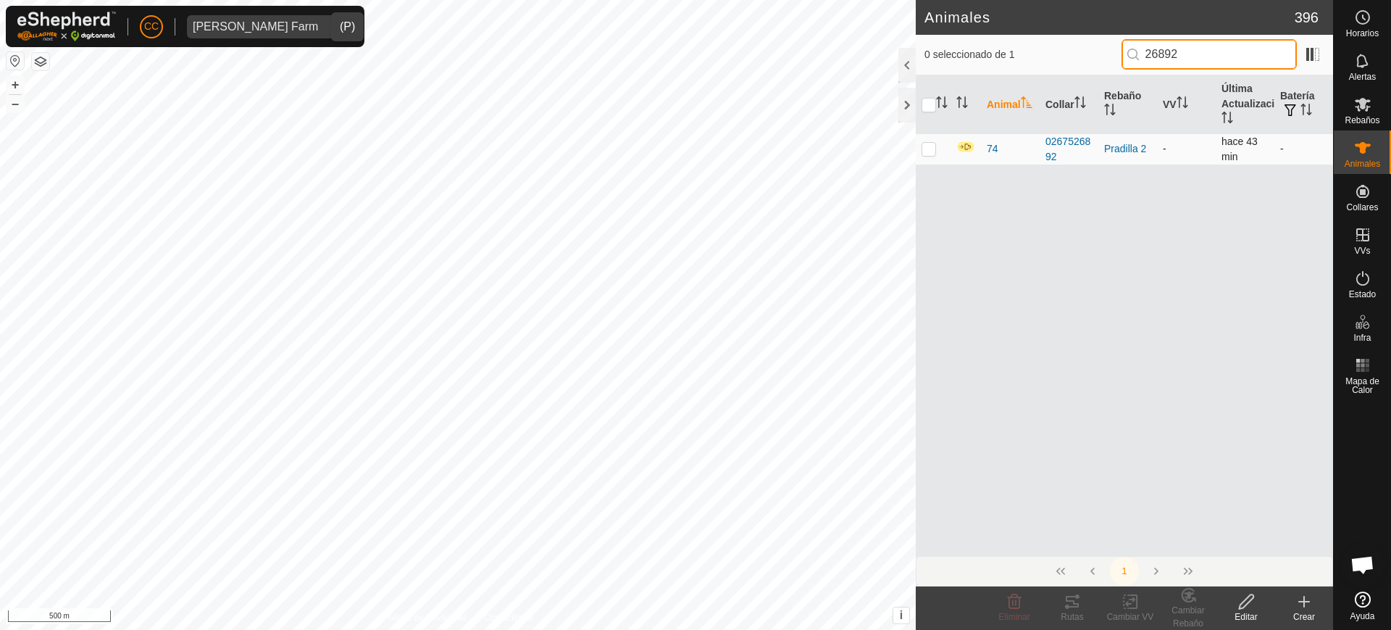
type input "26892"
click at [929, 147] on p-checkbox at bounding box center [929, 149] width 14 height 12
checkbox input "true"
click at [1238, 605] on icon at bounding box center [1247, 601] width 18 height 17
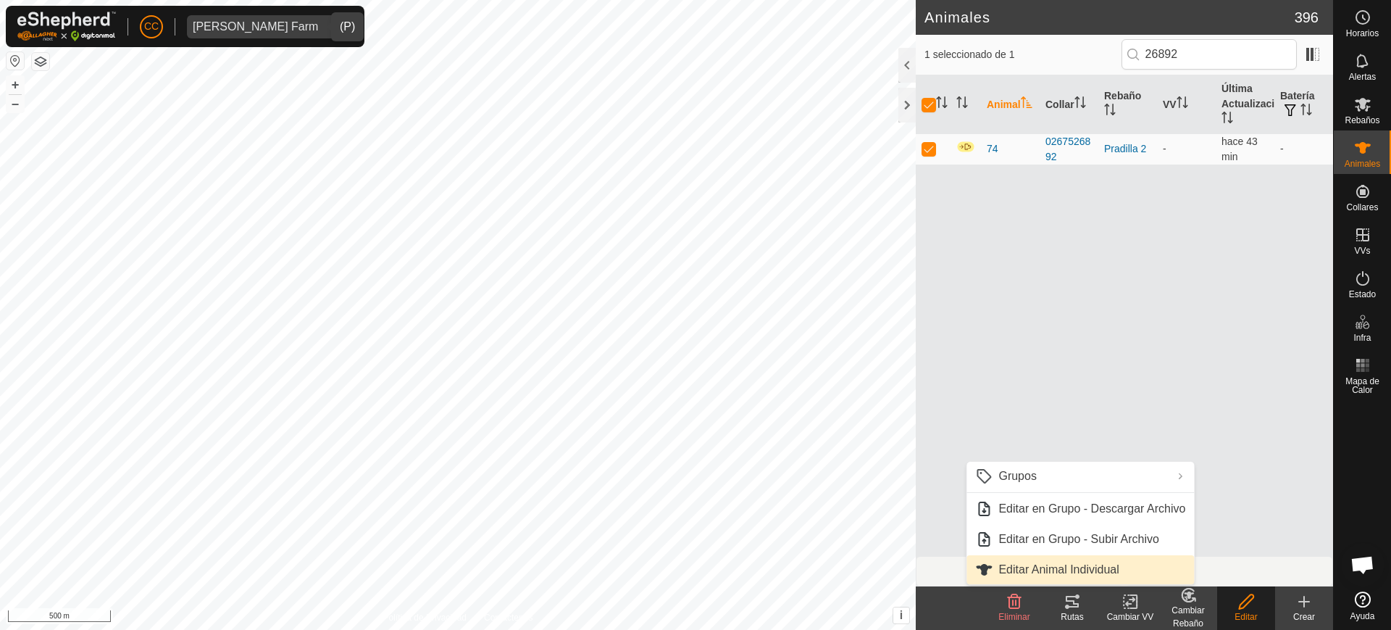
click at [1120, 562] on link "Editar Animal Individual" at bounding box center [1081, 569] width 228 height 29
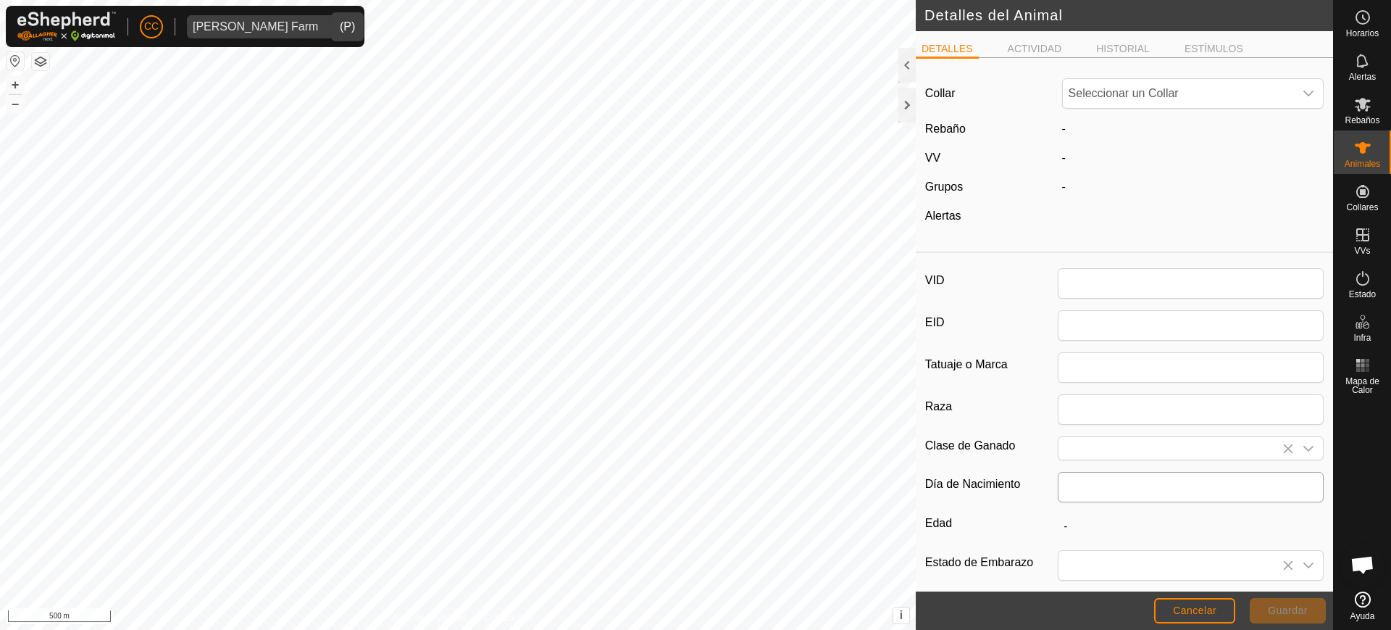
type input "74"
drag, startPoint x: 1086, startPoint y: 267, endPoint x: 1089, endPoint y: 274, distance: 8.1
click at [1089, 274] on div "VID 74 EID Tatuaje o Marca Raza Clase de Ganado Día de Nacimiento Edad - Estado…" at bounding box center [1124, 483] width 417 height 449
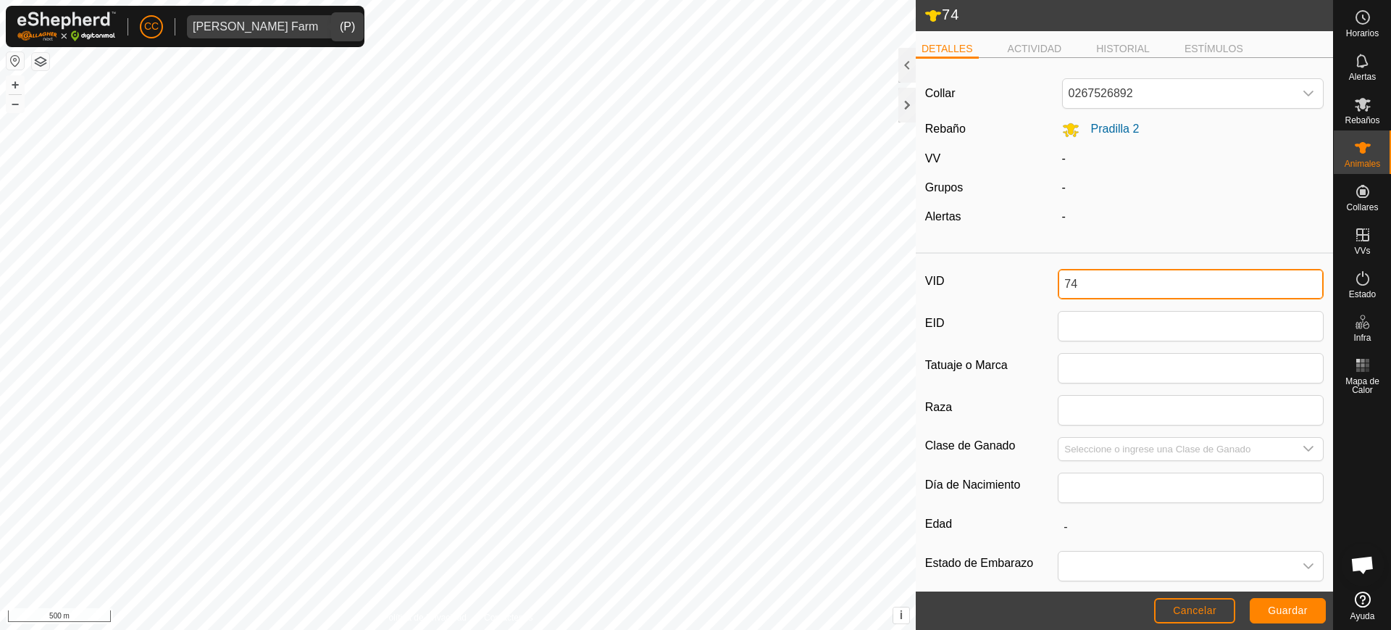
click at [1089, 274] on input "74" at bounding box center [1191, 284] width 266 height 30
type input "3952"
click at [1310, 625] on footer "Cancelar Guardar" at bounding box center [1124, 610] width 417 height 38
click at [1304, 613] on span "Guardar" at bounding box center [1288, 610] width 40 height 12
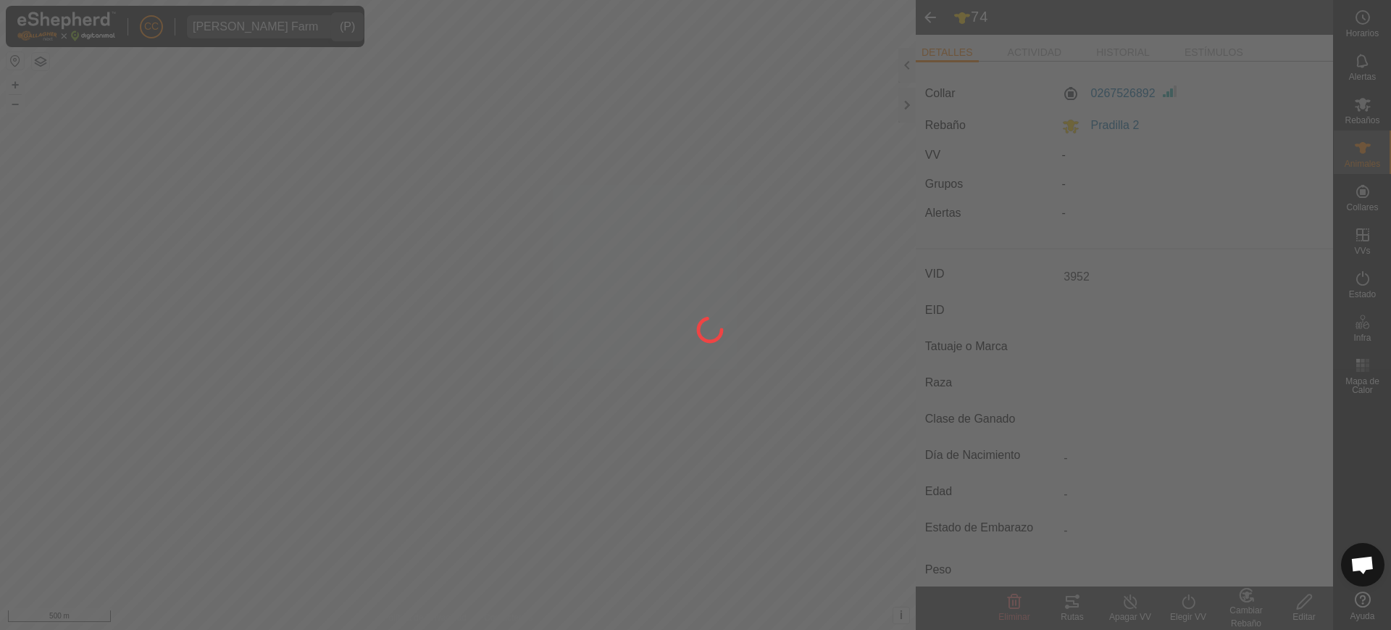
type input "-"
type input "0 kg"
type input "-"
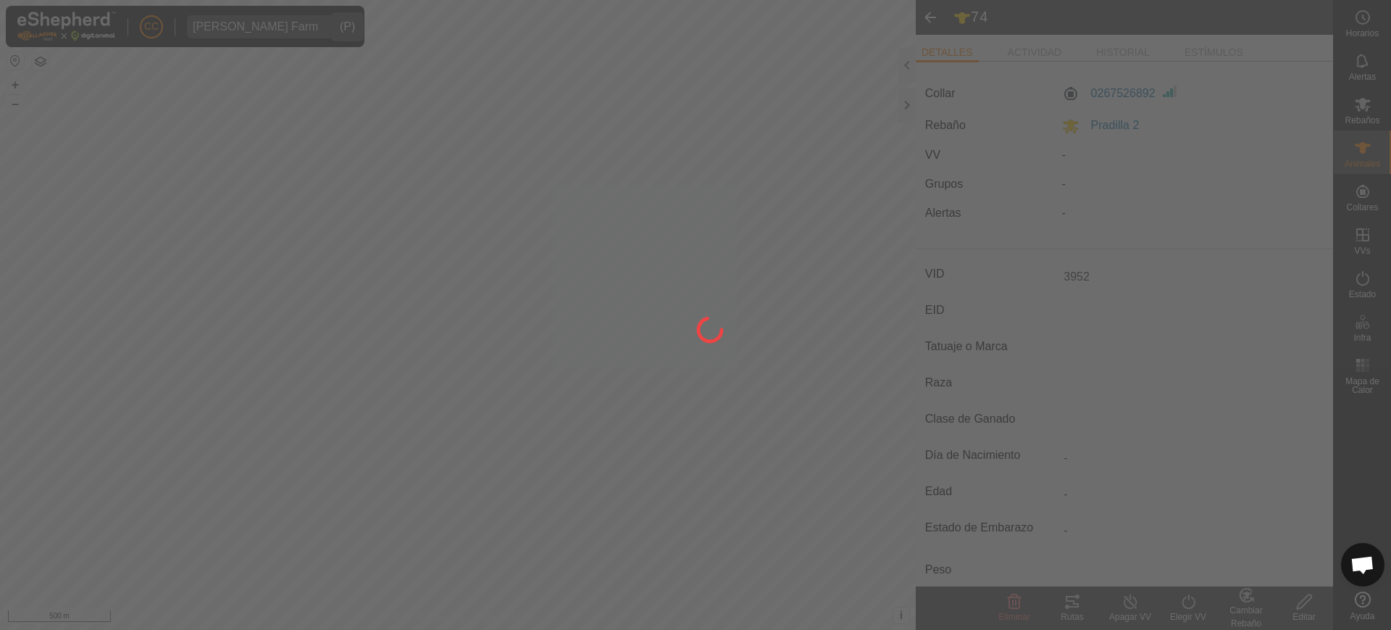
type input "-"
type input "74"
type input "-"
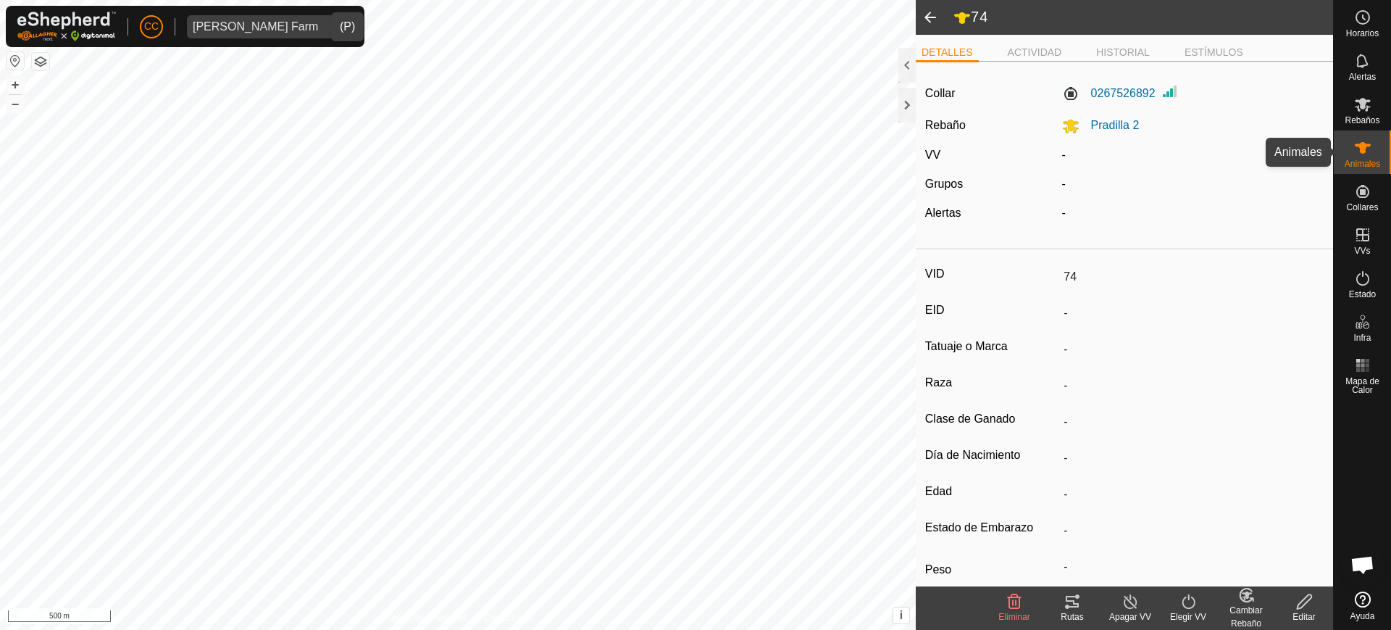
click at [1361, 151] on icon at bounding box center [1363, 148] width 16 height 12
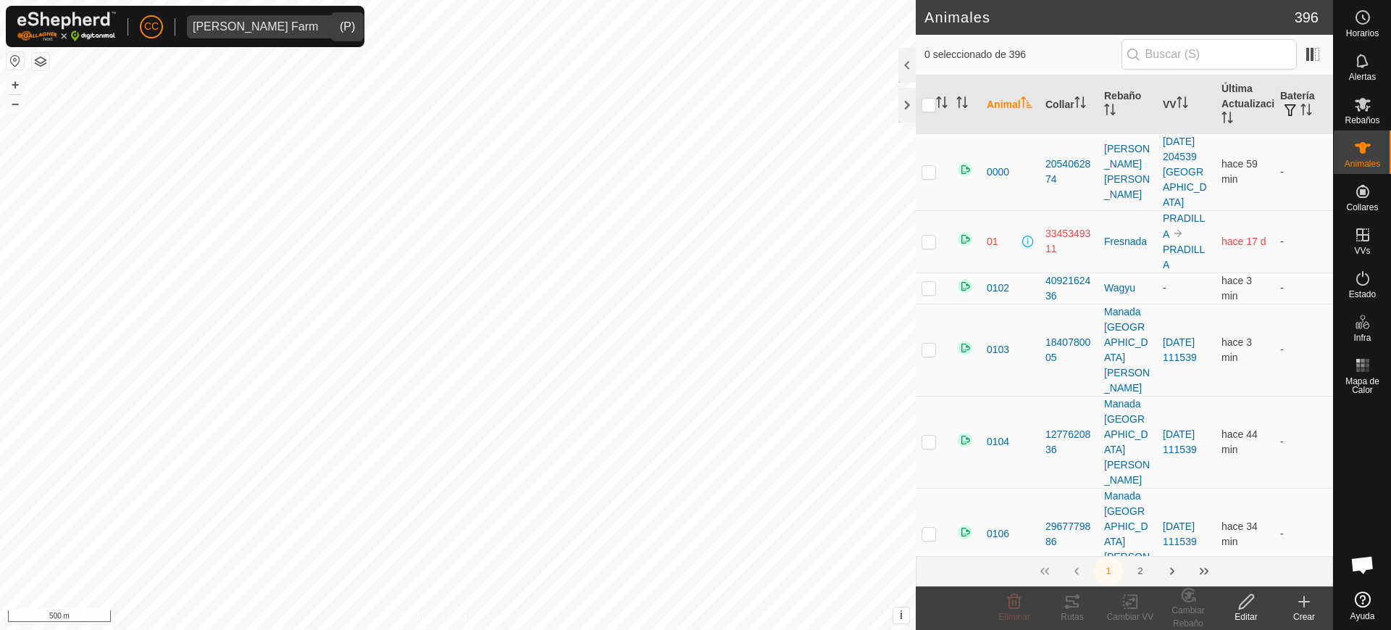
click at [1307, 605] on icon at bounding box center [1304, 601] width 17 height 17
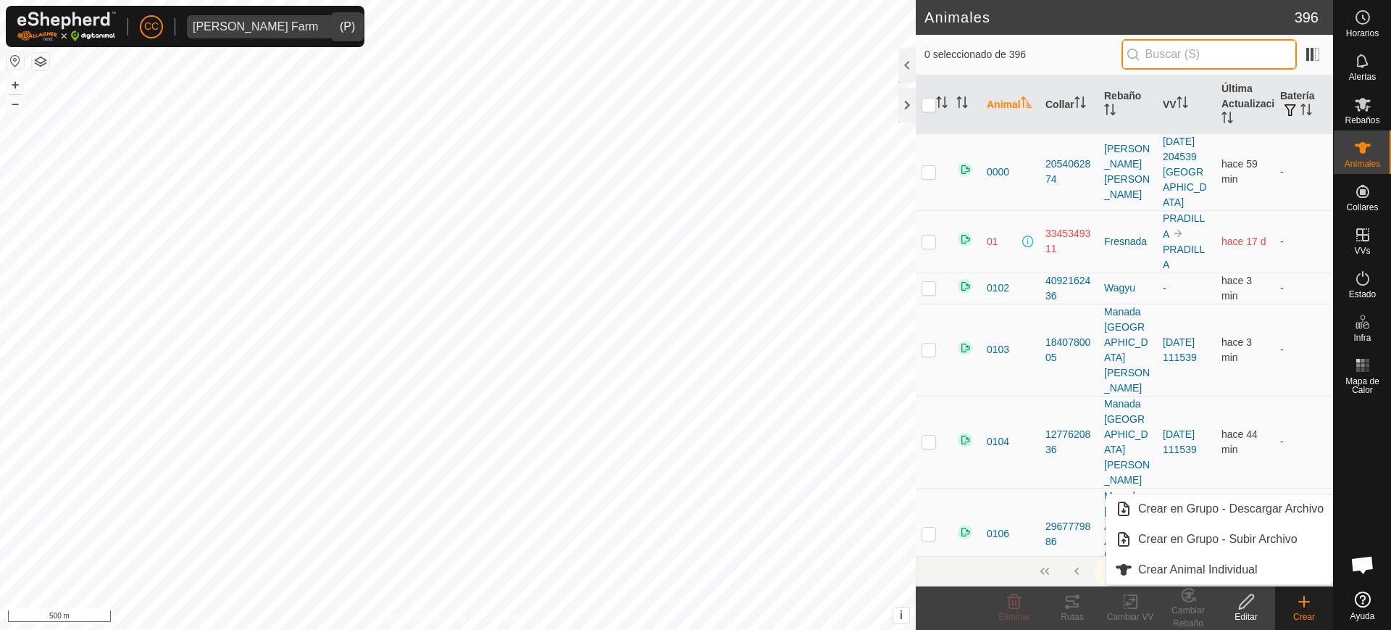
click at [1248, 45] on input "text" at bounding box center [1209, 54] width 175 height 30
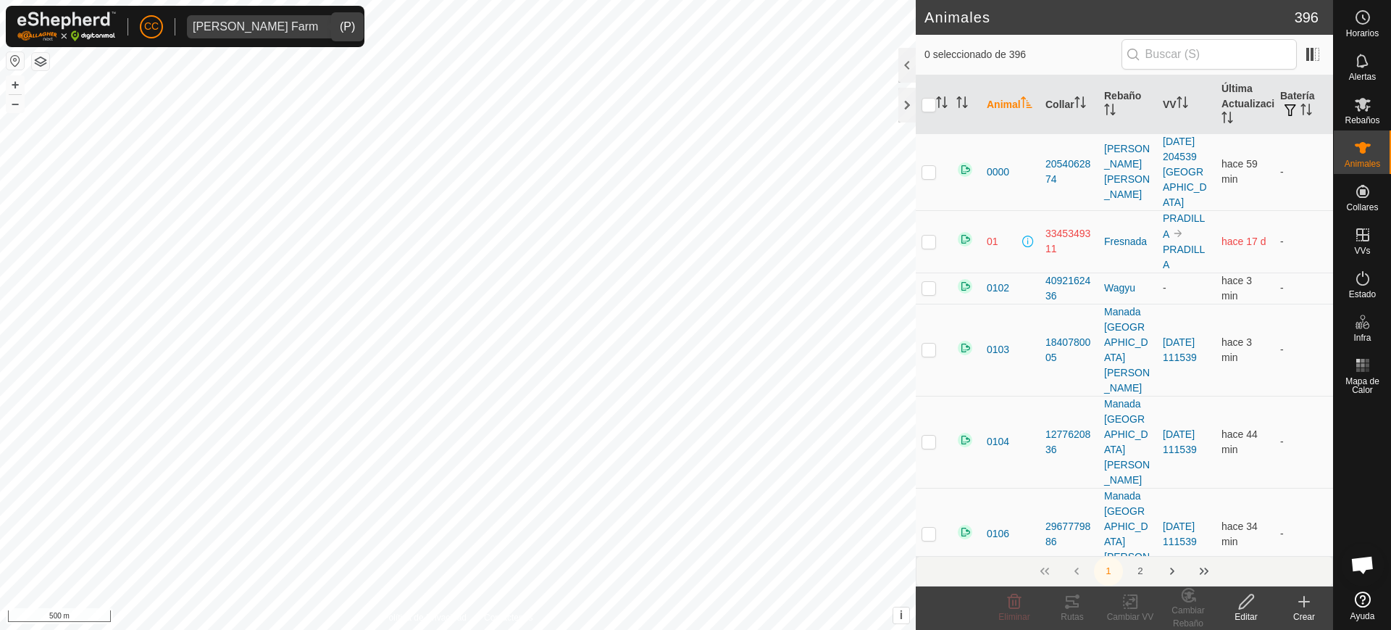
click at [270, 23] on div "Alarcia Monja Farm" at bounding box center [255, 27] width 125 height 12
type input "g"
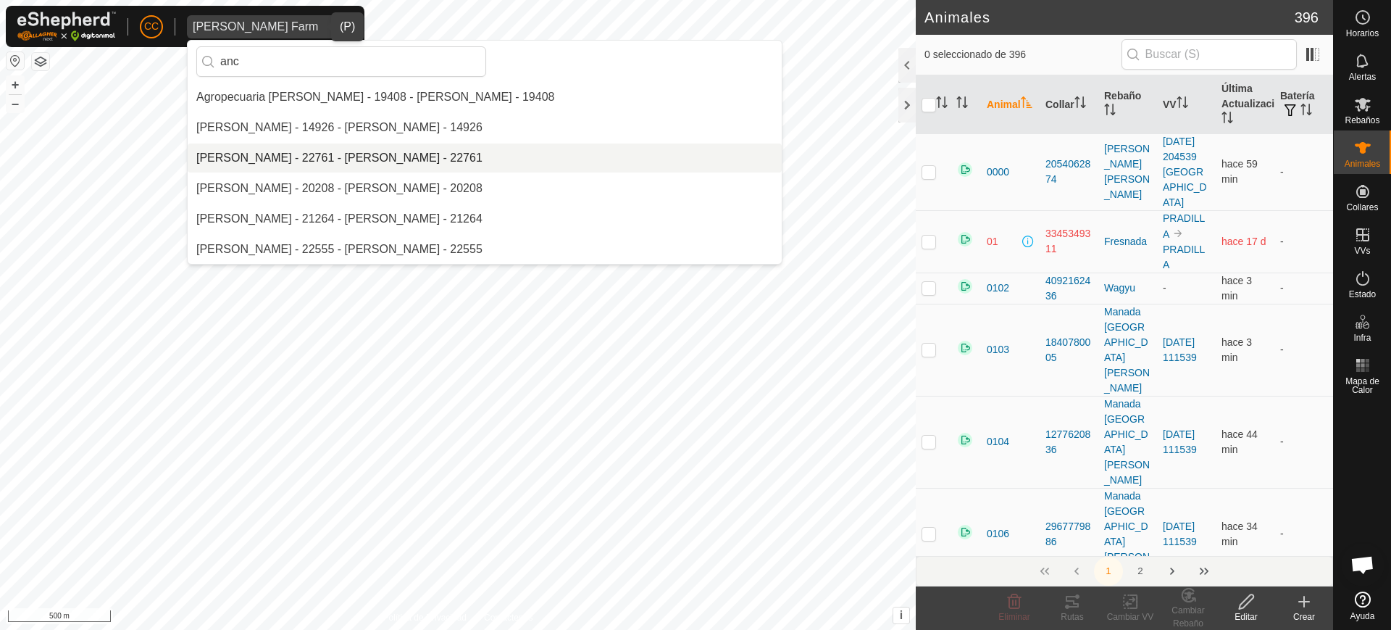
type input "anc"
click at [251, 155] on li "Anca Sanda Bercian - 22761 - Anca Sanda Bercian - 22761" at bounding box center [485, 157] width 594 height 29
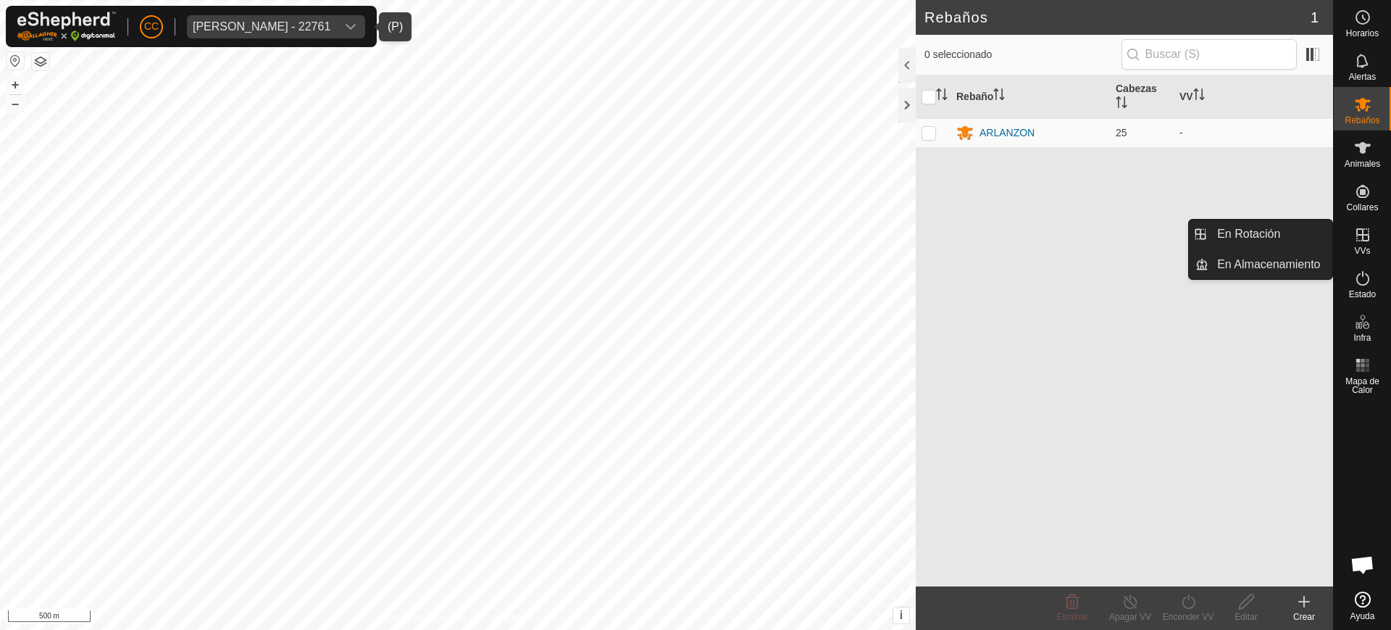
click at [1362, 246] on span "VVs" at bounding box center [1362, 250] width 16 height 9
click at [1284, 230] on link "En Rotación" at bounding box center [1271, 234] width 124 height 29
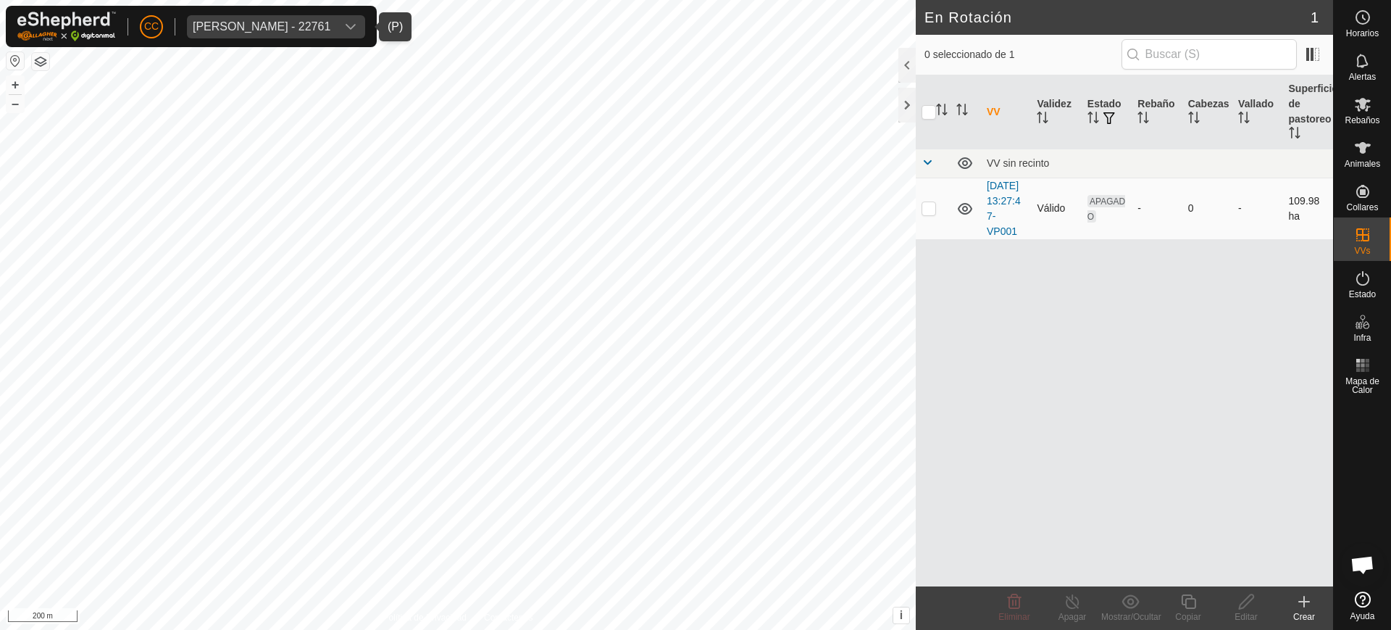
click at [930, 214] on p-checkbox at bounding box center [929, 208] width 14 height 12
checkbox input "true"
click at [1022, 529] on div "VV Validez Estado Rebaño Cabezas Vallado Superficie de pastoreo VV sin recinto …" at bounding box center [1124, 330] width 417 height 511
click at [930, 214] on p-checkbox at bounding box center [929, 208] width 14 height 12
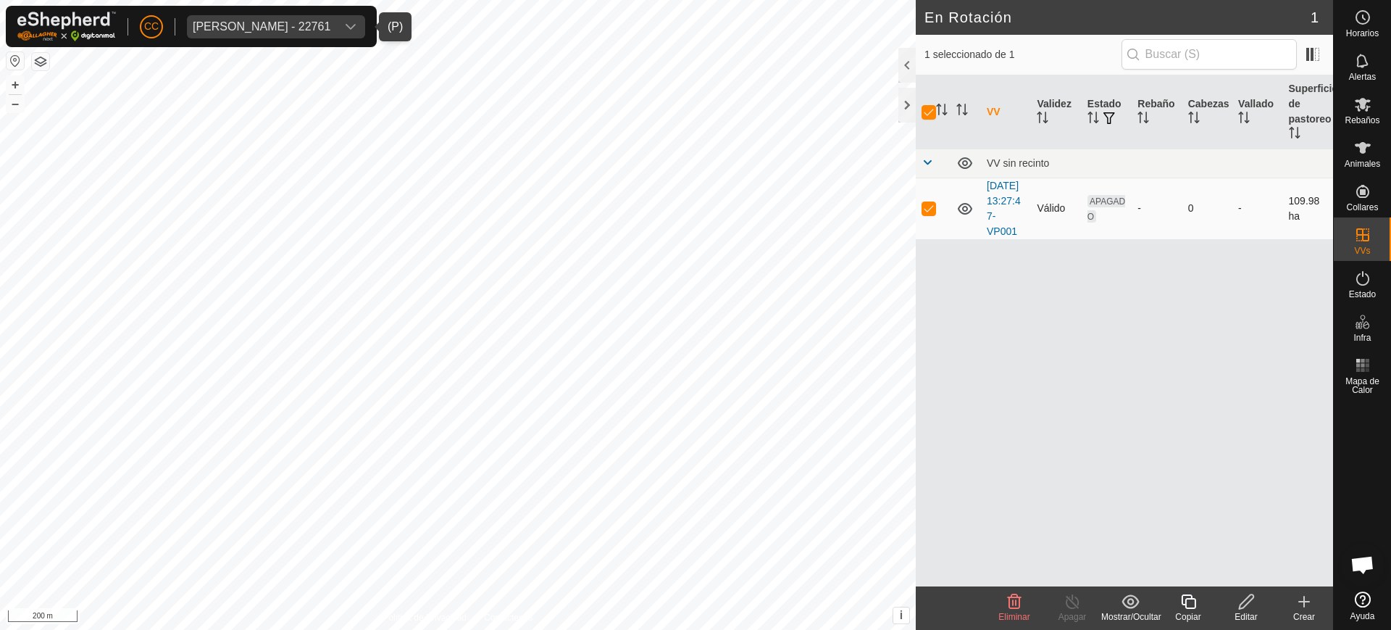
checkbox input "false"
click at [250, 22] on div "[PERSON_NAME] - 22761" at bounding box center [262, 27] width 138 height 12
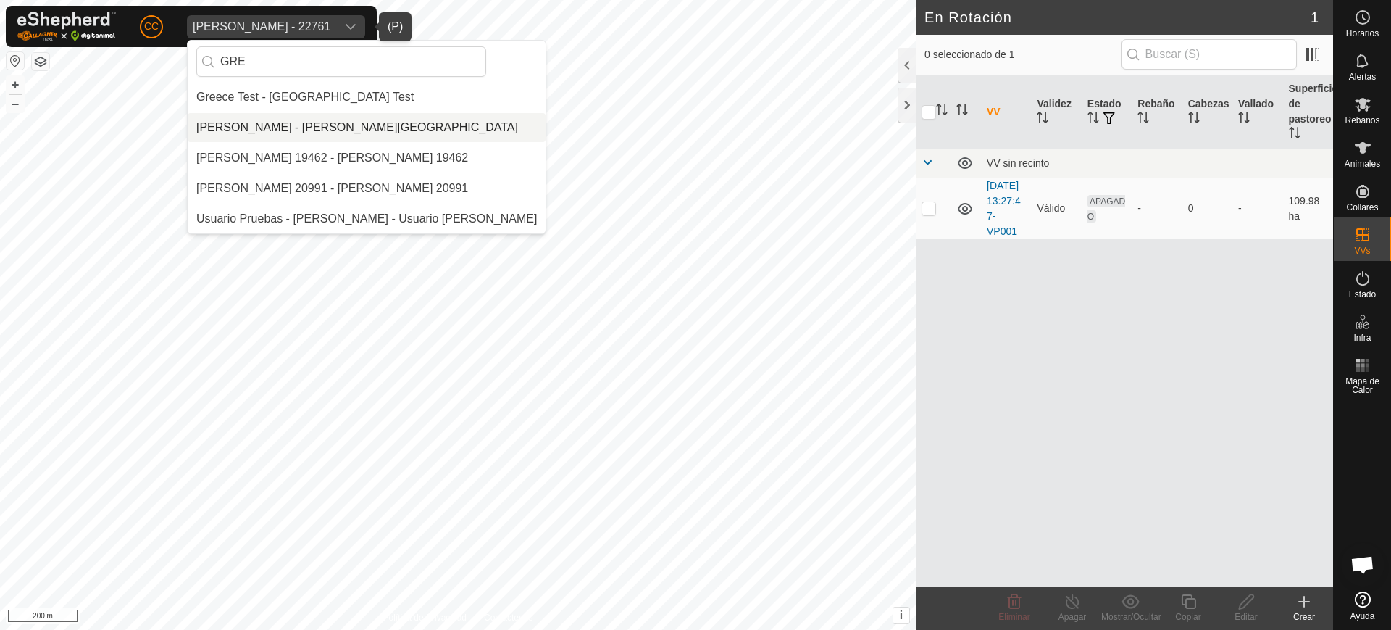
type input "GRE"
click at [276, 121] on li "Gregorio Alarcia Monja - Alarcia Monja Farm" at bounding box center [367, 127] width 358 height 29
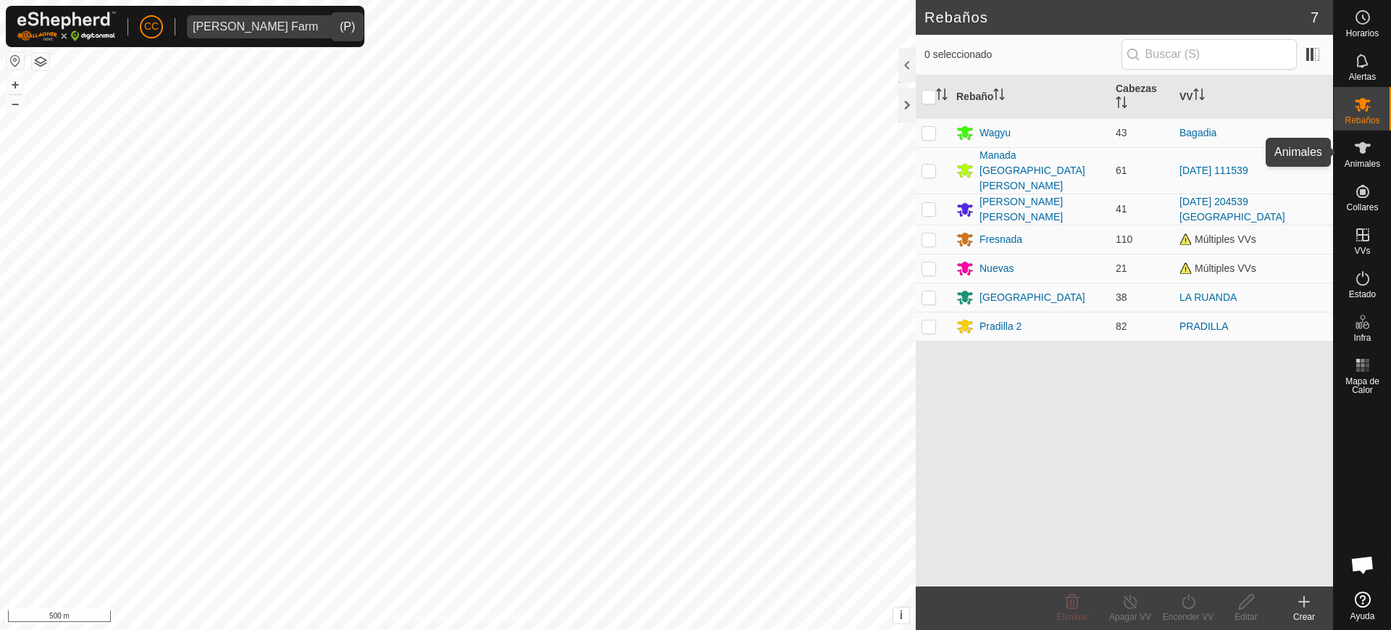
click at [1378, 164] on span "Animales" at bounding box center [1363, 163] width 36 height 9
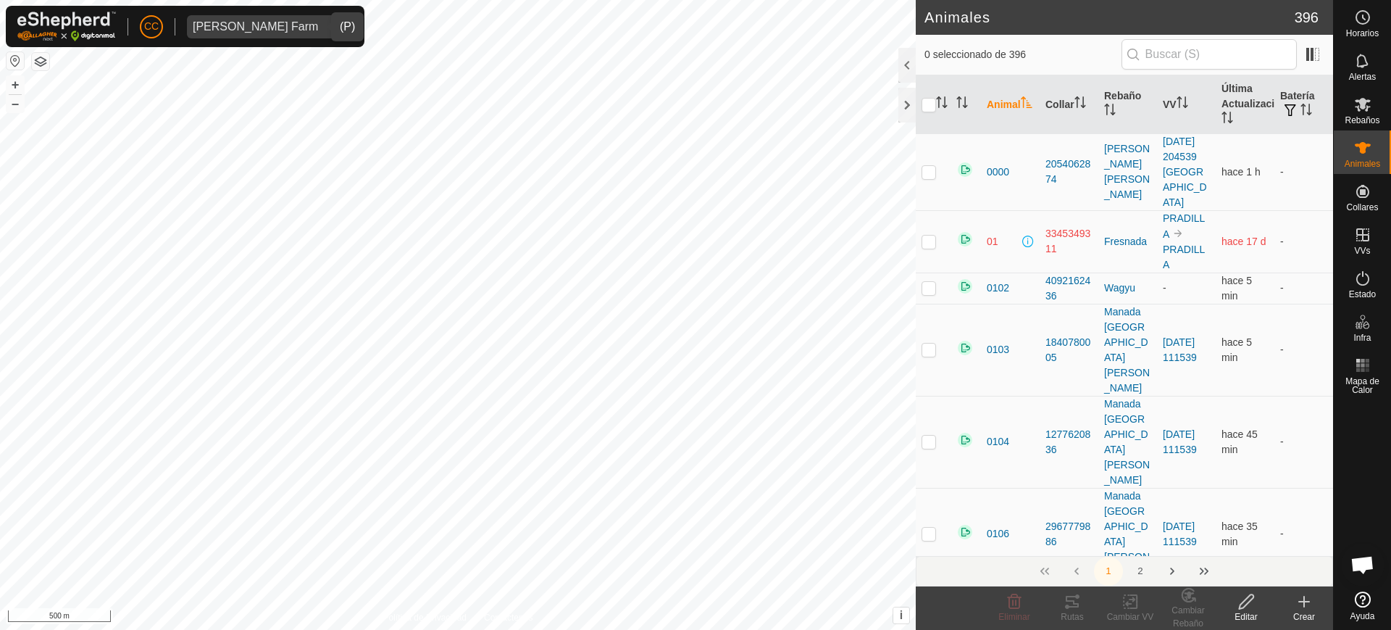
click at [1221, 47] on input "text" at bounding box center [1209, 54] width 175 height 30
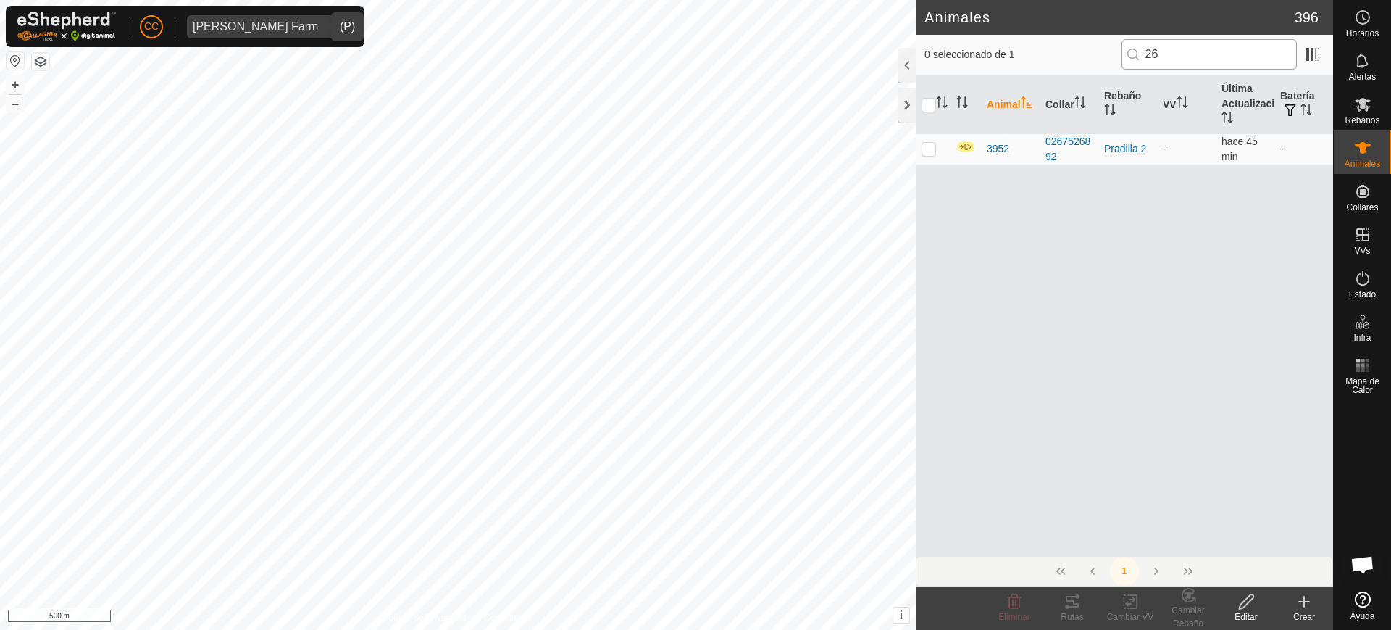
type input "2"
type input "8652"
click at [925, 149] on p-checkbox at bounding box center [929, 149] width 14 height 12
checkbox input "true"
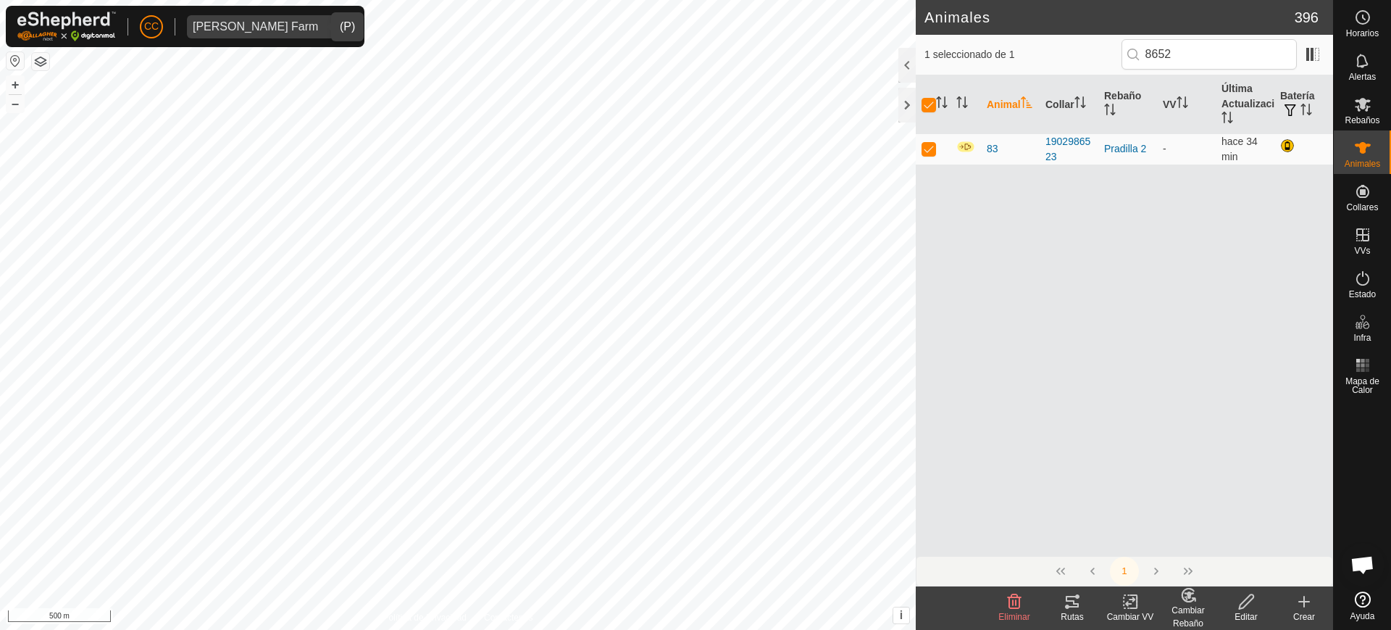
click at [1247, 601] on icon at bounding box center [1247, 601] width 18 height 17
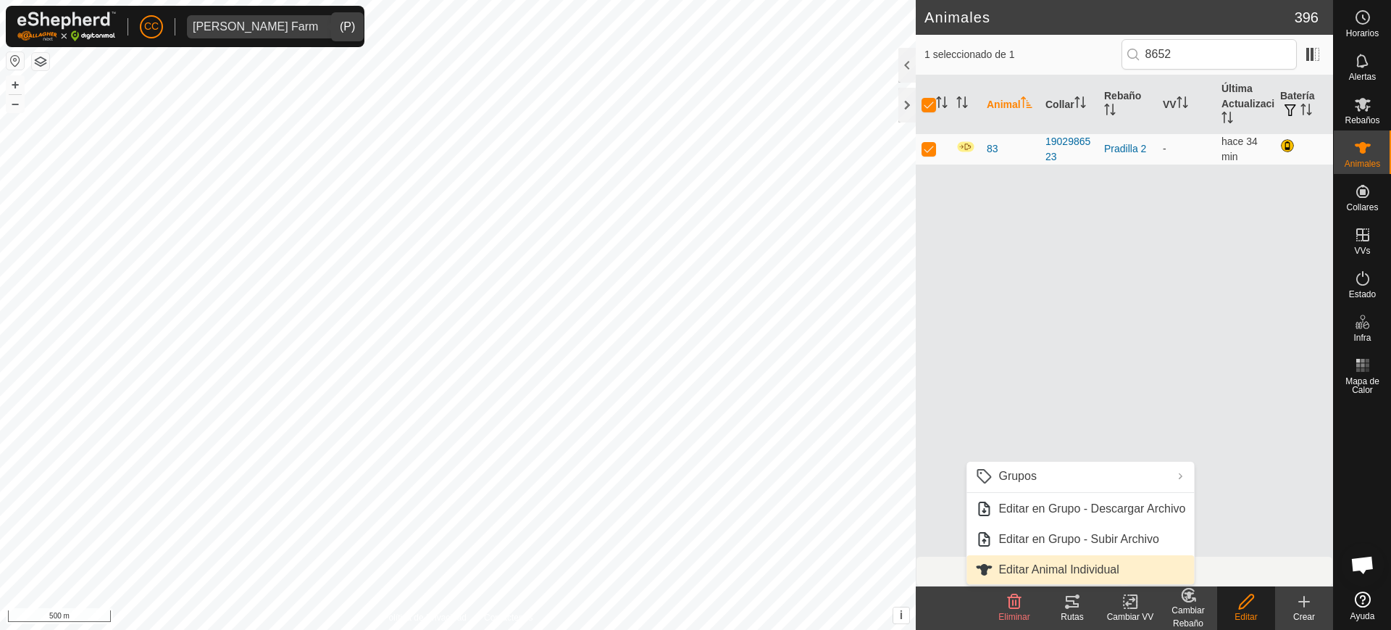
click at [1129, 557] on link "Editar Animal Individual" at bounding box center [1081, 569] width 228 height 29
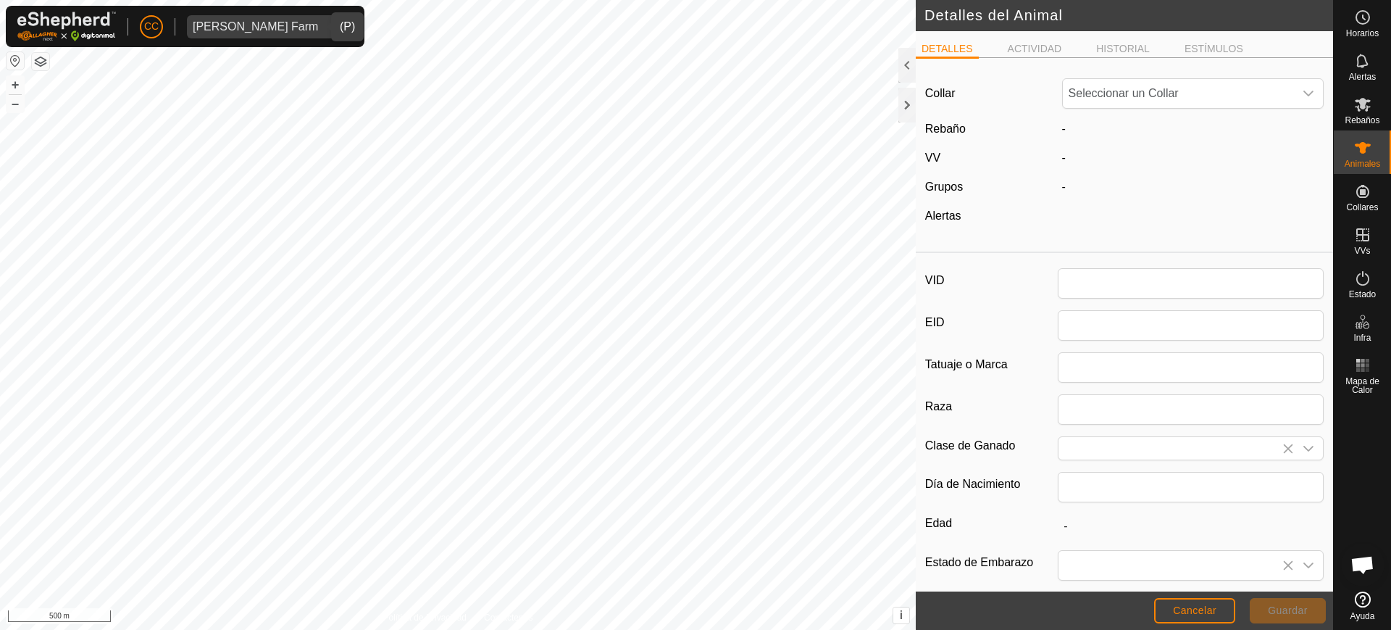
type input "83"
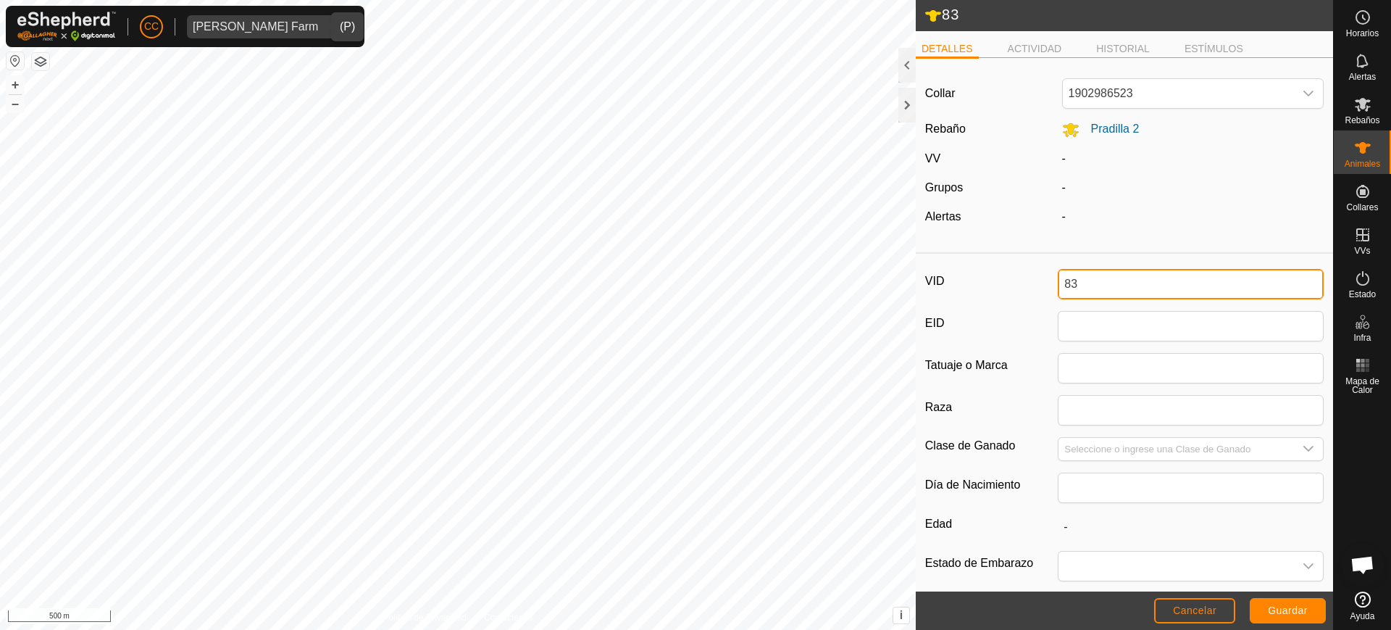
drag, startPoint x: 1096, startPoint y: 281, endPoint x: 936, endPoint y: 258, distance: 162.5
click at [936, 258] on article "Collar 1902986523 Rebaño Pradilla 2 VV - Grupos - Alertas - VID 83 EID Tatuaje …" at bounding box center [1124, 389] width 417 height 638
type input "2924"
click at [1295, 608] on span "Guardar" at bounding box center [1288, 610] width 40 height 12
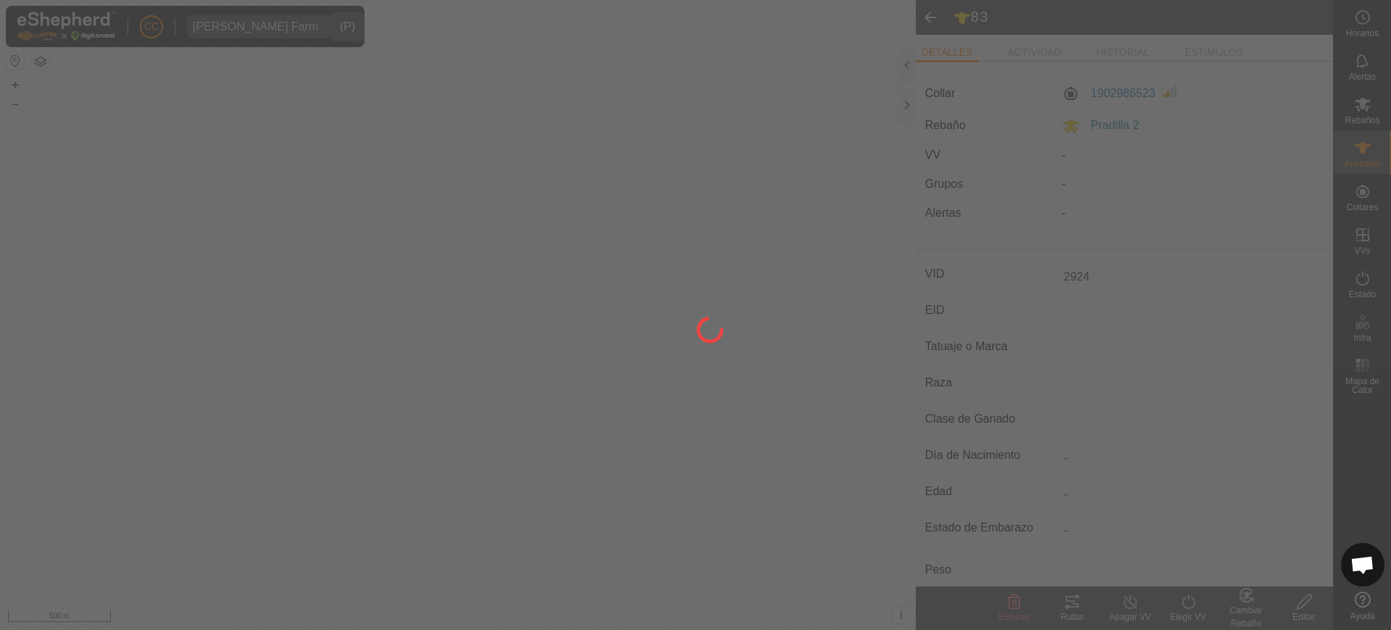
type input "-"
type input "0 kg"
type input "-"
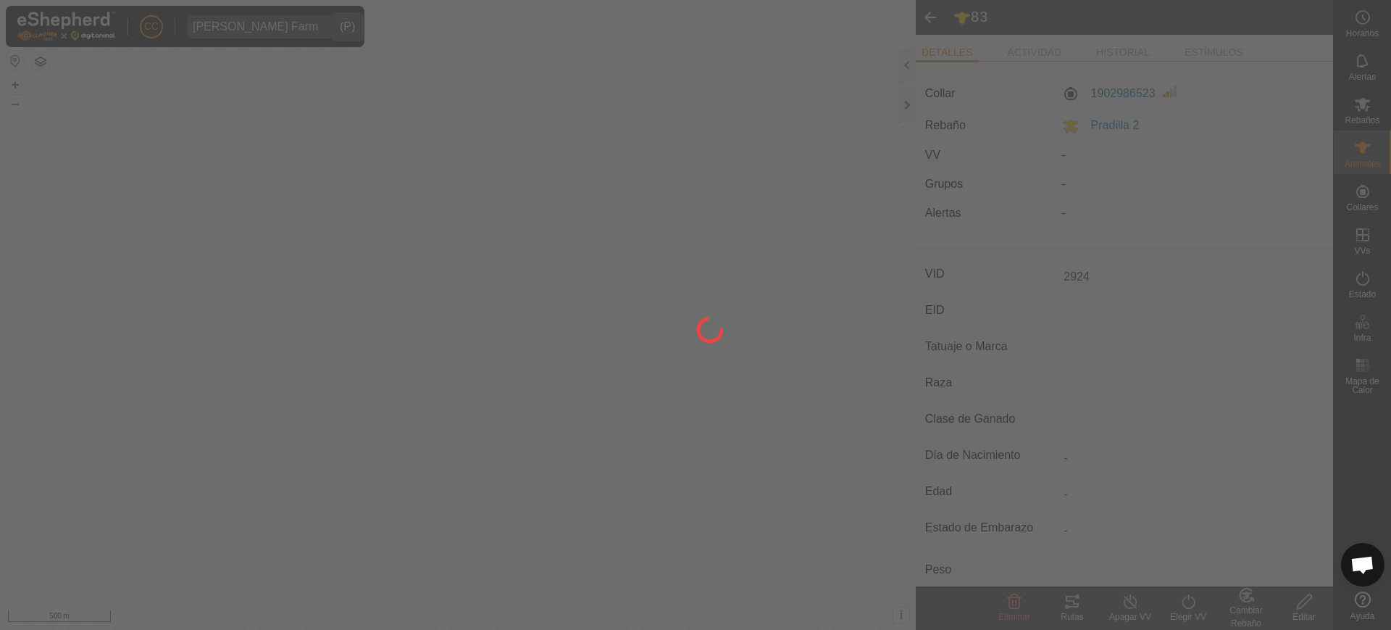
type input "-"
type input "83"
type input "-"
click at [1364, 144] on div at bounding box center [695, 315] width 1391 height 630
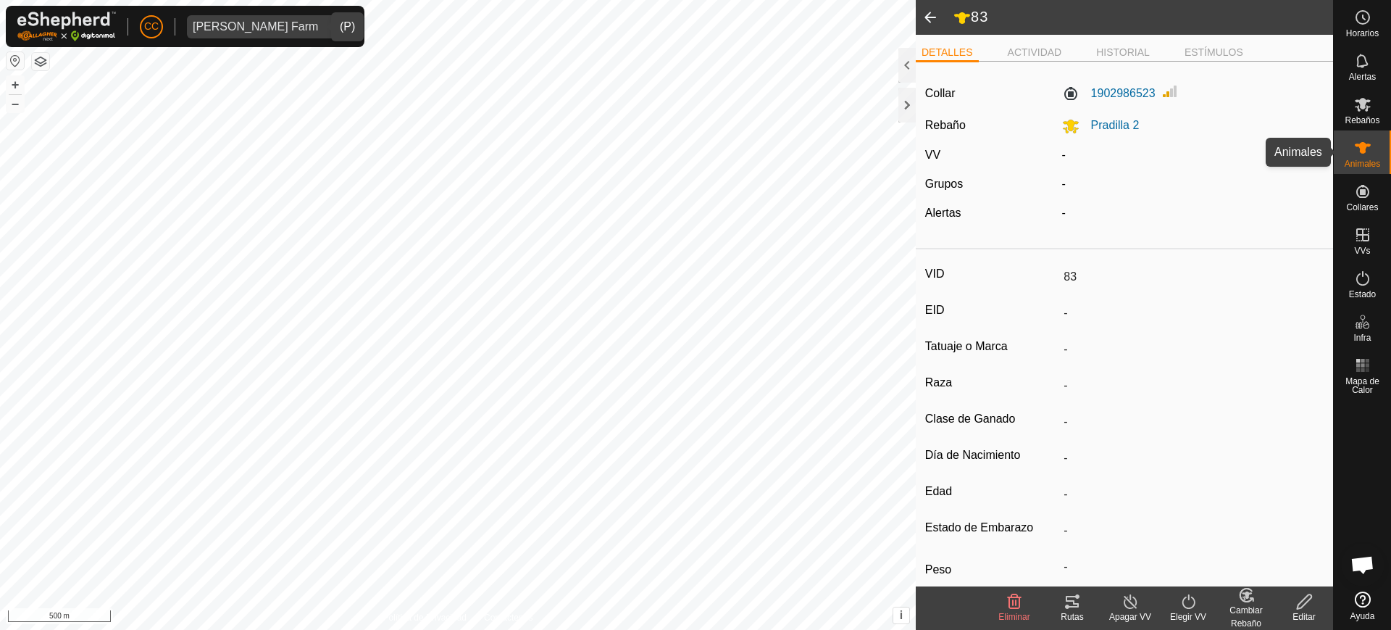
click at [1366, 153] on icon at bounding box center [1362, 147] width 17 height 17
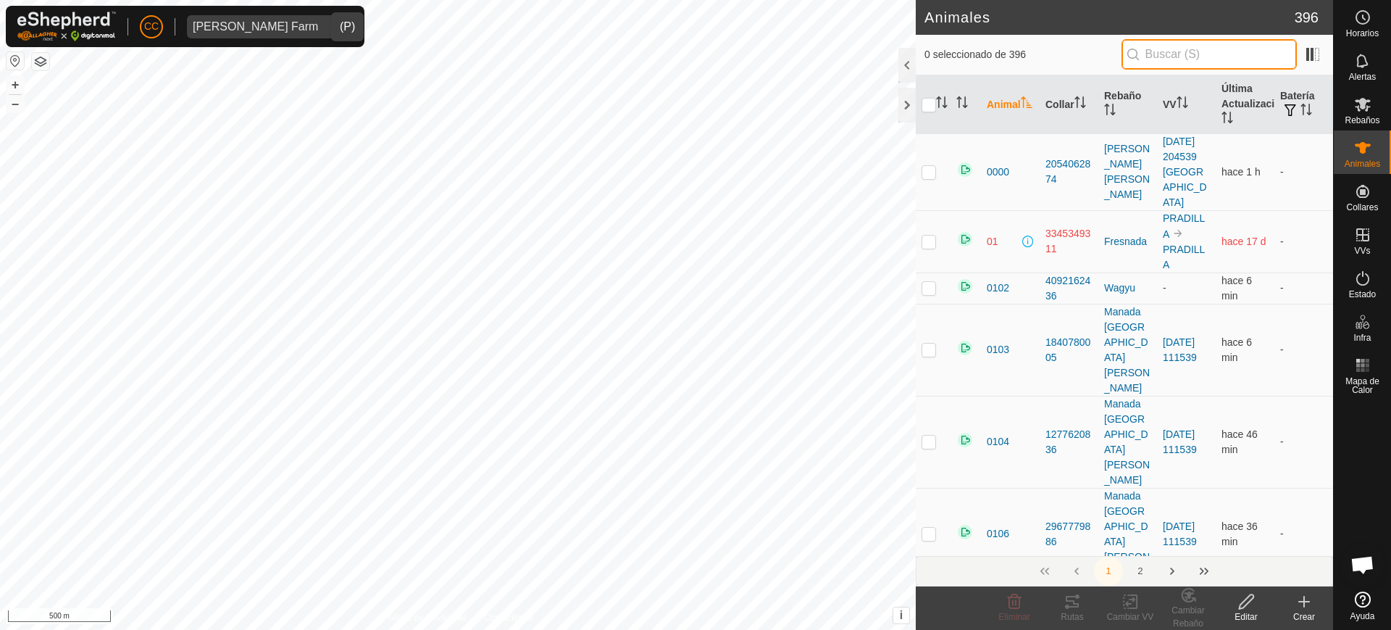
click at [1236, 59] on input "text" at bounding box center [1209, 54] width 175 height 30
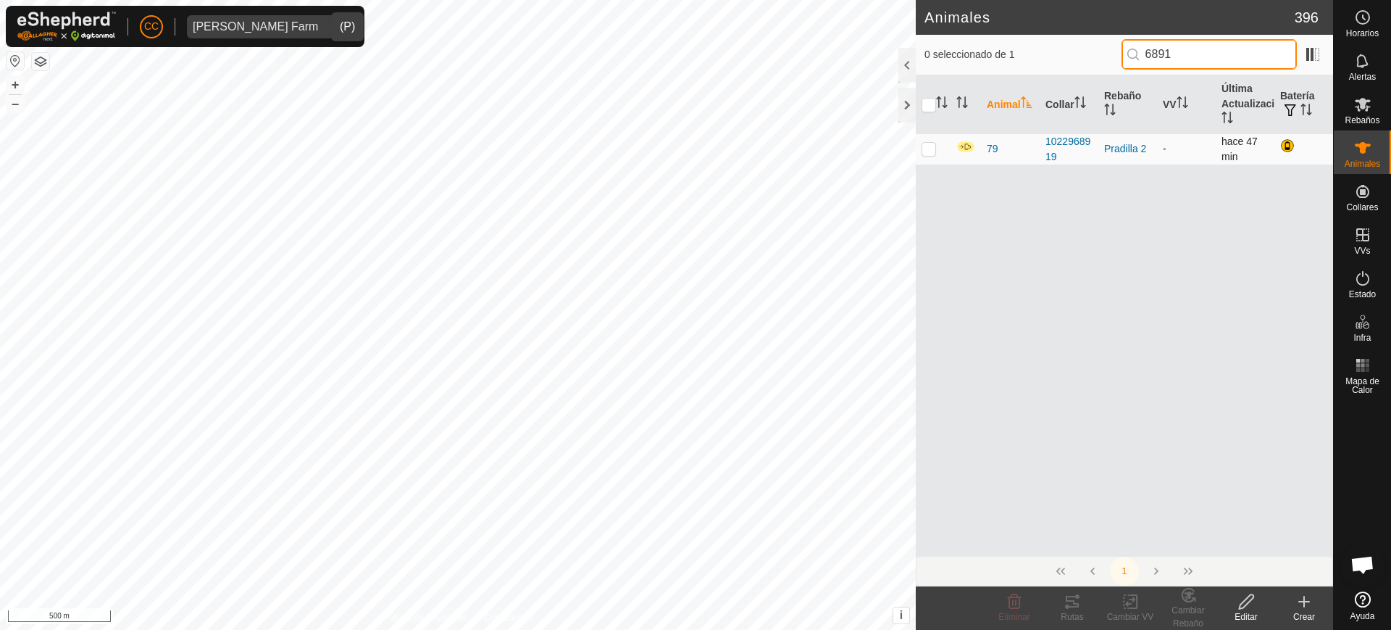
type input "6891"
click at [917, 143] on td at bounding box center [933, 148] width 35 height 31
checkbox input "true"
click at [1239, 608] on icon at bounding box center [1246, 601] width 14 height 14
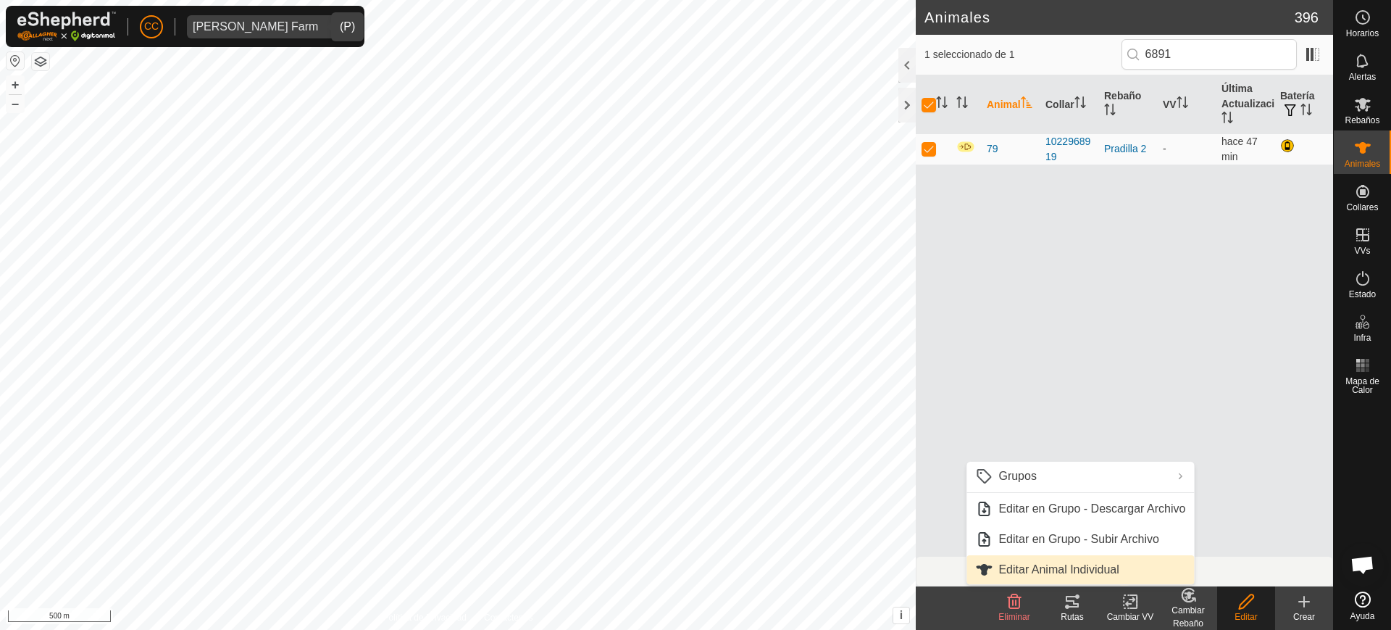
click at [1116, 563] on link "Editar Animal Individual" at bounding box center [1081, 569] width 228 height 29
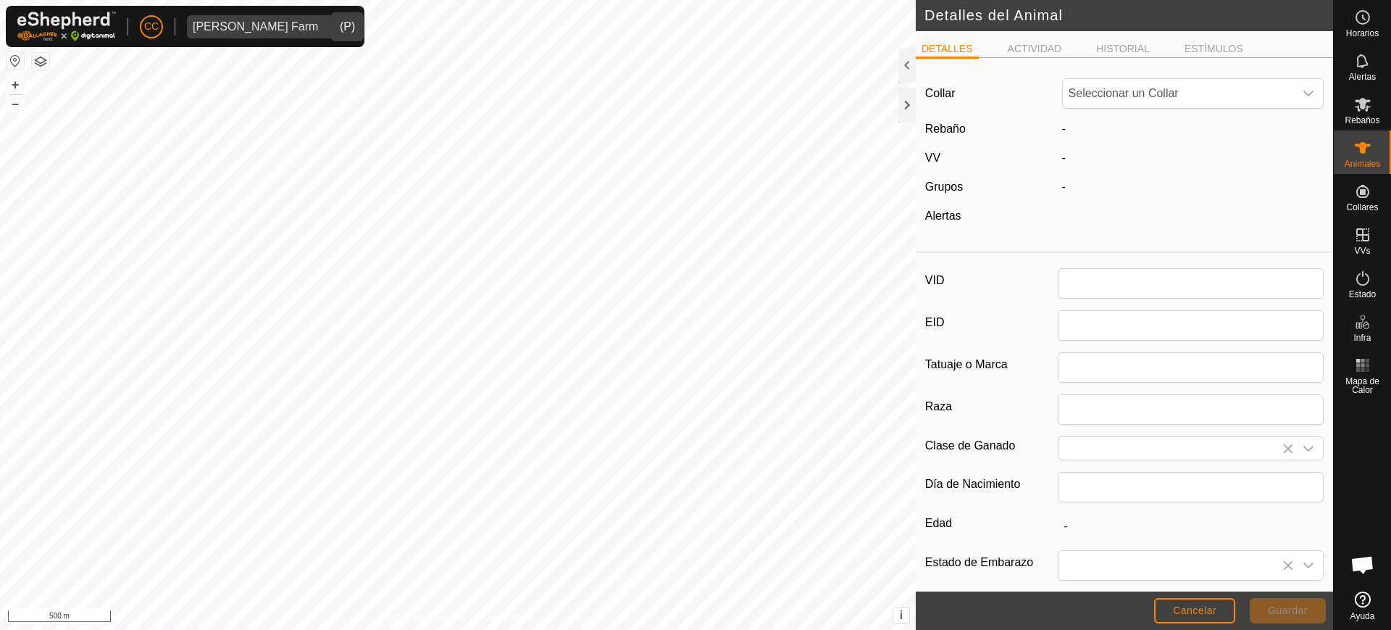
type input "79"
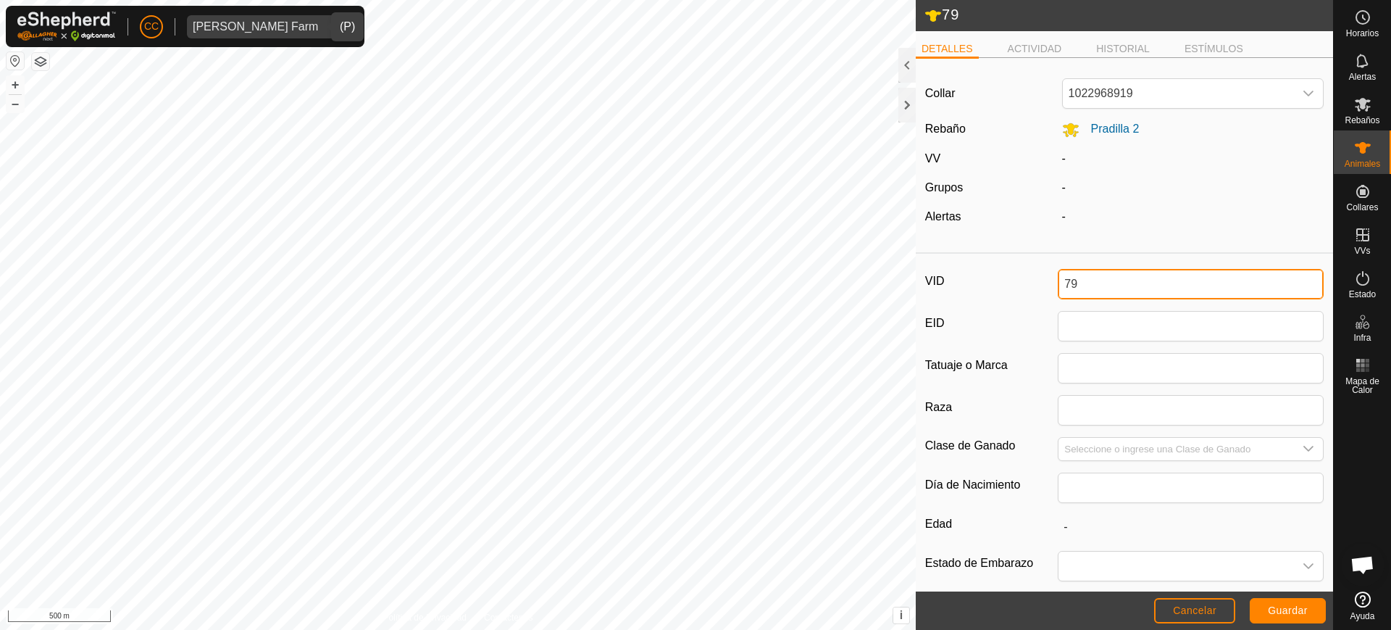
click at [1086, 272] on input "79" at bounding box center [1191, 284] width 266 height 30
click at [1086, 286] on input "79" at bounding box center [1191, 284] width 266 height 30
type input "7"
type input "2541"
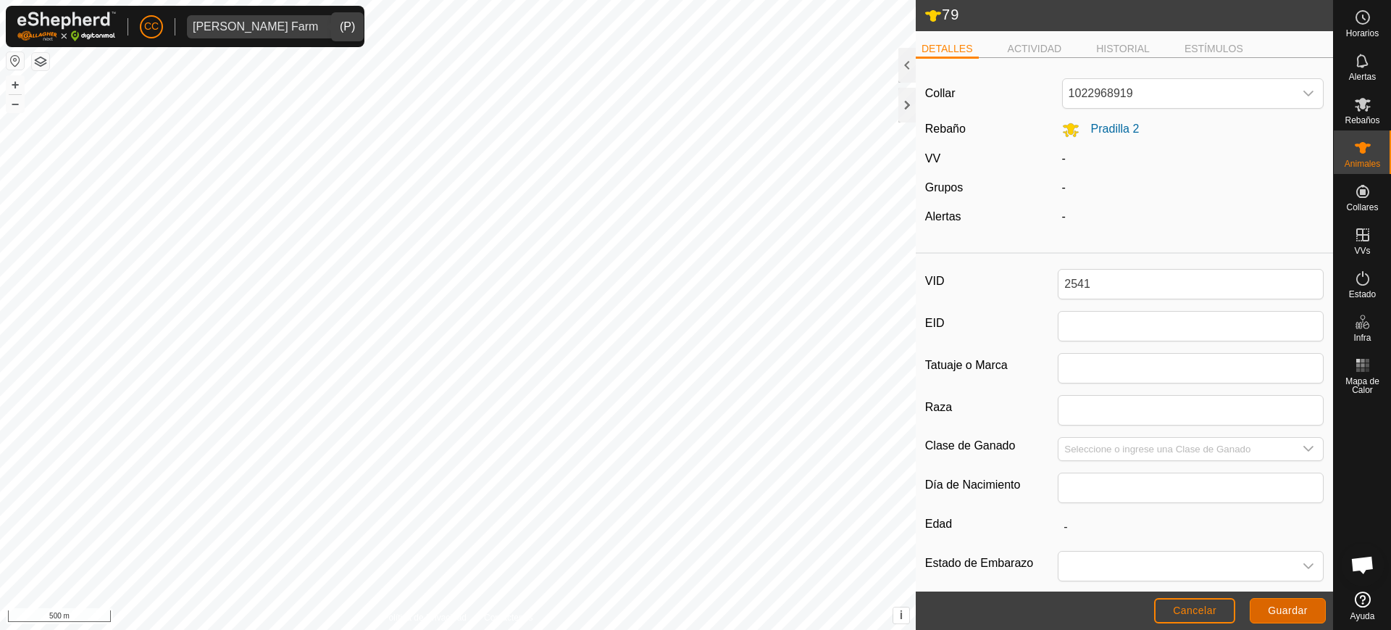
click at [1300, 611] on span "Guardar" at bounding box center [1288, 610] width 40 height 12
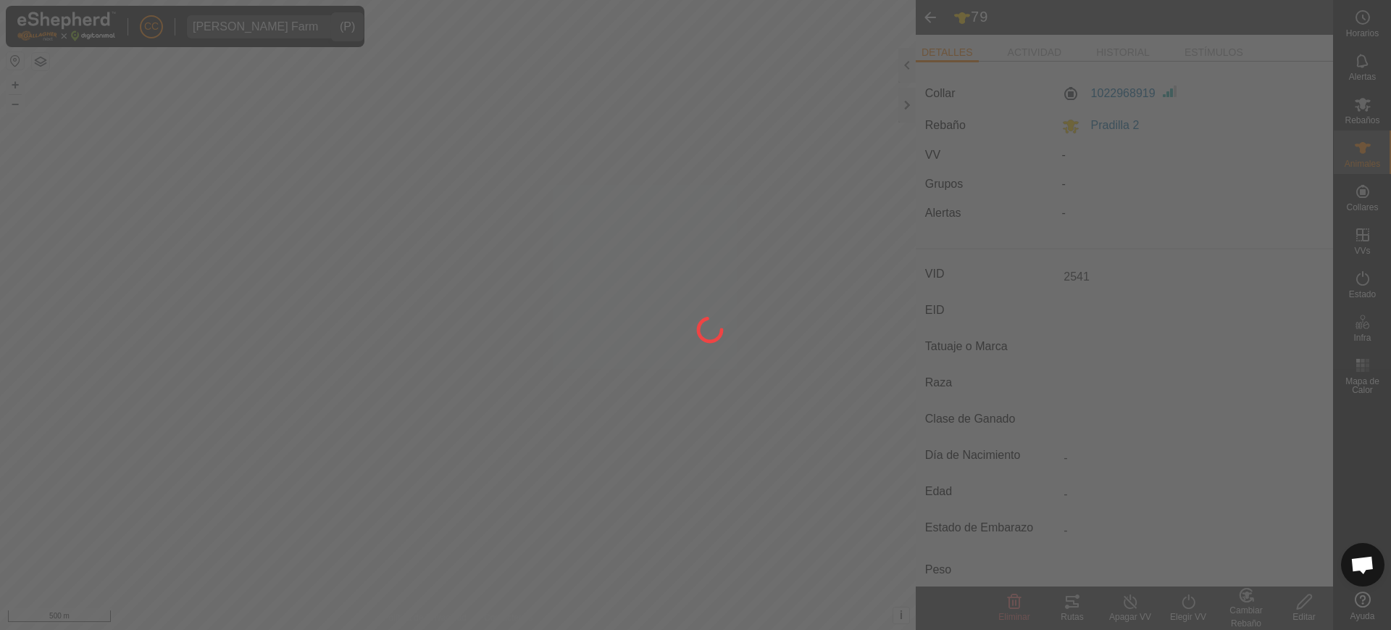
type input "-"
type input "0 kg"
type input "-"
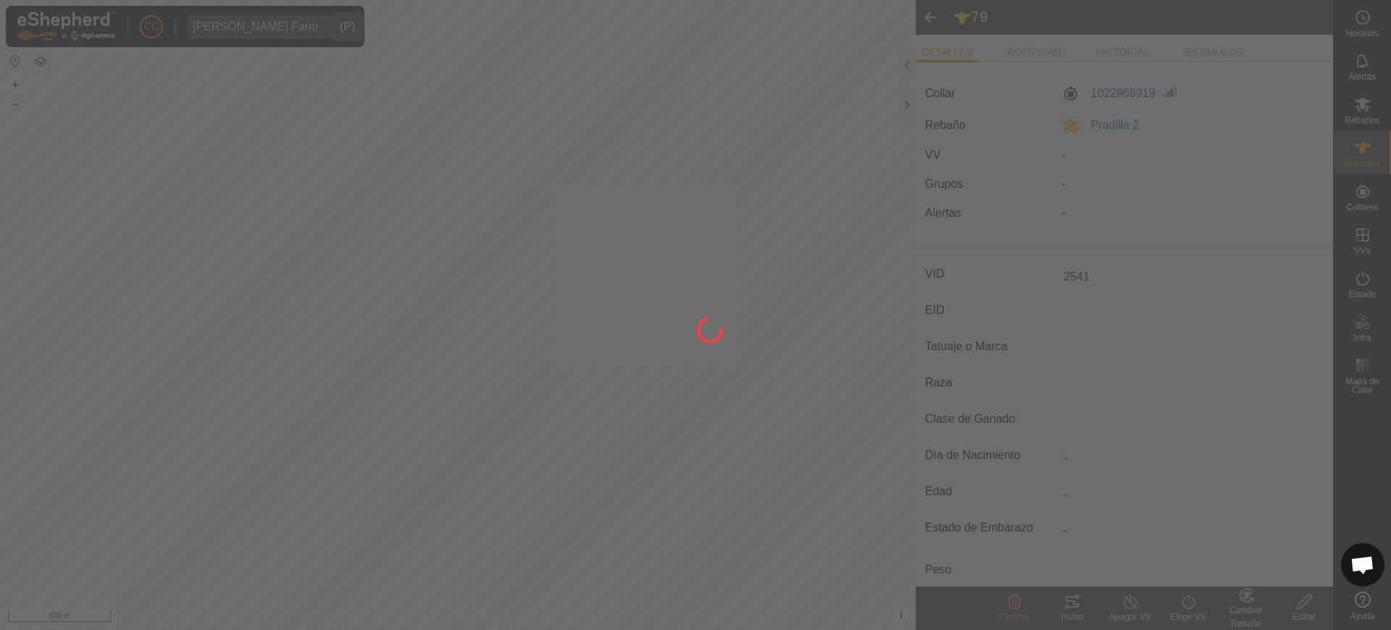
type input "-"
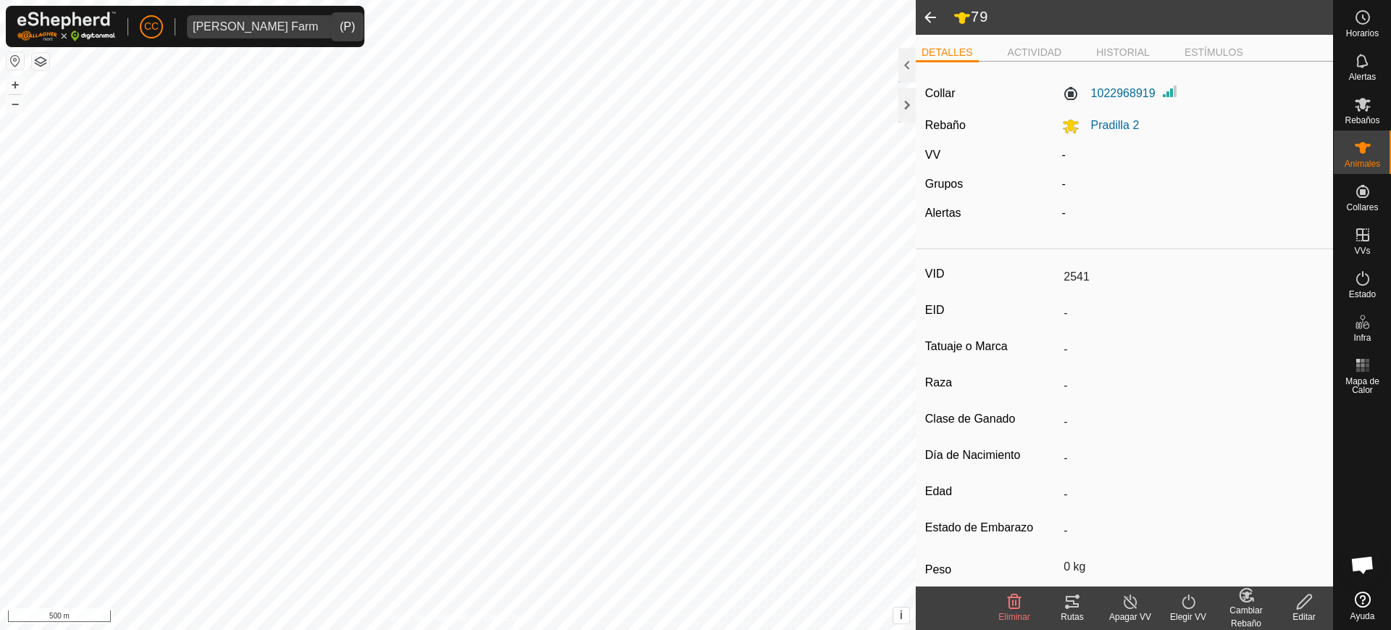
type input "79"
type input "-"
click at [1371, 157] on es-animals-svg-icon at bounding box center [1363, 147] width 26 height 23
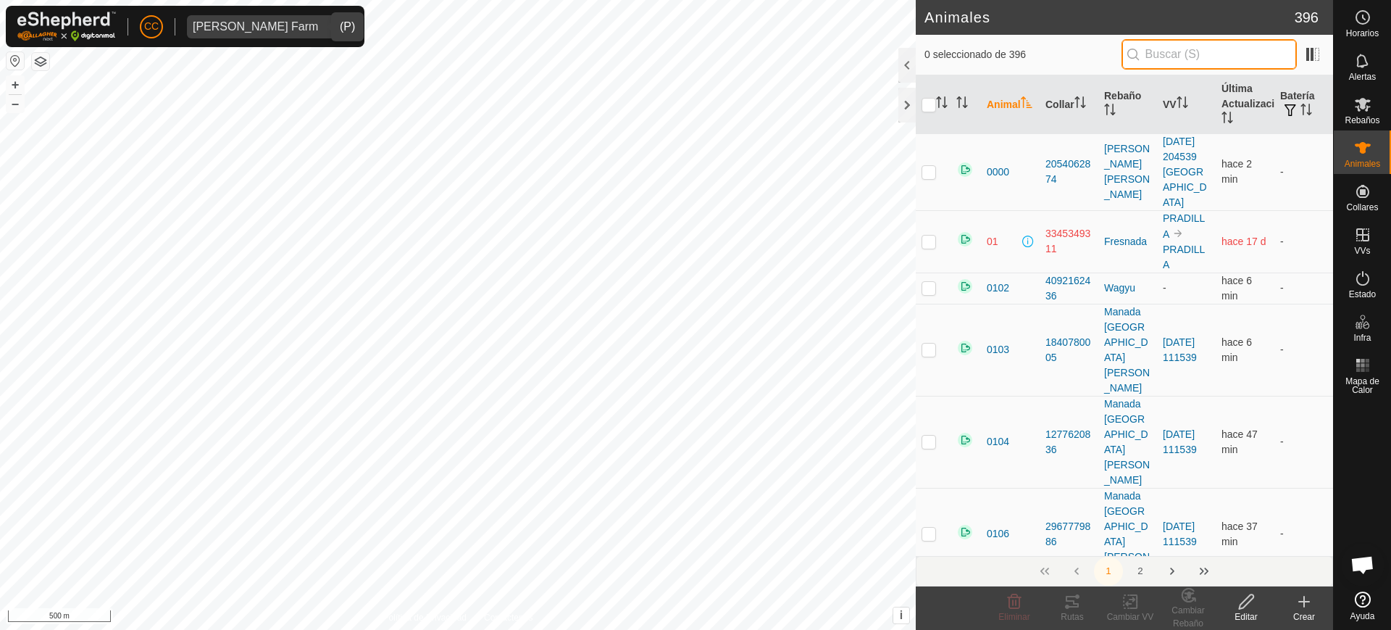
click at [1180, 51] on input "text" at bounding box center [1209, 54] width 175 height 30
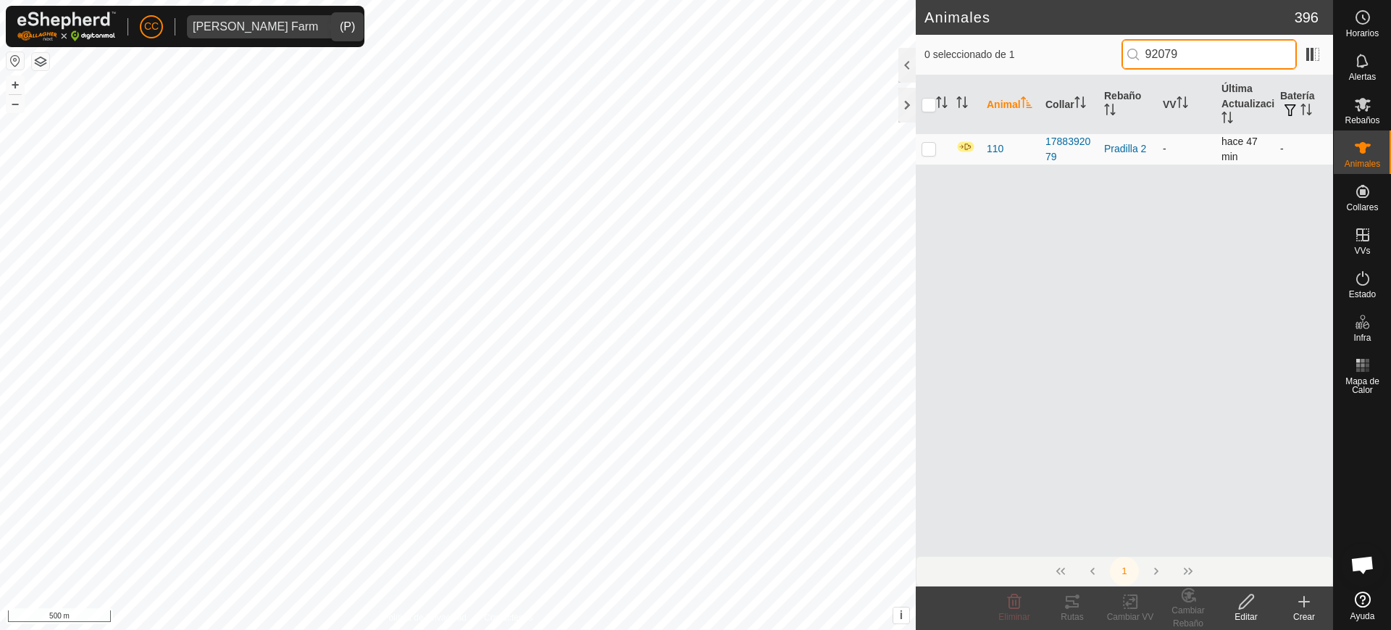
type input "92079"
click at [928, 150] on p-checkbox at bounding box center [929, 149] width 14 height 12
checkbox input "true"
click at [1241, 604] on icon at bounding box center [1246, 601] width 14 height 14
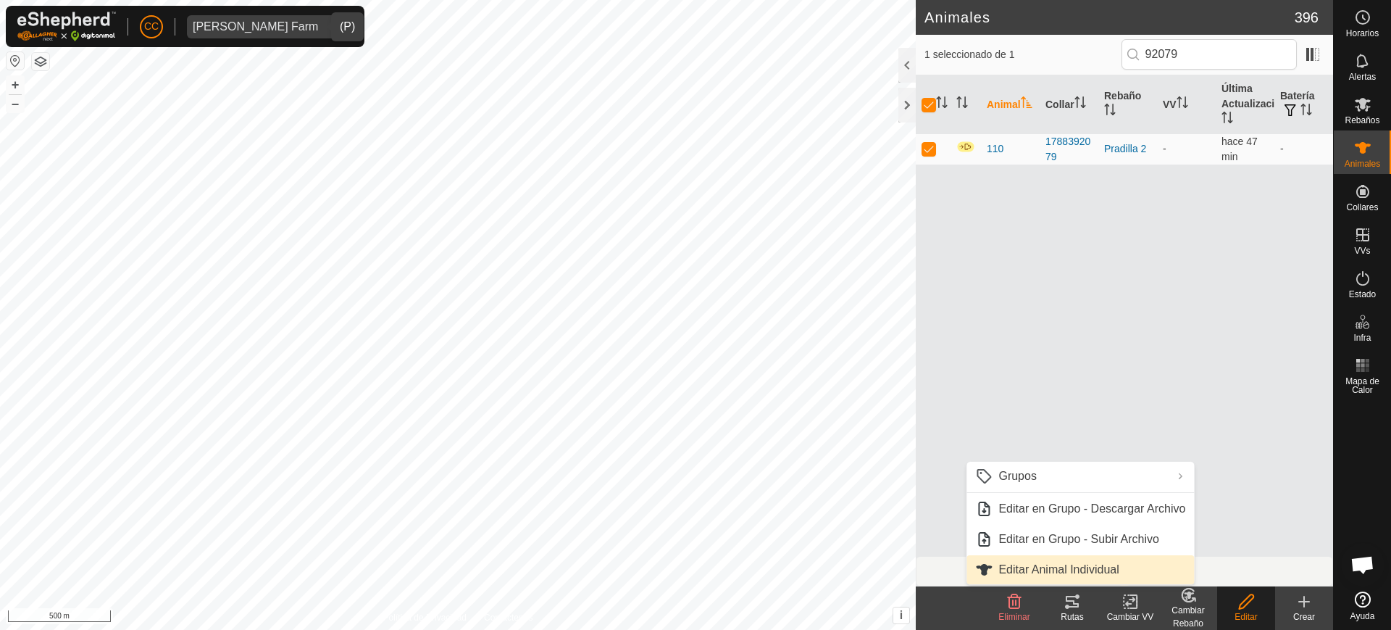
click at [1141, 570] on link "Editar Animal Individual" at bounding box center [1081, 569] width 228 height 29
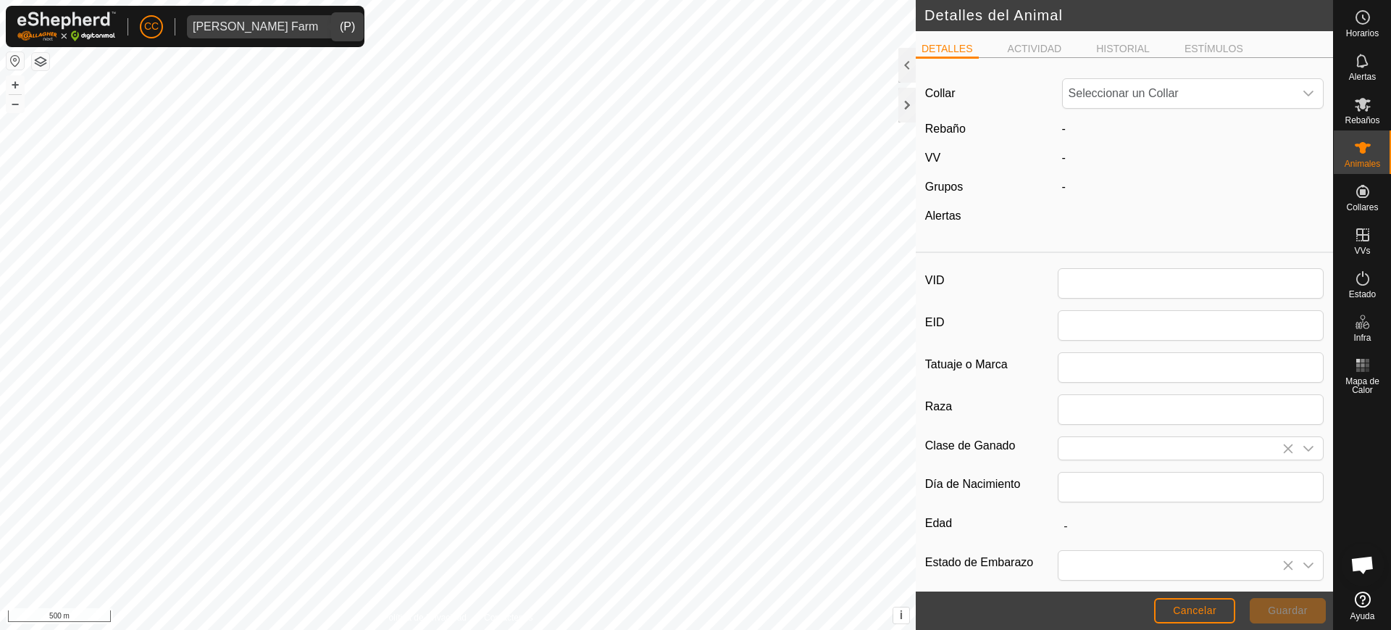
type input "110"
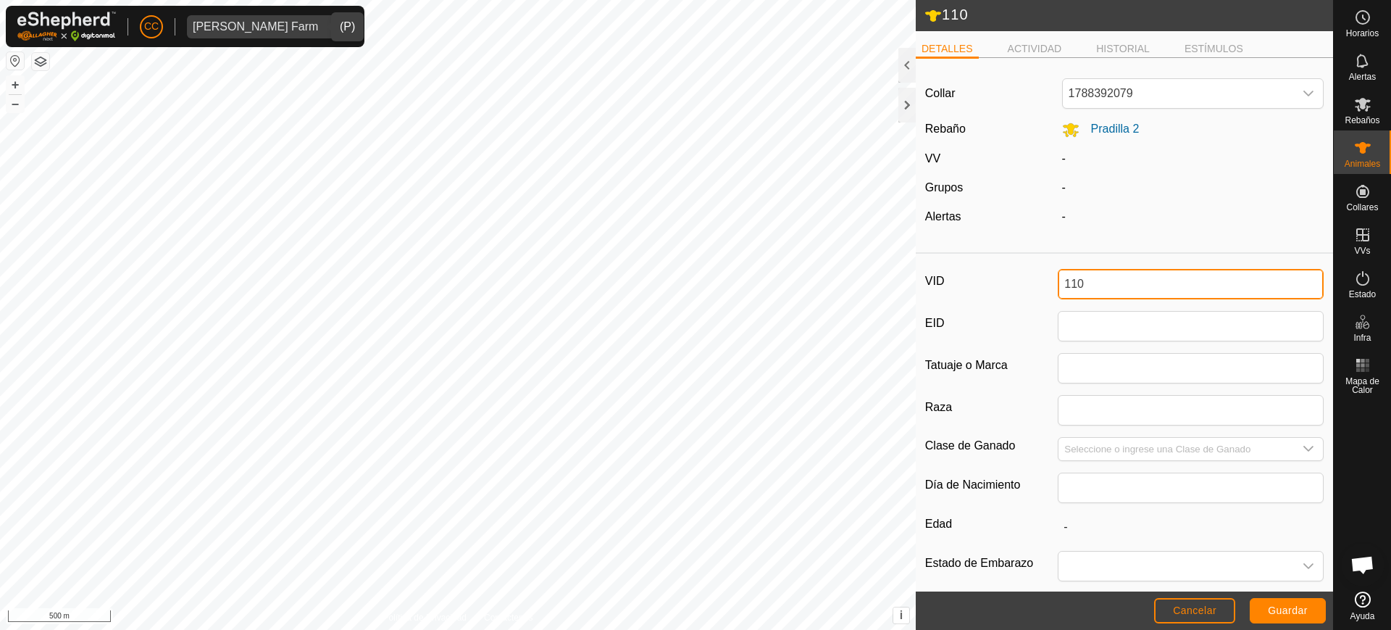
drag, startPoint x: 1097, startPoint y: 293, endPoint x: 996, endPoint y: 304, distance: 101.3
click at [996, 304] on div "VID 110 EID Tatuaje o Marca Raza Clase de Ganado Día de Nacimiento Edad - Estad…" at bounding box center [1124, 483] width 417 height 449
type input "2592"
click at [1270, 608] on span "Guardar" at bounding box center [1288, 610] width 40 height 12
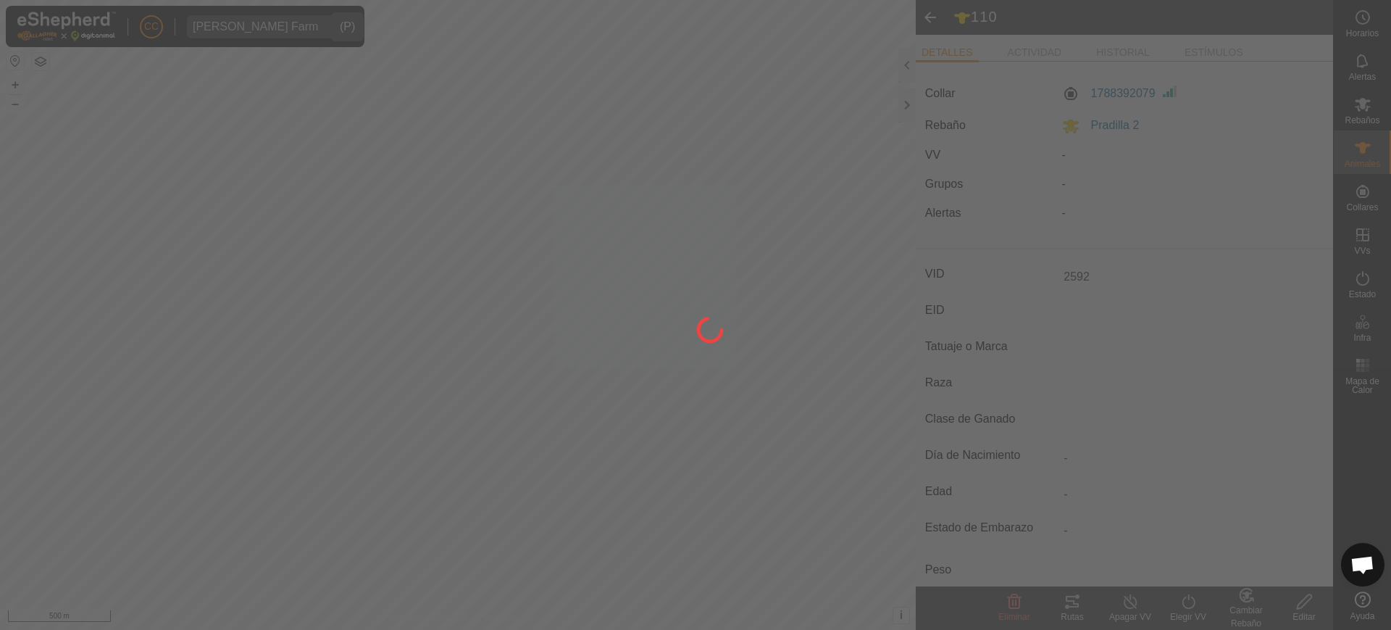
type input "-"
type input "0 kg"
type input "-"
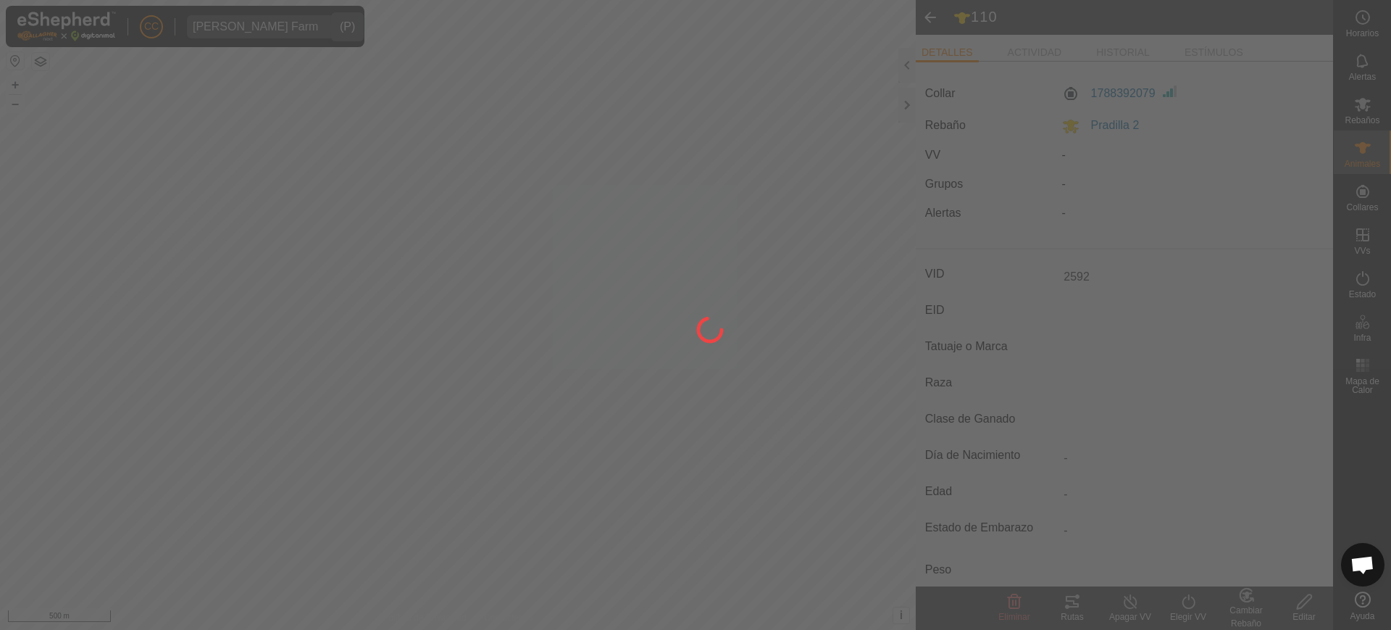
type input "-"
type input "110"
type input "-"
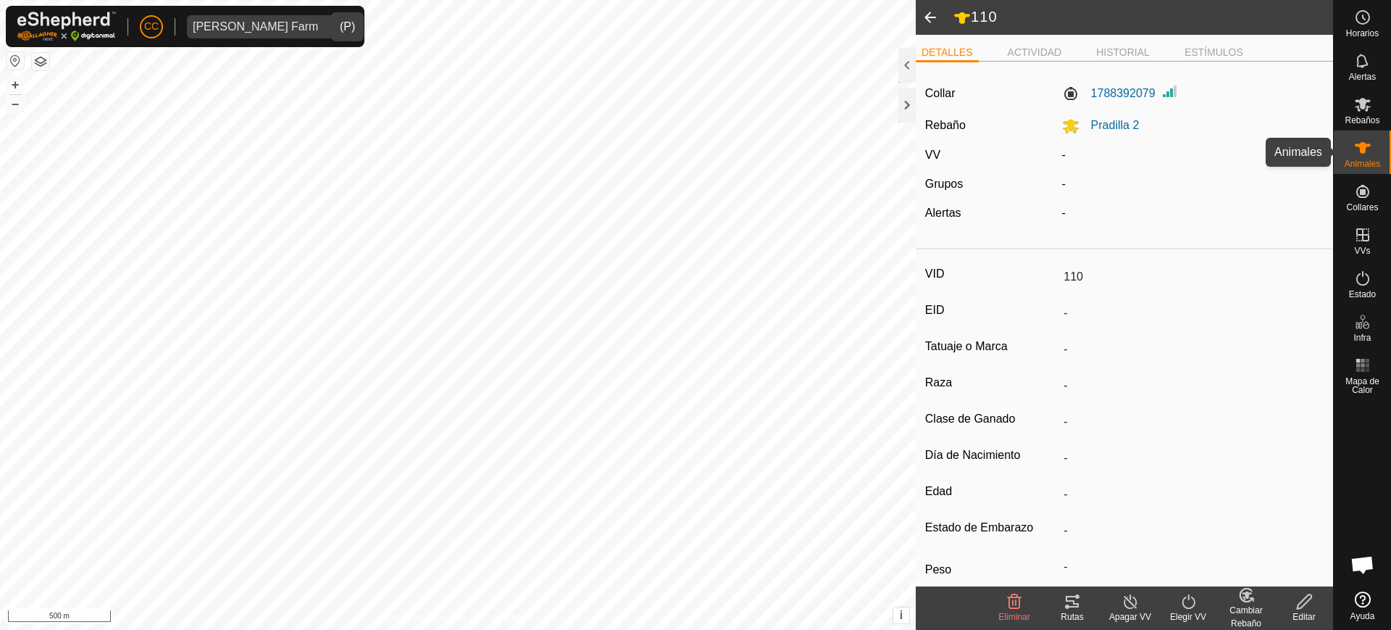
click at [1363, 136] on es-animals-svg-icon at bounding box center [1363, 147] width 26 height 23
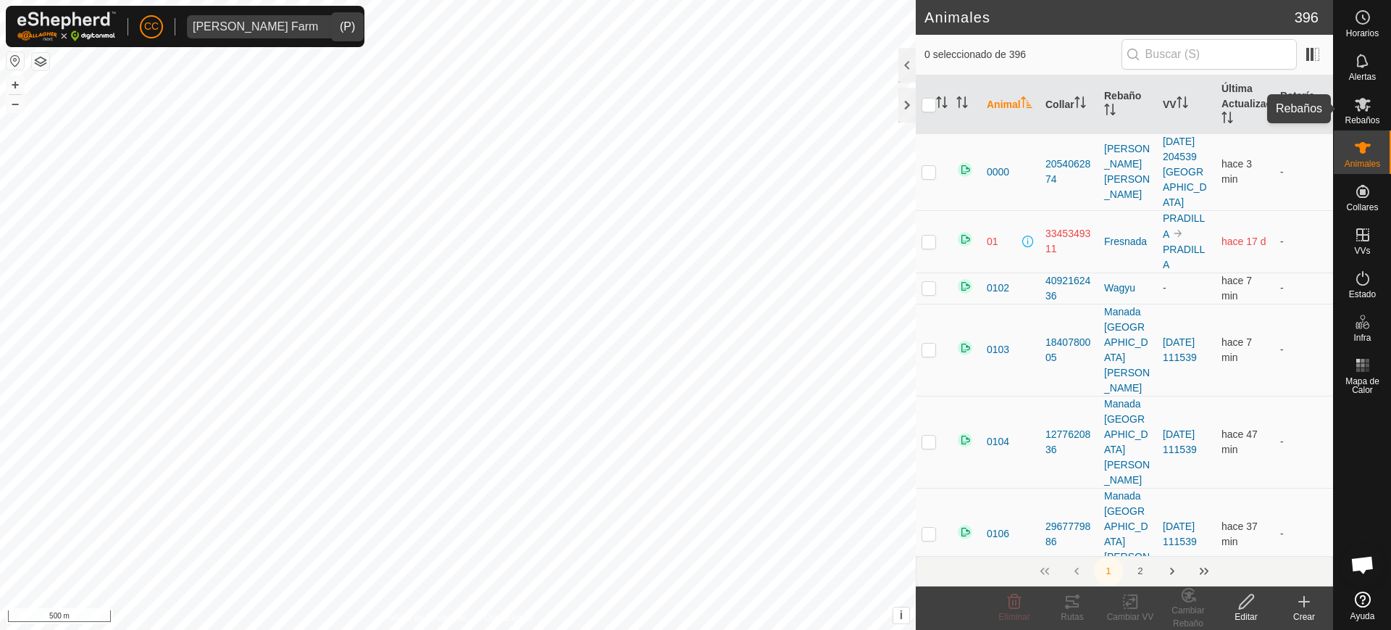
click at [1365, 109] on icon at bounding box center [1362, 104] width 17 height 17
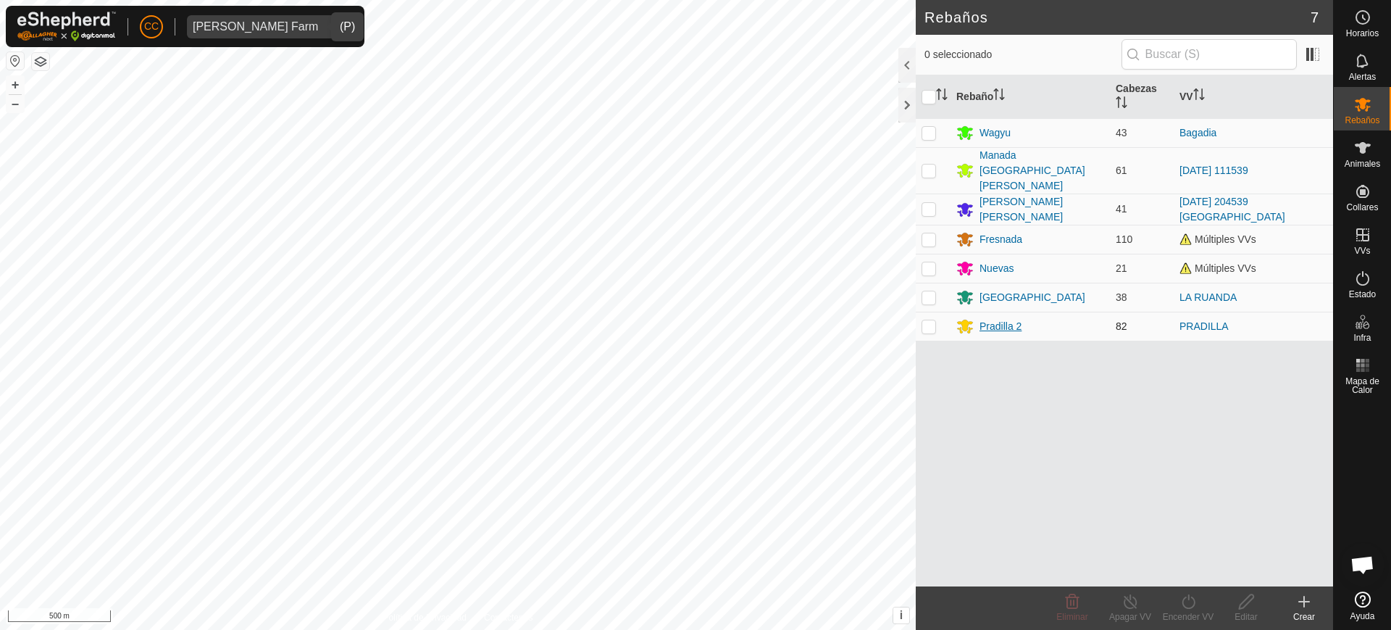
click at [996, 319] on div "Pradilla 2" at bounding box center [1001, 326] width 42 height 15
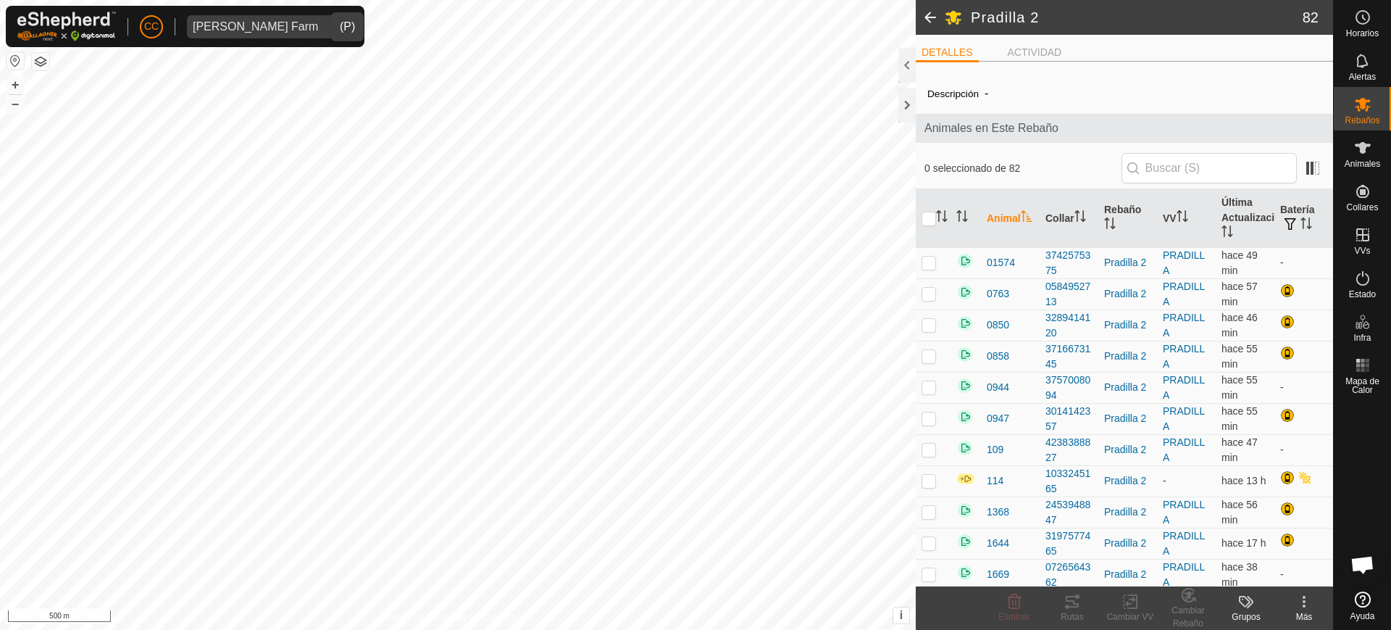
click at [1021, 222] on icon "Activar para ordenar" at bounding box center [1027, 216] width 12 height 12
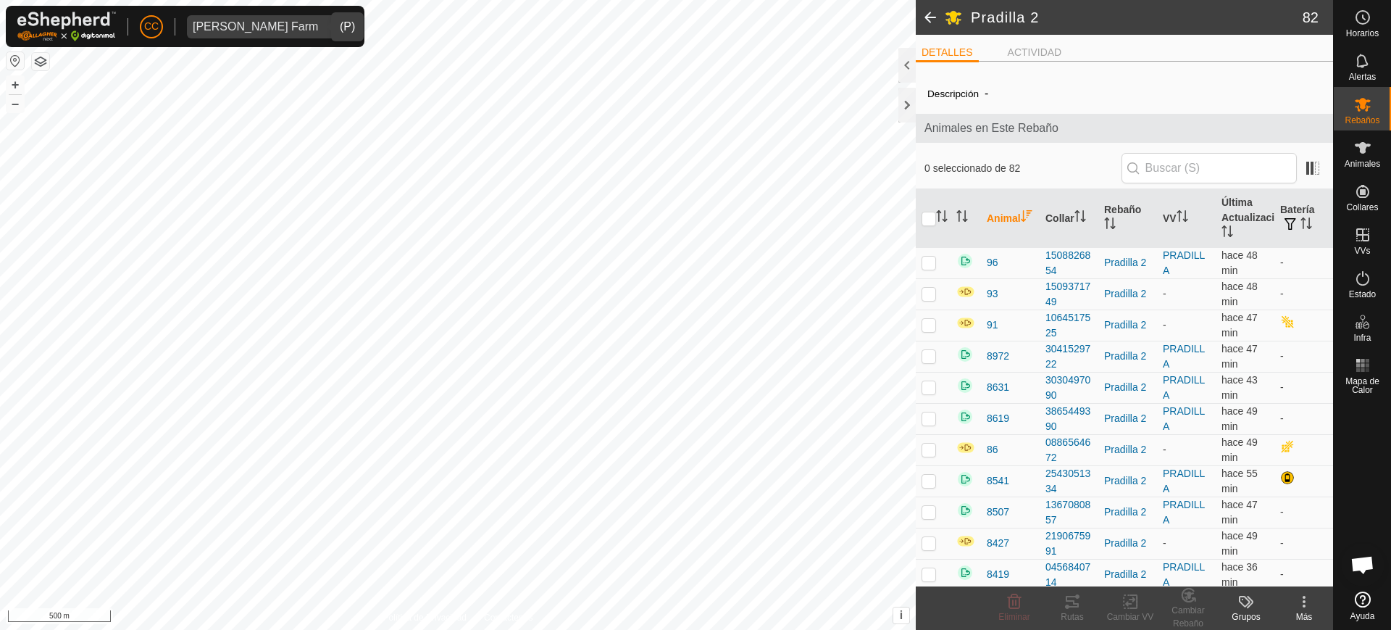
click at [988, 214] on th "Animal" at bounding box center [1010, 218] width 59 height 59
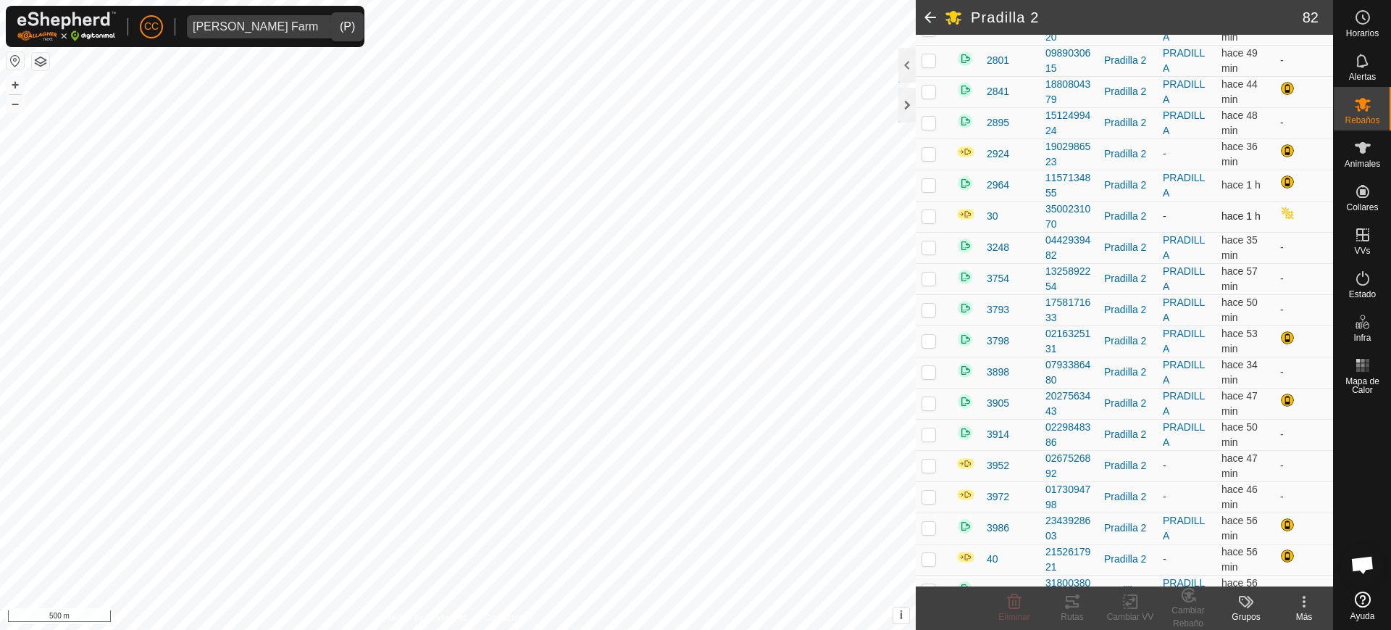
scroll to position [1095, 0]
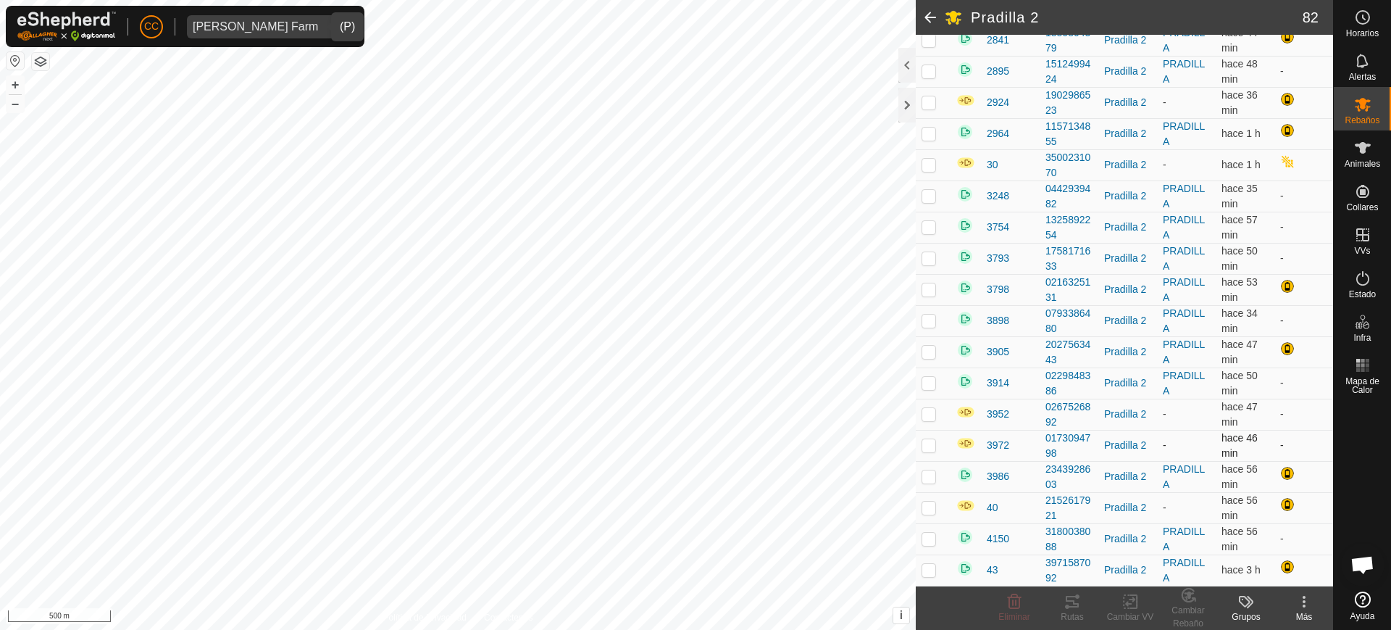
click at [926, 444] on p-checkbox at bounding box center [929, 445] width 14 height 12
checkbox input "true"
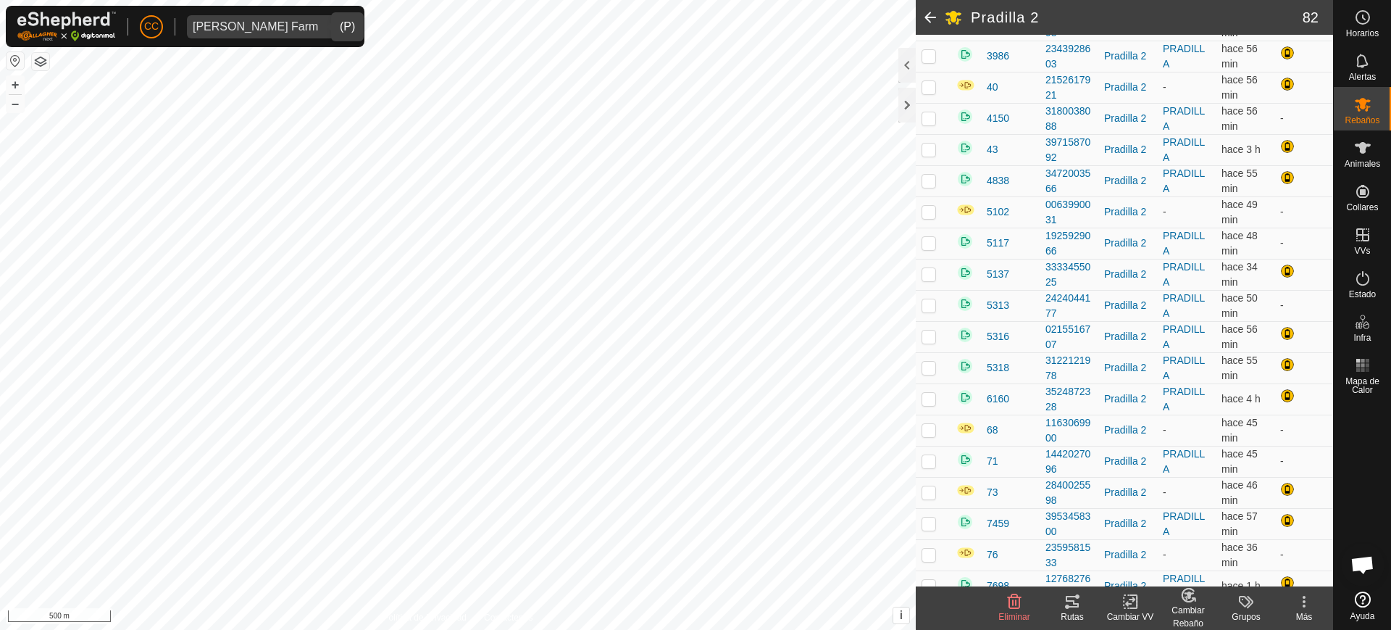
scroll to position [1483, 0]
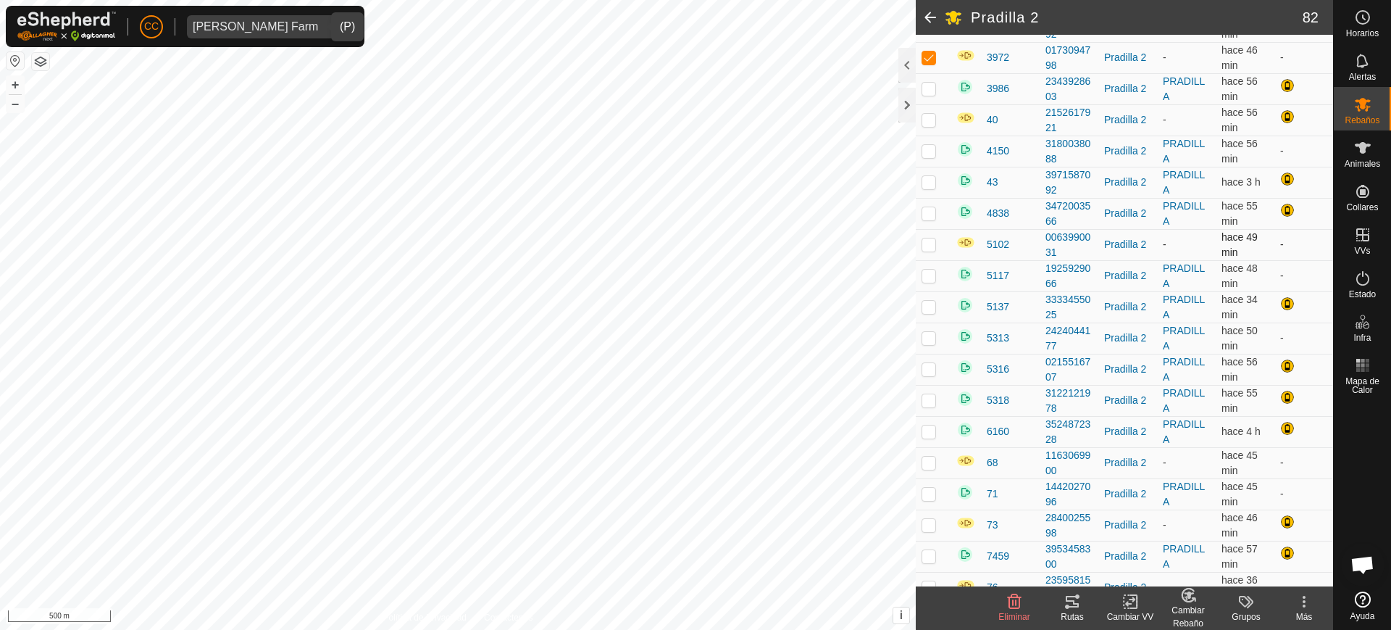
click at [929, 243] on p-checkbox at bounding box center [929, 244] width 14 height 12
checkbox input "true"
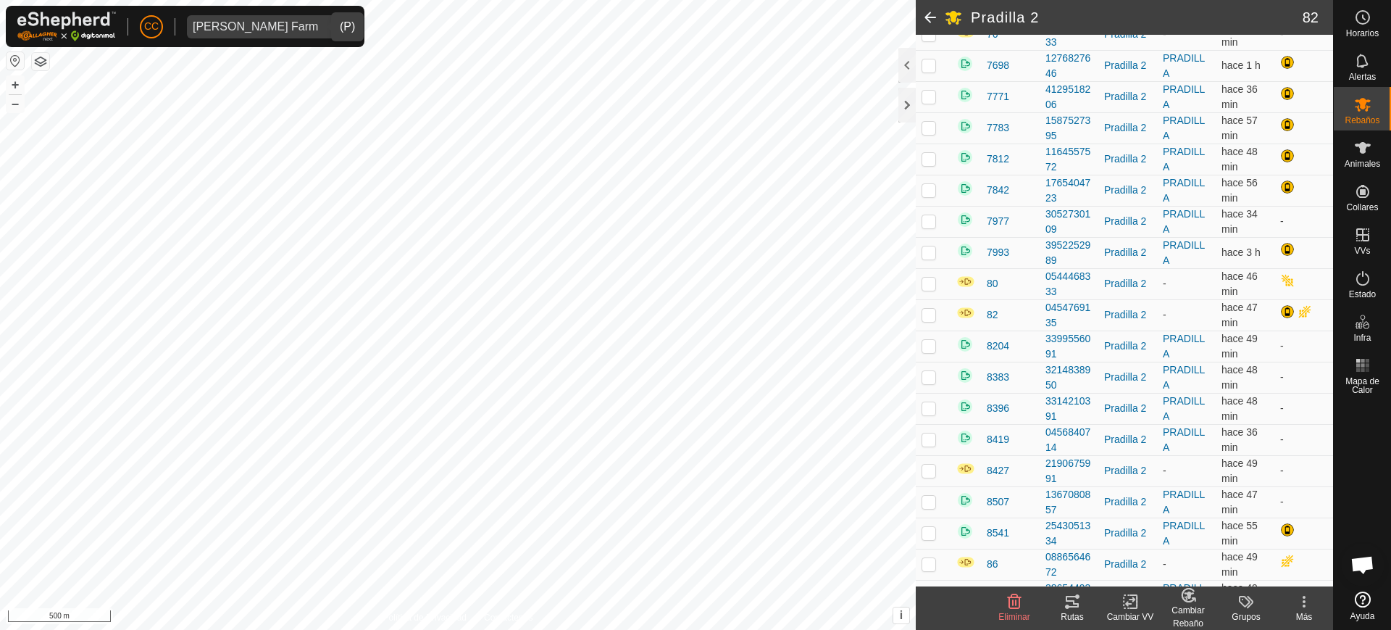
scroll to position [2036, 0]
click at [928, 470] on p-checkbox at bounding box center [929, 470] width 14 height 12
checkbox input "true"
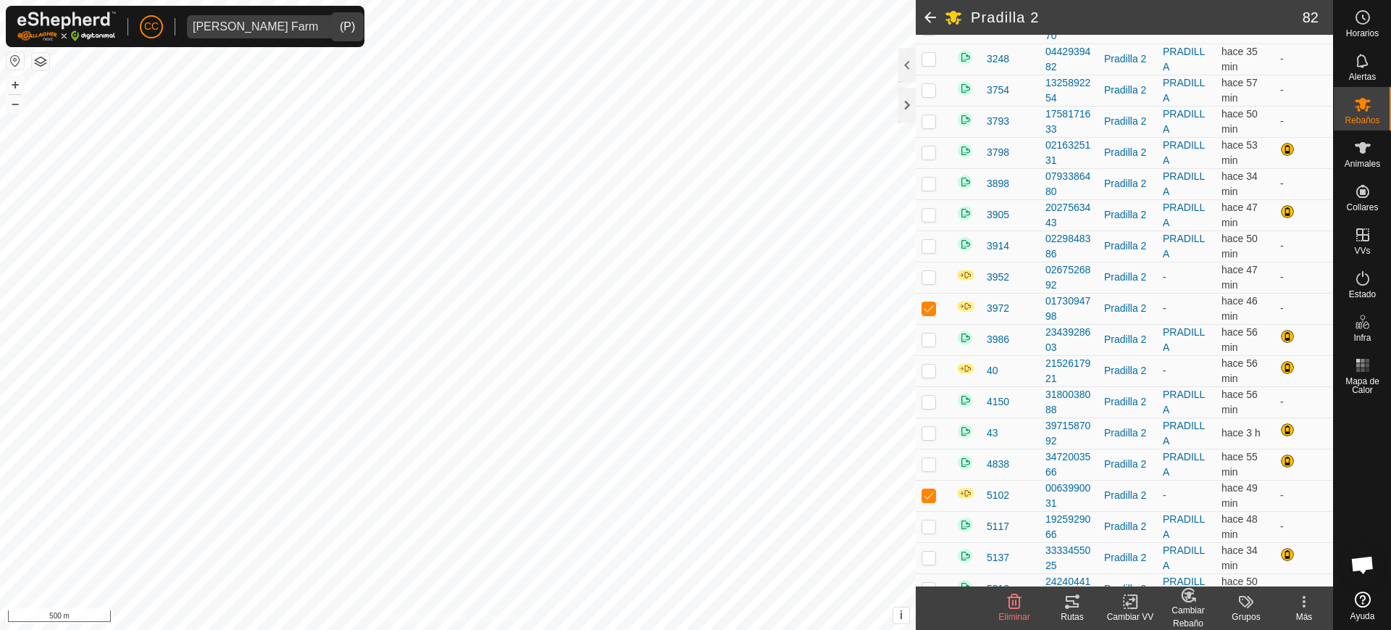
scroll to position [1231, 0]
click at [924, 275] on p-checkbox at bounding box center [929, 278] width 14 height 12
checkbox input "true"
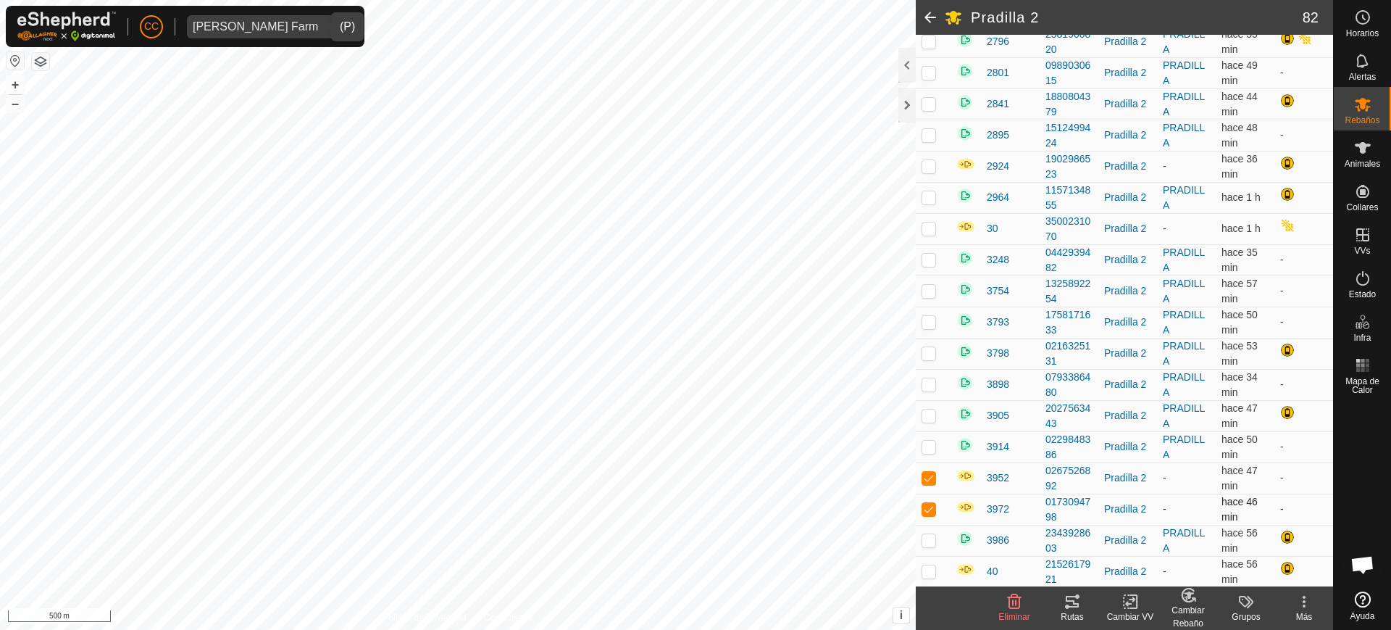
scroll to position [1030, 0]
click at [924, 162] on p-checkbox at bounding box center [929, 168] width 14 height 12
checkbox input "true"
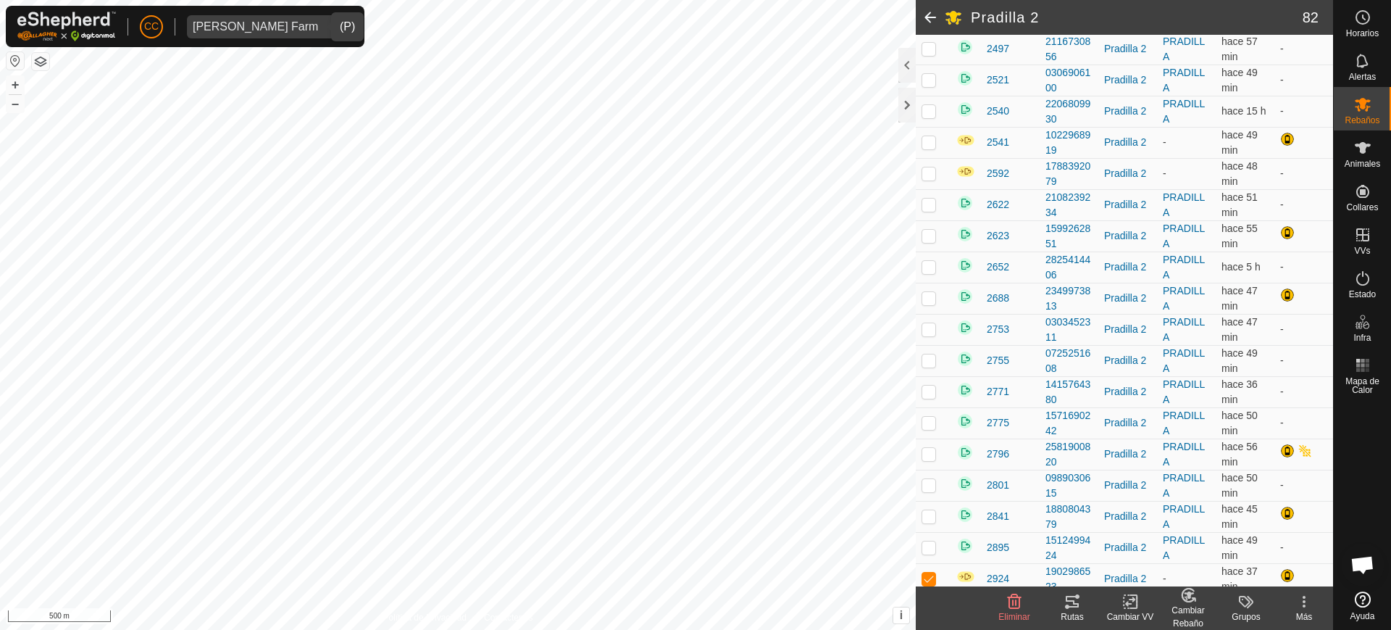
scroll to position [615, 0]
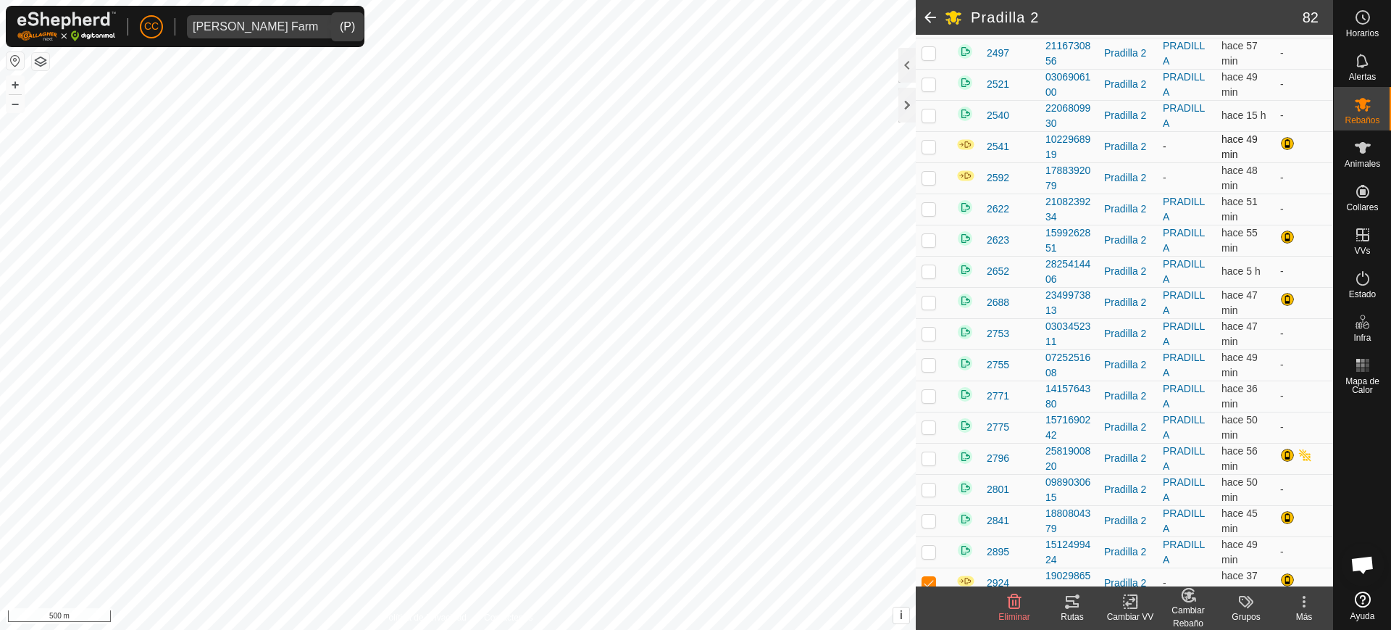
click at [927, 150] on p-checkbox at bounding box center [929, 147] width 14 height 12
checkbox input "true"
click at [925, 180] on p-checkbox at bounding box center [929, 178] width 14 height 12
checkbox input "true"
click at [1134, 605] on icon at bounding box center [1131, 601] width 18 height 17
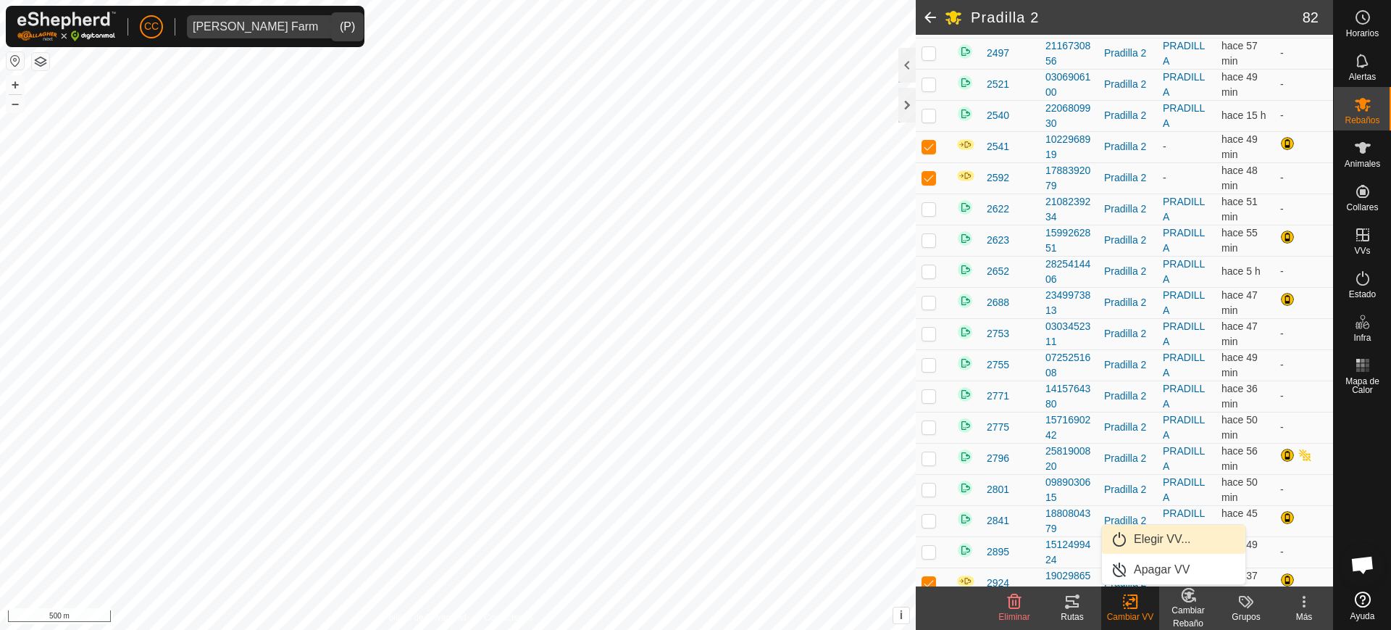
click at [1173, 533] on link "Elegir VV..." at bounding box center [1173, 539] width 143 height 29
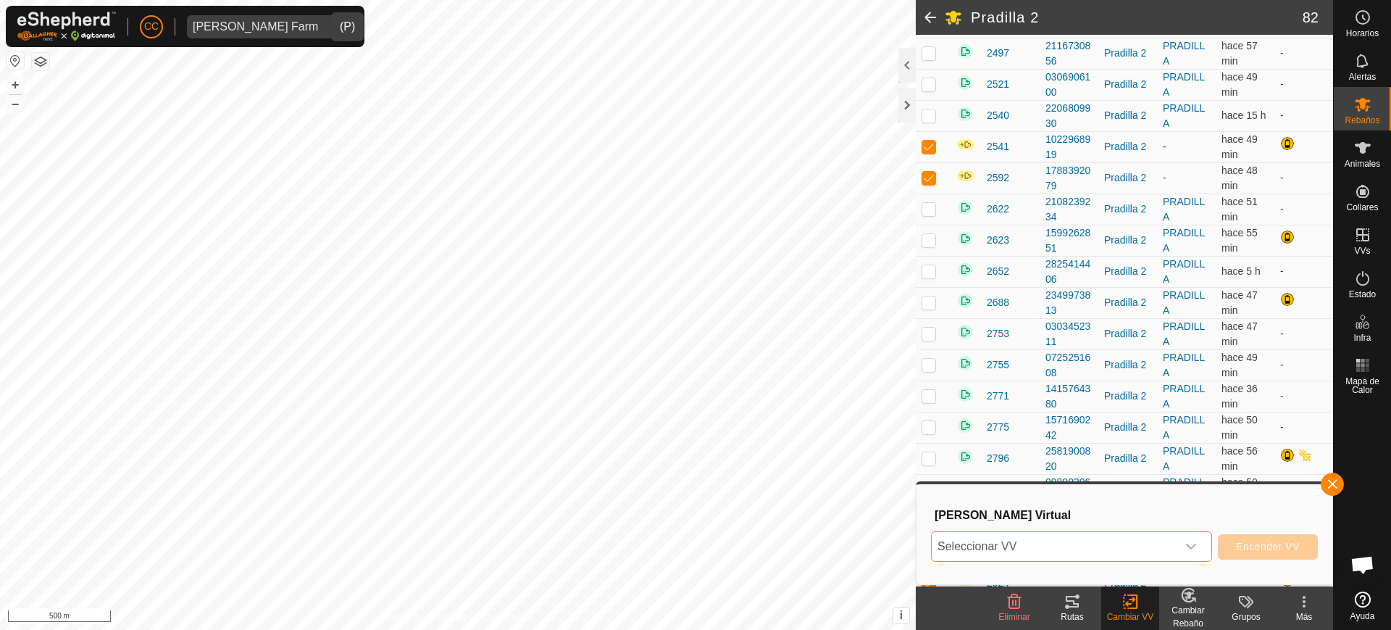
click at [1084, 549] on span "Seleccionar VV" at bounding box center [1054, 546] width 245 height 29
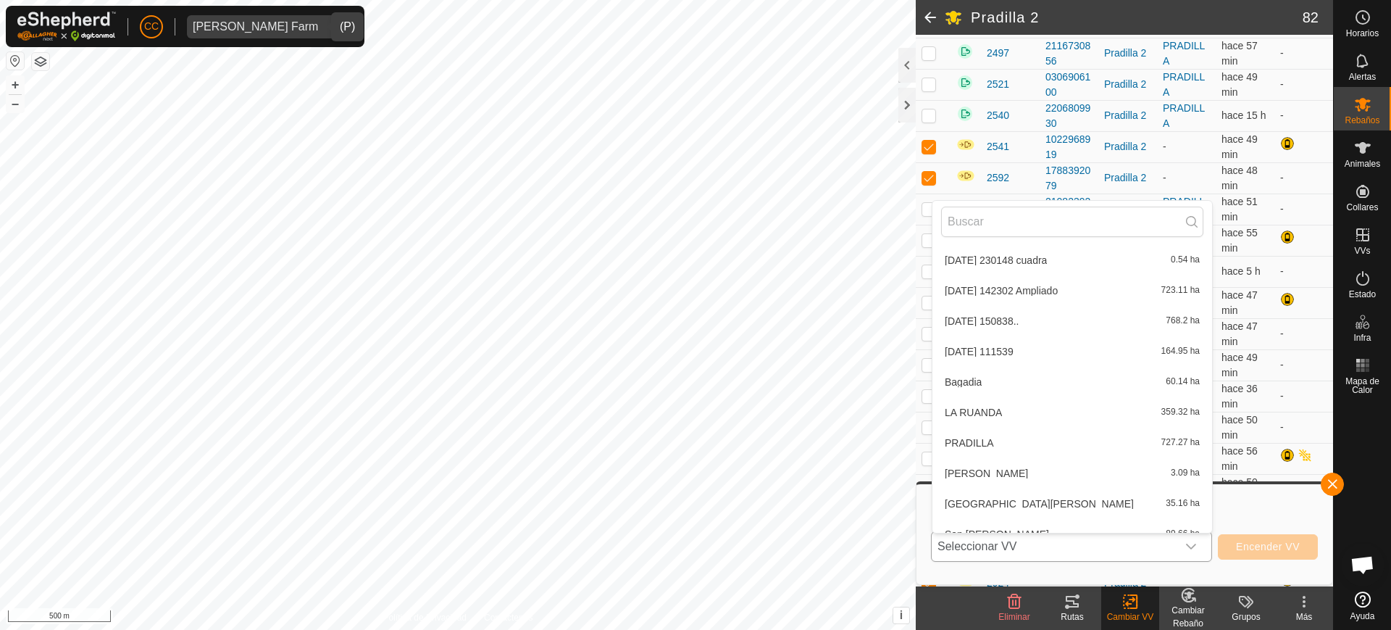
scroll to position [278, 0]
click at [998, 430] on li "PRADILLA 727.27 ha" at bounding box center [1073, 439] width 280 height 29
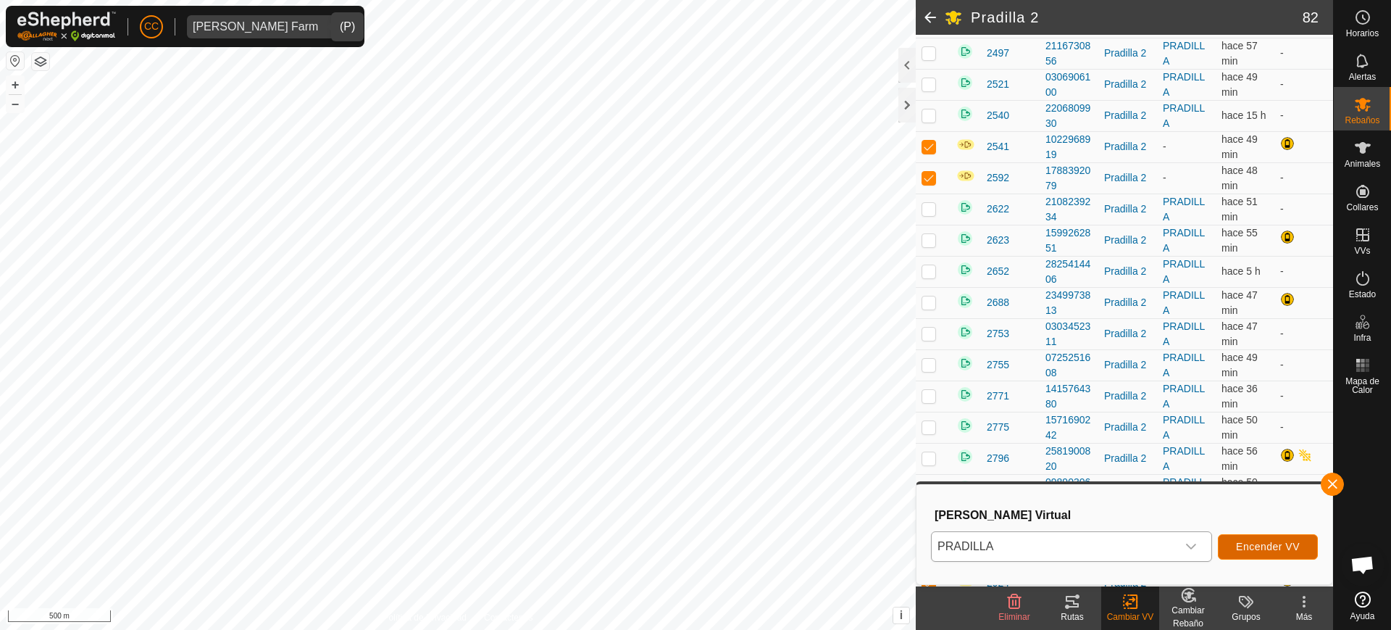
click at [1291, 544] on span "Encender VV" at bounding box center [1268, 547] width 64 height 12
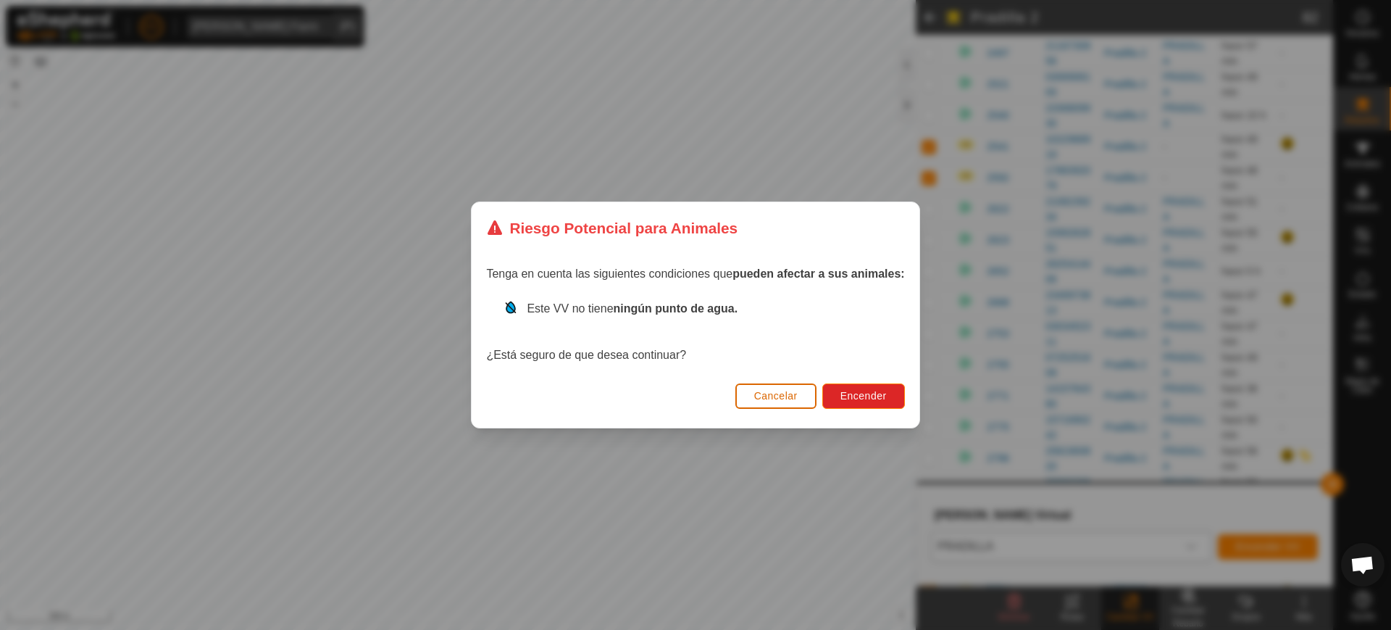
click button "Cancelar" at bounding box center [776, 395] width 81 height 25
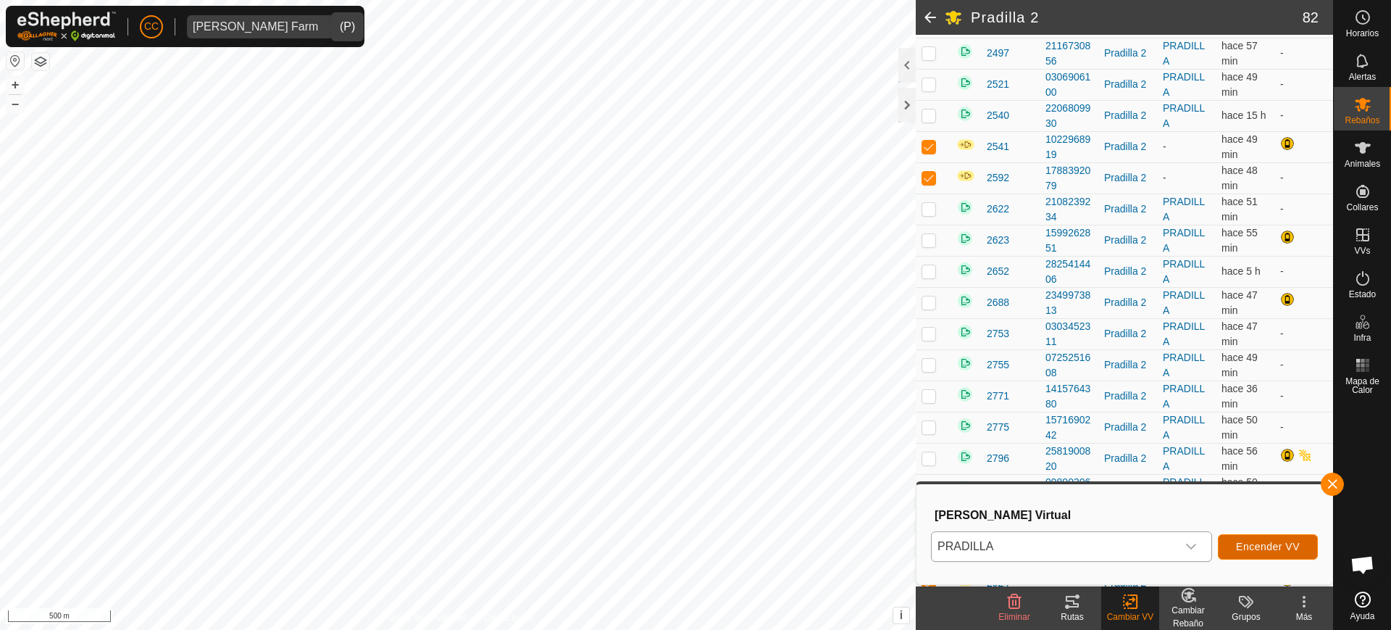
click at [1263, 546] on span "Encender VV" at bounding box center [1268, 547] width 64 height 12
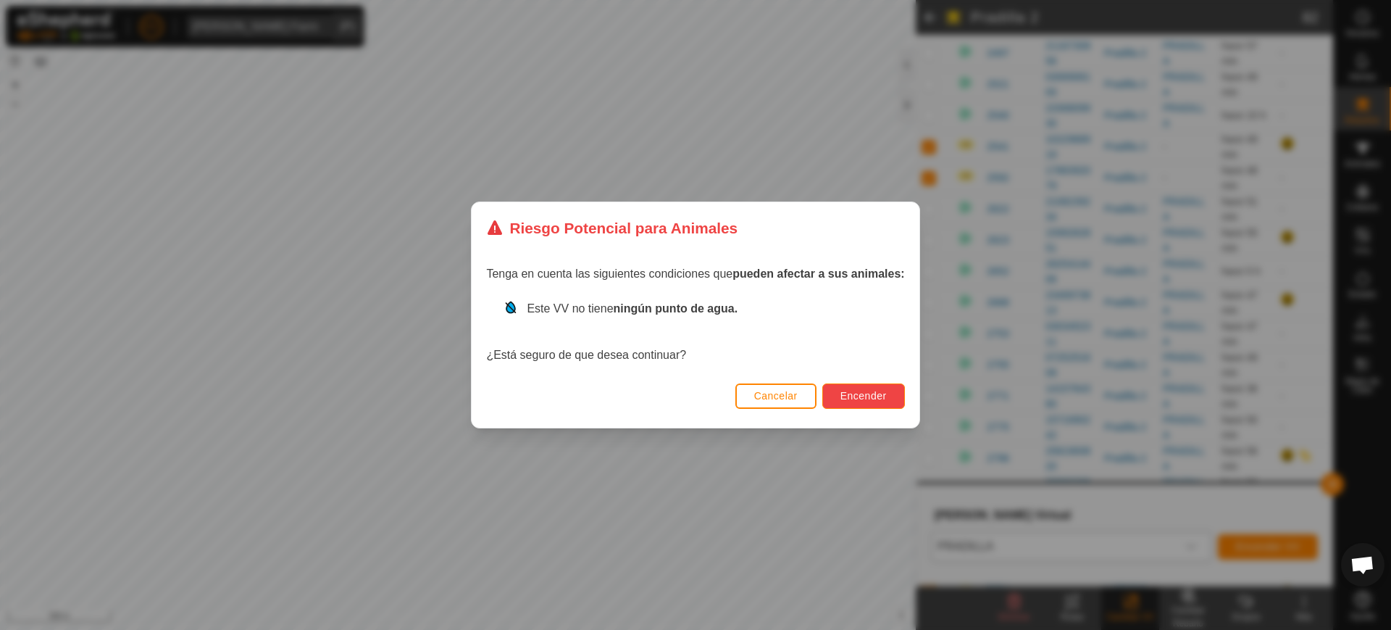
click at [856, 399] on span "Encender" at bounding box center [864, 396] width 46 height 12
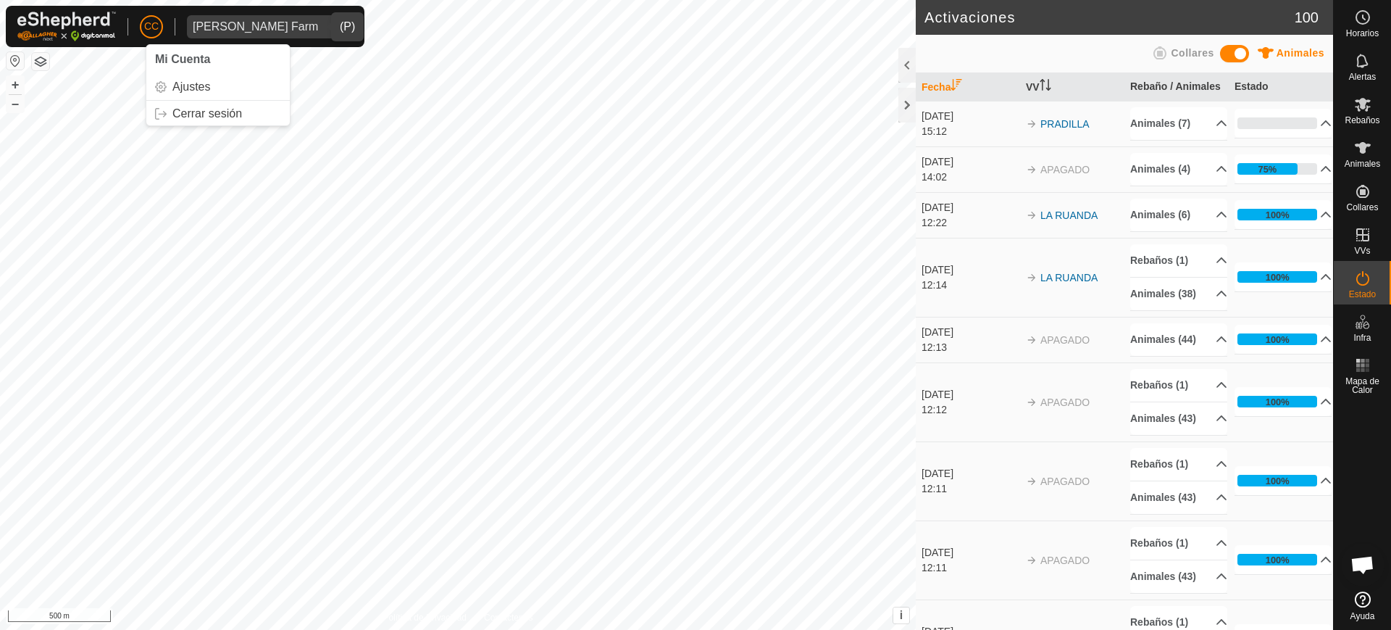
click at [205, 19] on span "Alarcia Monja Farm" at bounding box center [255, 26] width 137 height 23
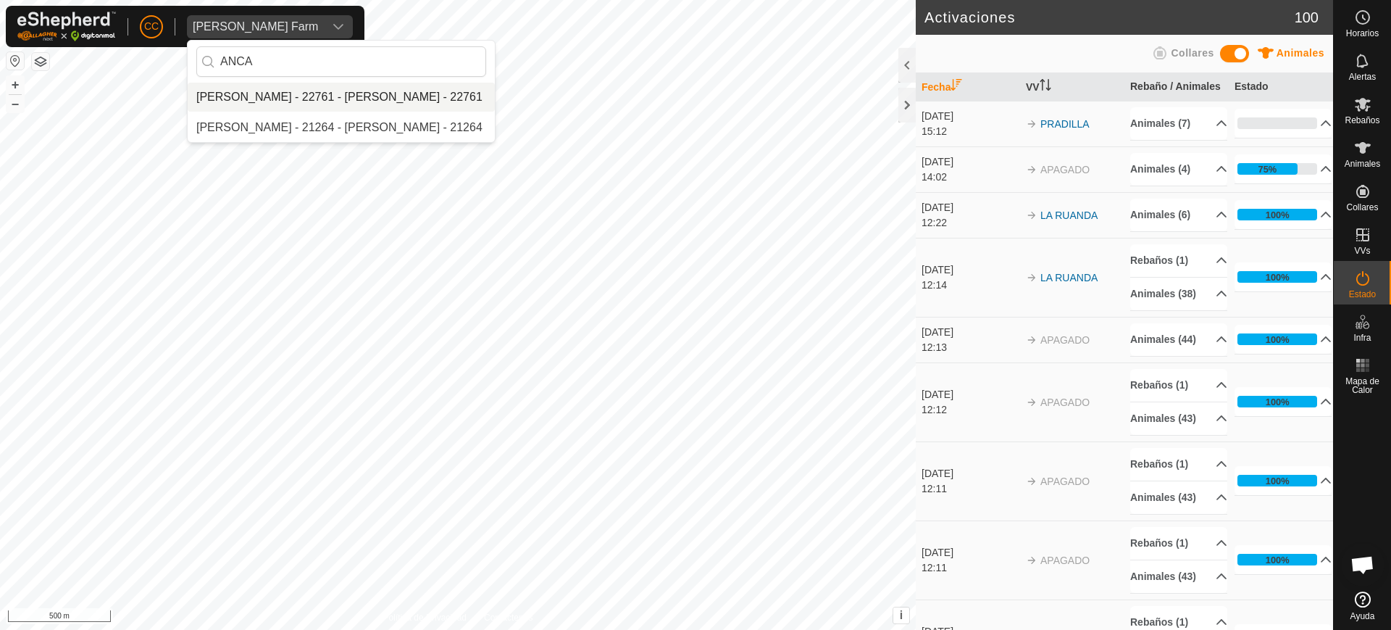
type input "ANCA"
click at [274, 96] on li "Anca Sanda Bercian - 22761 - Anca Sanda Bercian - 22761" at bounding box center [341, 97] width 307 height 29
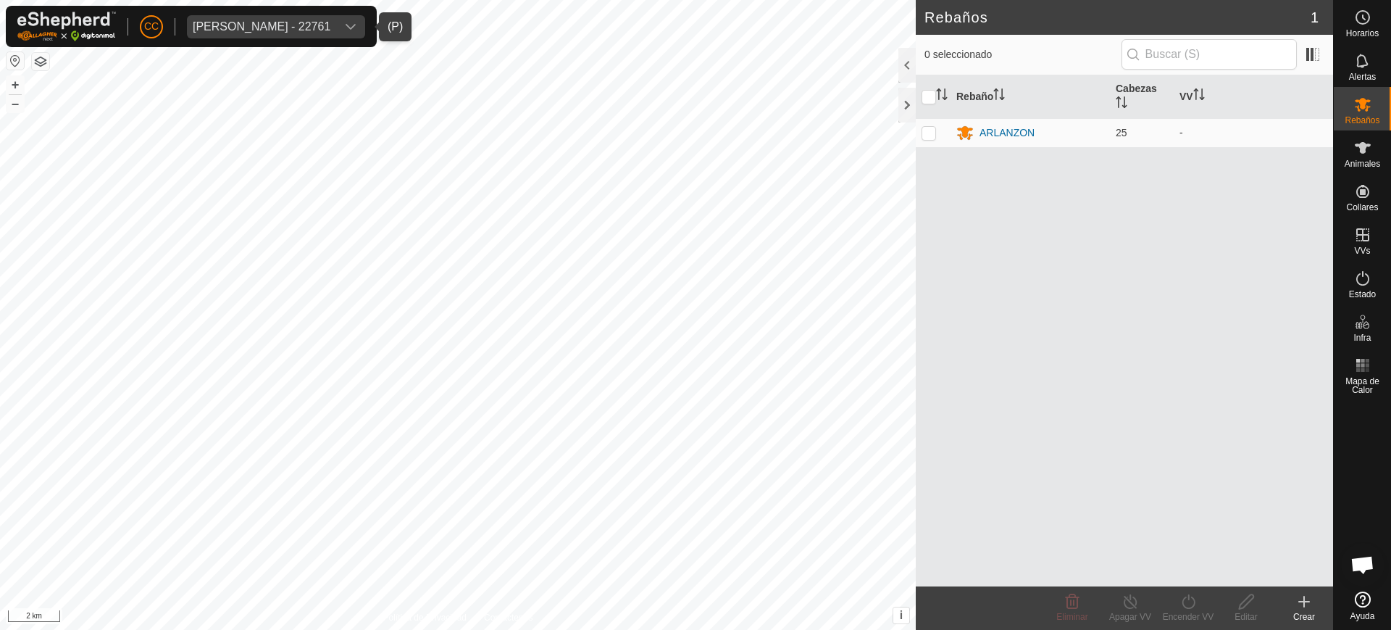
click at [7, 59] on button "button" at bounding box center [15, 60] width 17 height 17
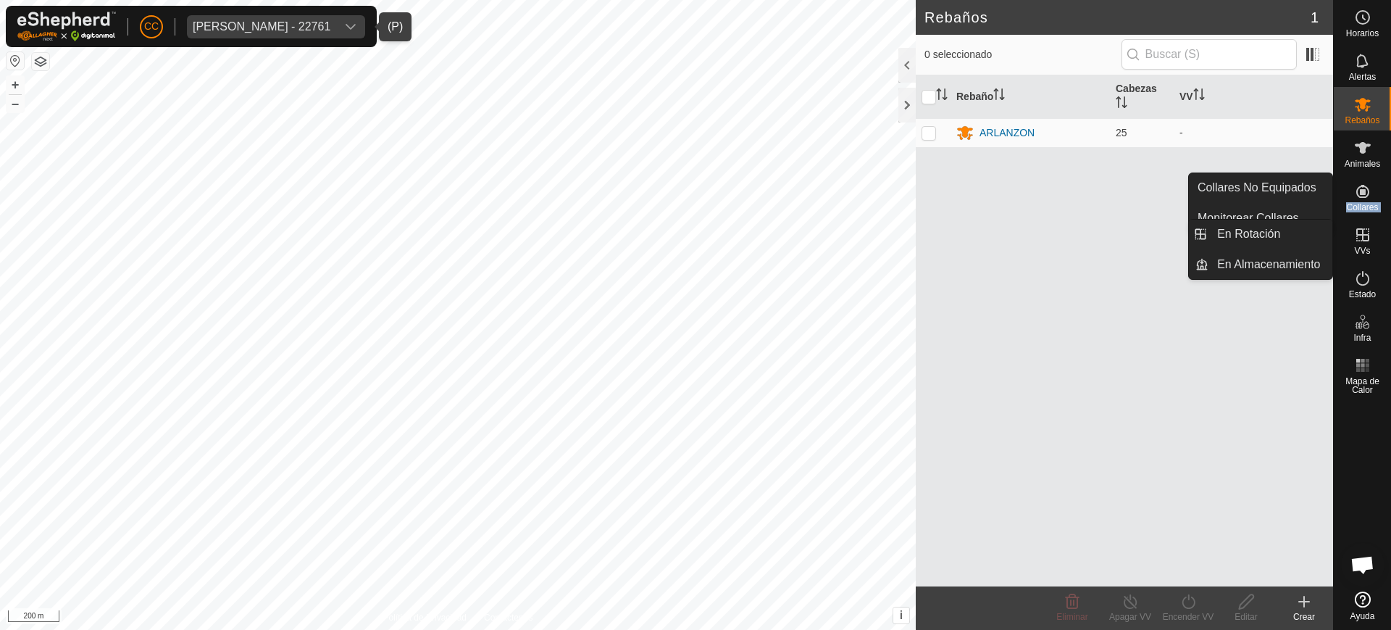
drag, startPoint x: 1358, startPoint y: 228, endPoint x: 1365, endPoint y: 239, distance: 13.1
click at [1365, 239] on icon at bounding box center [1362, 234] width 17 height 17
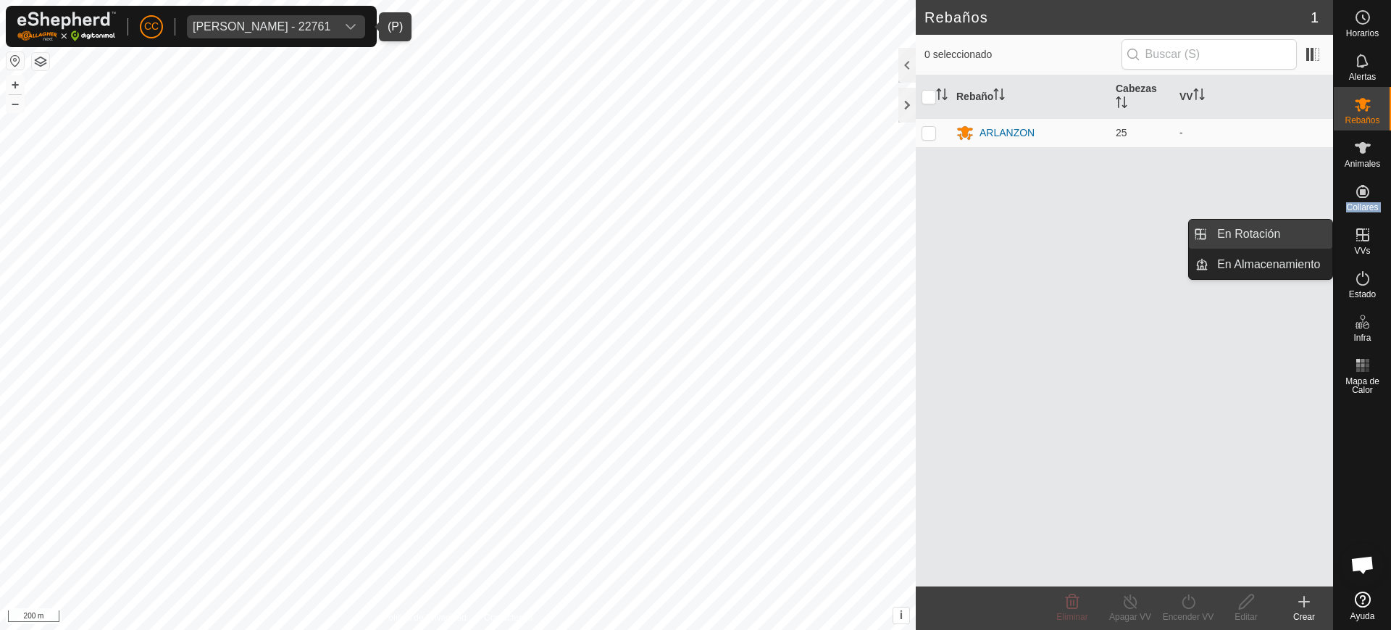
click at [1311, 239] on link "En Rotación" at bounding box center [1271, 234] width 124 height 29
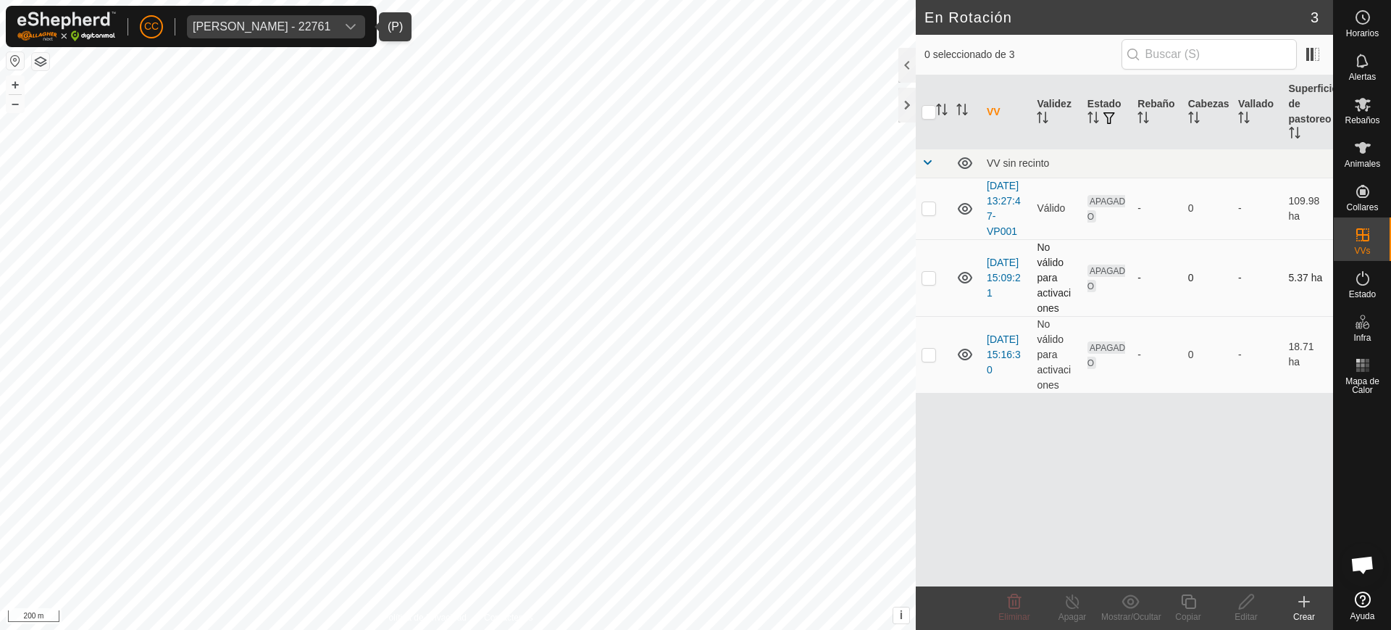
click at [925, 283] on p-checkbox at bounding box center [929, 278] width 14 height 12
checkbox input "true"
click at [1253, 604] on icon at bounding box center [1247, 601] width 18 height 17
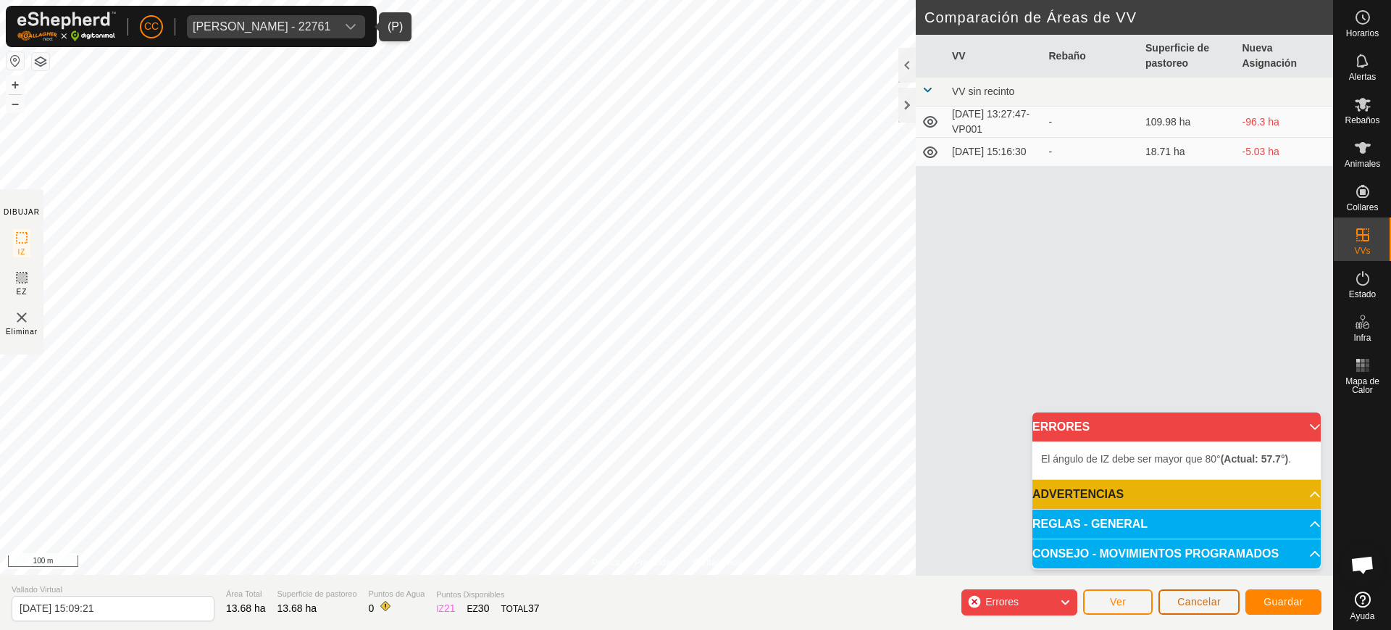
click at [1207, 602] on span "Cancelar" at bounding box center [1199, 602] width 43 height 12
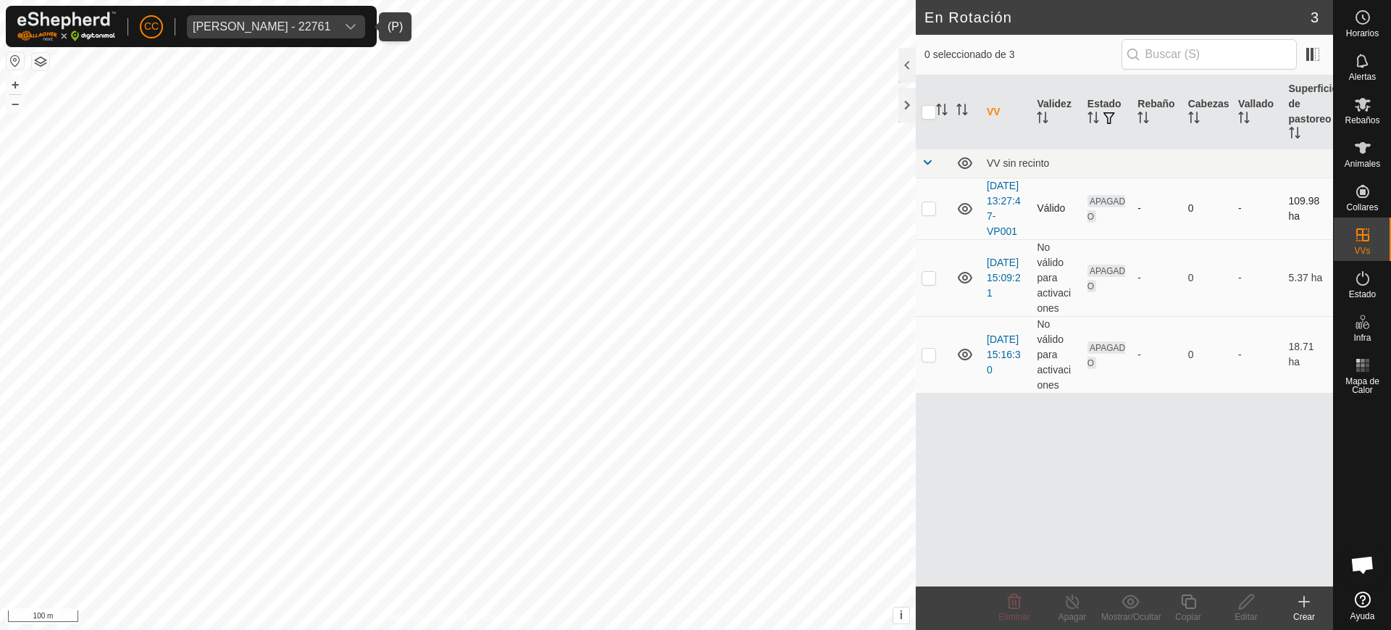
click at [930, 214] on p-checkbox at bounding box center [929, 208] width 14 height 12
checkbox input "true"
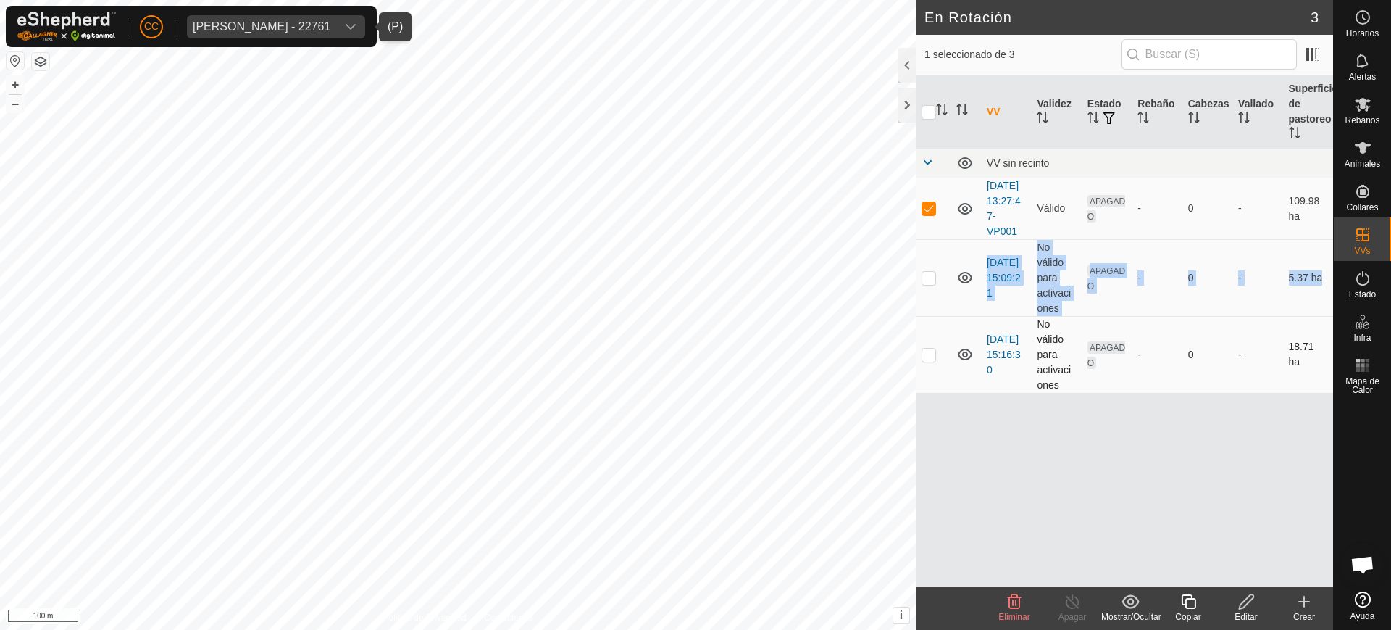
drag, startPoint x: 931, startPoint y: 299, endPoint x: 927, endPoint y: 365, distance: 66.8
click at [927, 365] on tbody "VV sin recinto 2025-09-25 13:27:47-VP001 Válido APAGADO - 0 - 109.98 ha 2025-09…" at bounding box center [1124, 271] width 417 height 244
click at [927, 360] on p-checkbox at bounding box center [929, 355] width 14 height 12
checkbox input "true"
click at [928, 283] on p-checkbox at bounding box center [929, 278] width 14 height 12
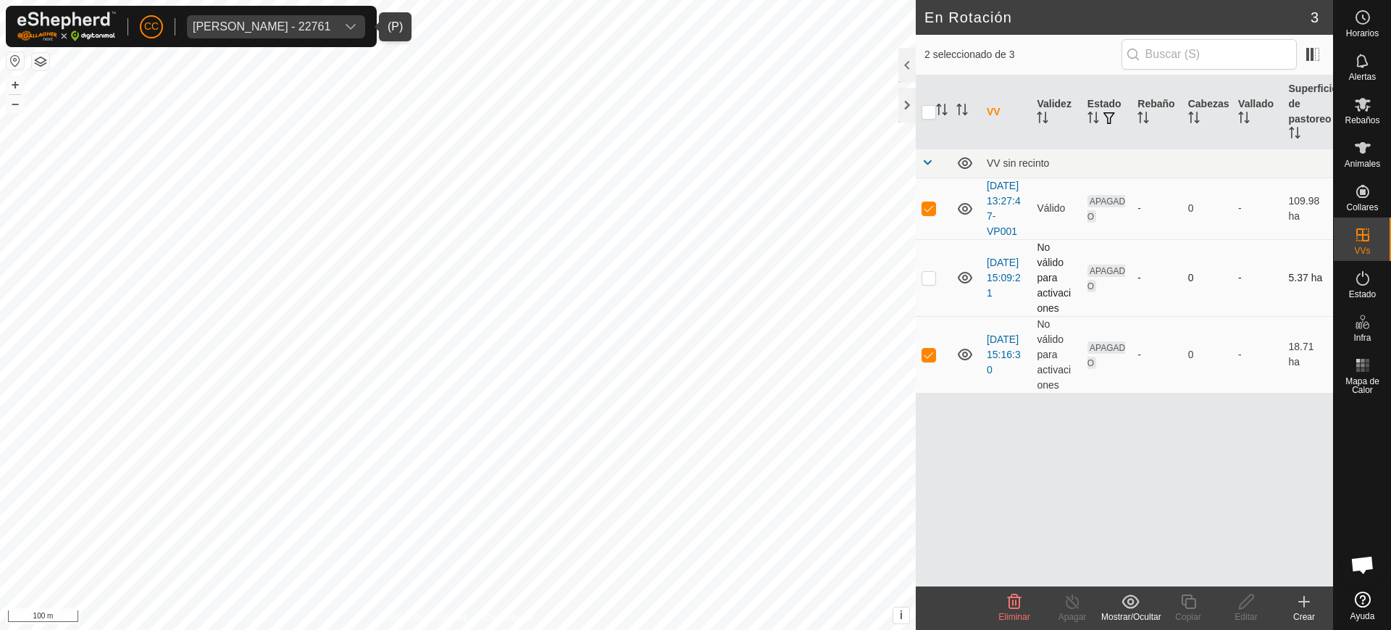
checkbox input "true"
click at [1017, 602] on icon at bounding box center [1014, 601] width 17 height 17
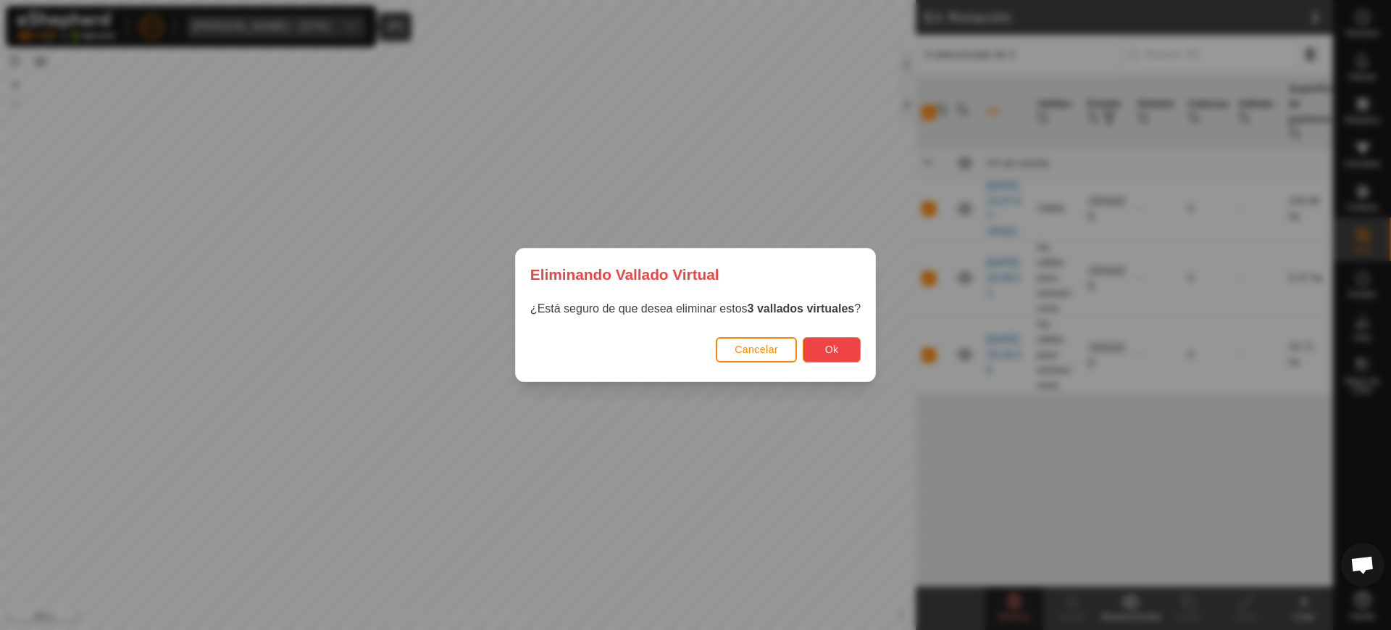
click at [834, 349] on span "Ok" at bounding box center [832, 349] width 14 height 12
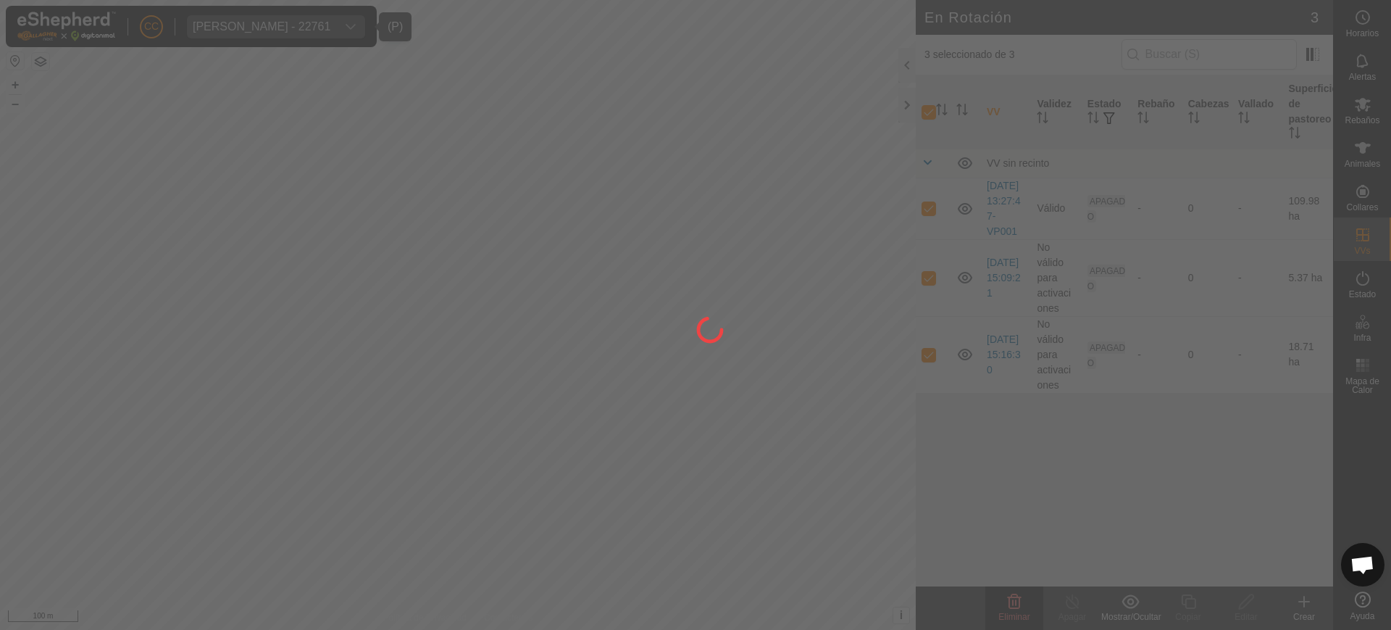
checkbox input "false"
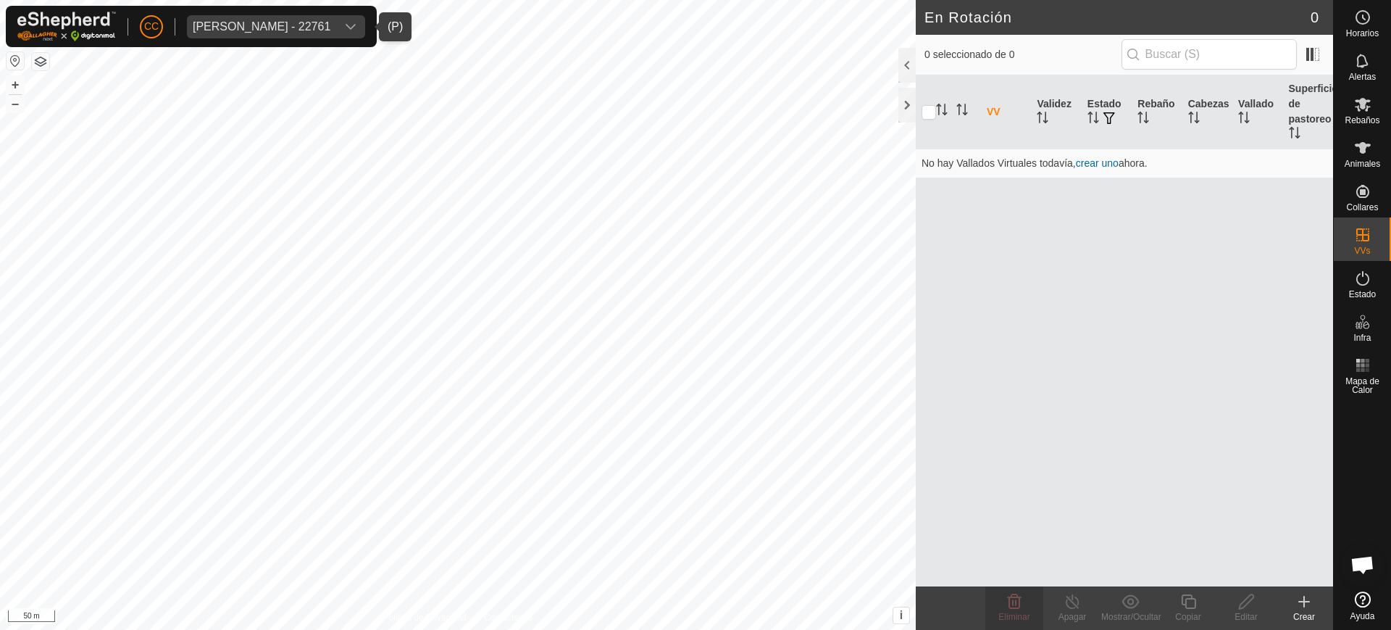
click at [9, 53] on button "button" at bounding box center [15, 60] width 17 height 17
click at [1298, 601] on icon at bounding box center [1304, 601] width 17 height 17
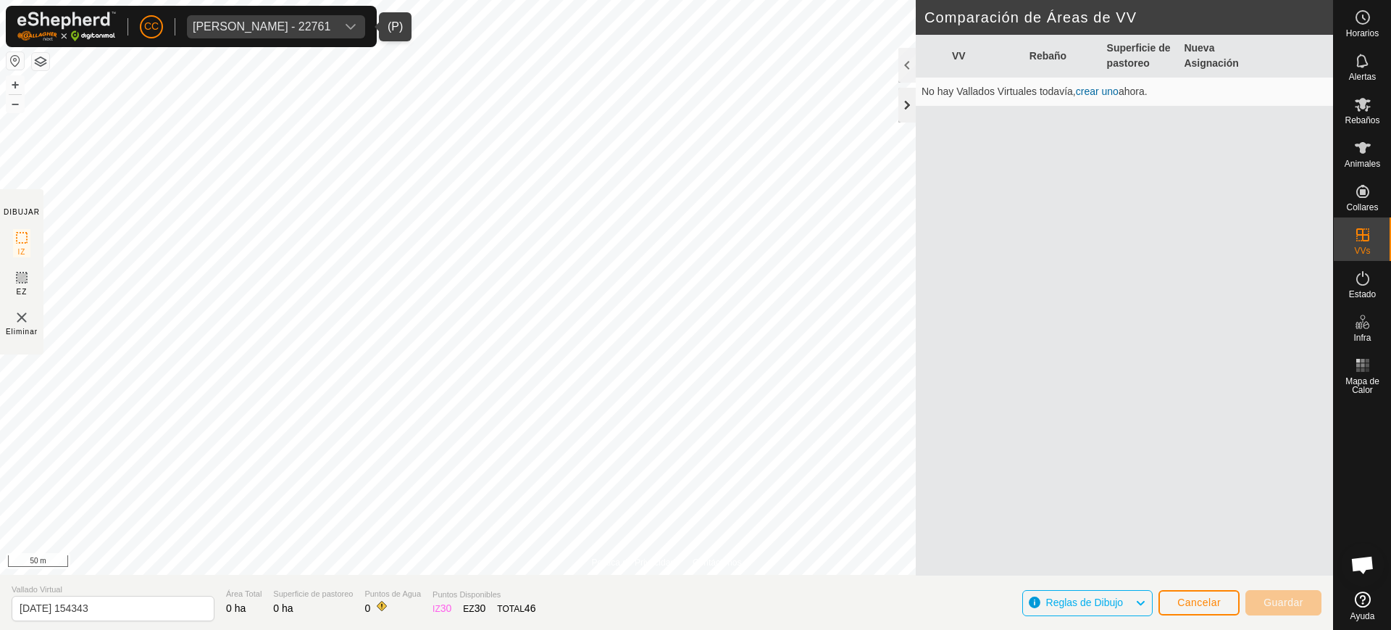
click at [905, 111] on div at bounding box center [907, 105] width 17 height 35
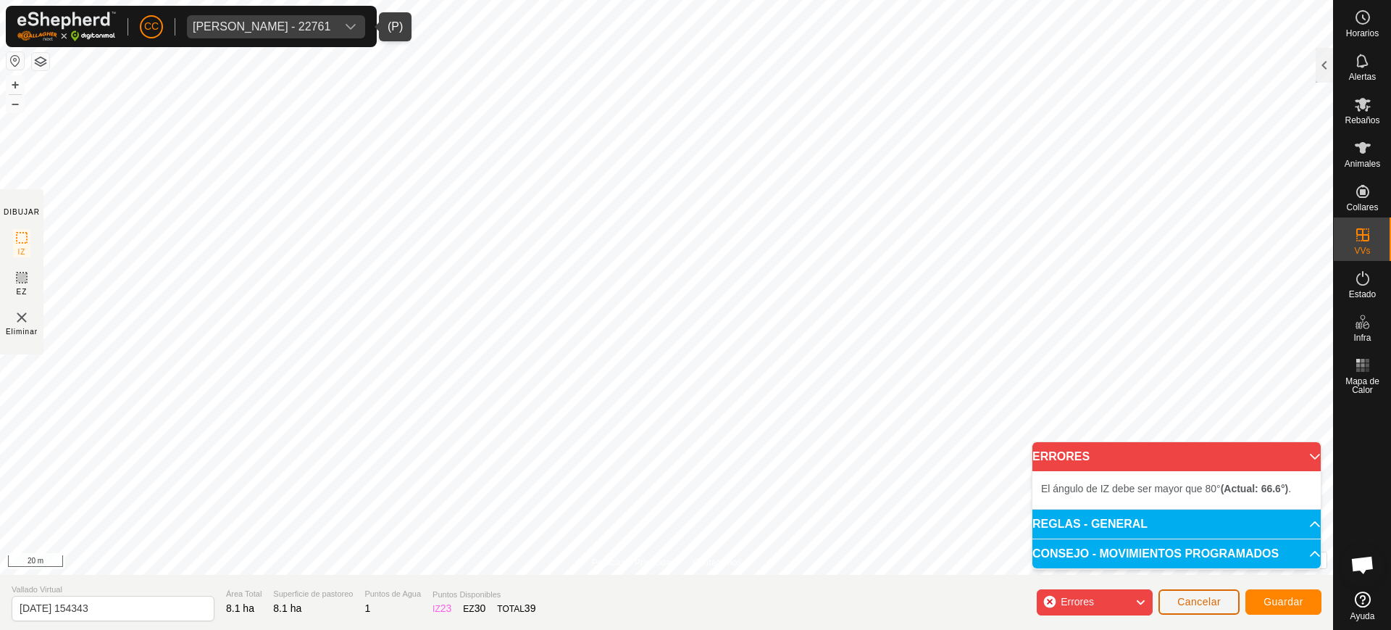
click at [1210, 596] on span "Cancelar" at bounding box center [1199, 602] width 43 height 12
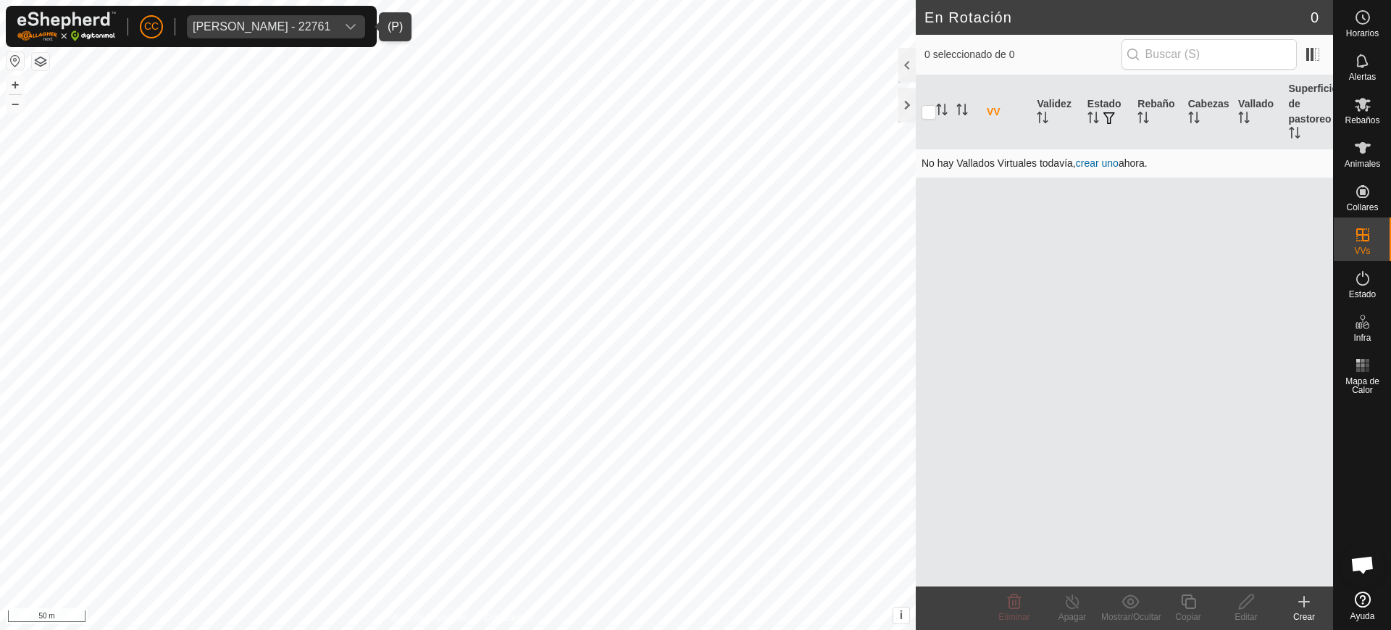
click at [1107, 159] on link "crear uno" at bounding box center [1097, 163] width 43 height 12
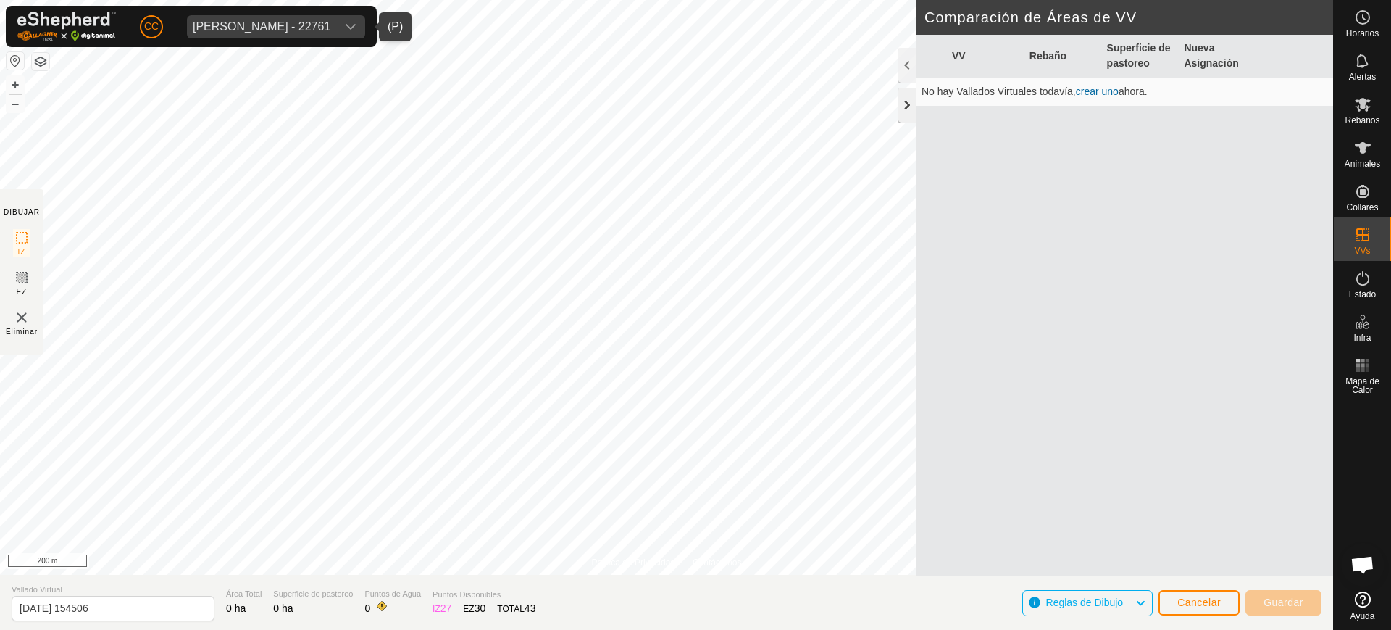
click at [912, 112] on div at bounding box center [907, 105] width 17 height 35
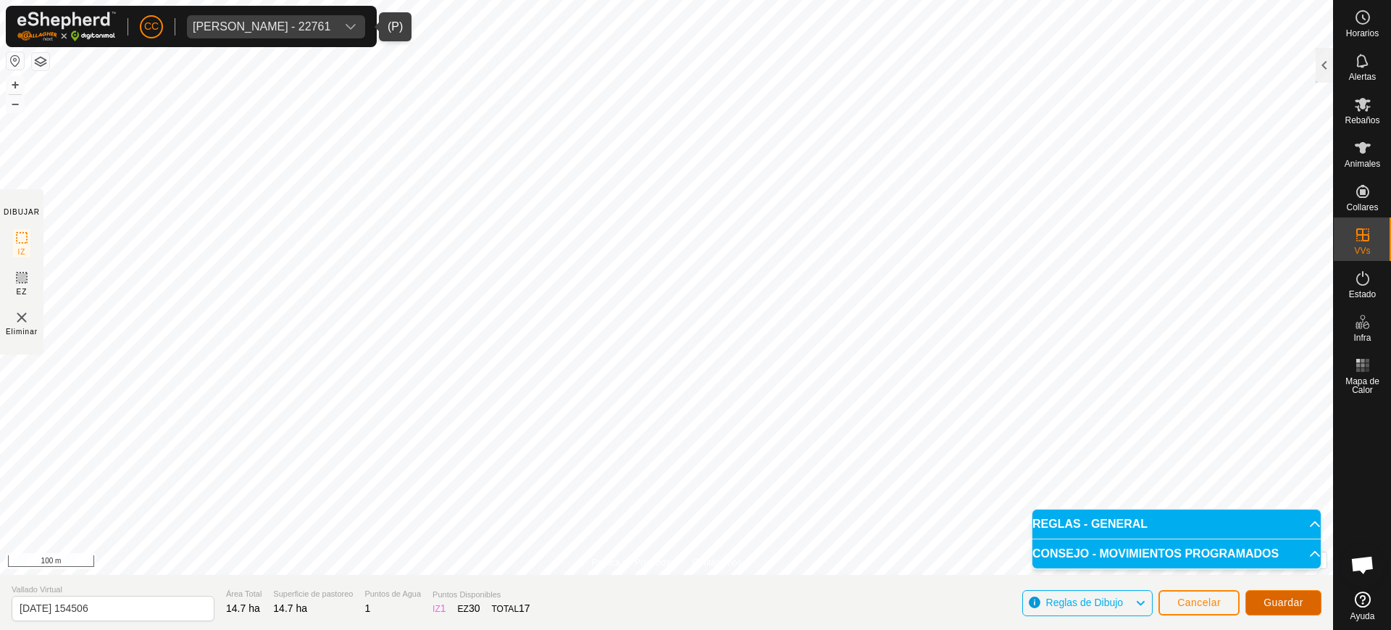
click at [1294, 601] on span "Guardar" at bounding box center [1284, 602] width 40 height 12
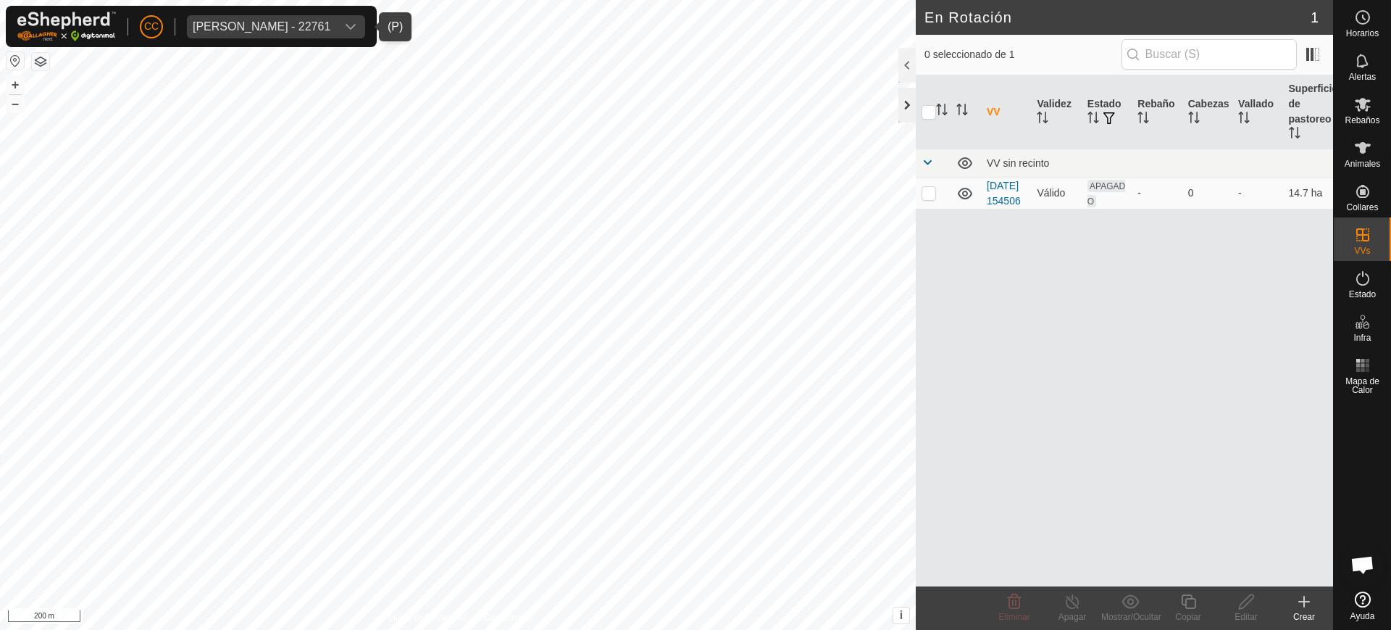
click at [914, 109] on div at bounding box center [907, 105] width 17 height 35
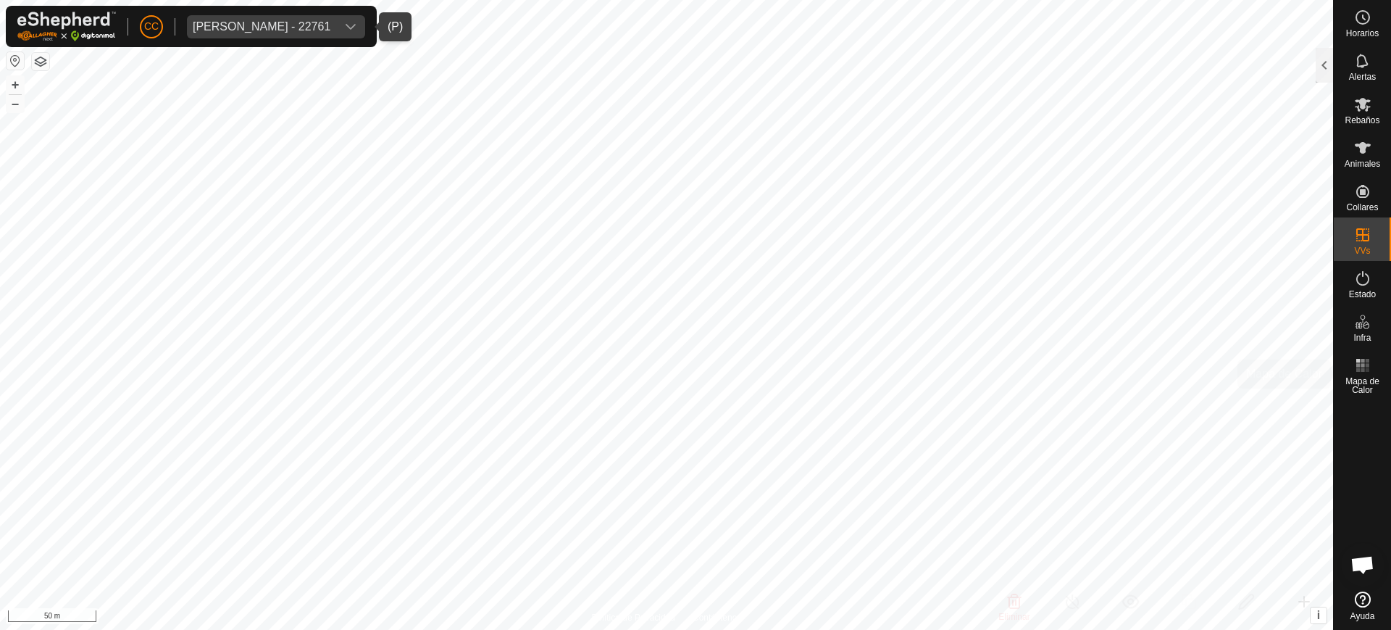
click at [1391, 373] on div "Horarios Alertas Rebaños Animales Collares VVs Estado Infra Mapa de Calor Ayuda…" at bounding box center [695, 315] width 1391 height 630
drag, startPoint x: 1321, startPoint y: 73, endPoint x: 1315, endPoint y: 85, distance: 13.0
click at [1320, 73] on div at bounding box center [1324, 65] width 17 height 35
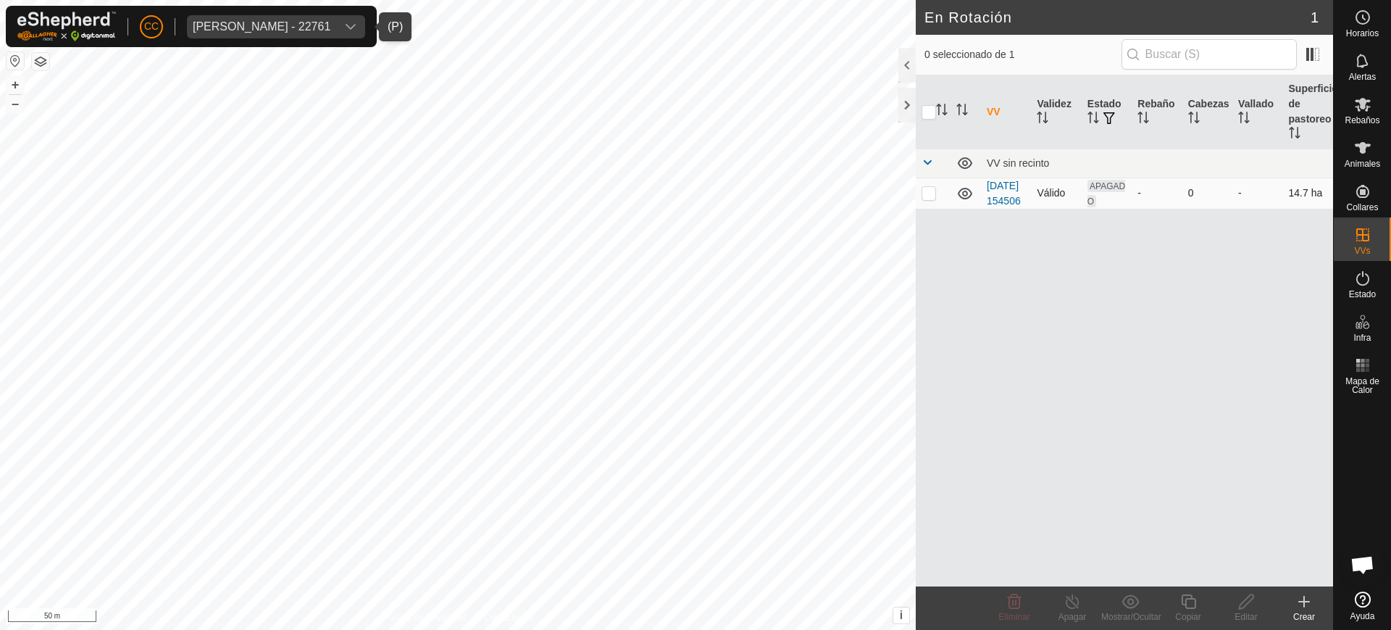
click at [922, 187] on td at bounding box center [933, 193] width 35 height 31
checkbox input "true"
click at [1255, 605] on icon at bounding box center [1247, 601] width 18 height 17
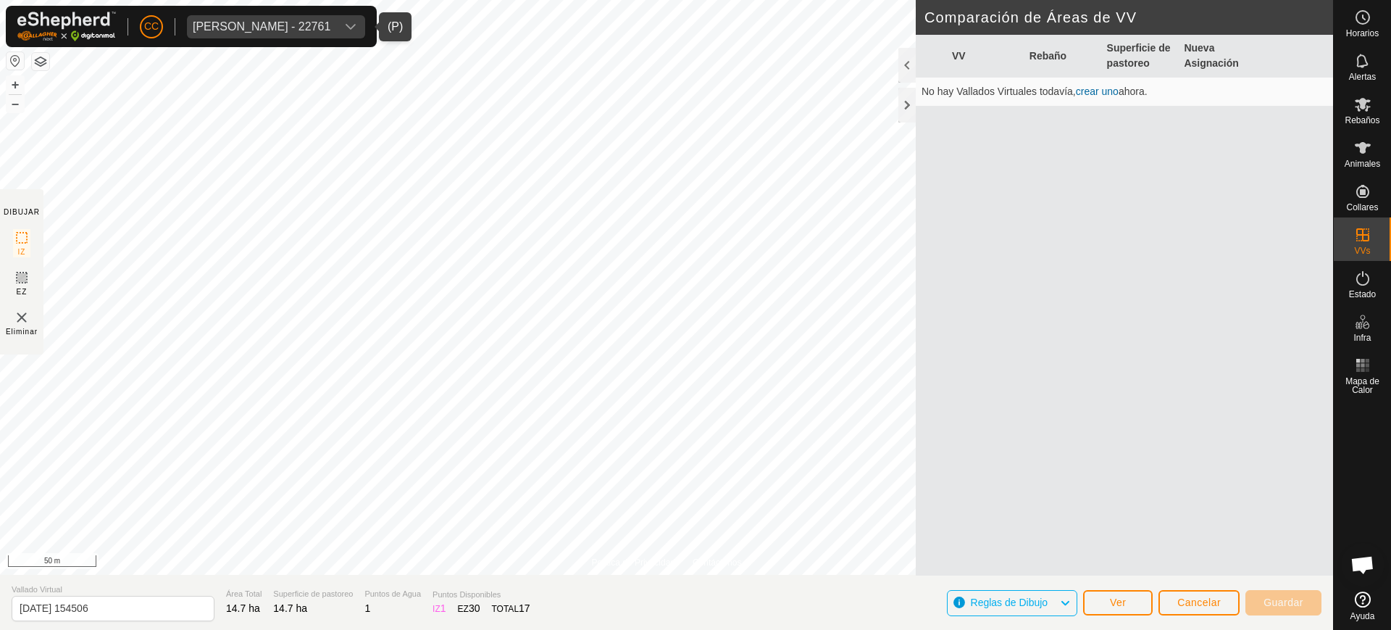
click at [1186, 433] on div "Política de Privacidad Contáctenos + – ⇧ i This application includes HERE Maps.…" at bounding box center [666, 315] width 1333 height 630
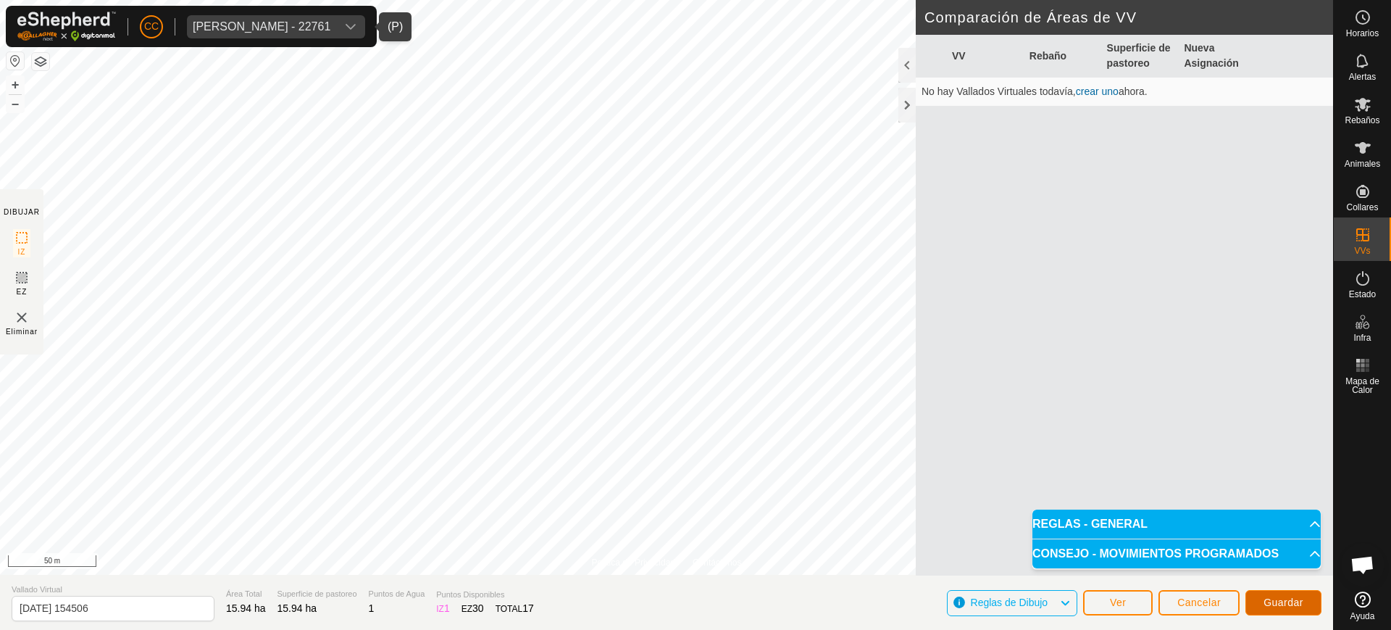
click at [1257, 602] on button "Guardar" at bounding box center [1284, 602] width 76 height 25
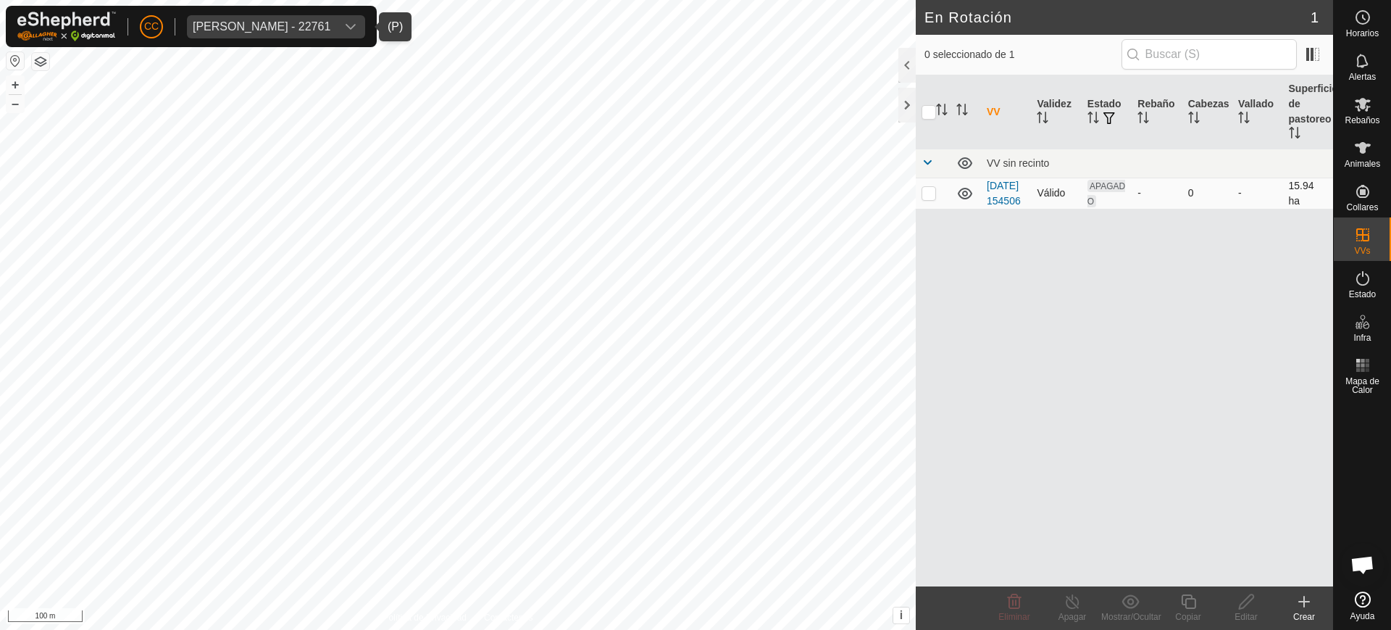
click at [928, 199] on p-checkbox at bounding box center [929, 193] width 14 height 12
checkbox input "true"
click at [1244, 609] on div "Editar" at bounding box center [1246, 607] width 58 height 43
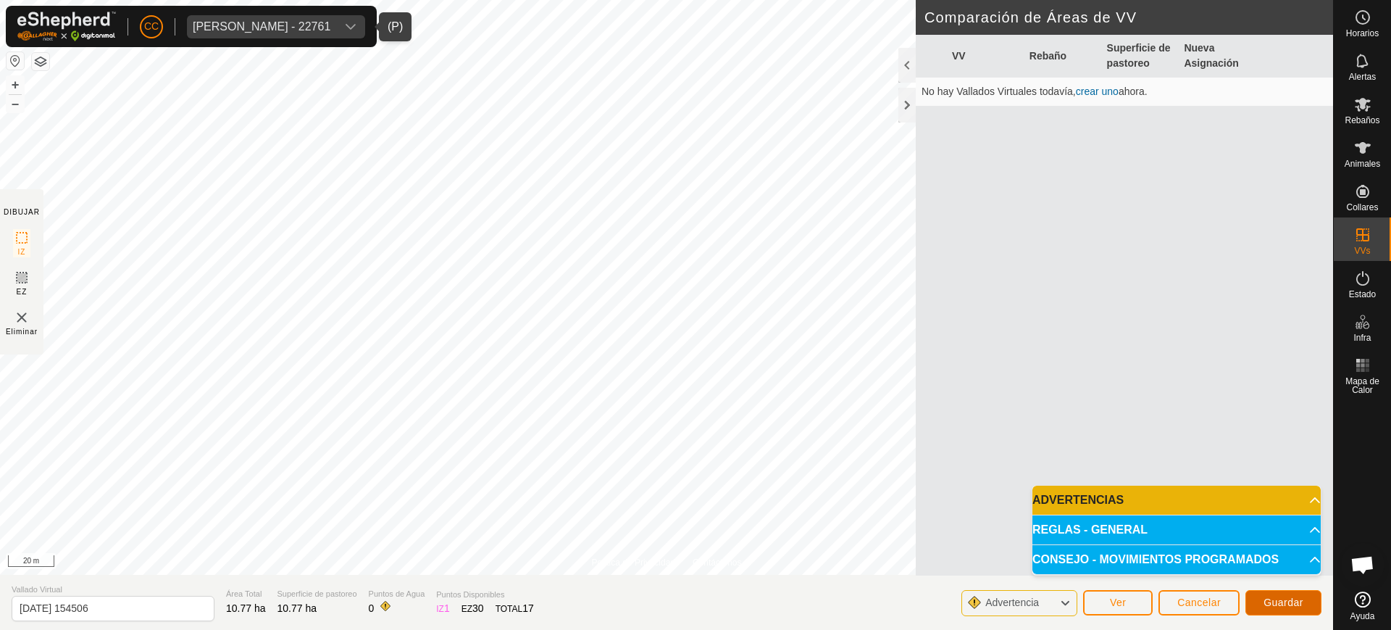
click at [1294, 608] on button "Guardar" at bounding box center [1284, 602] width 76 height 25
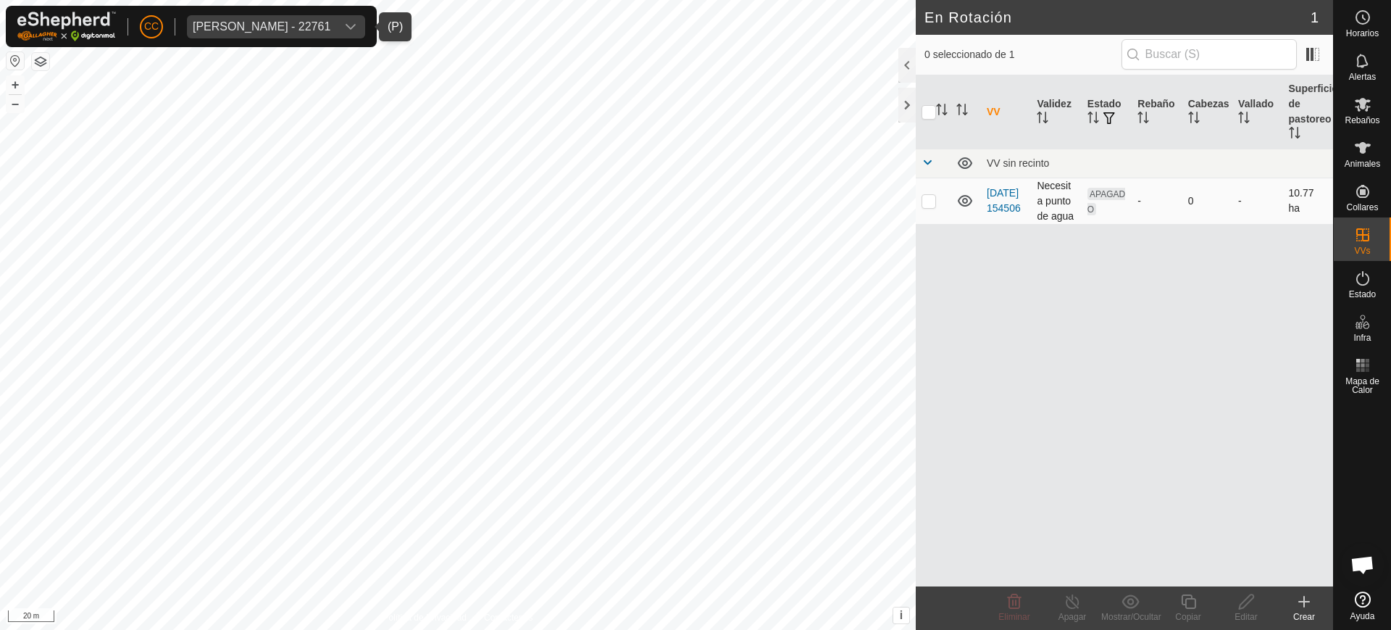
click at [924, 206] on p-checkbox at bounding box center [929, 201] width 14 height 12
checkbox input "true"
click at [1236, 602] on edit-svg-icon at bounding box center [1246, 601] width 58 height 17
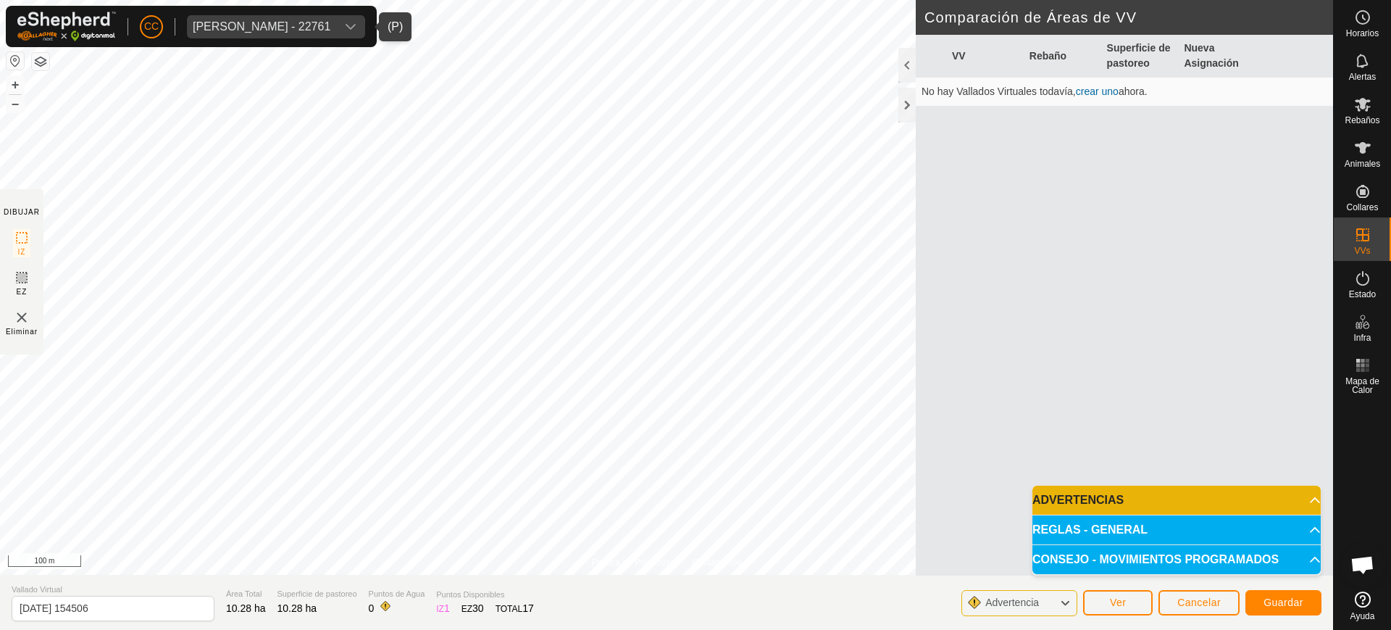
click at [0, 353] on div "Política de Privacidad Contáctenos Estado: APAGADO Tipo: Zona de Inclusión + – …" at bounding box center [666, 315] width 1333 height 630
click at [1280, 606] on span "Guardar" at bounding box center [1284, 602] width 40 height 12
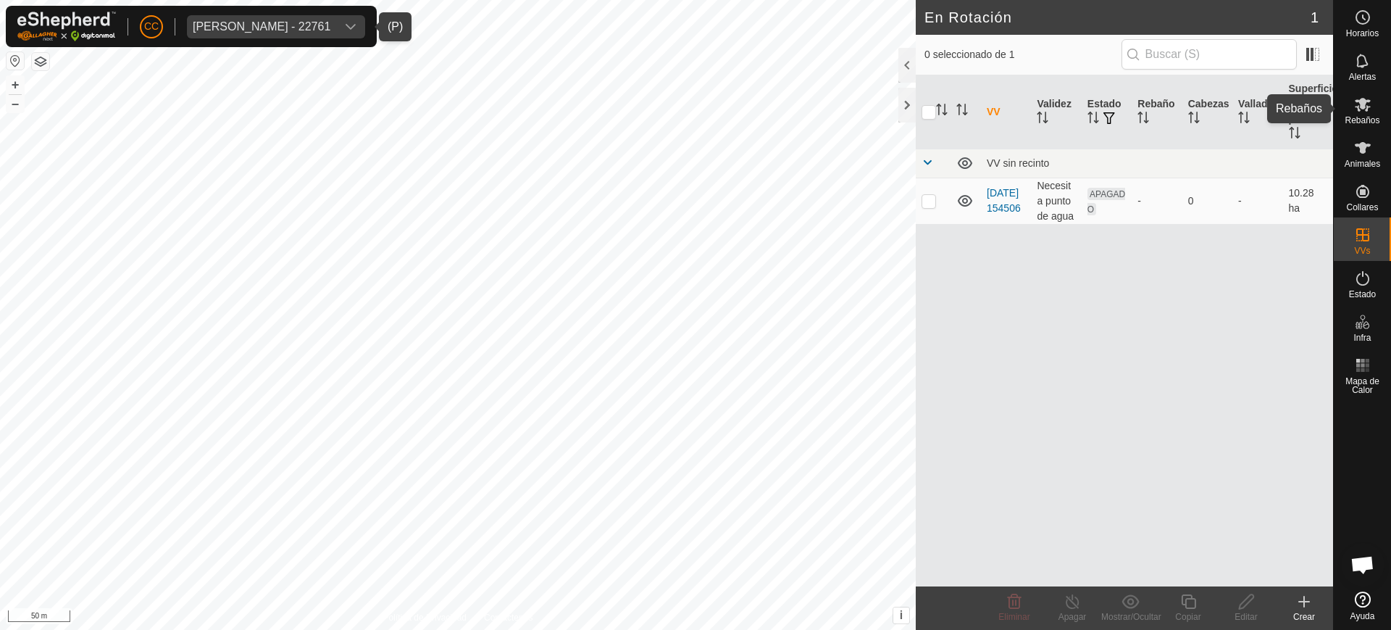
click at [1352, 120] on span "Rebaños" at bounding box center [1362, 120] width 35 height 9
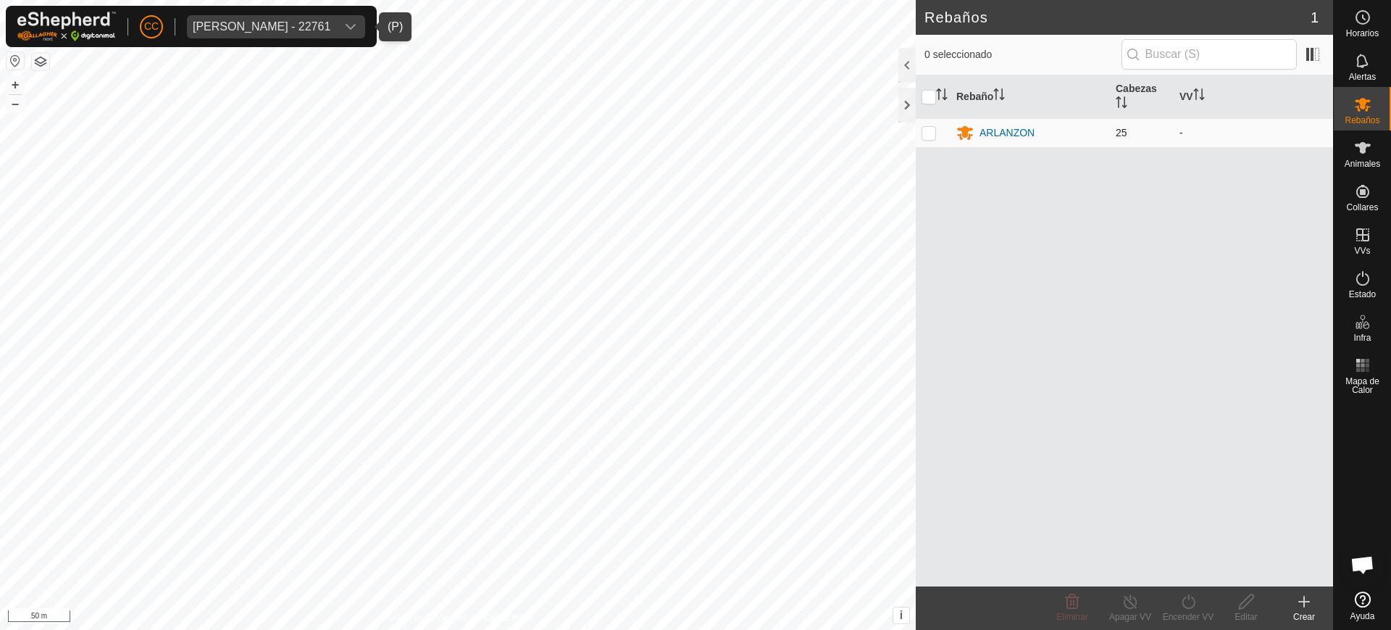
click at [929, 131] on p-checkbox at bounding box center [929, 133] width 14 height 12
checkbox input "true"
click at [1210, 607] on turn-on-svg-icon at bounding box center [1188, 601] width 58 height 17
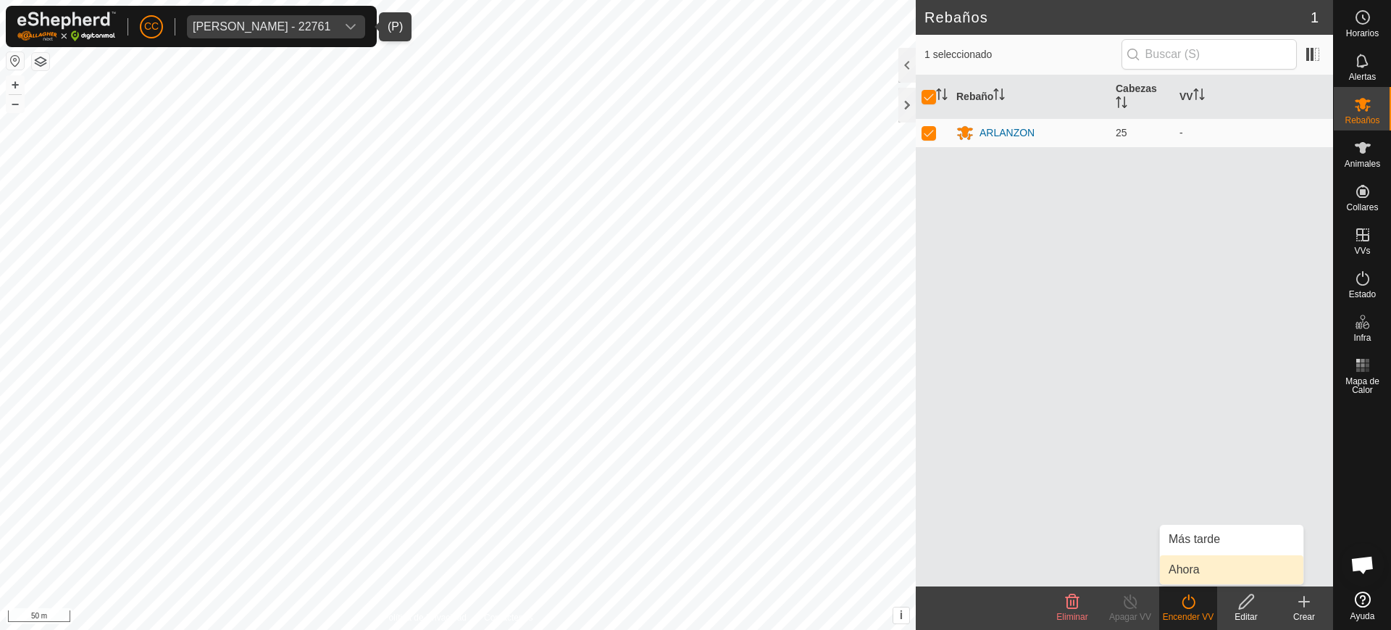
click at [1195, 555] on link "Ahora" at bounding box center [1231, 569] width 143 height 29
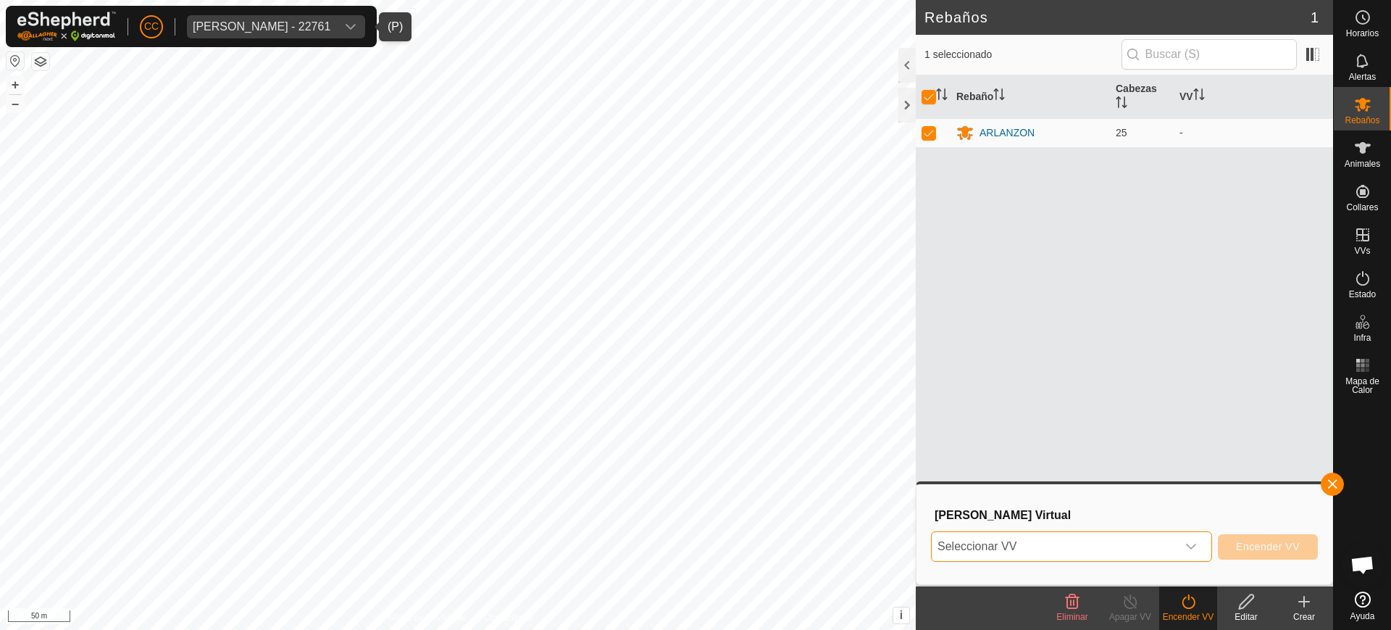
click at [1076, 547] on span "Seleccionar VV" at bounding box center [1054, 546] width 245 height 29
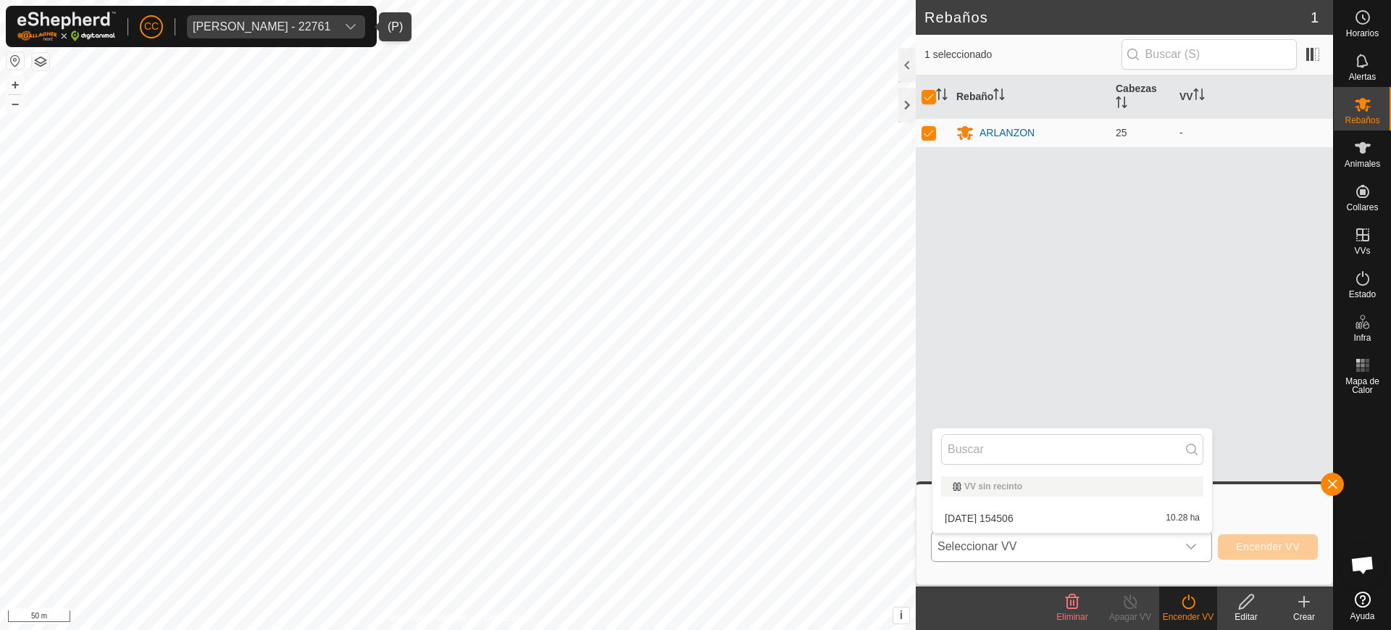
click at [1036, 515] on li "2025-09-25 154506 10.28 ha" at bounding box center [1073, 518] width 280 height 29
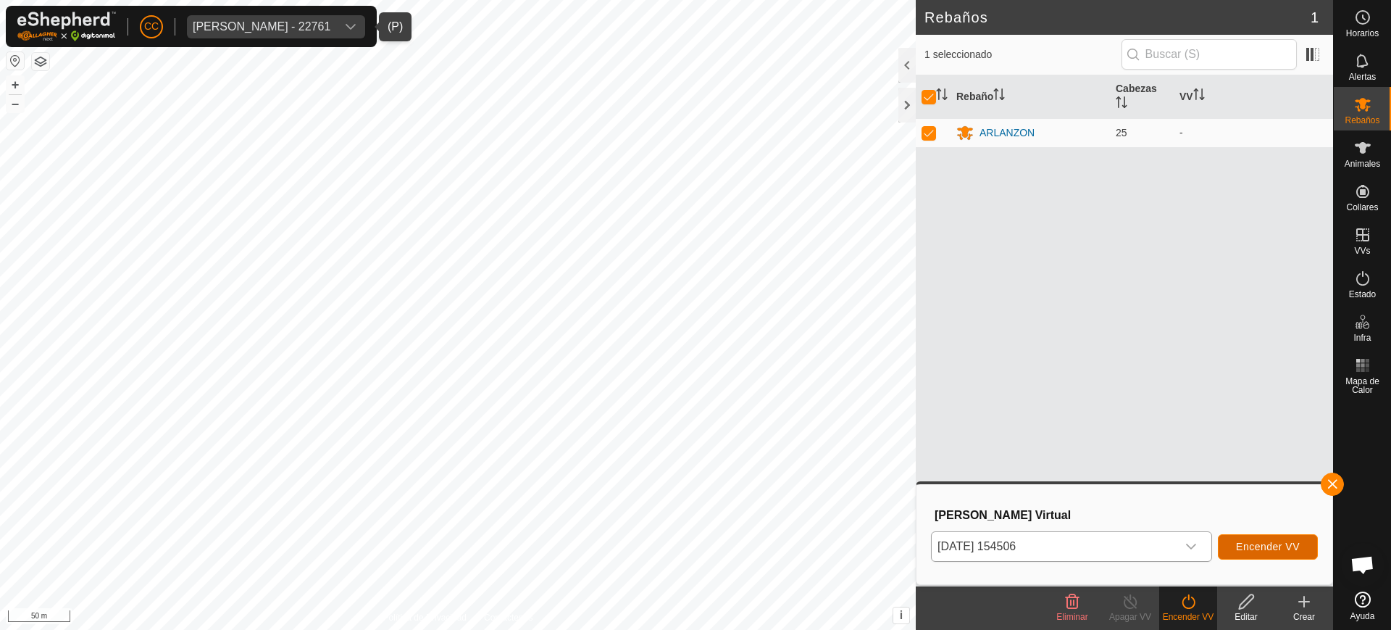
click at [1242, 539] on button "Encender VV" at bounding box center [1268, 546] width 100 height 25
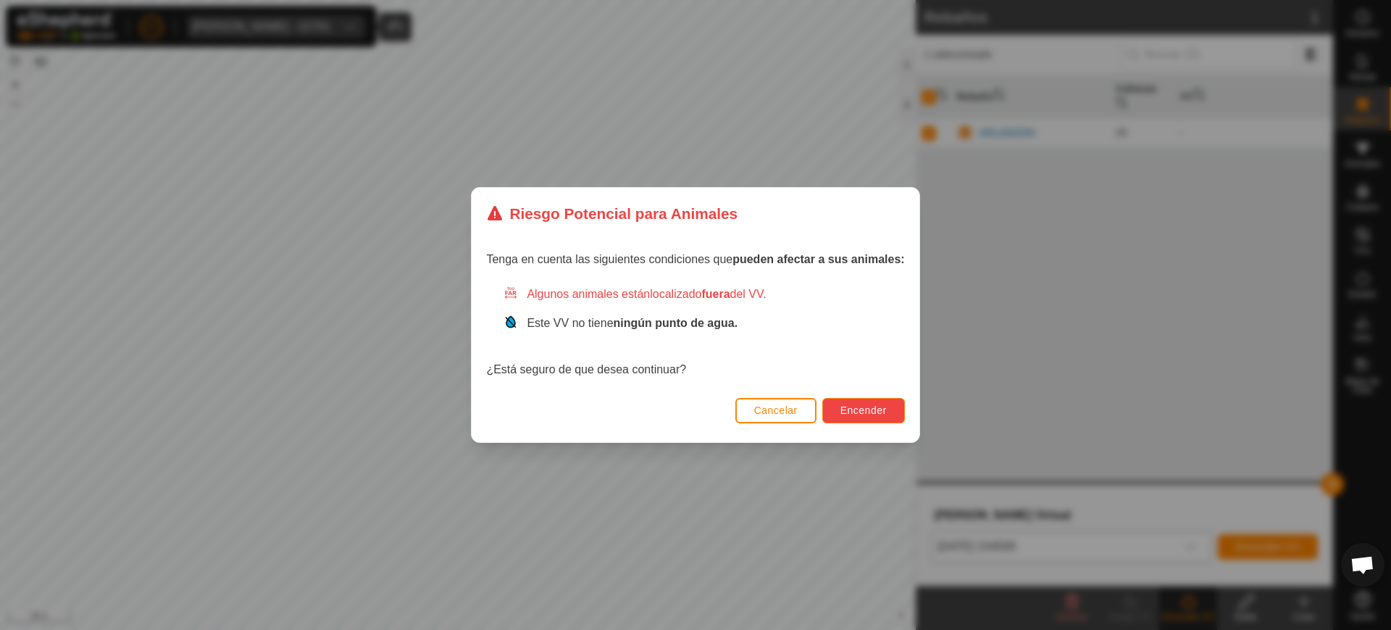
click at [859, 403] on button "Encender" at bounding box center [863, 410] width 83 height 25
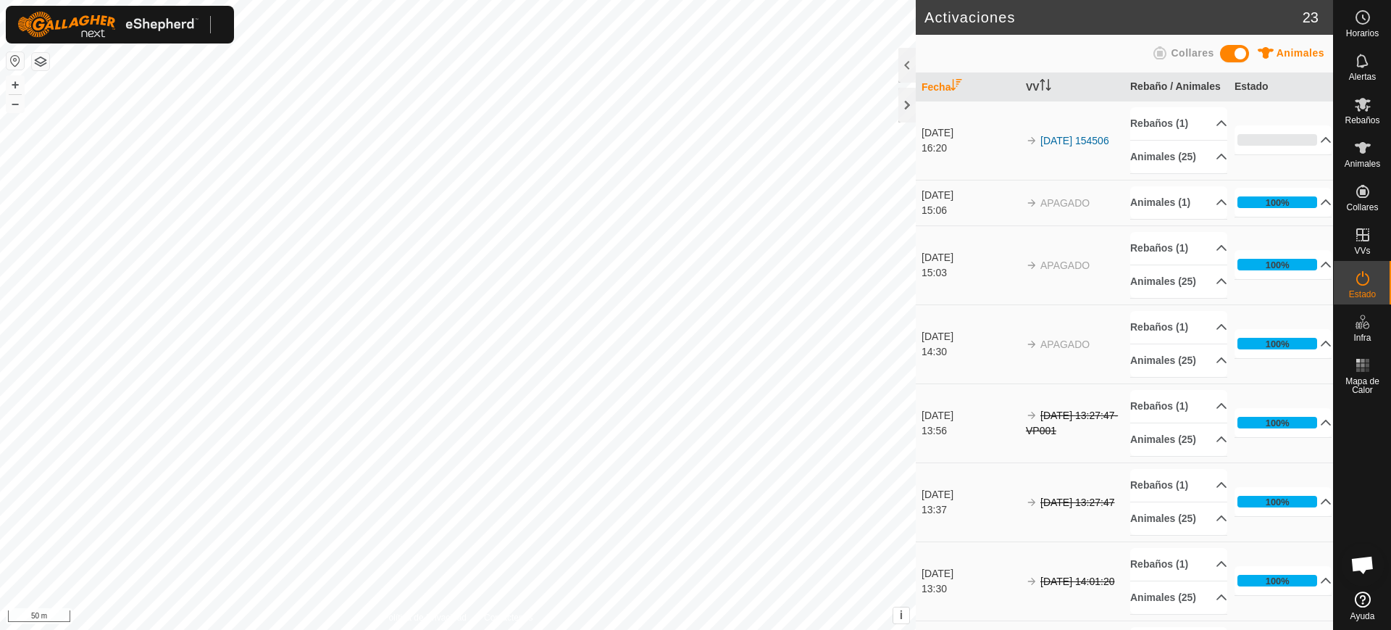
scroll to position [1128, 0]
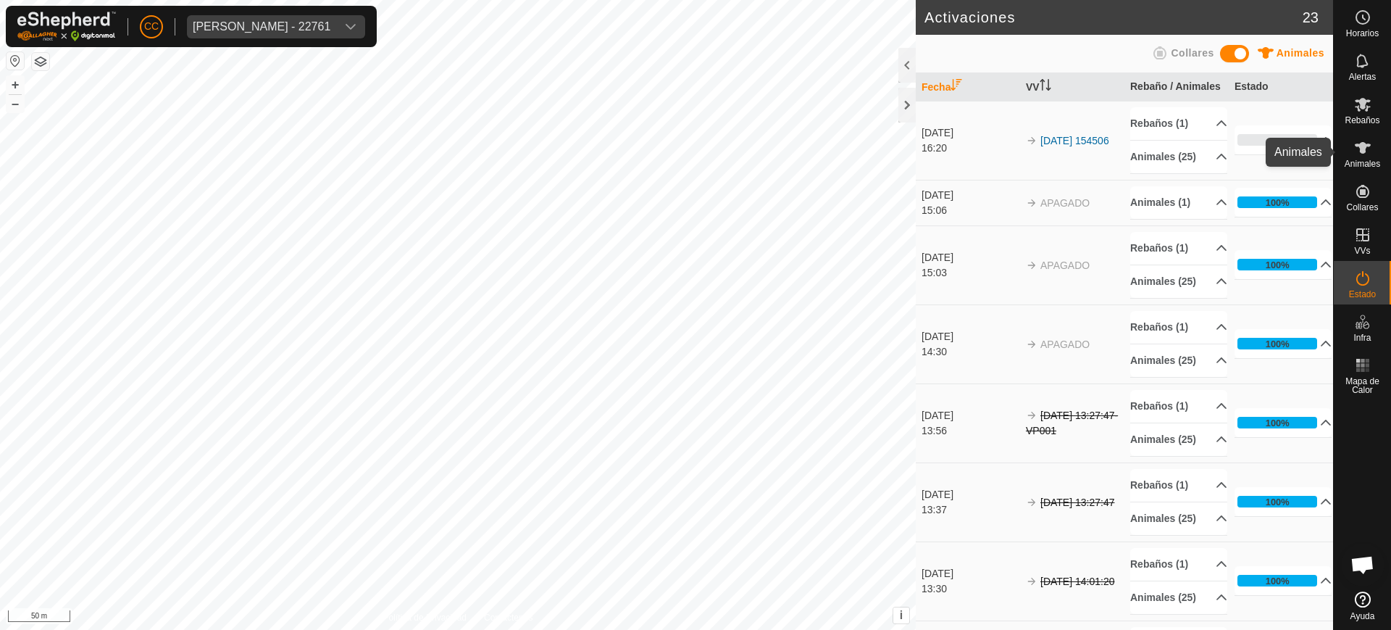
click at [1364, 160] on span "Animales" at bounding box center [1363, 163] width 36 height 9
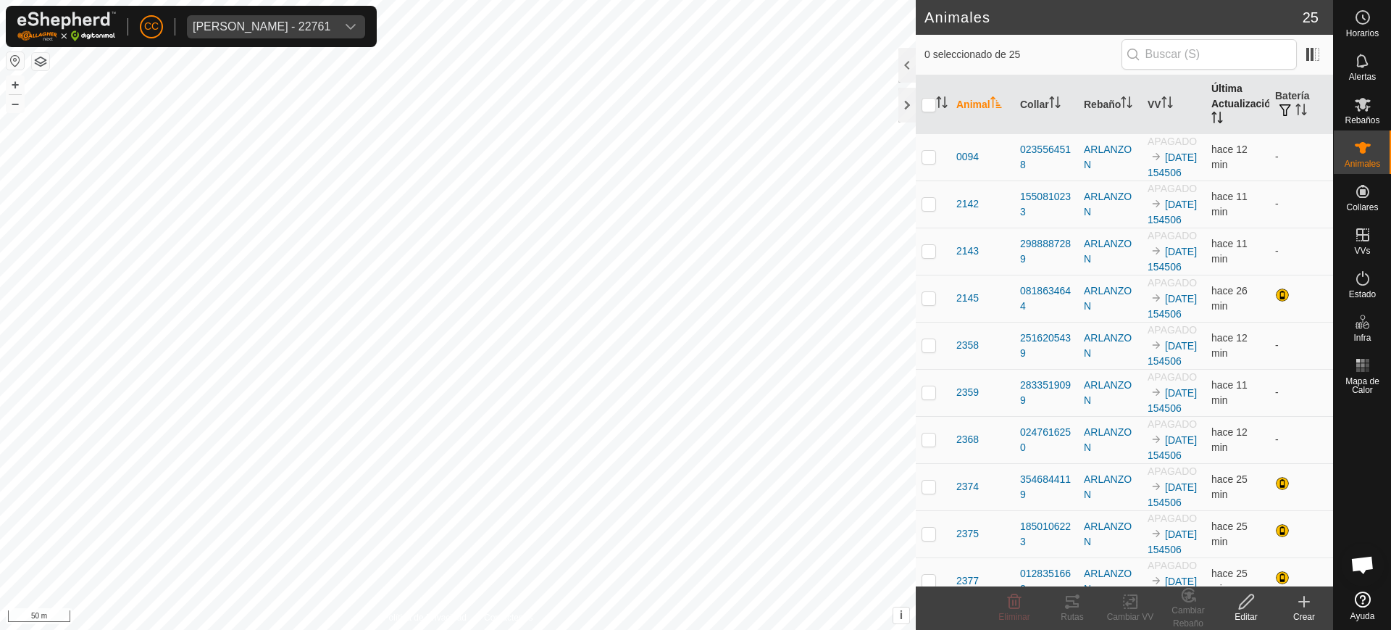
click at [1220, 104] on th "Última Actualización" at bounding box center [1238, 104] width 64 height 59
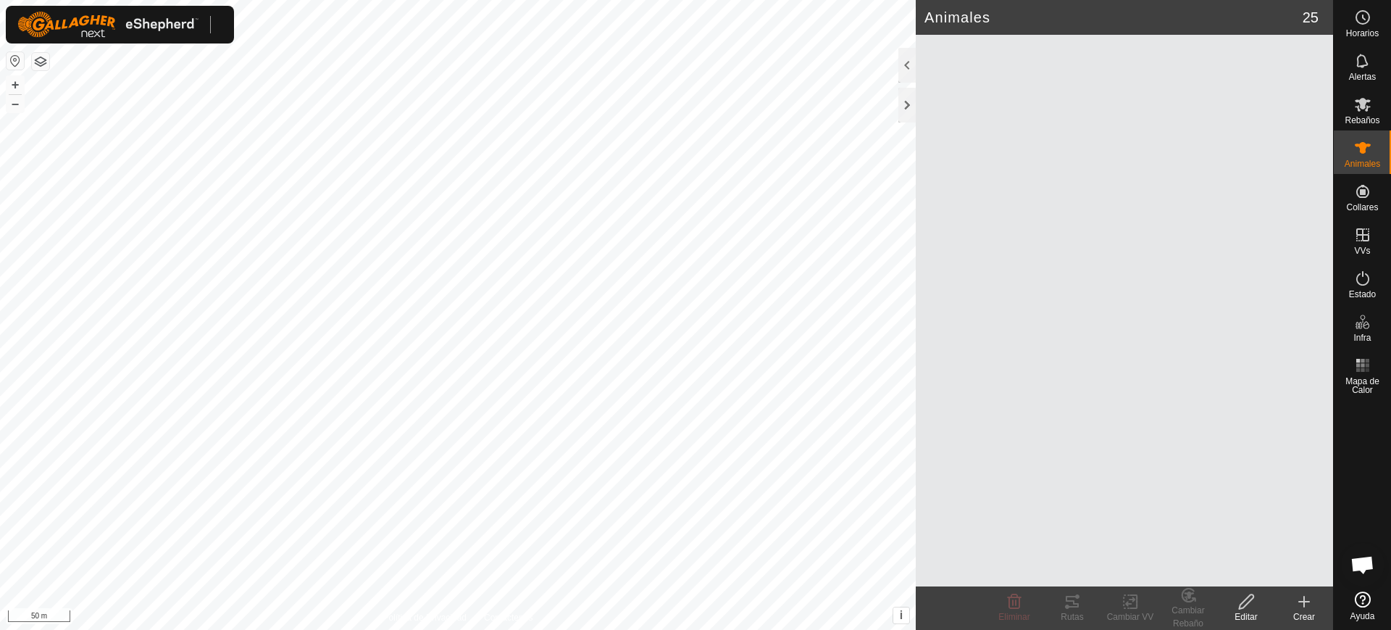
scroll to position [1128, 0]
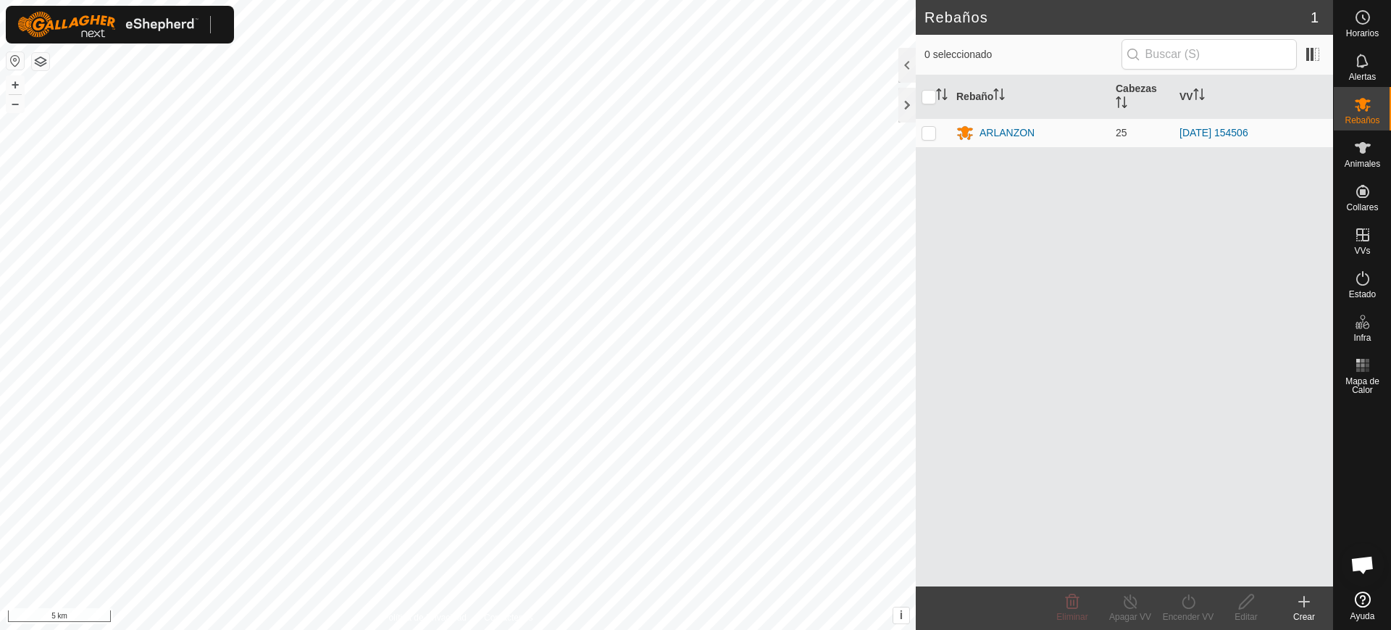
scroll to position [1128, 0]
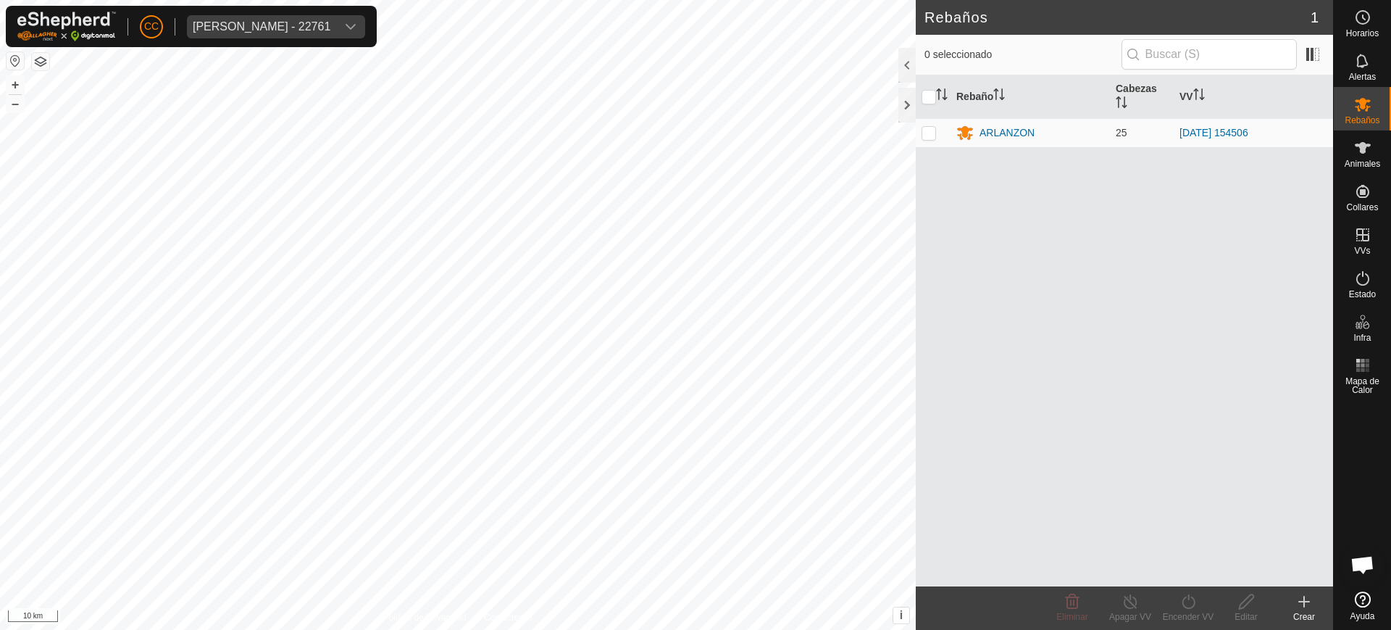
click at [12, 52] on button "button" at bounding box center [15, 60] width 17 height 17
